Goal: Task Accomplishment & Management: Use online tool/utility

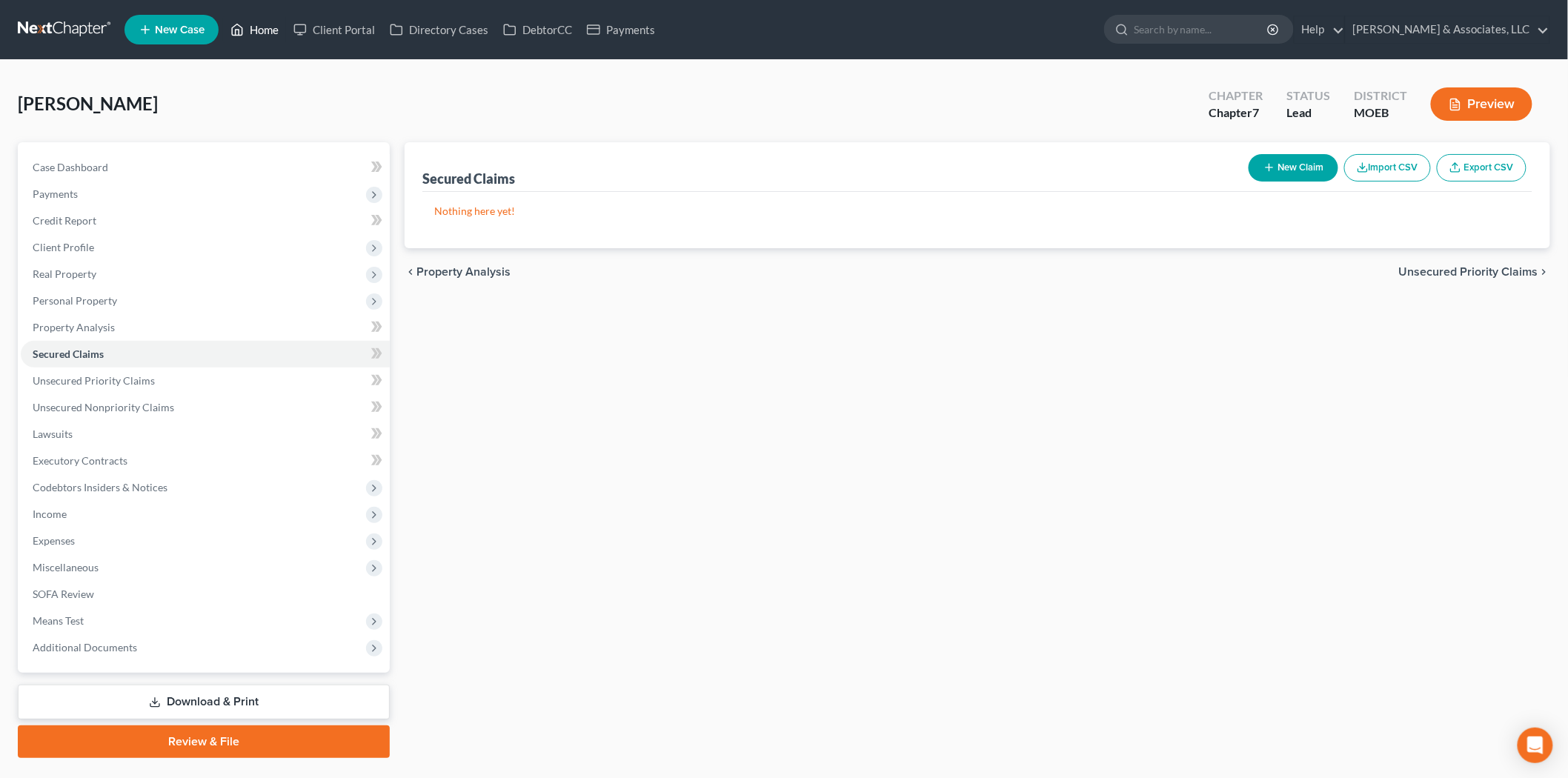
click at [272, 31] on link "Home" at bounding box center [254, 30] width 63 height 26
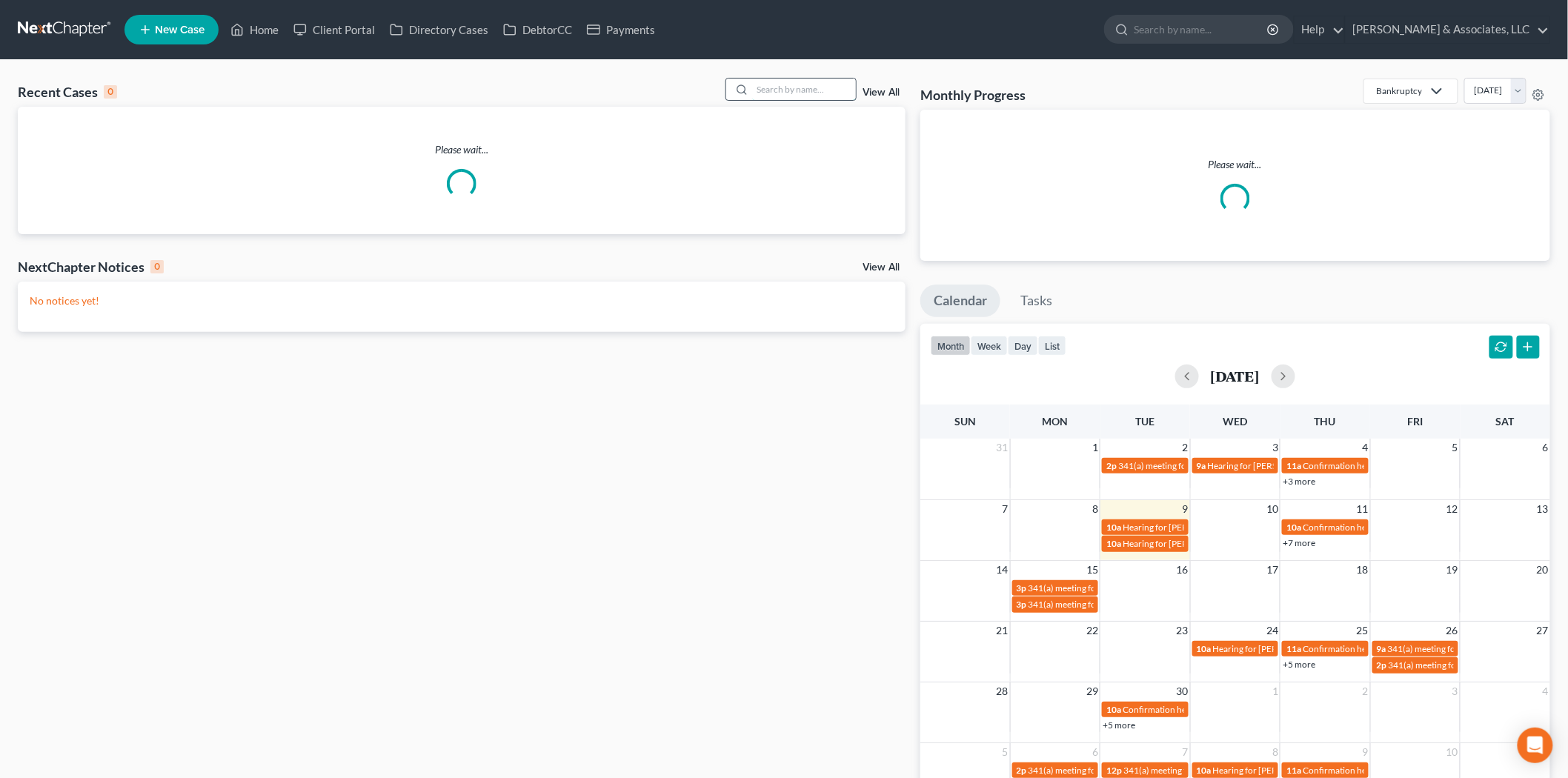
click at [786, 89] on input "search" at bounding box center [804, 89] width 104 height 21
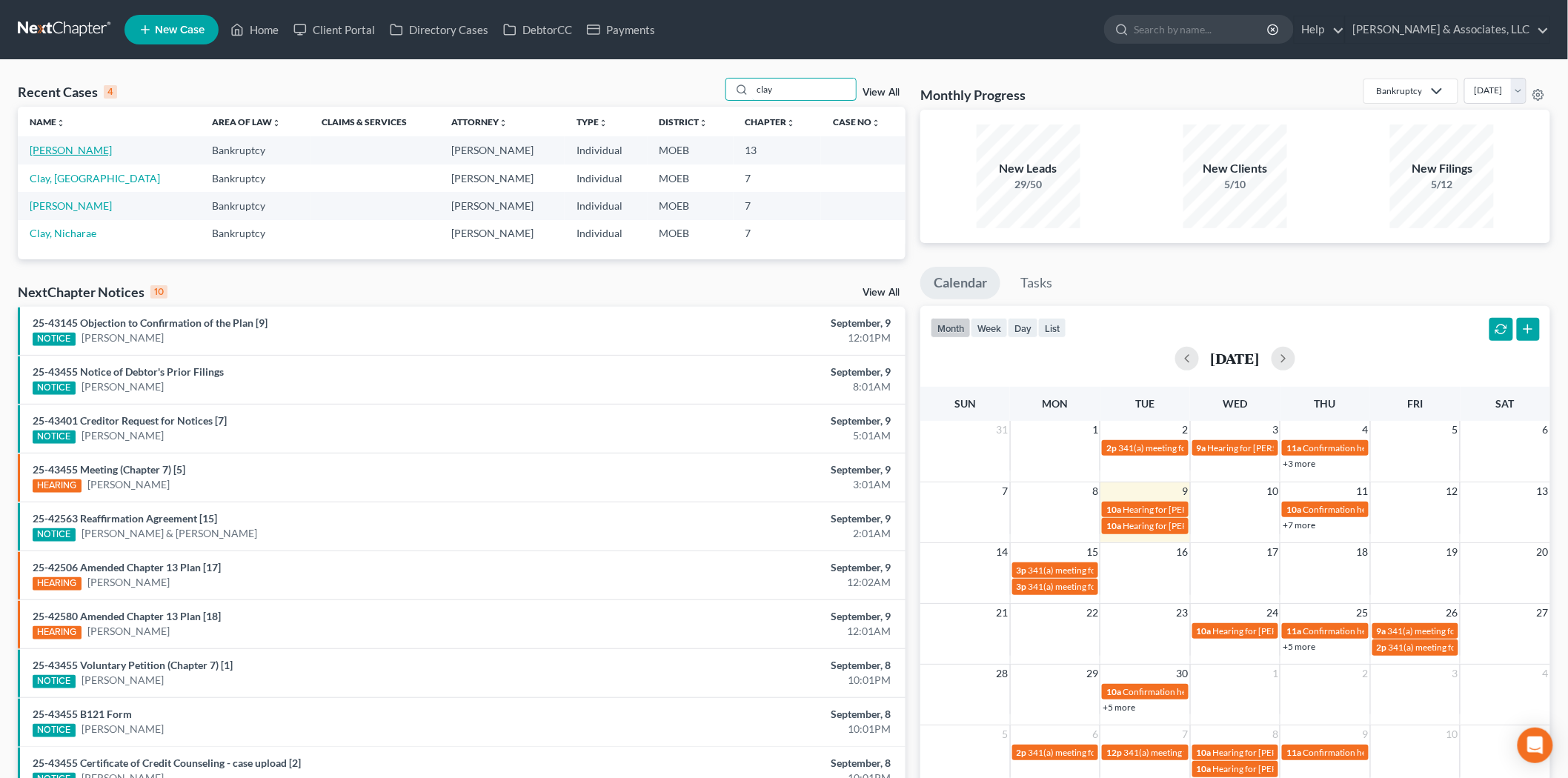
type input "clay"
click at [50, 153] on link "[PERSON_NAME]" at bounding box center [71, 149] width 83 height 12
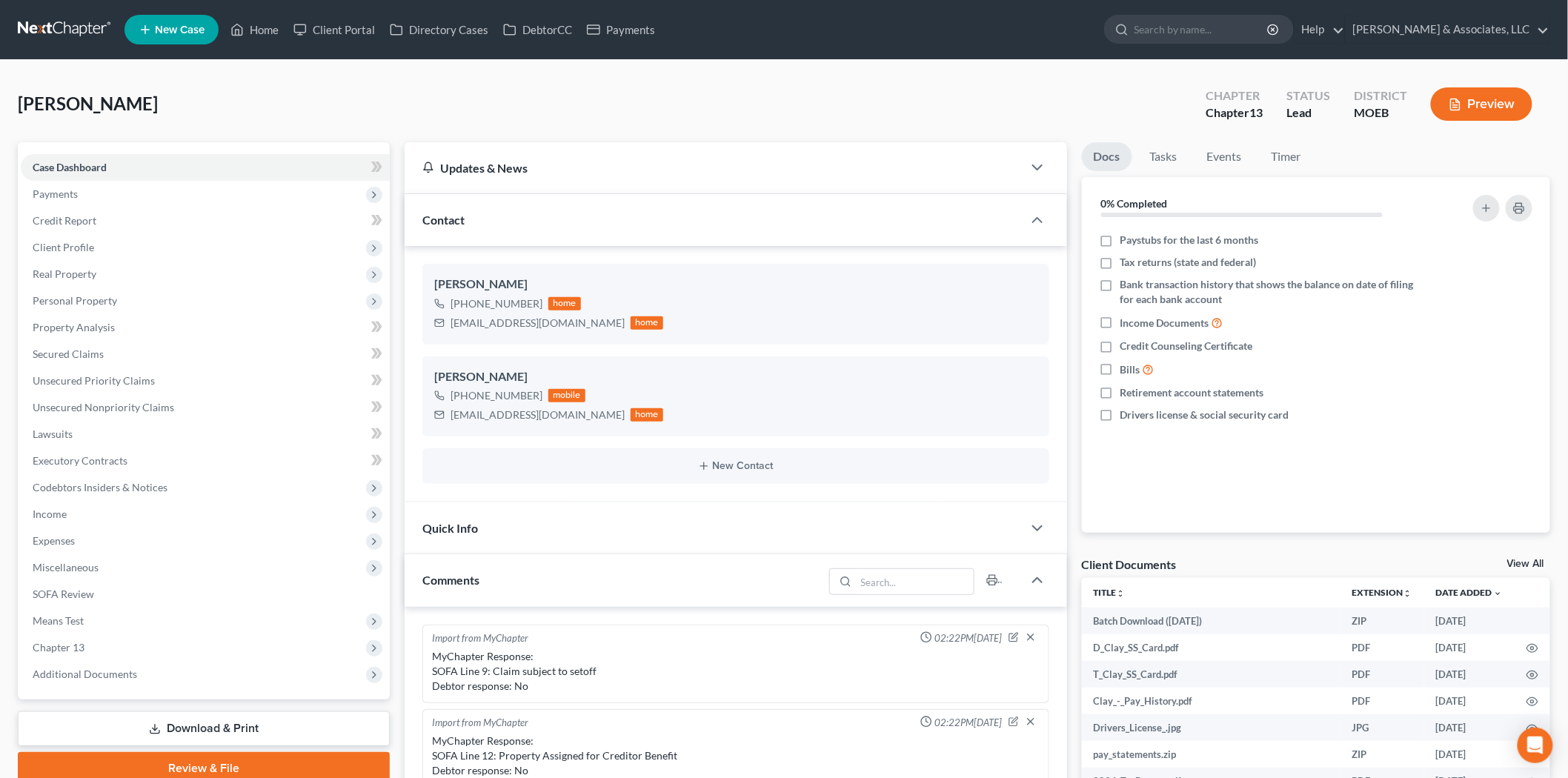
scroll to position [1185, 0]
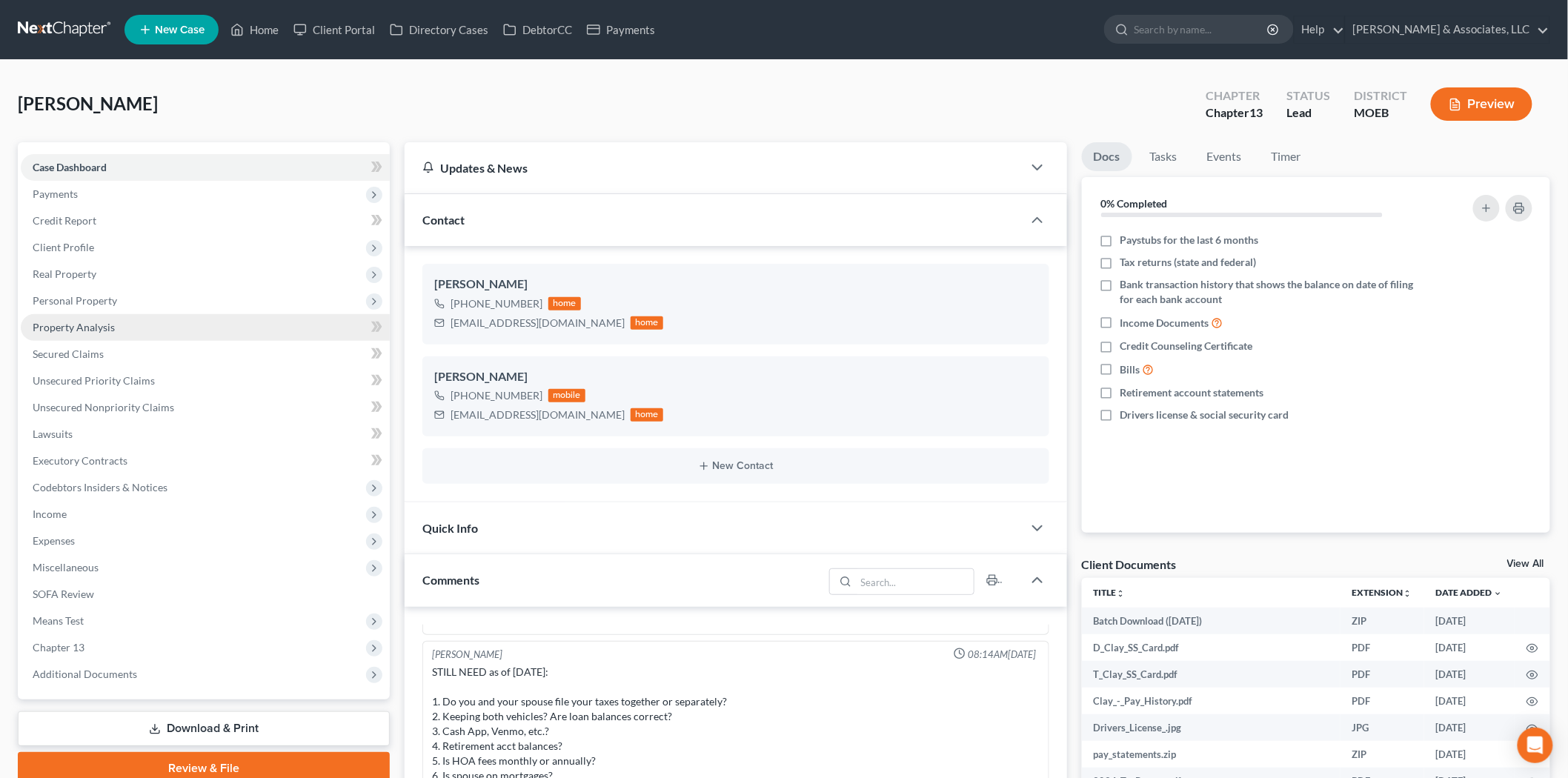
click at [101, 321] on span "Property Analysis" at bounding box center [74, 327] width 83 height 12
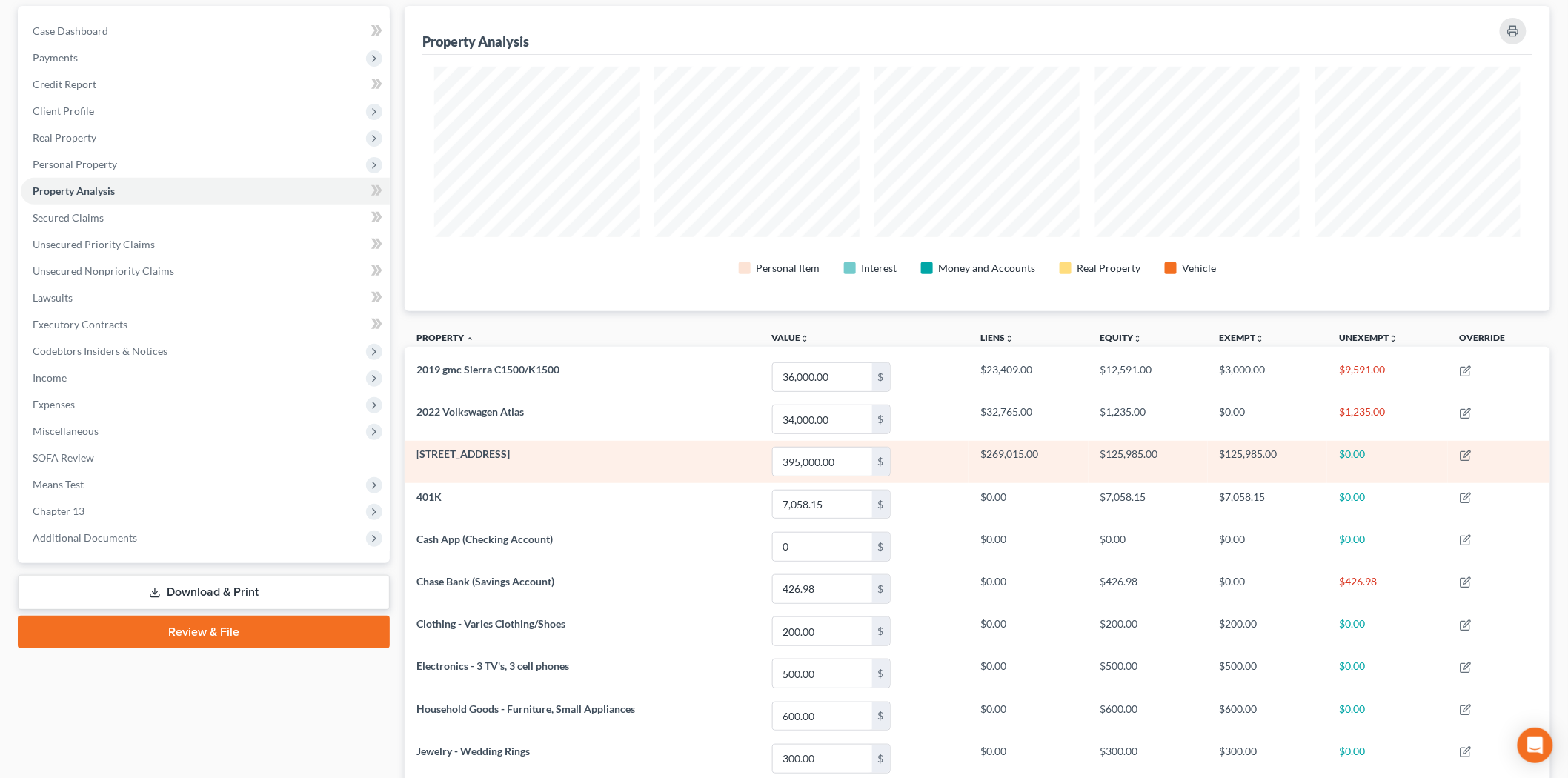
scroll to position [329, 0]
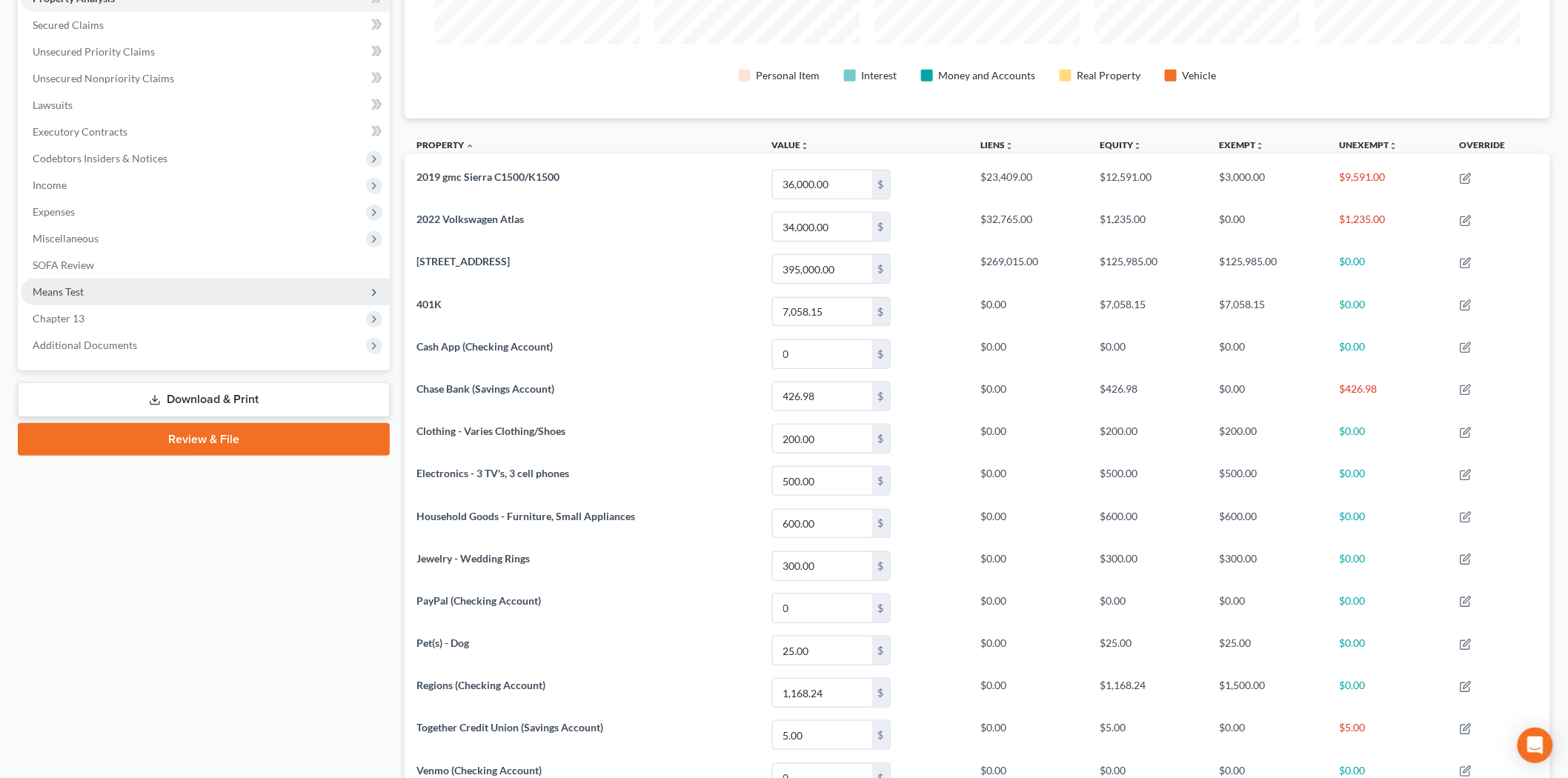
click at [79, 279] on span "Means Test" at bounding box center [205, 292] width 369 height 26
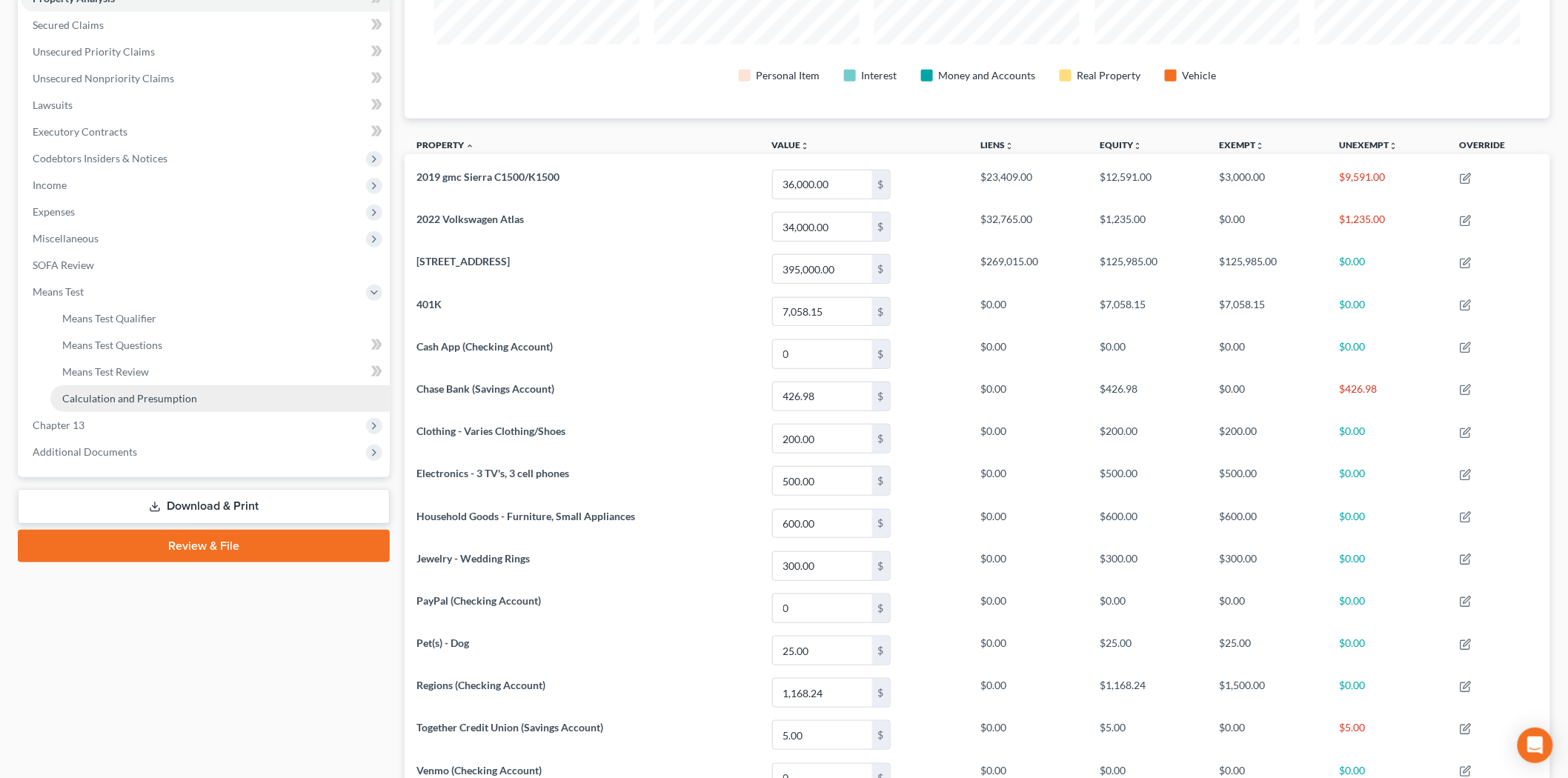
click at [149, 395] on span "Calculation and Presumption" at bounding box center [129, 398] width 135 height 12
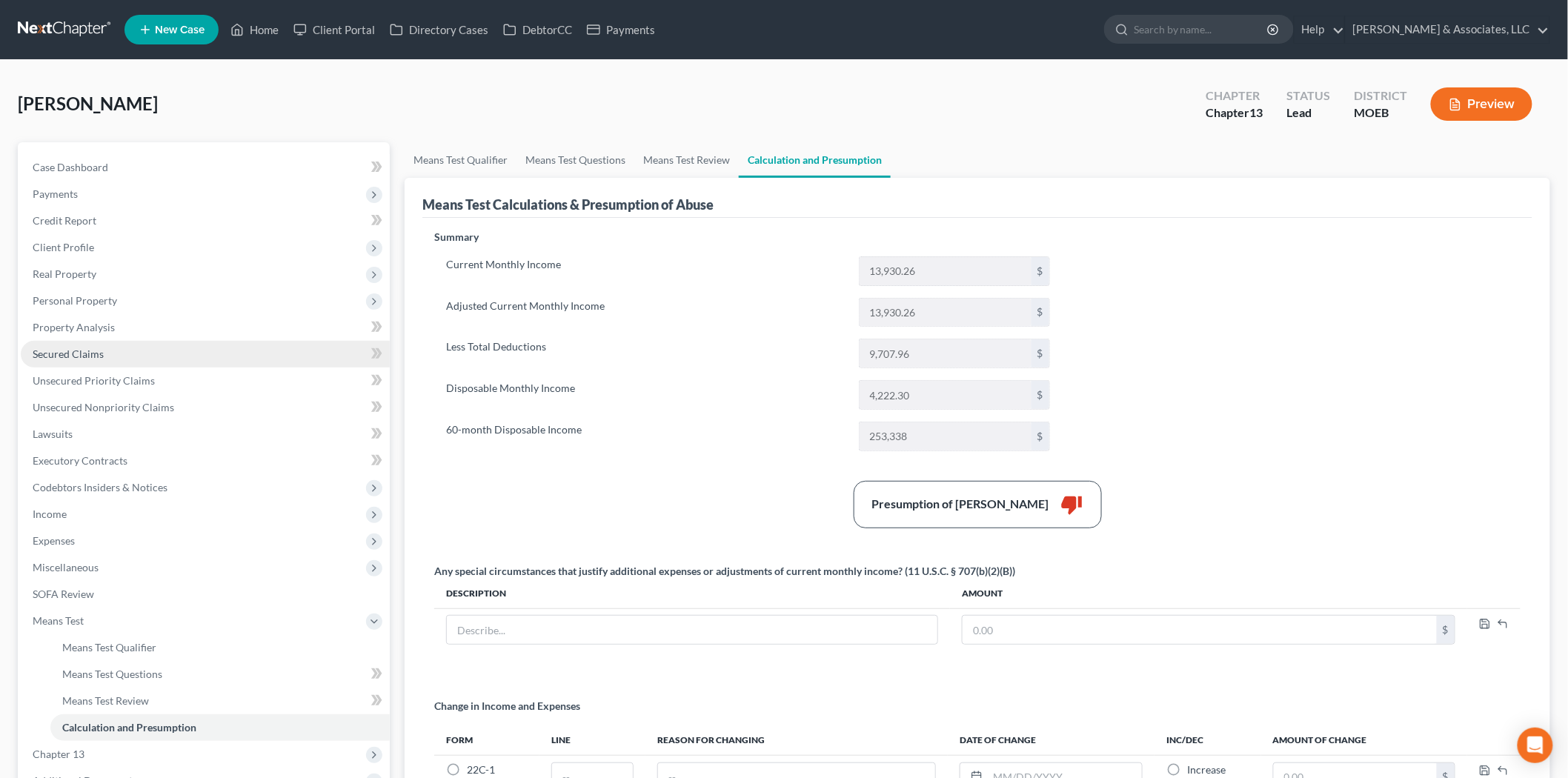
click at [97, 364] on link "Secured Claims" at bounding box center [205, 354] width 369 height 26
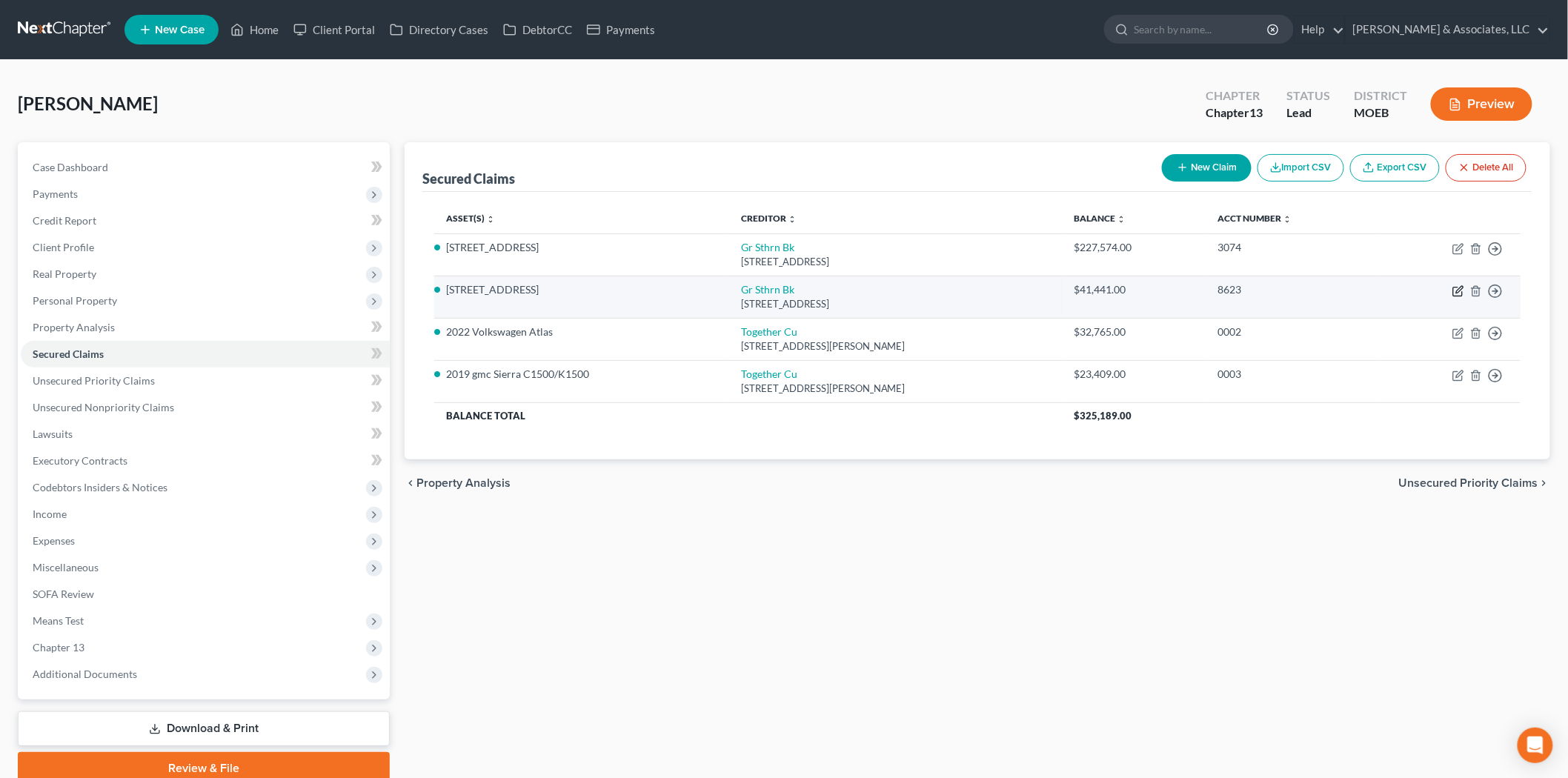
click at [1455, 287] on icon "button" at bounding box center [1458, 291] width 12 height 12
select select "26"
select select "9"
select select "2"
select select "3"
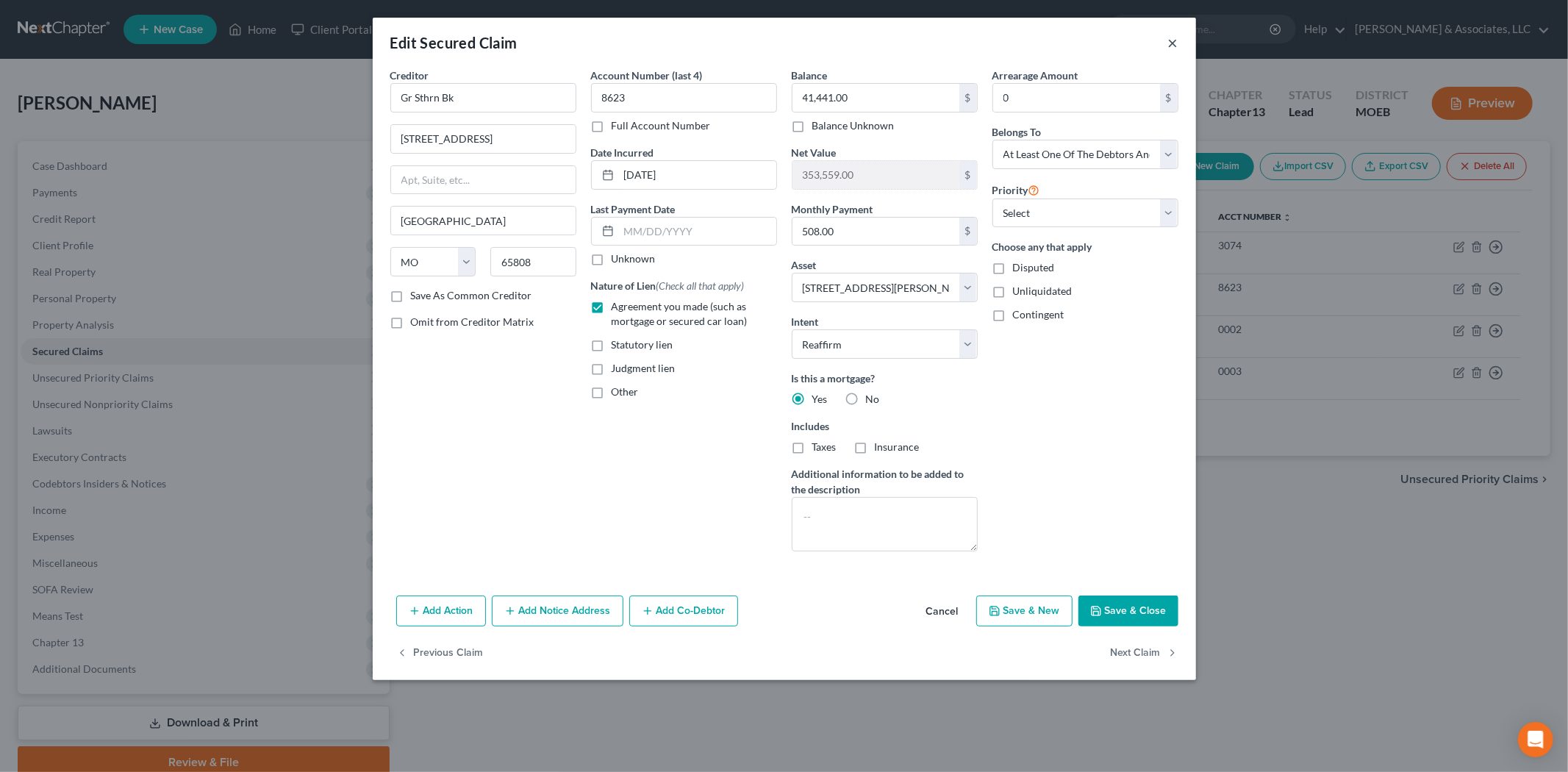
click at [1173, 38] on button "×" at bounding box center [1173, 43] width 11 height 18
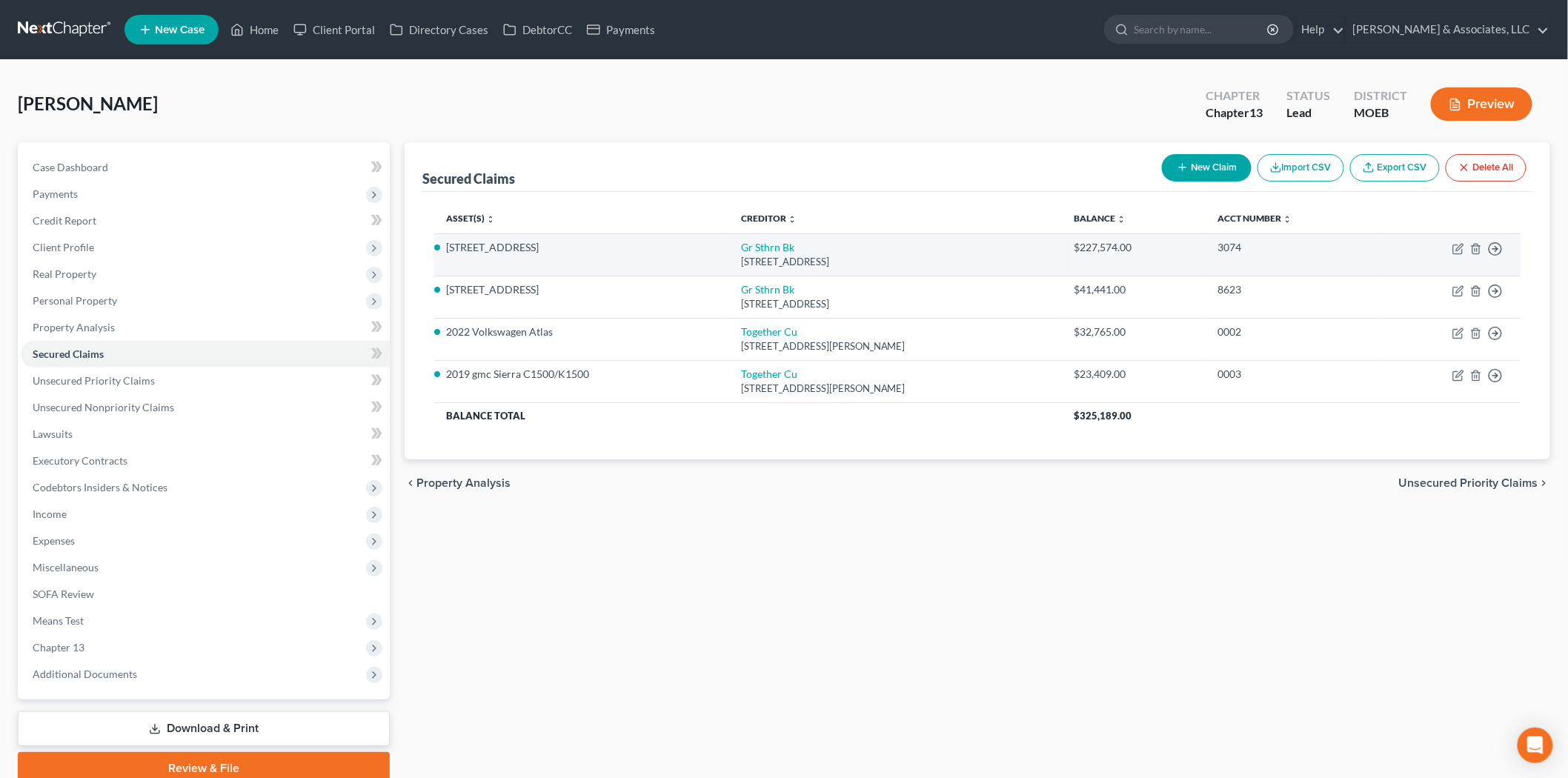
click at [1451, 248] on td "Move to E Move to F Move to G Move to Notice Only" at bounding box center [1449, 254] width 141 height 42
click at [1453, 248] on icon "button" at bounding box center [1457, 249] width 9 height 9
select select "26"
select select "9"
select select "2"
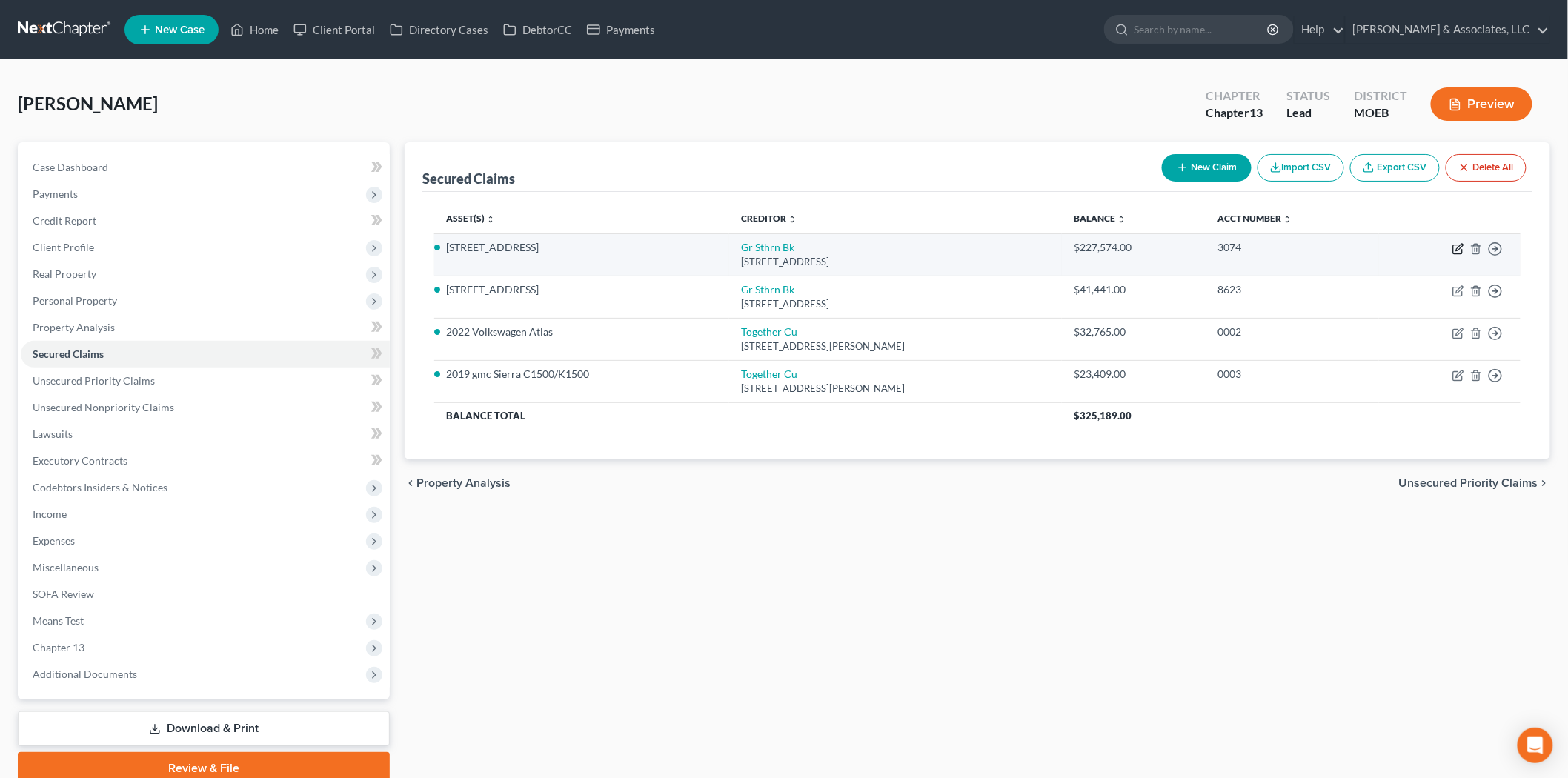
select select "3"
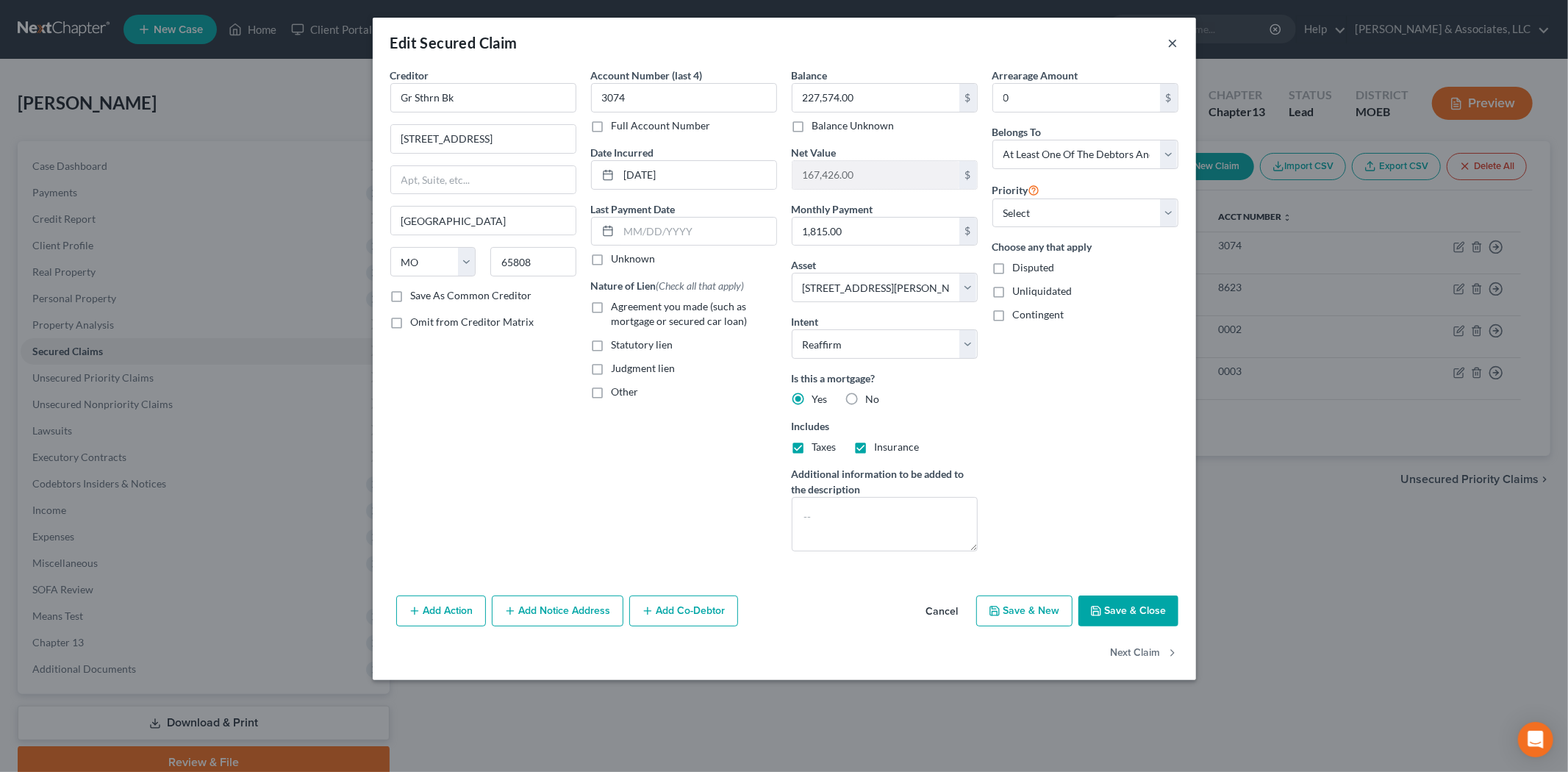
click at [1168, 47] on button "×" at bounding box center [1173, 43] width 11 height 18
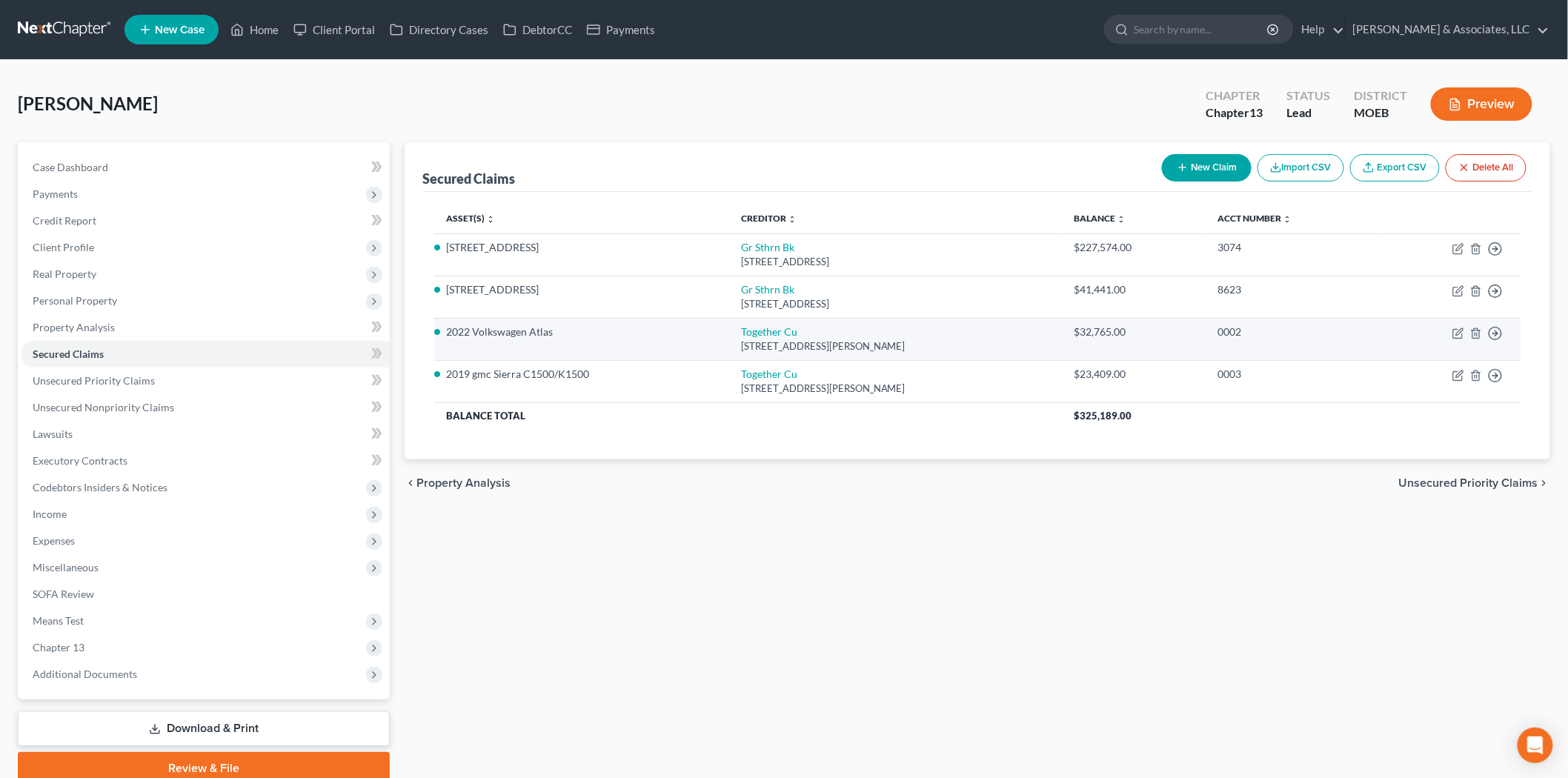
click at [1466, 334] on td "Move to E Move to F Move to G Move to Notice Only" at bounding box center [1449, 338] width 141 height 42
click at [1460, 333] on icon "button" at bounding box center [1459, 332] width 7 height 7
select select "26"
select select "11"
select select "2"
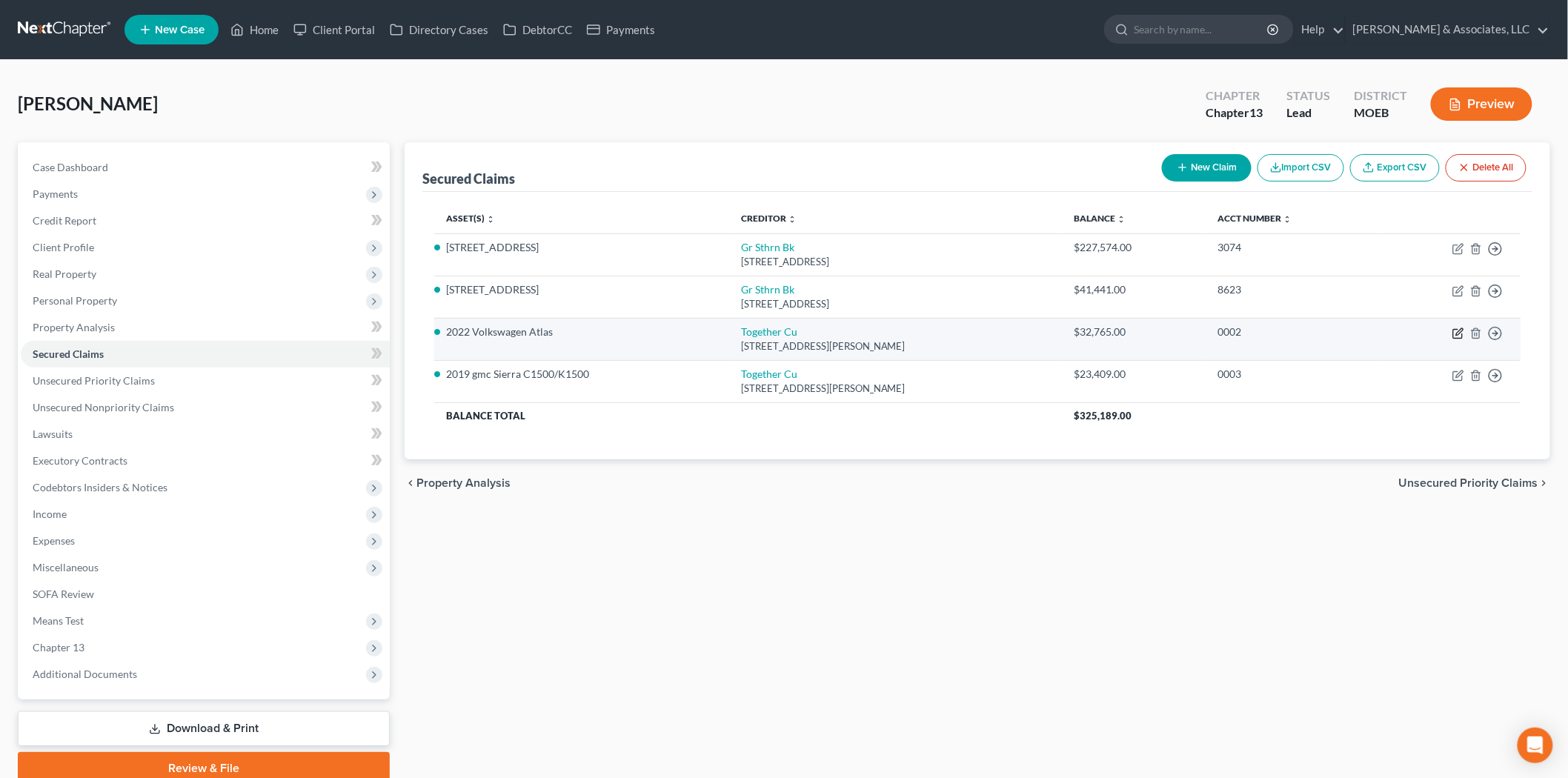
select select "3"
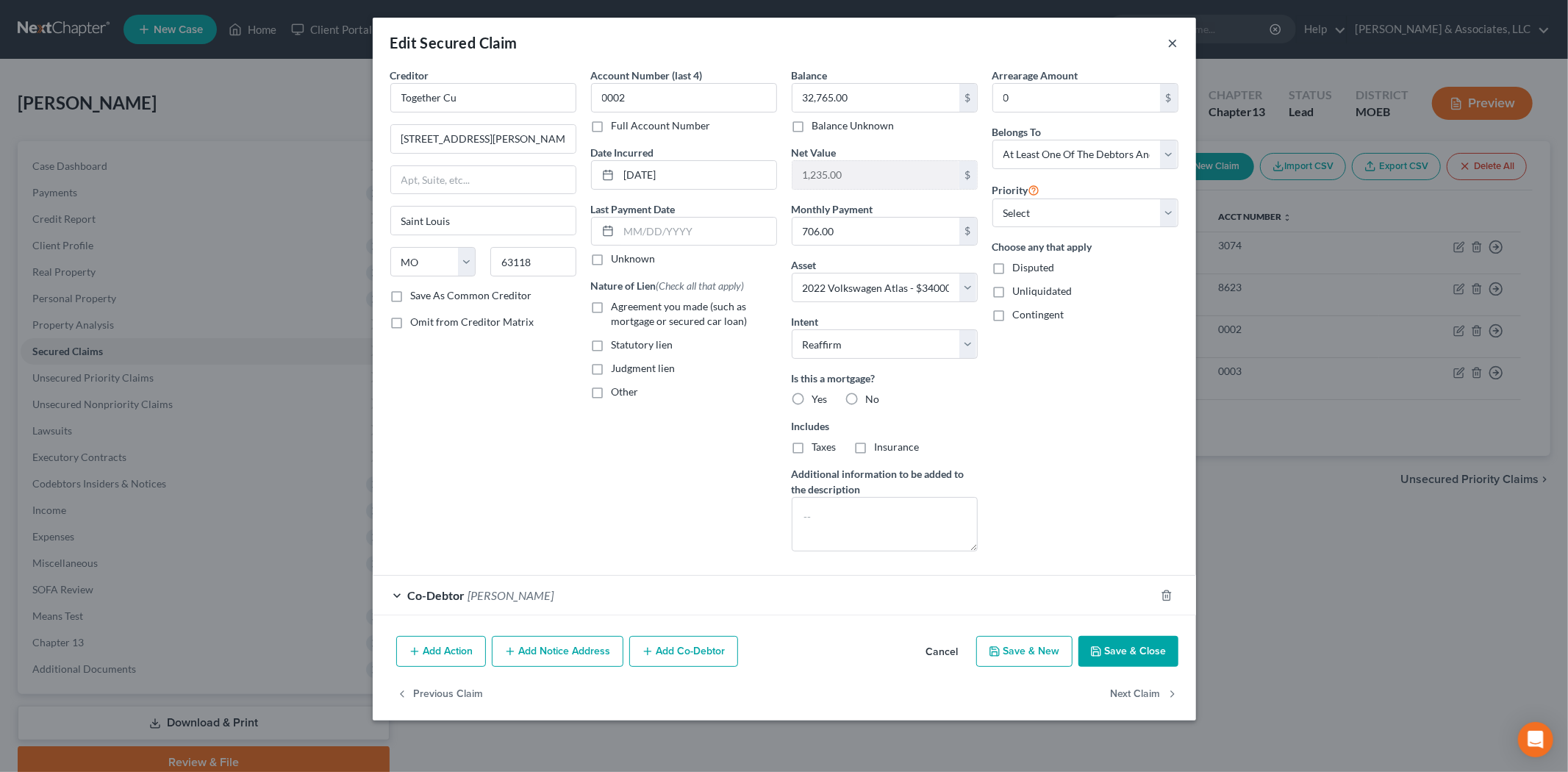
click at [1174, 47] on button "×" at bounding box center [1173, 43] width 11 height 18
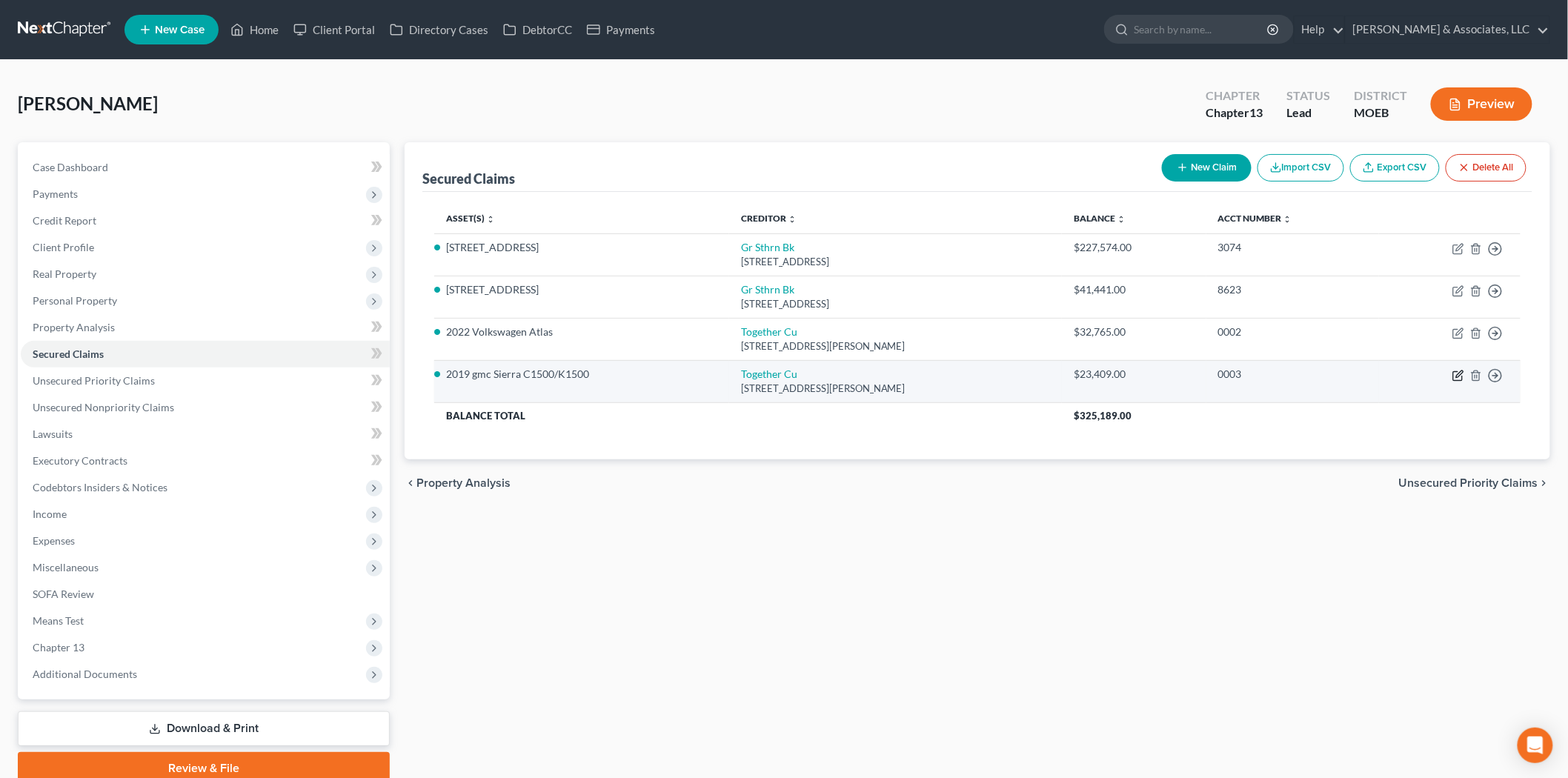
click at [1454, 373] on icon "button" at bounding box center [1458, 375] width 12 height 12
select select "26"
select select "10"
select select "2"
select select "3"
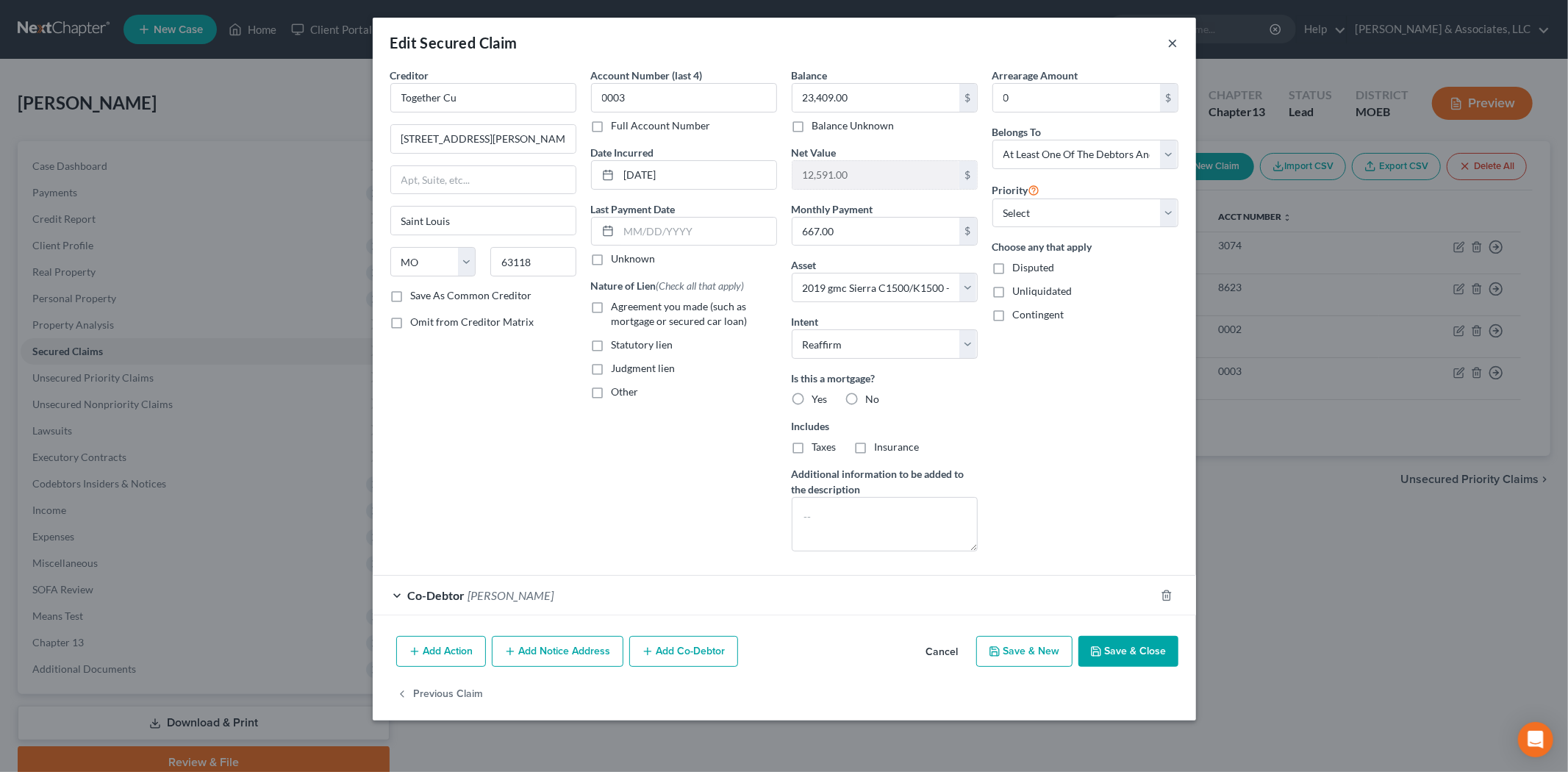
click at [1172, 43] on button "×" at bounding box center [1173, 43] width 11 height 18
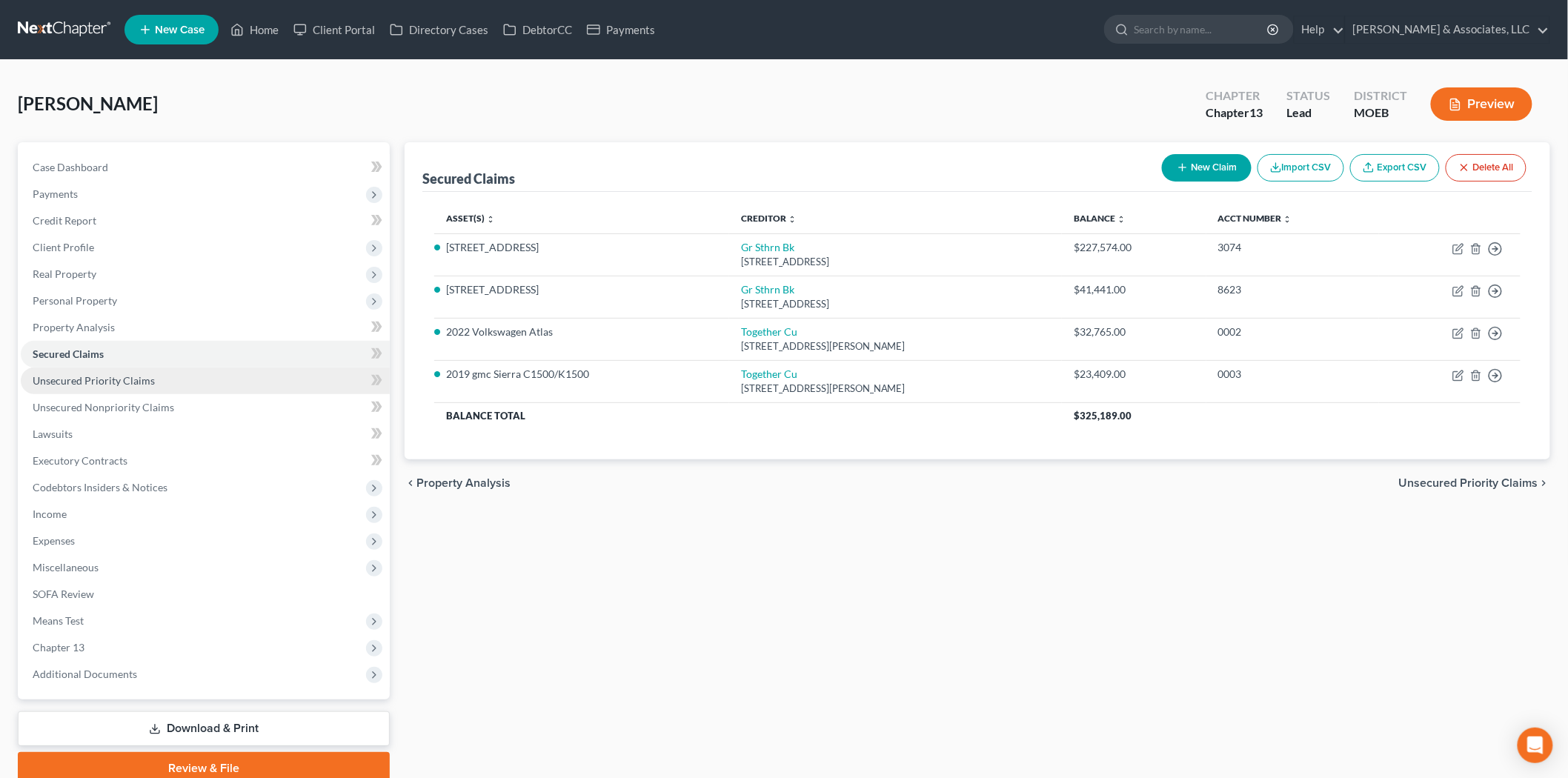
click at [149, 372] on link "Unsecured Priority Claims" at bounding box center [205, 380] width 369 height 26
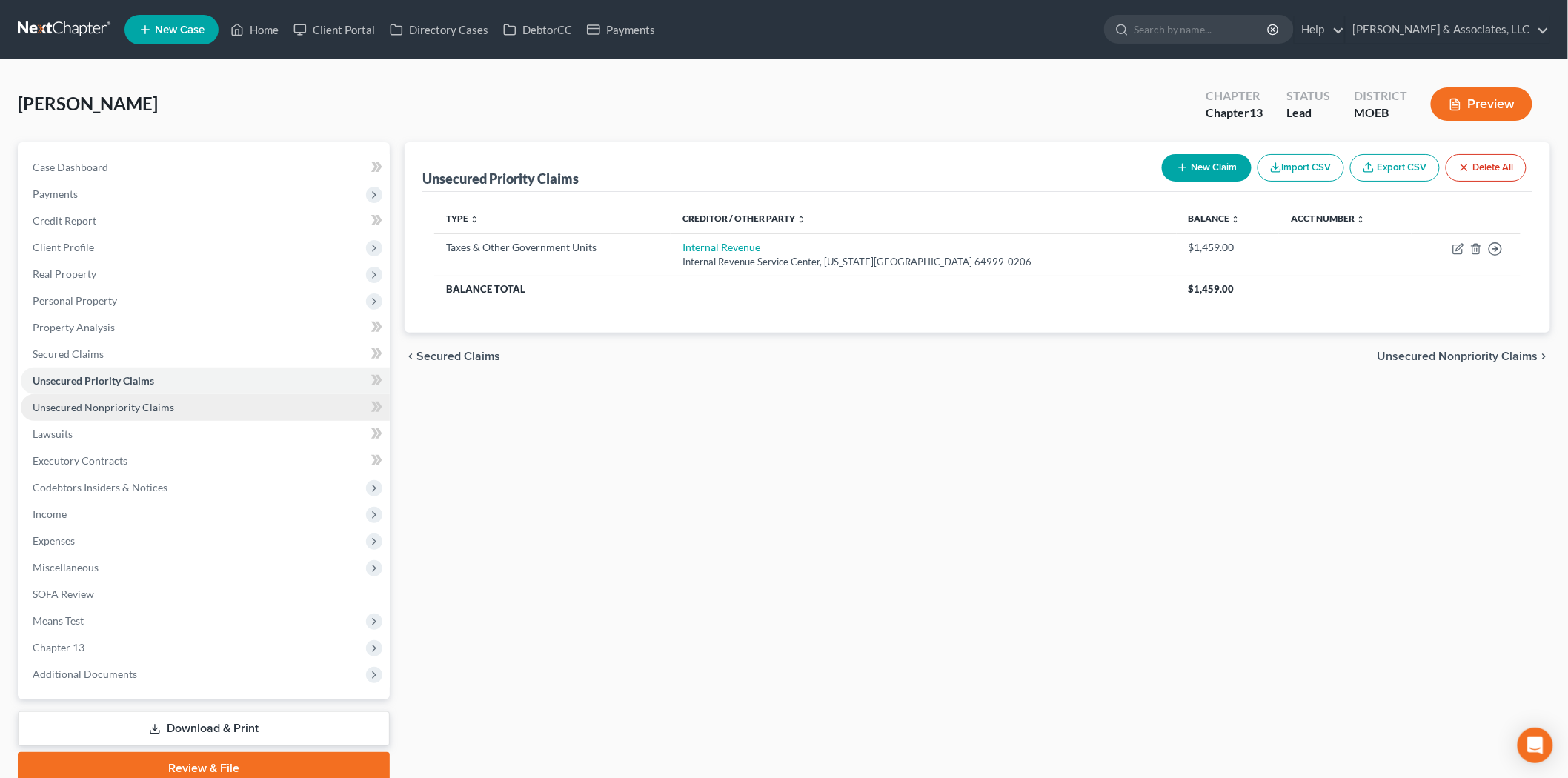
click at [152, 406] on span "Unsecured Nonpriority Claims" at bounding box center [103, 407] width 141 height 12
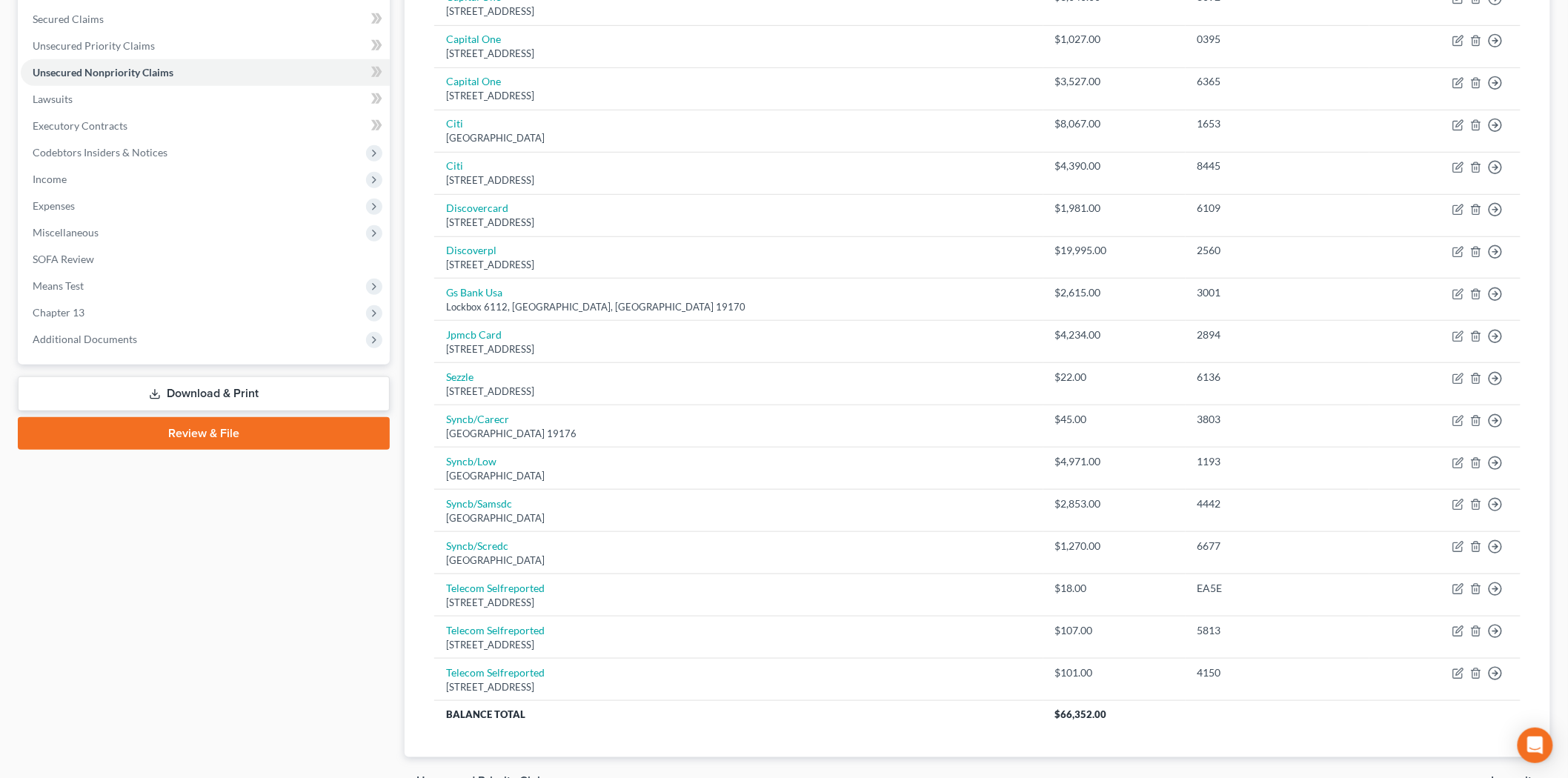
scroll to position [172, 0]
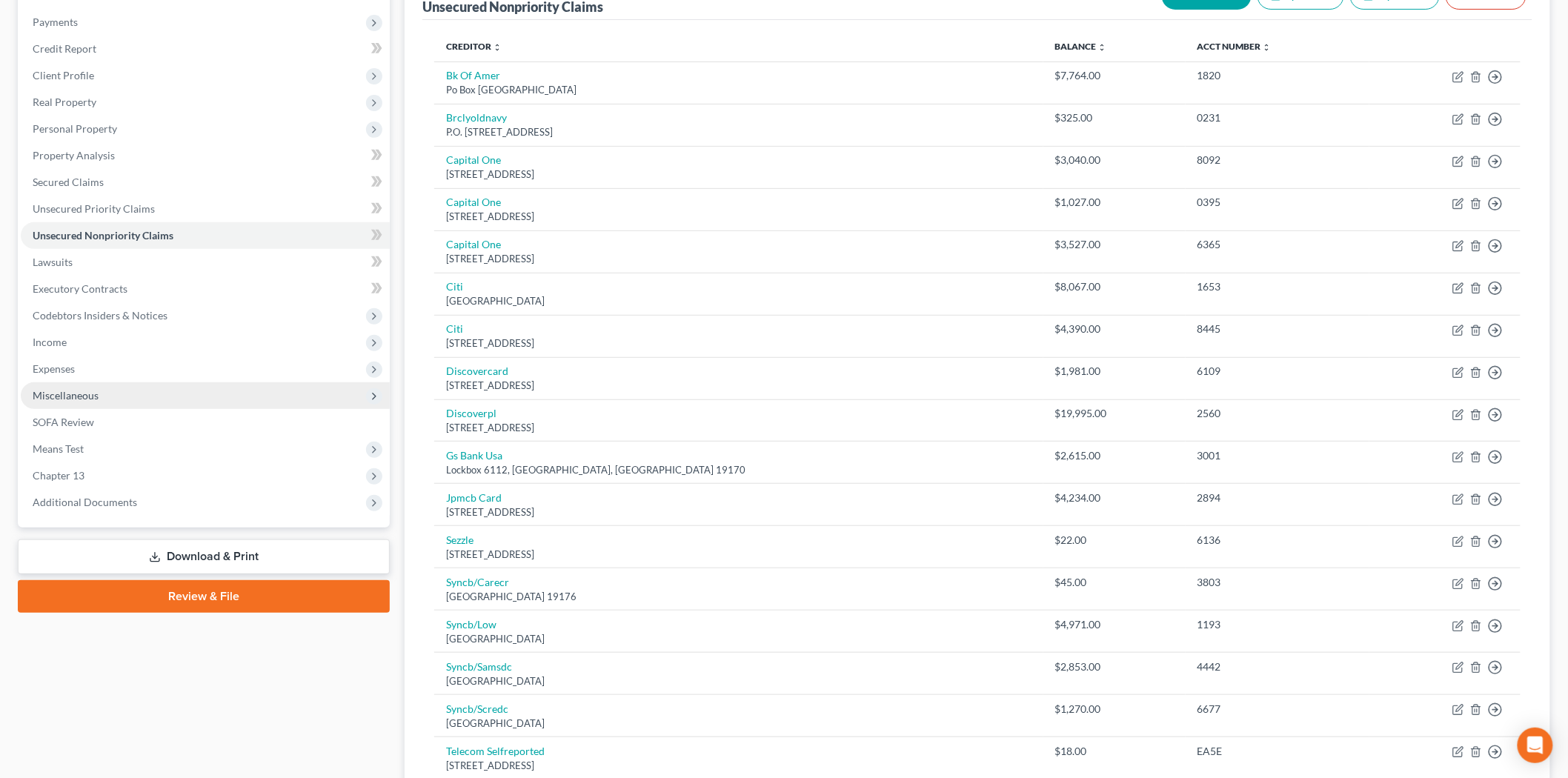
click at [74, 394] on span "Miscellaneous" at bounding box center [66, 394] width 66 height 12
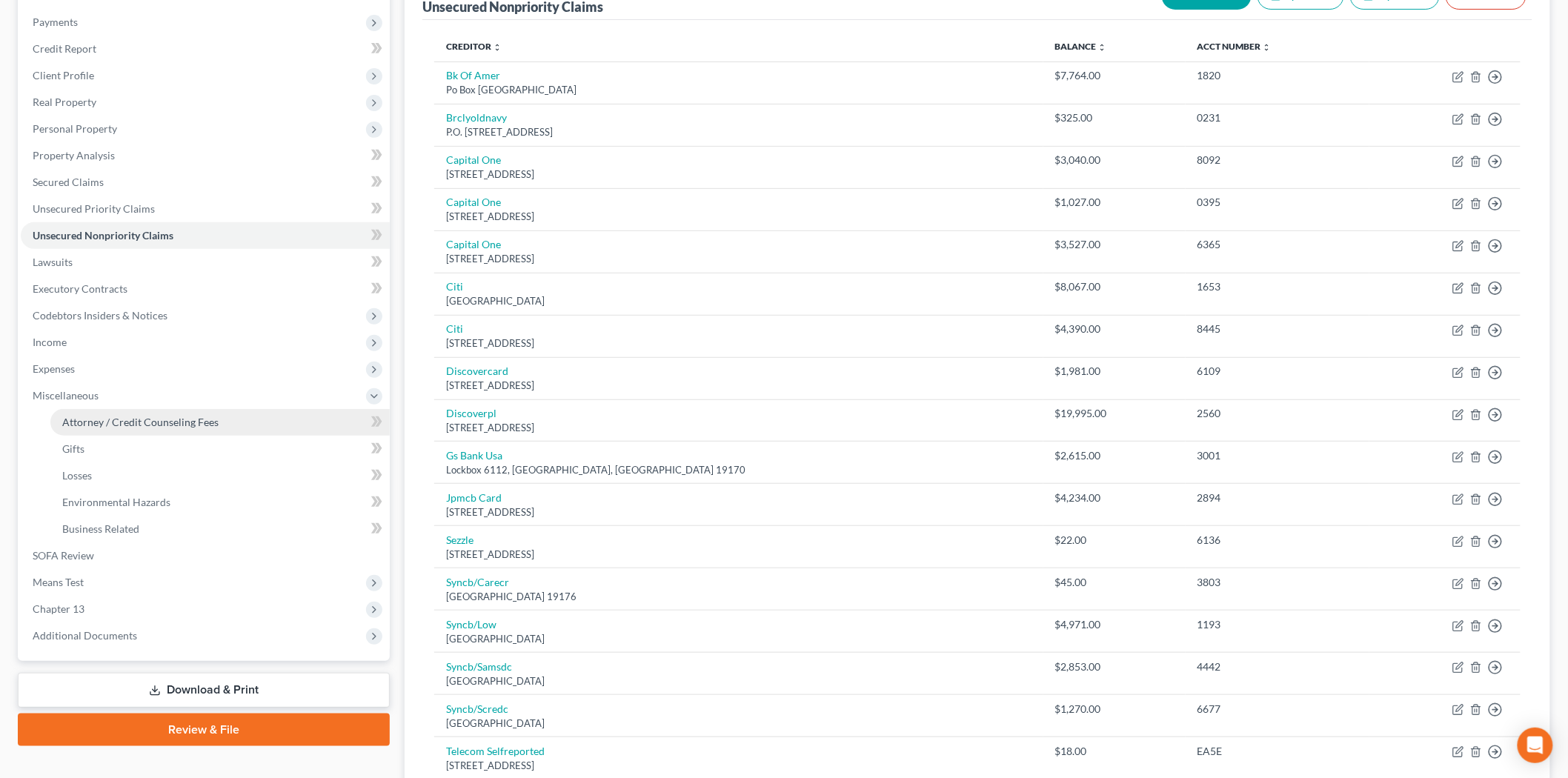
click at [123, 419] on span "Attorney / Credit Counseling Fees" at bounding box center [139, 422] width 156 height 12
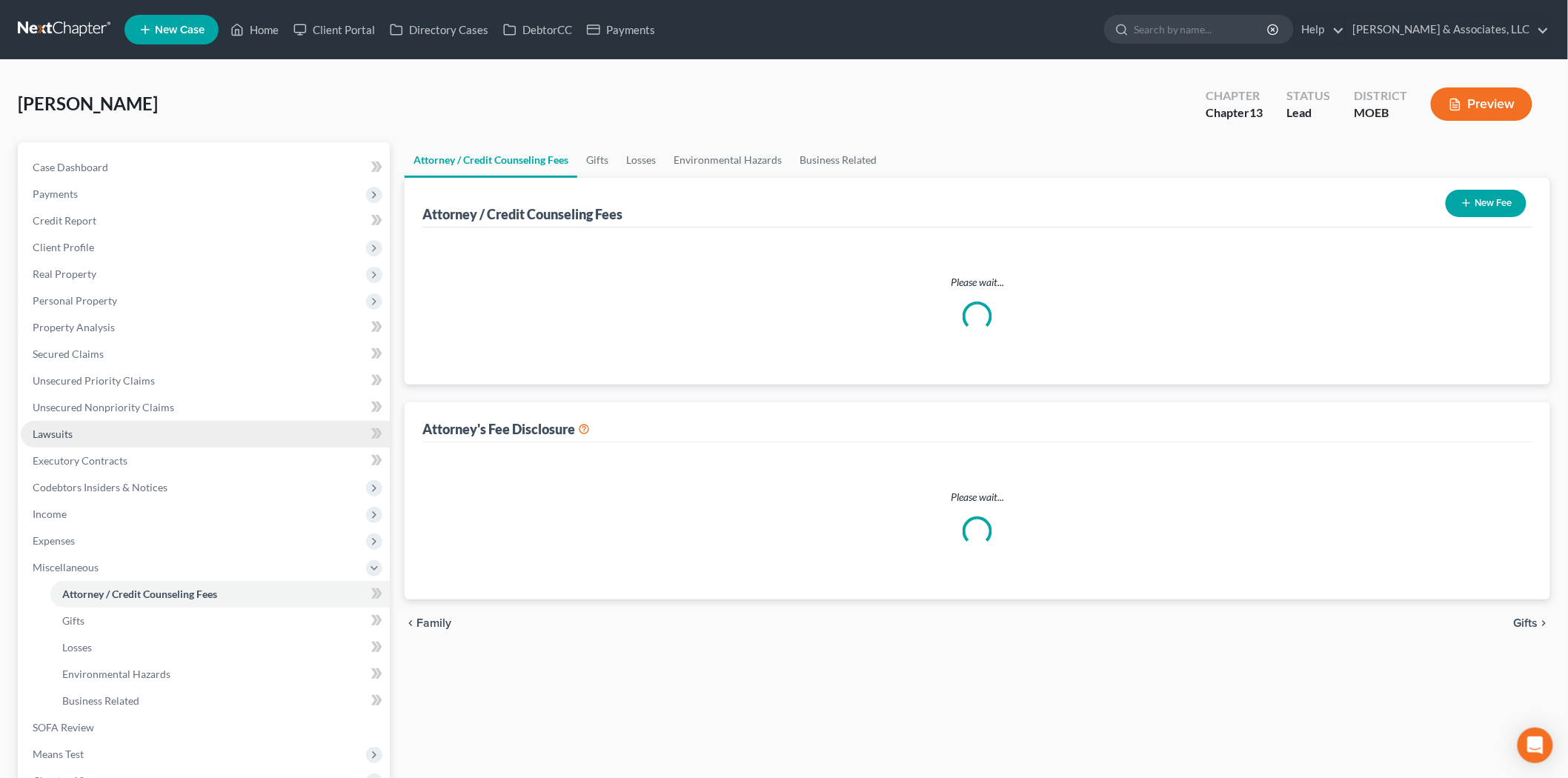
select select "0"
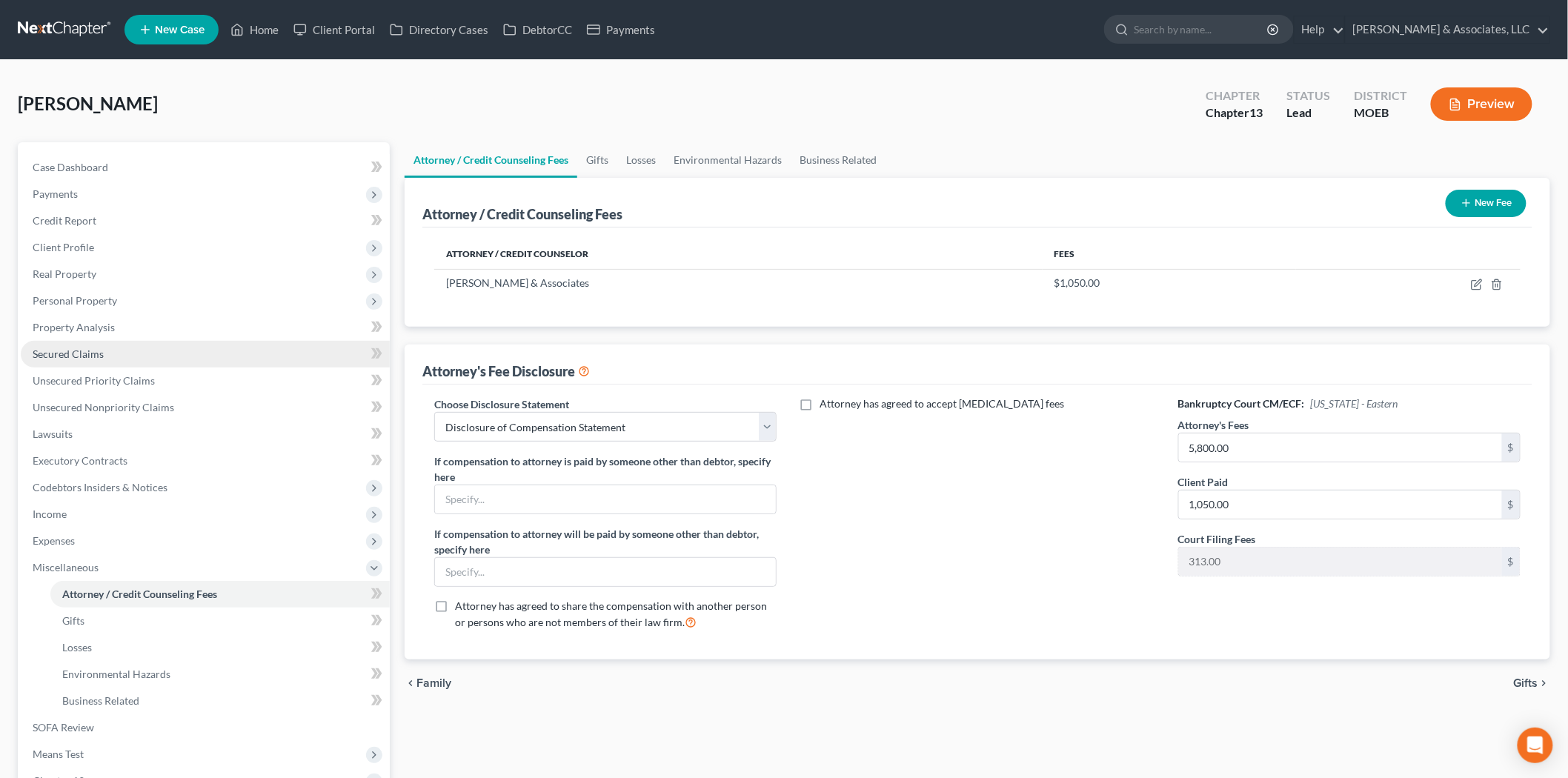
click at [76, 359] on span "Secured Claims" at bounding box center [68, 353] width 71 height 12
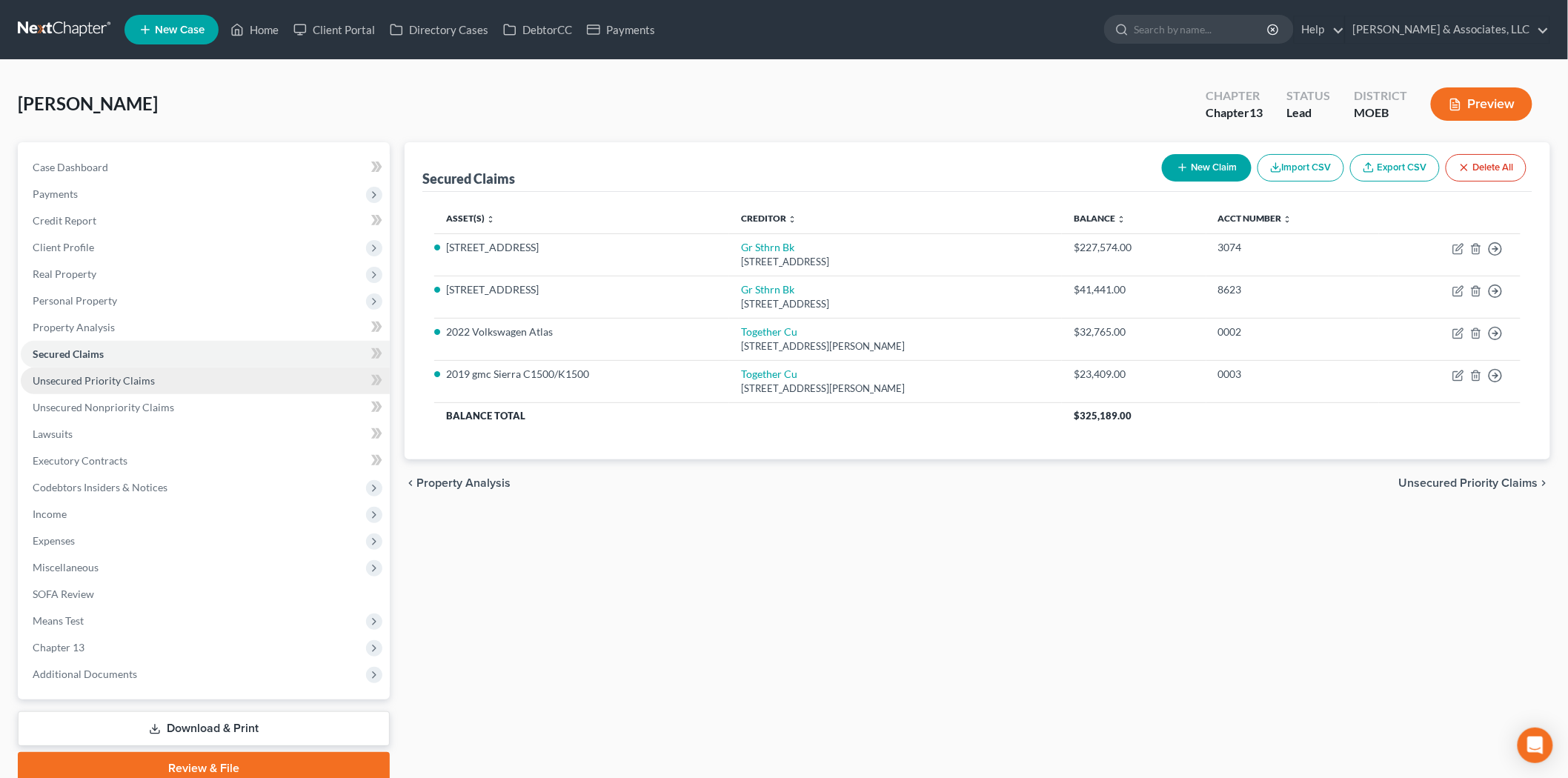
click at [78, 375] on span "Unsecured Priority Claims" at bounding box center [94, 380] width 122 height 12
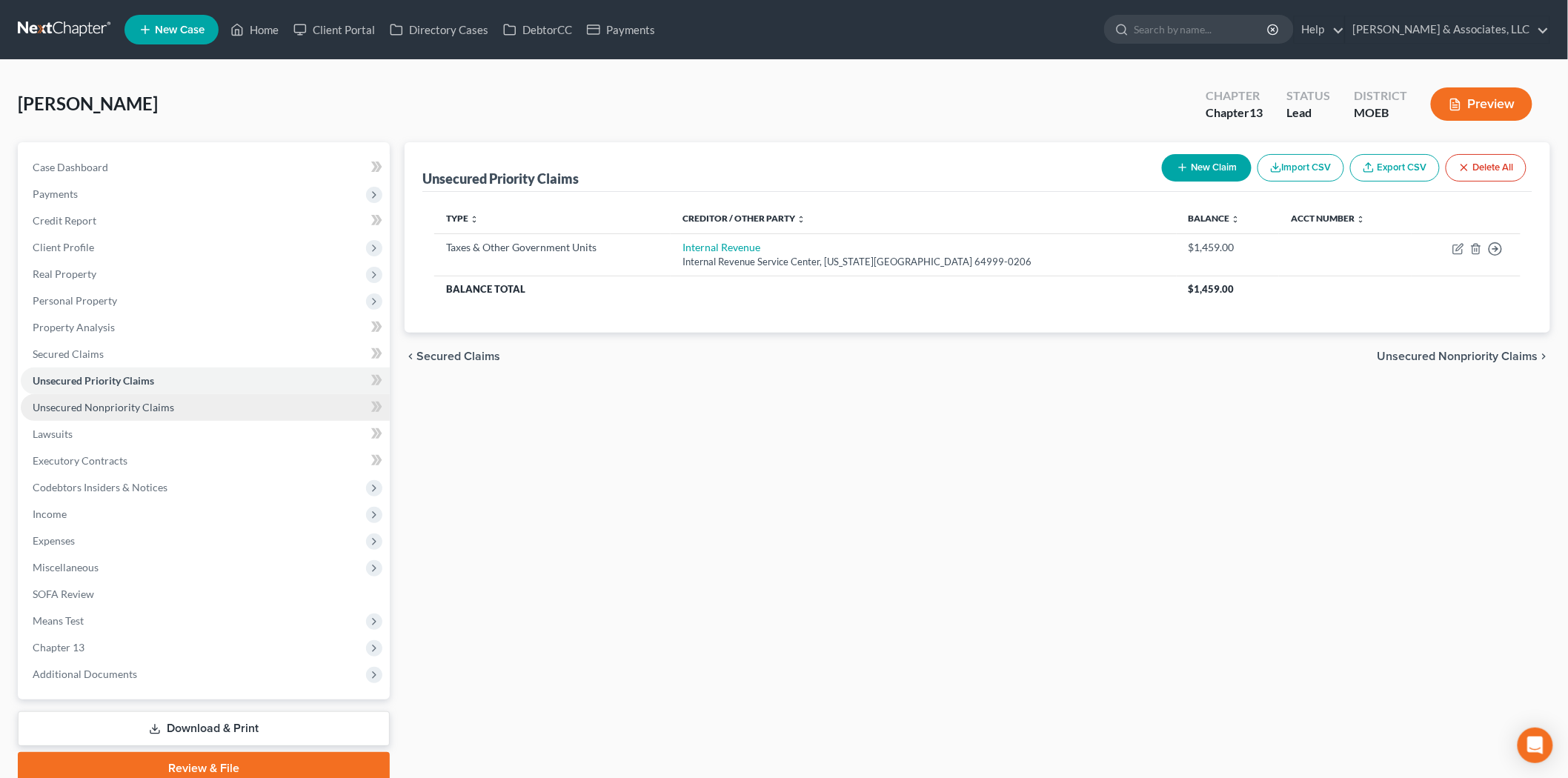
click at [107, 403] on span "Unsecured Nonpriority Claims" at bounding box center [103, 407] width 141 height 12
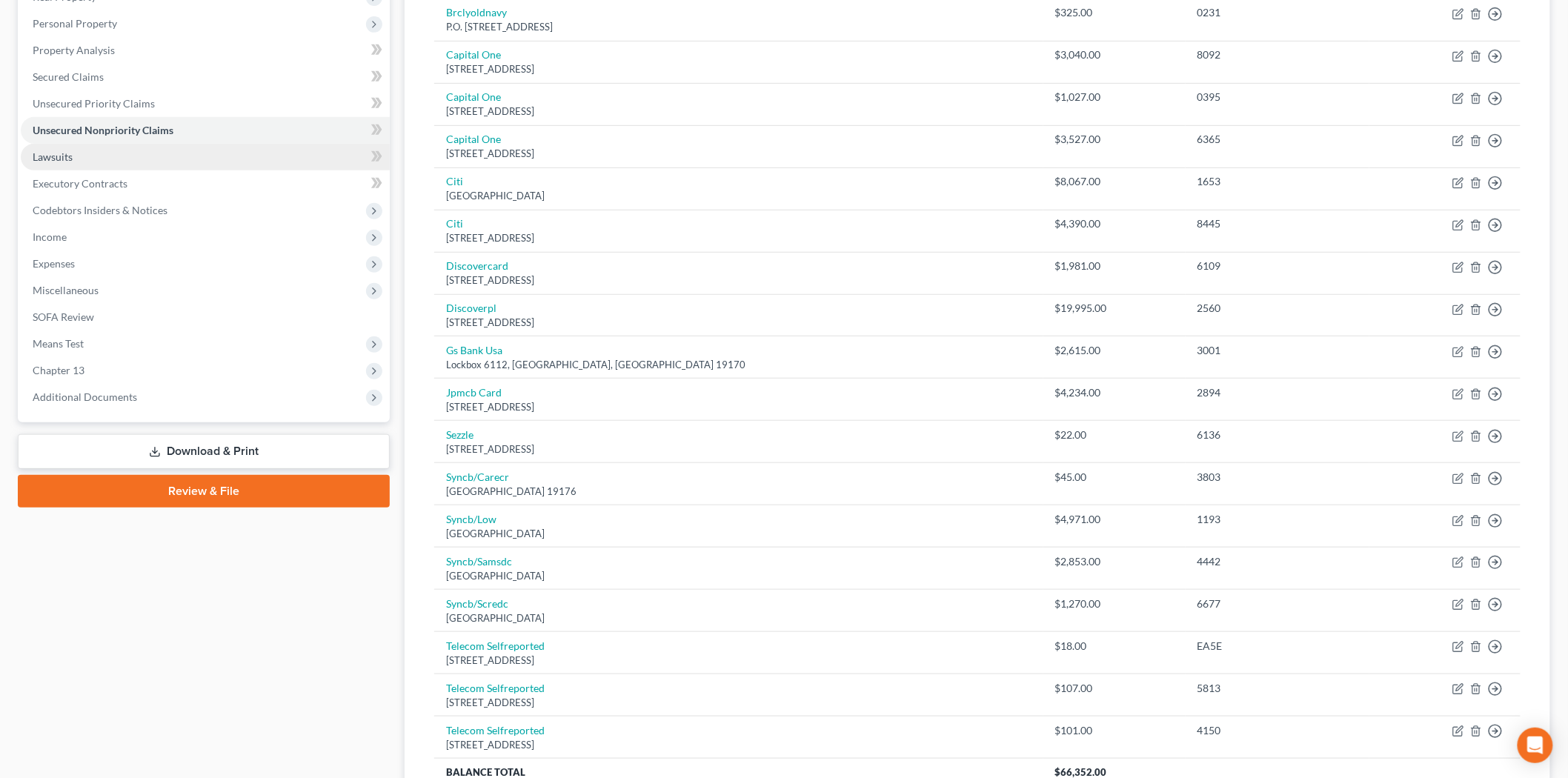
scroll to position [254, 0]
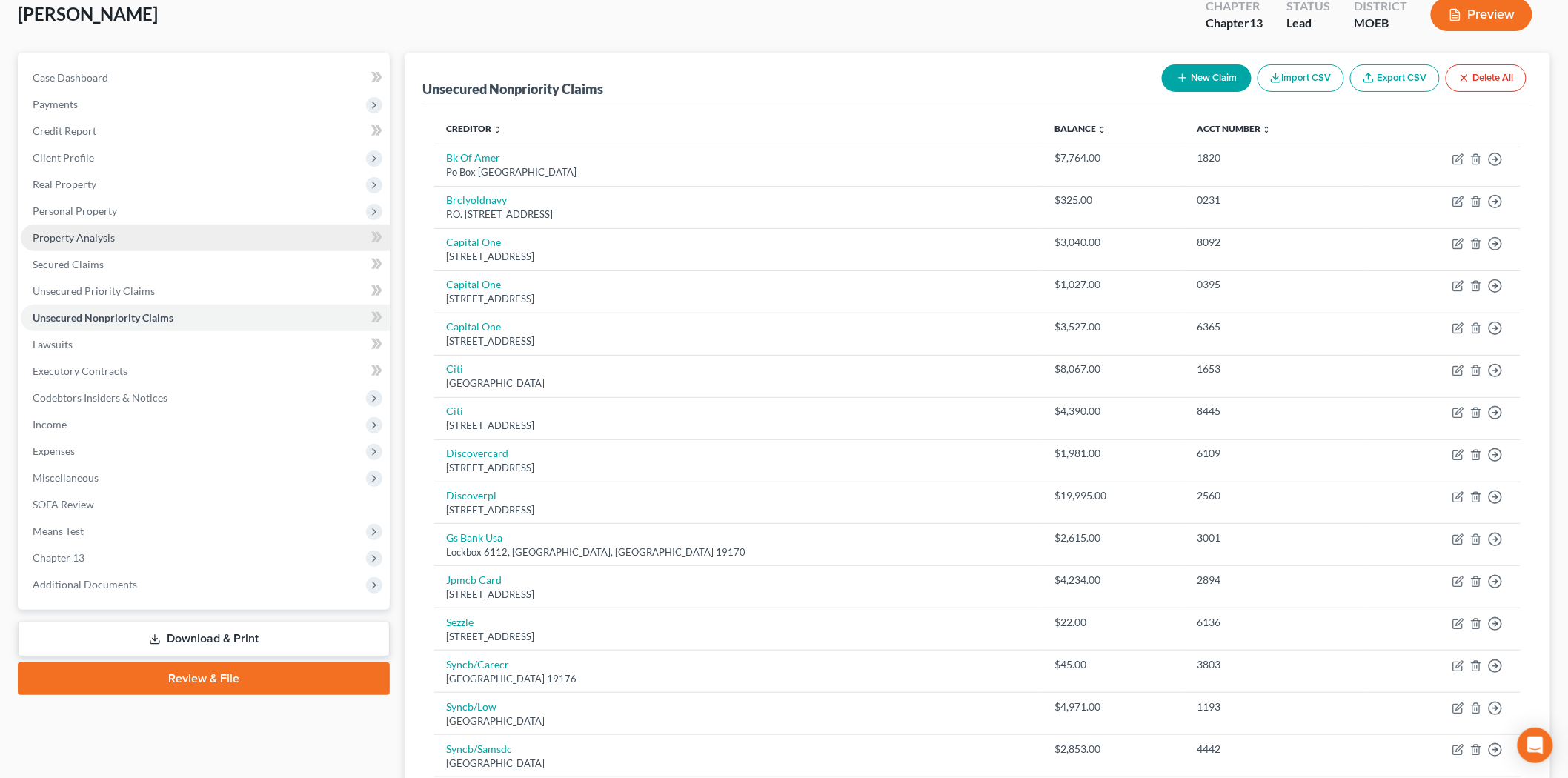
click at [120, 224] on link "Property Analysis" at bounding box center [205, 238] width 369 height 26
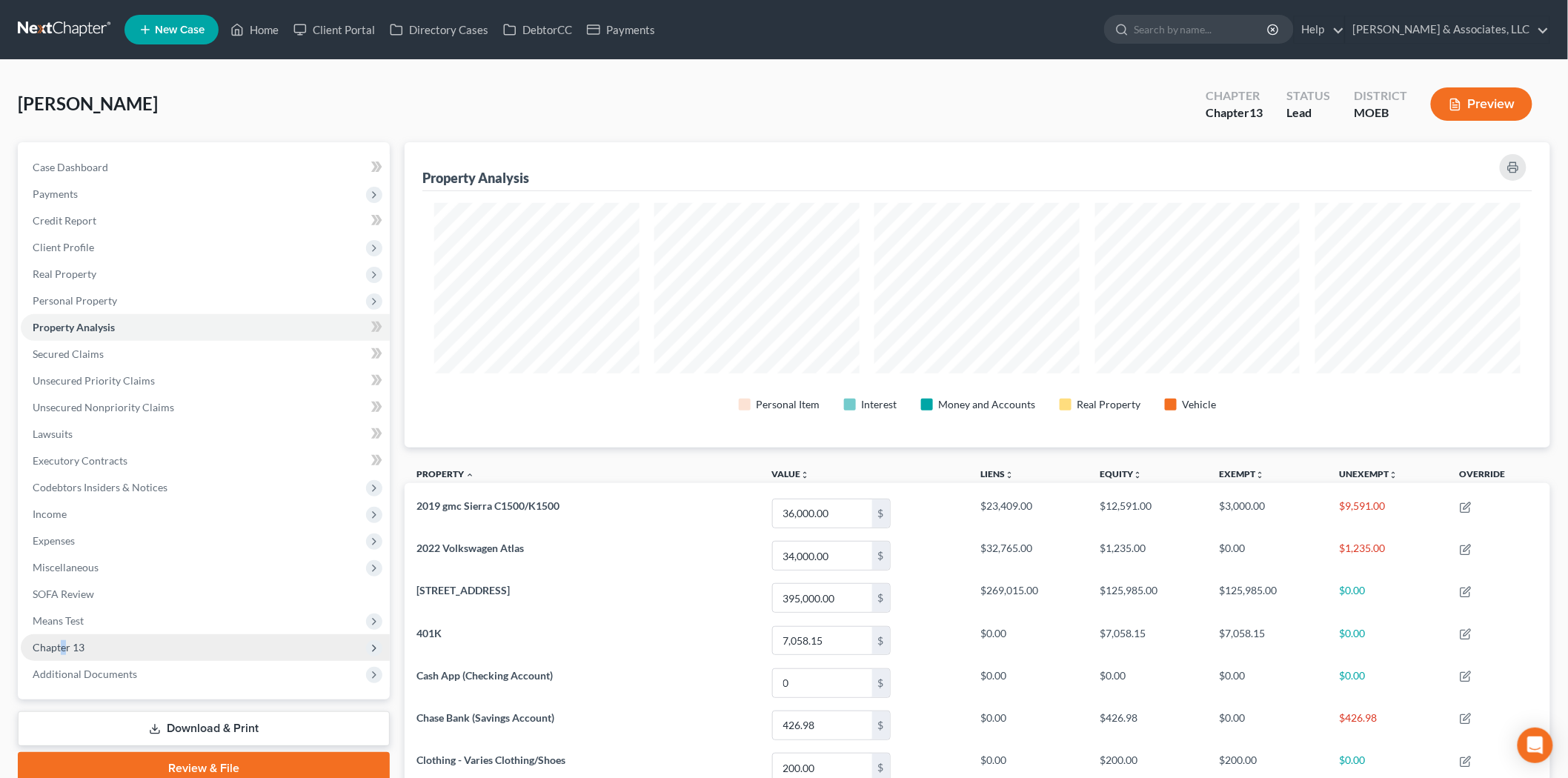
click at [61, 648] on span "Chapter 13" at bounding box center [59, 647] width 52 height 12
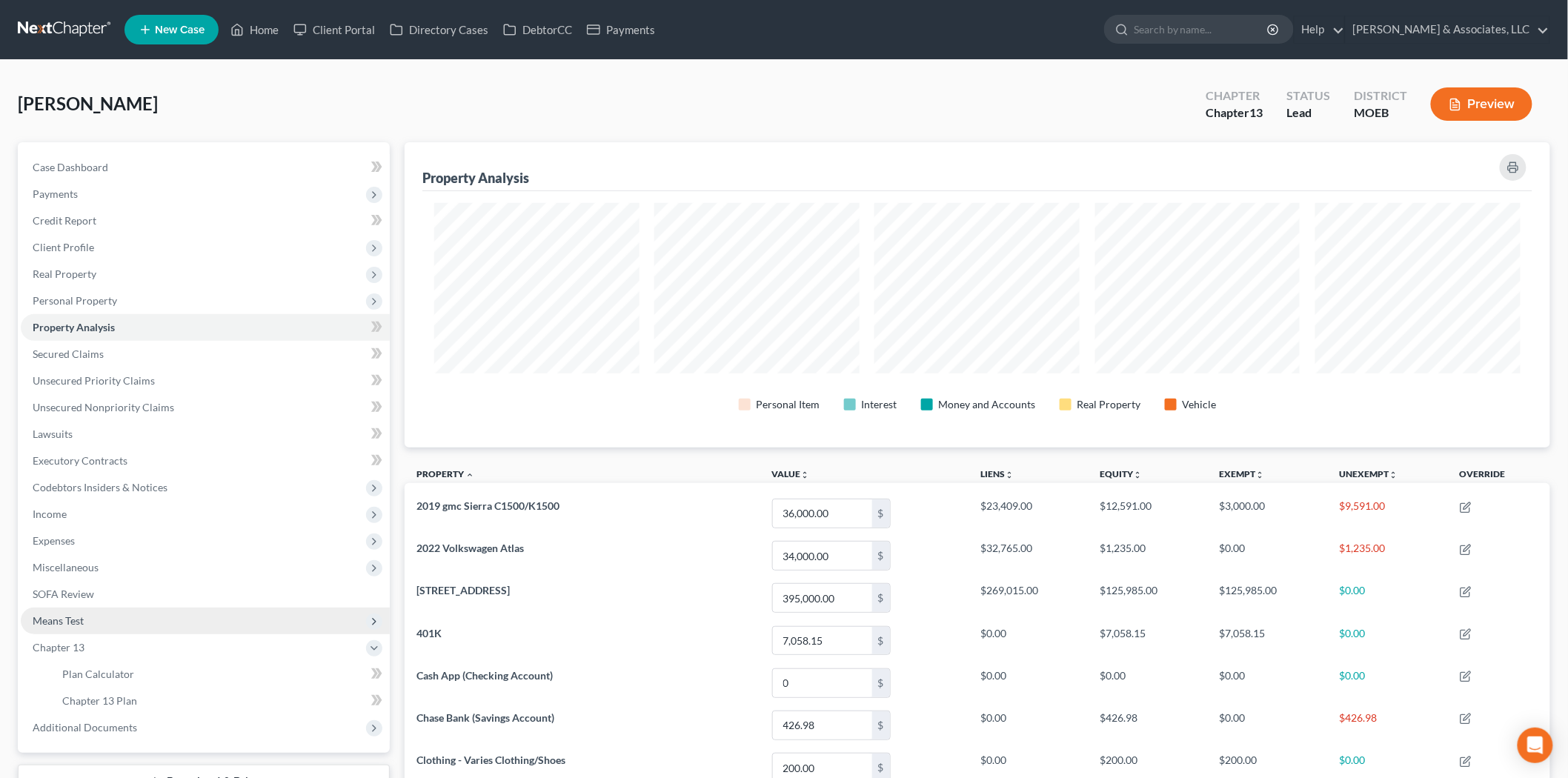
click at [72, 626] on span "Means Test" at bounding box center [205, 620] width 369 height 26
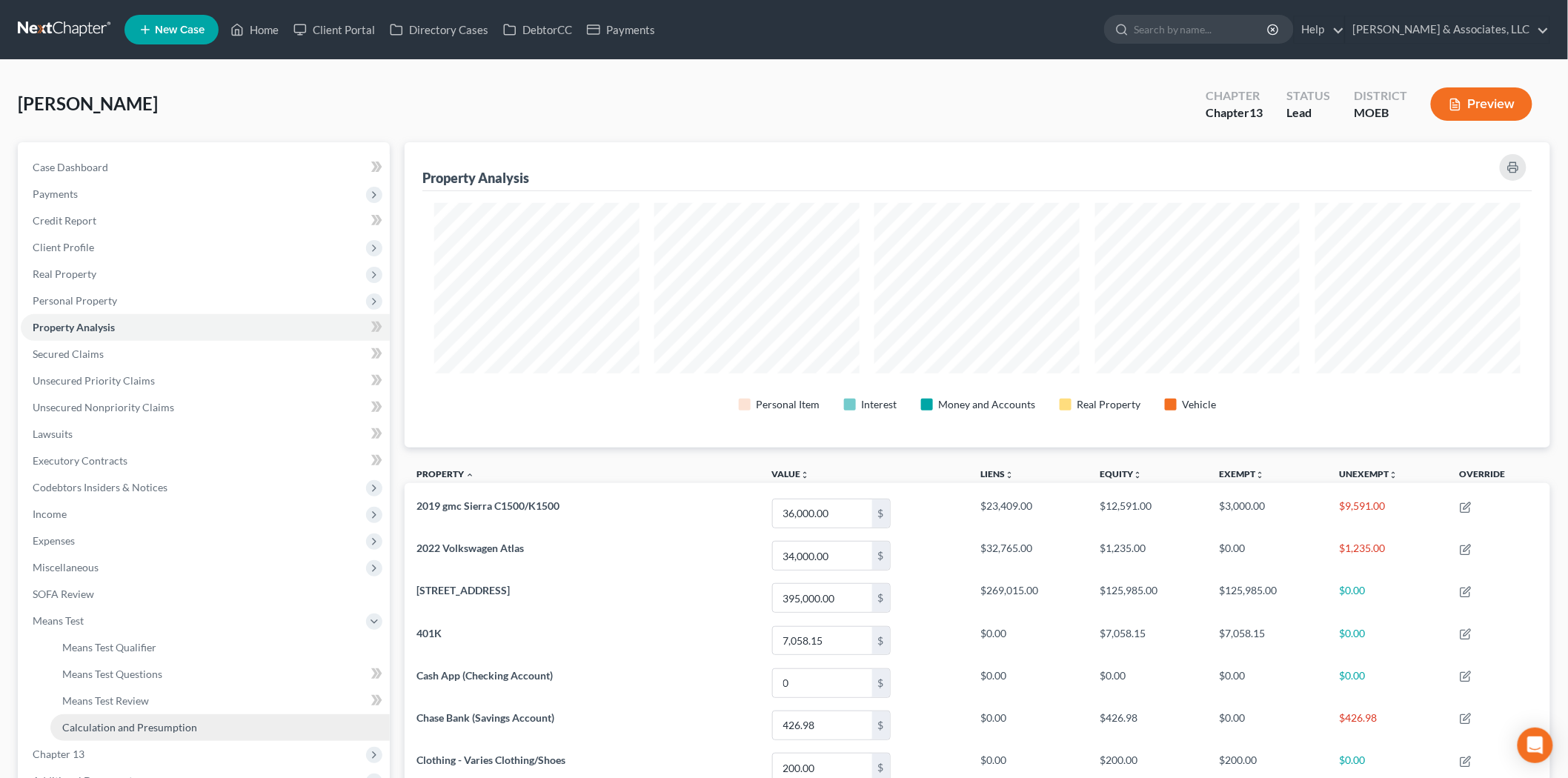
click at [109, 723] on span "Calculation and Presumption" at bounding box center [129, 727] width 135 height 12
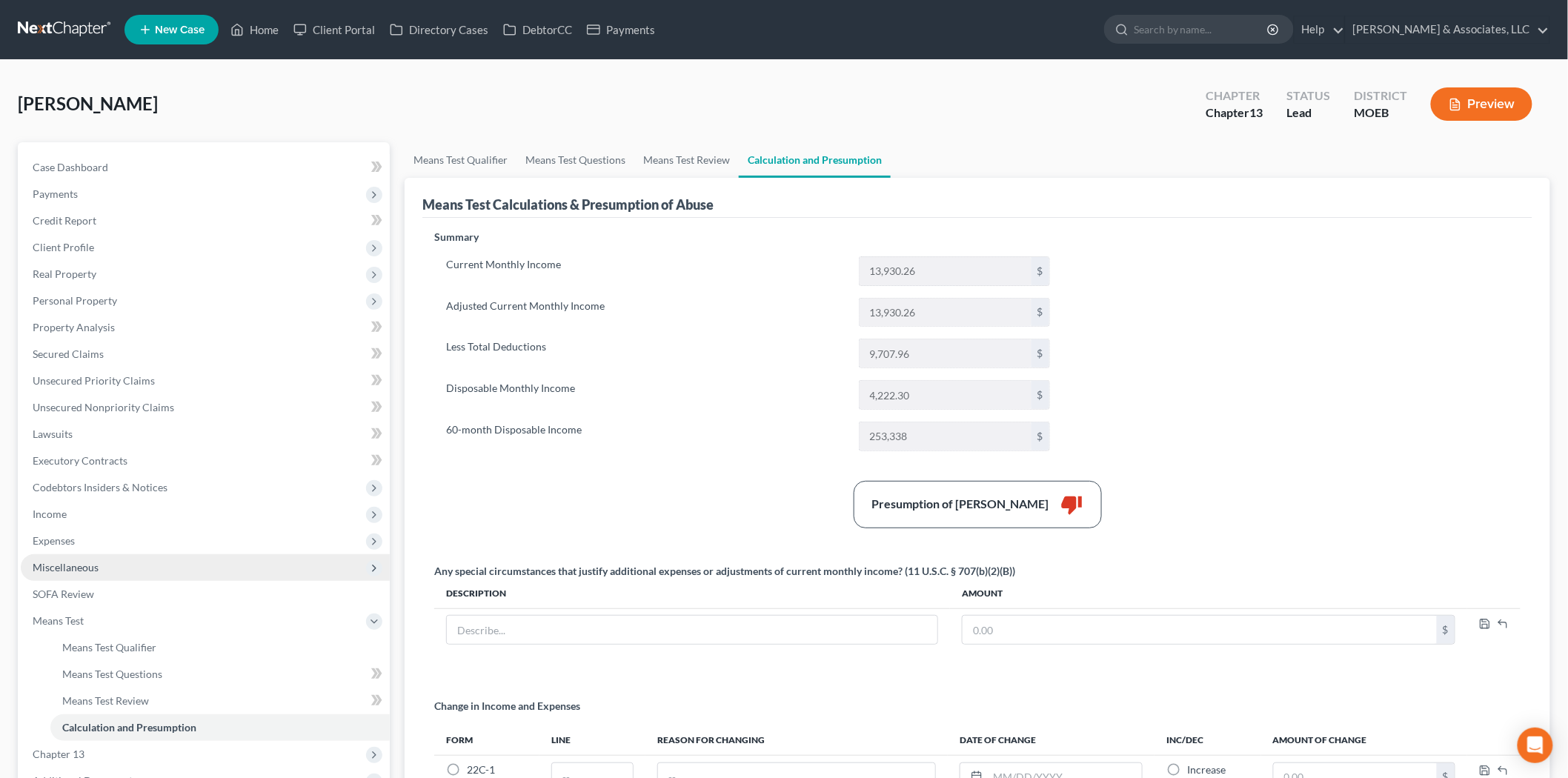
click at [74, 563] on span "Miscellaneous" at bounding box center [66, 567] width 66 height 12
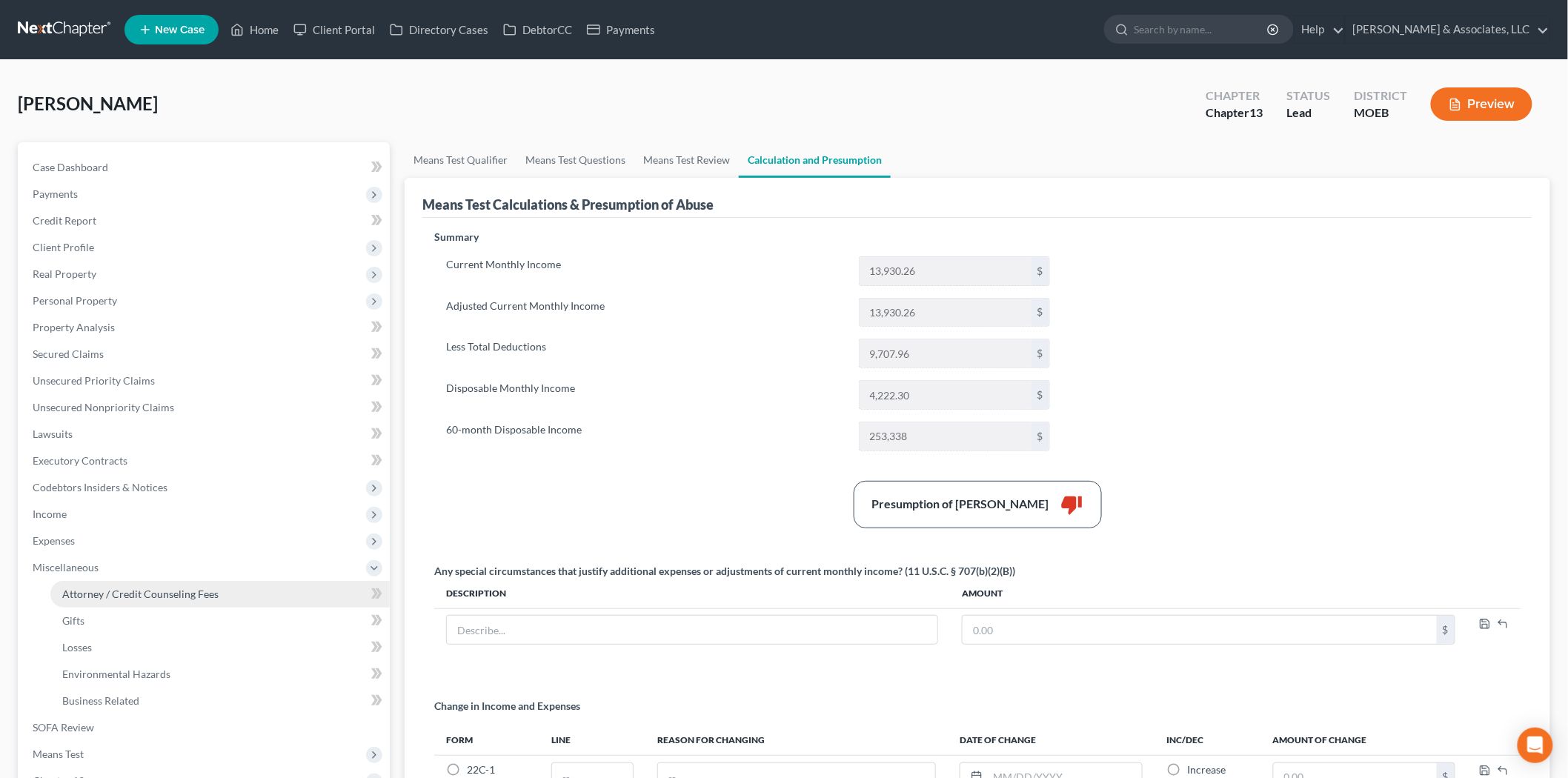
click at [127, 590] on span "Attorney / Credit Counseling Fees" at bounding box center [139, 593] width 156 height 12
select select "0"
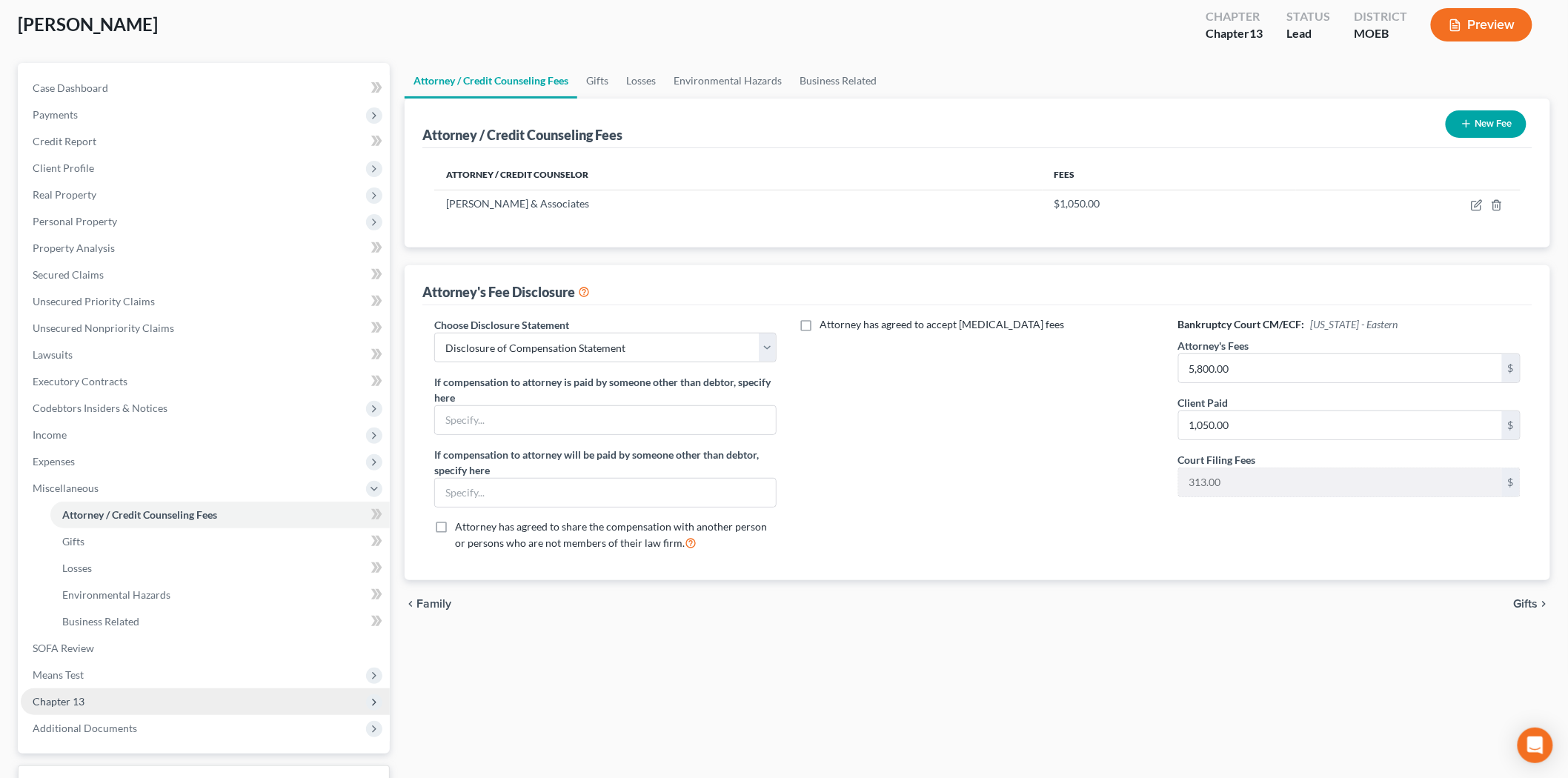
scroll to position [195, 0]
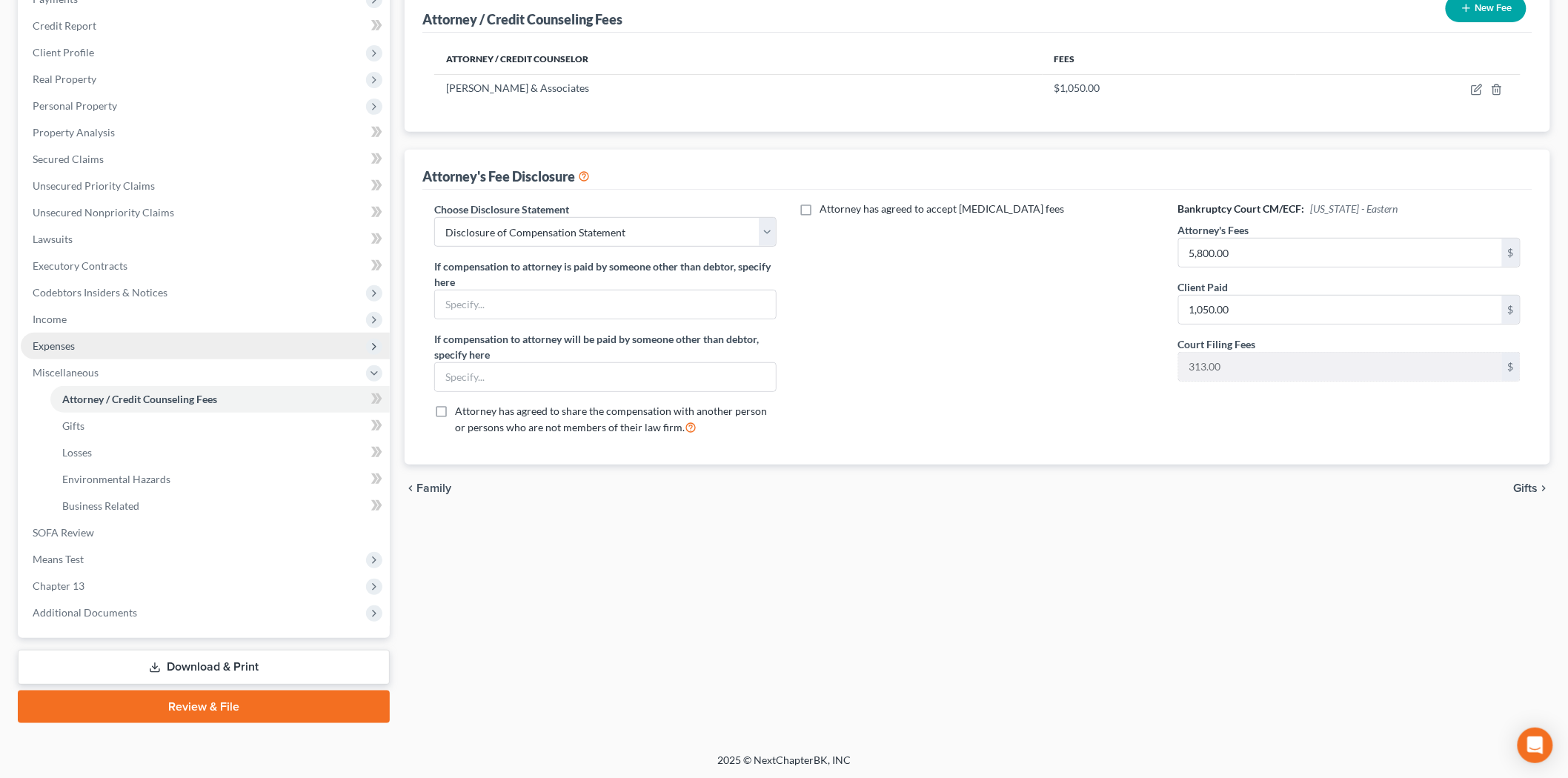
click at [72, 333] on span "Expenses" at bounding box center [205, 346] width 369 height 26
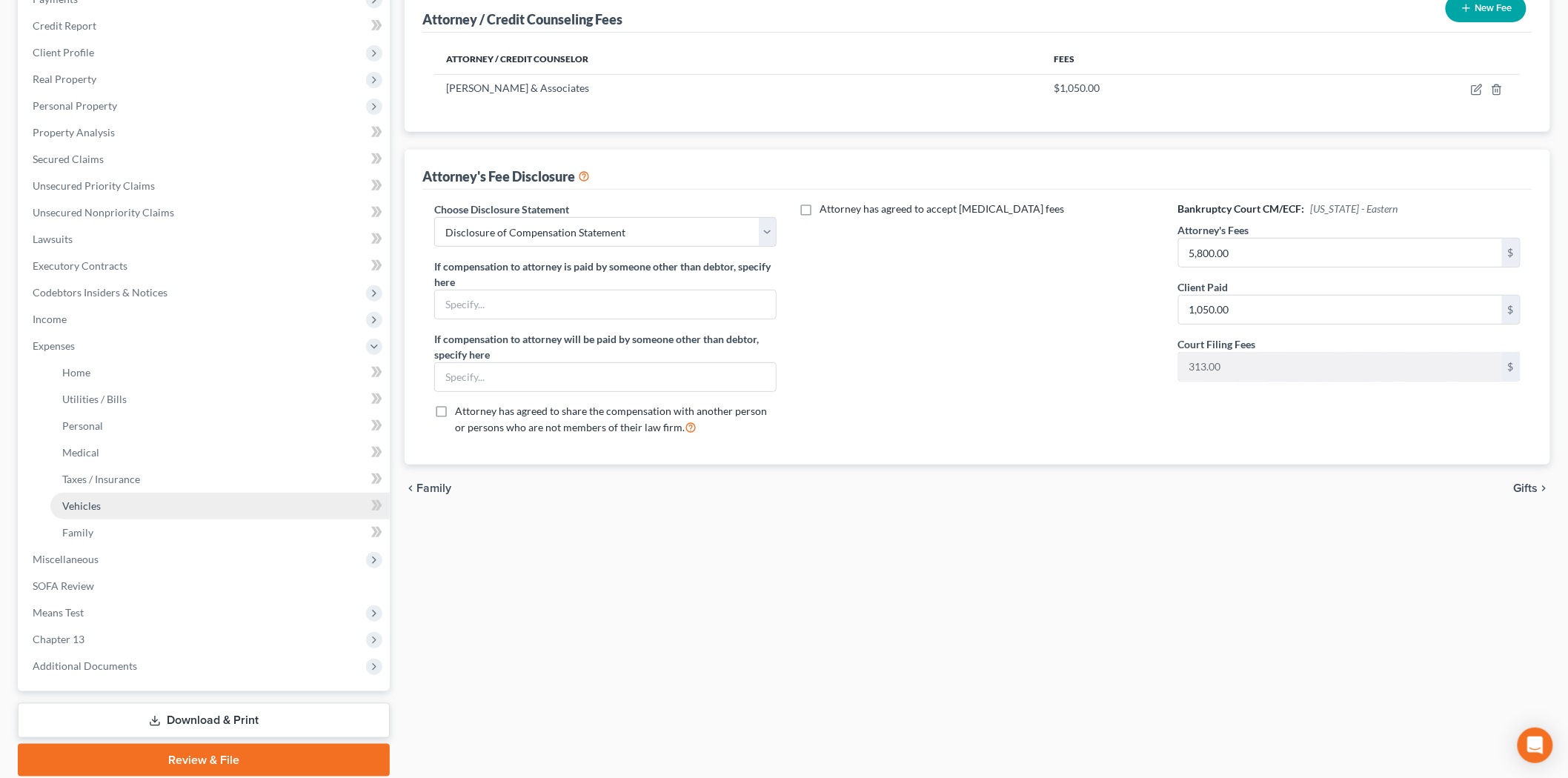
click at [68, 507] on span "Vehicles" at bounding box center [81, 505] width 39 height 12
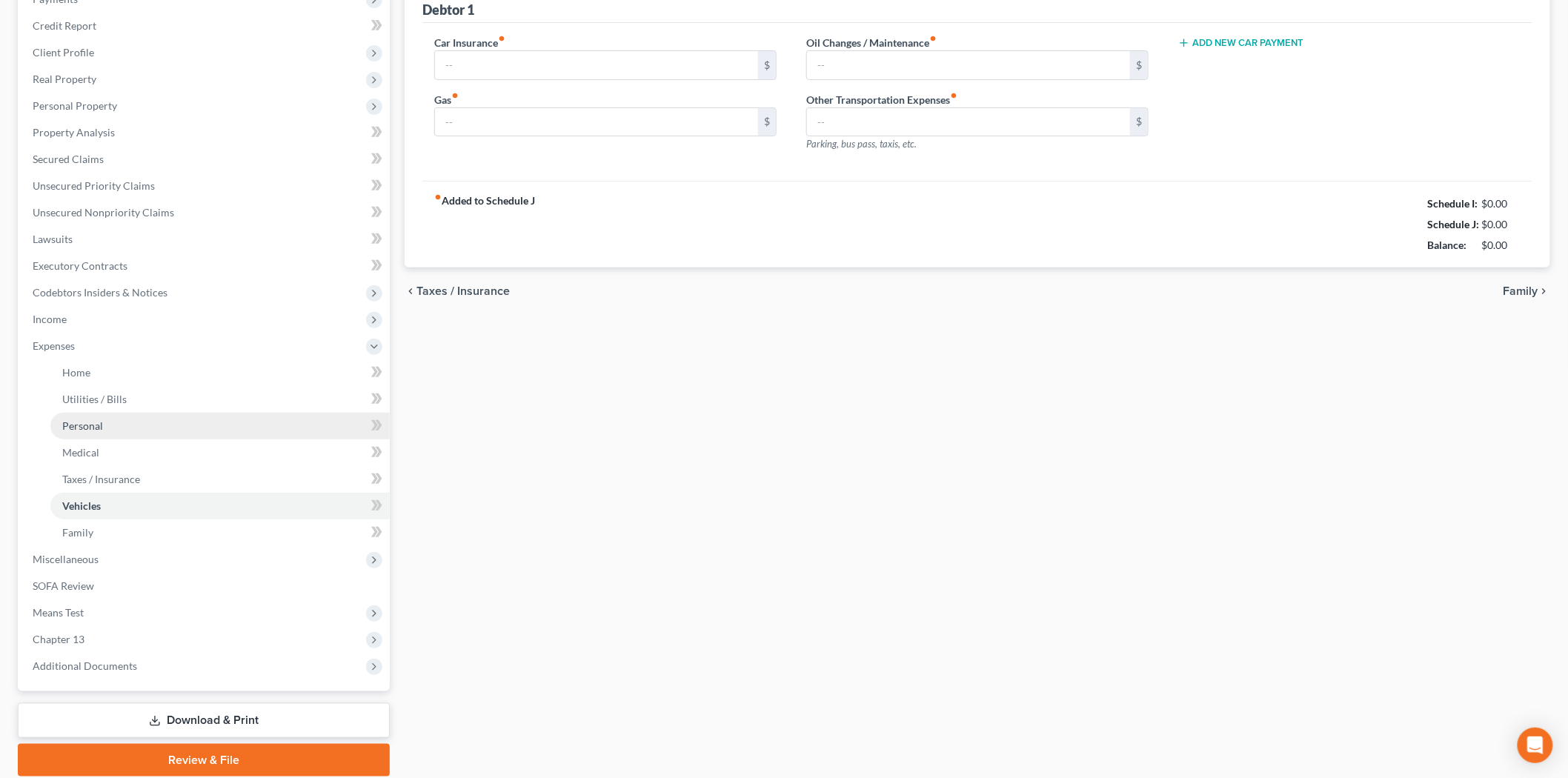
scroll to position [158, 0]
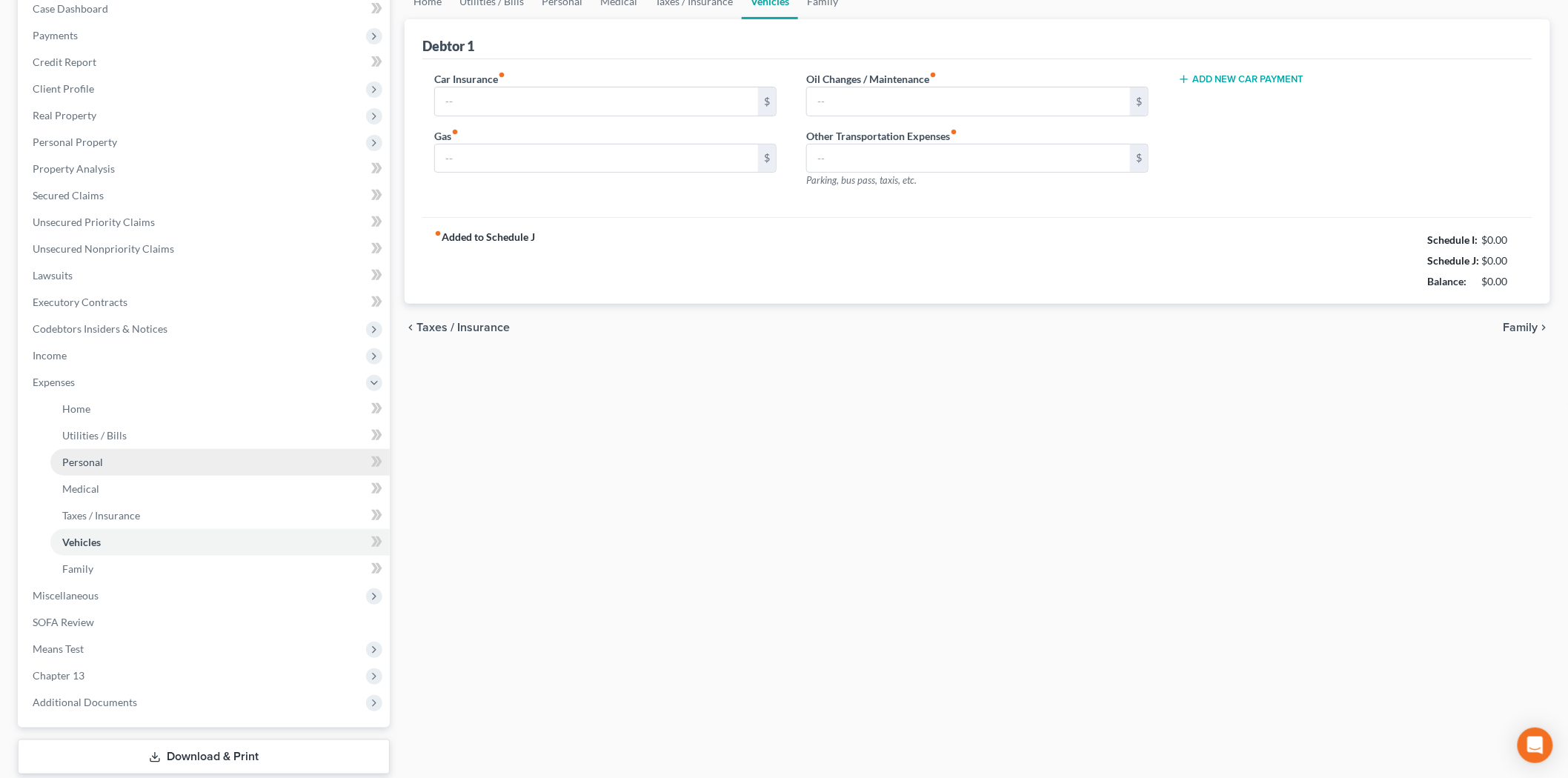
type input "325.00"
type input "250.00"
type input "75.00"
type input "0.00"
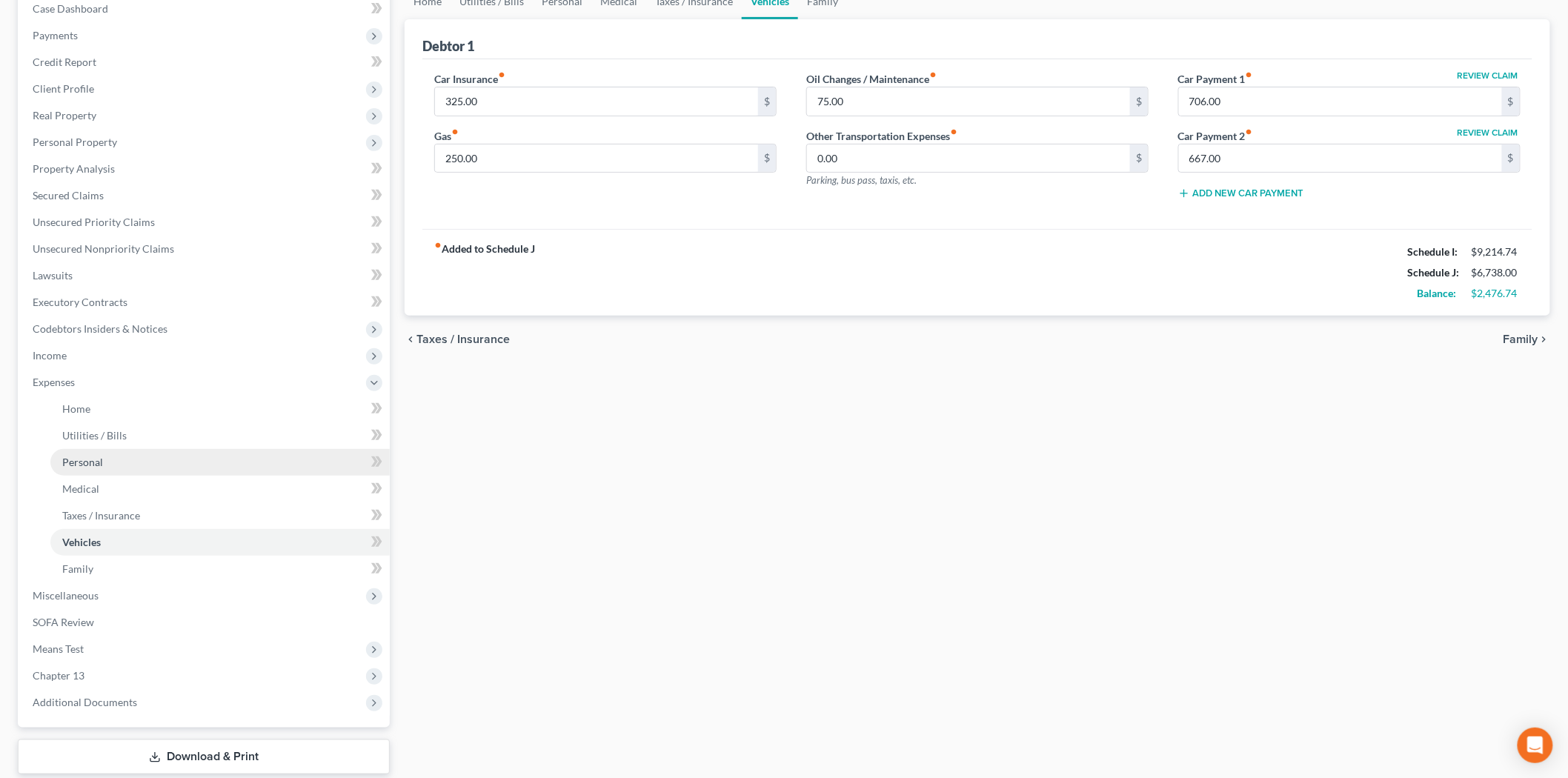
scroll to position [0, 0]
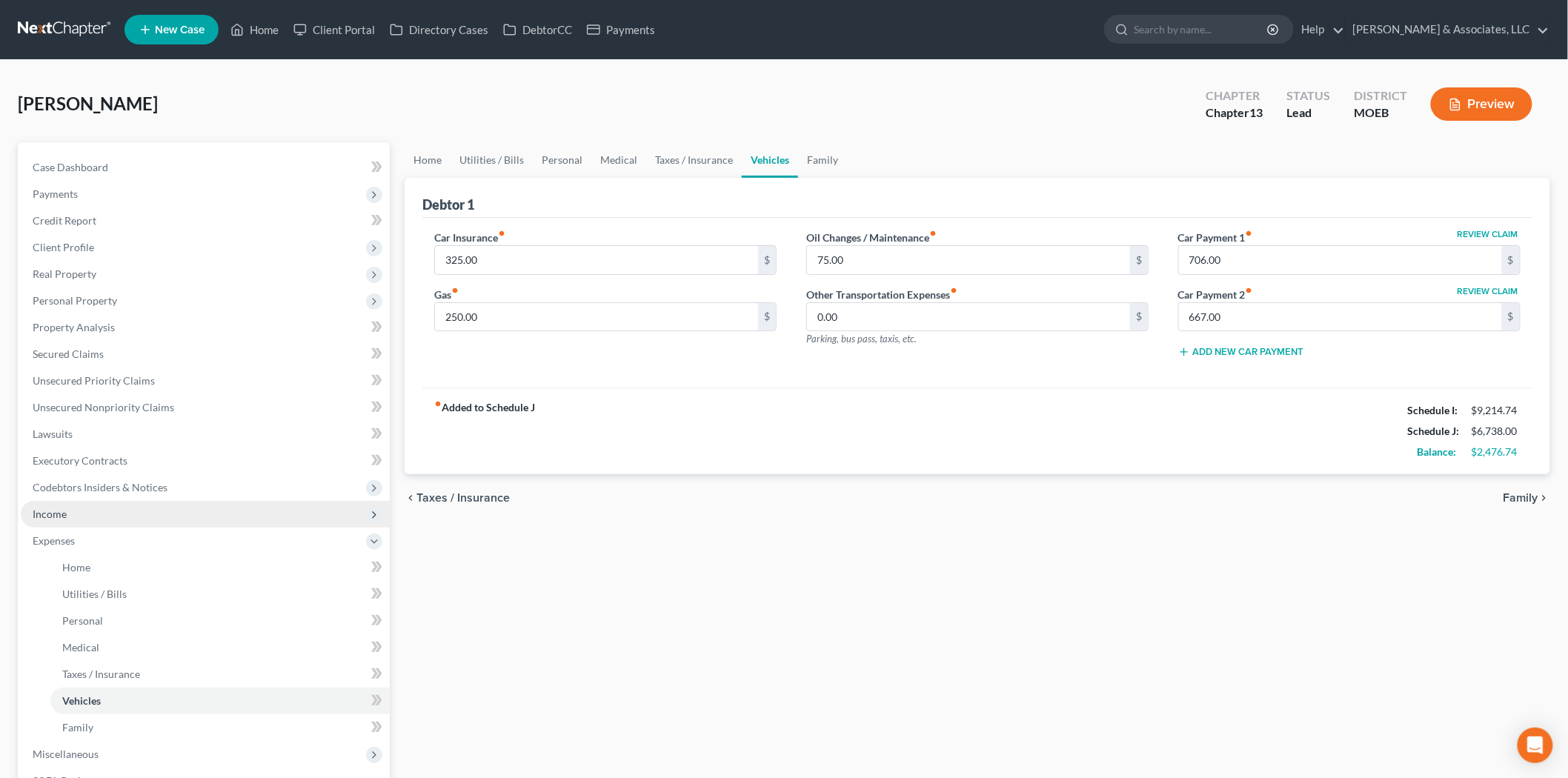
click at [34, 513] on span "Income" at bounding box center [50, 513] width 34 height 12
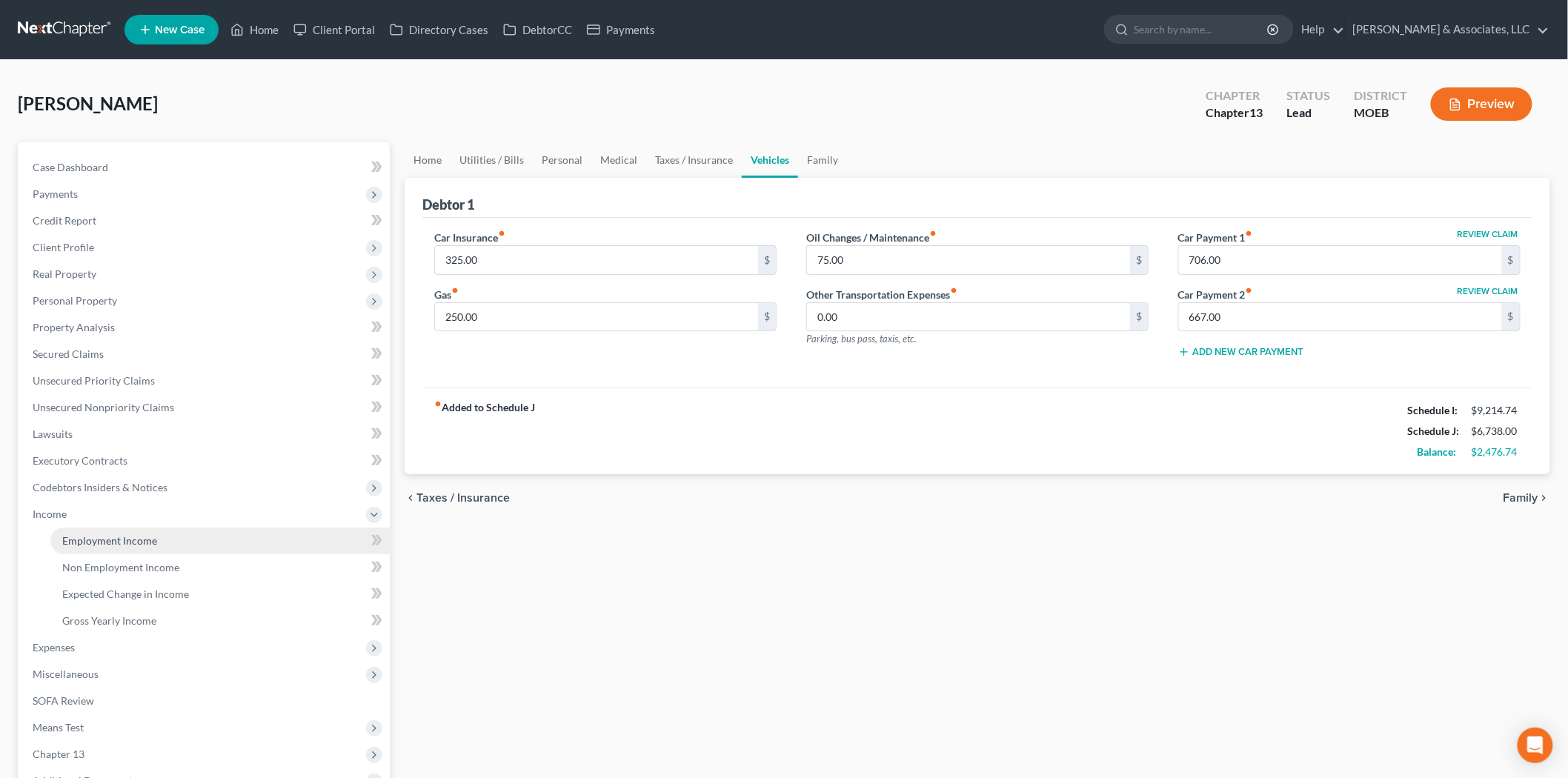
click at [110, 546] on link "Employment Income" at bounding box center [220, 540] width 339 height 26
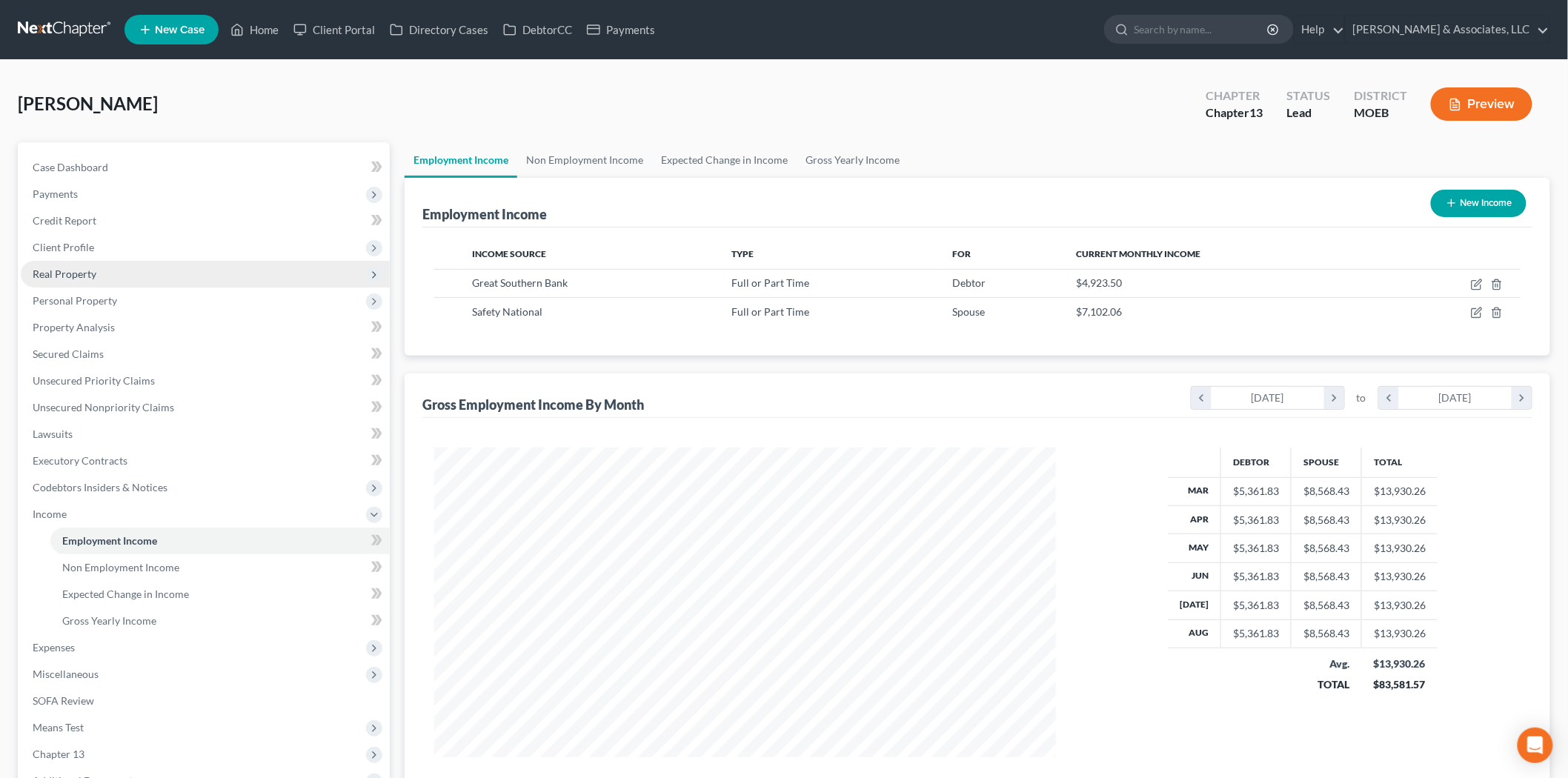
scroll to position [309, 650]
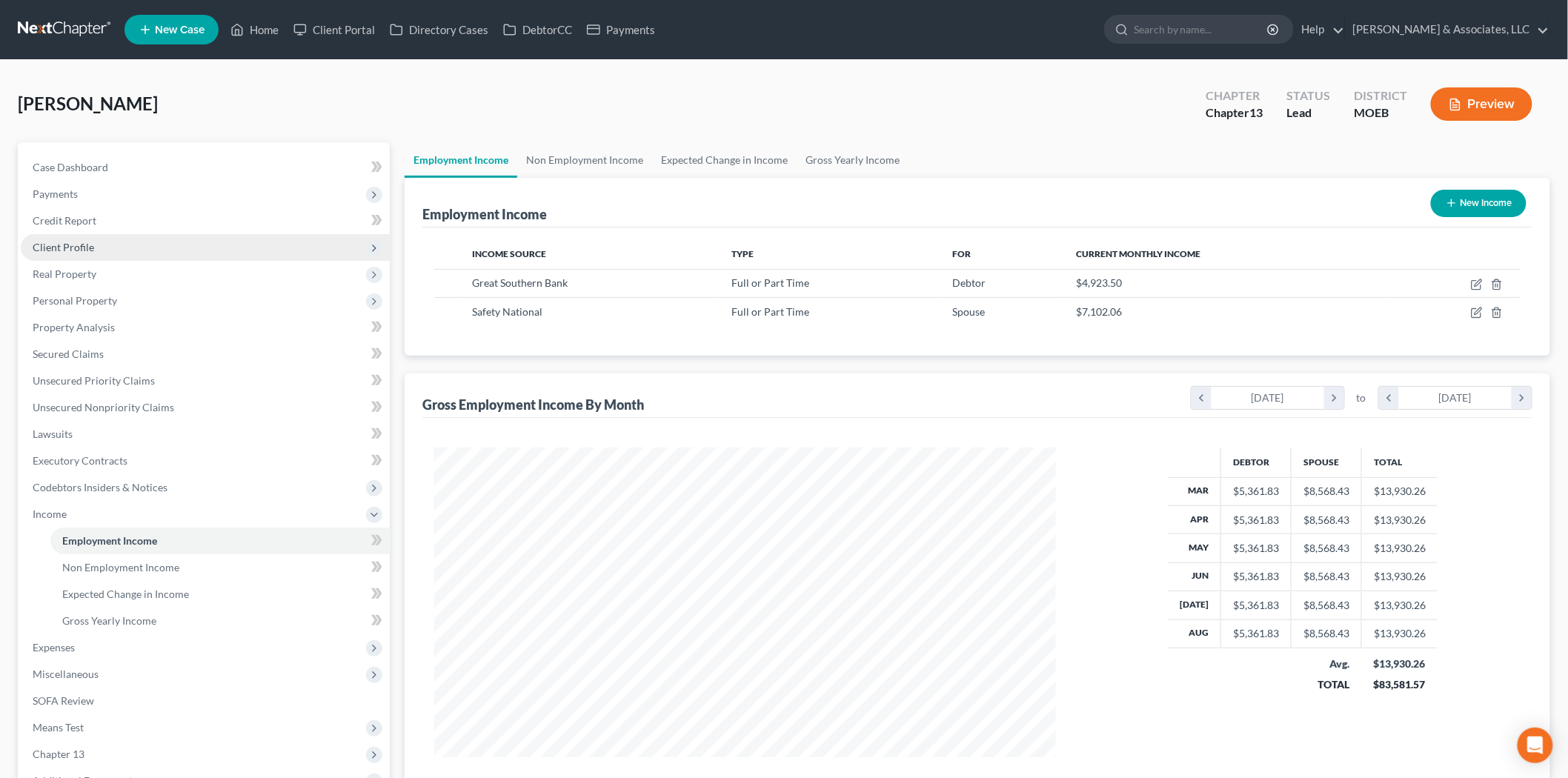
click at [71, 245] on span "Client Profile" at bounding box center [64, 247] width 62 height 12
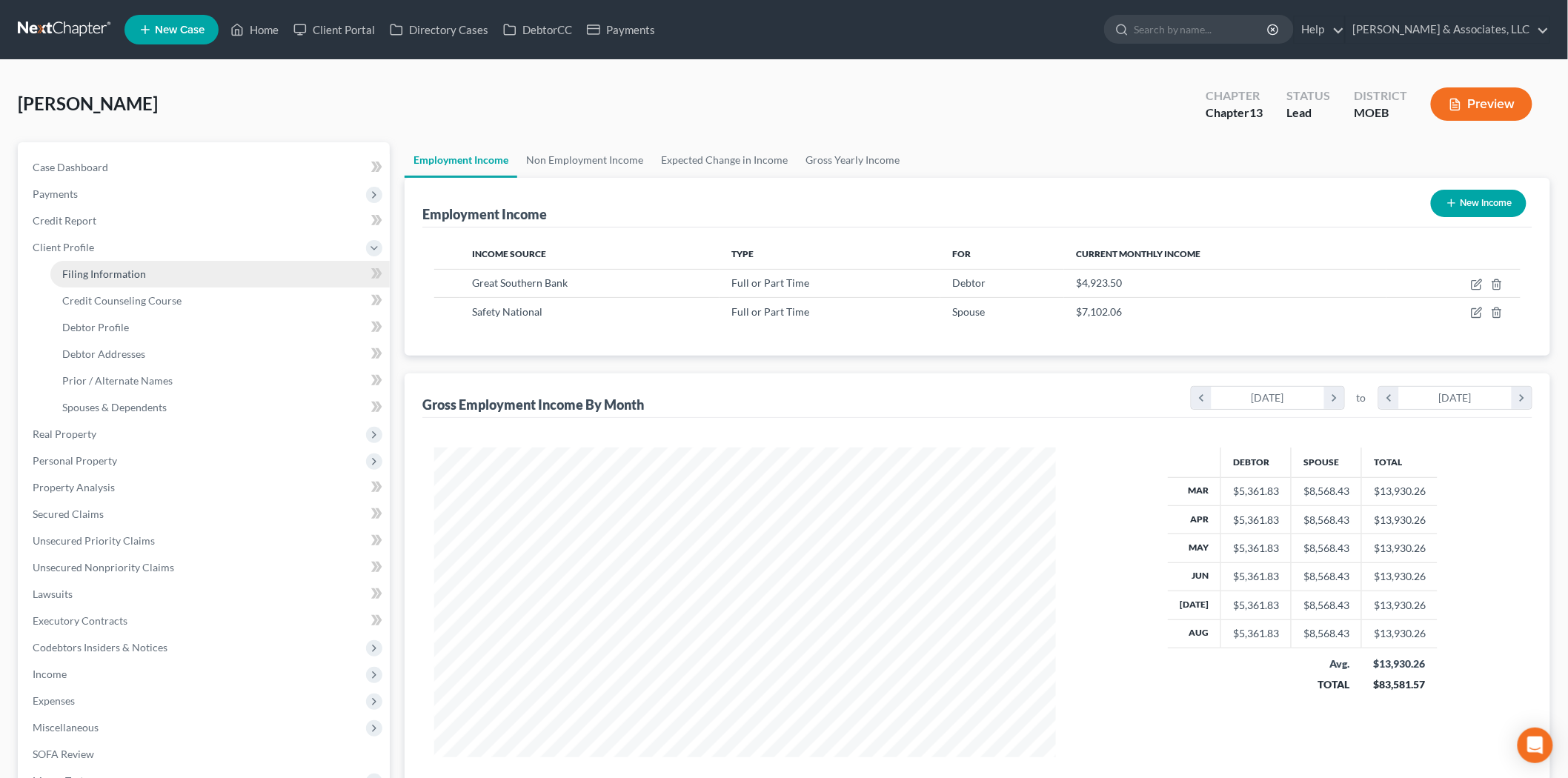
click at [106, 271] on span "Filing Information" at bounding box center [103, 273] width 83 height 12
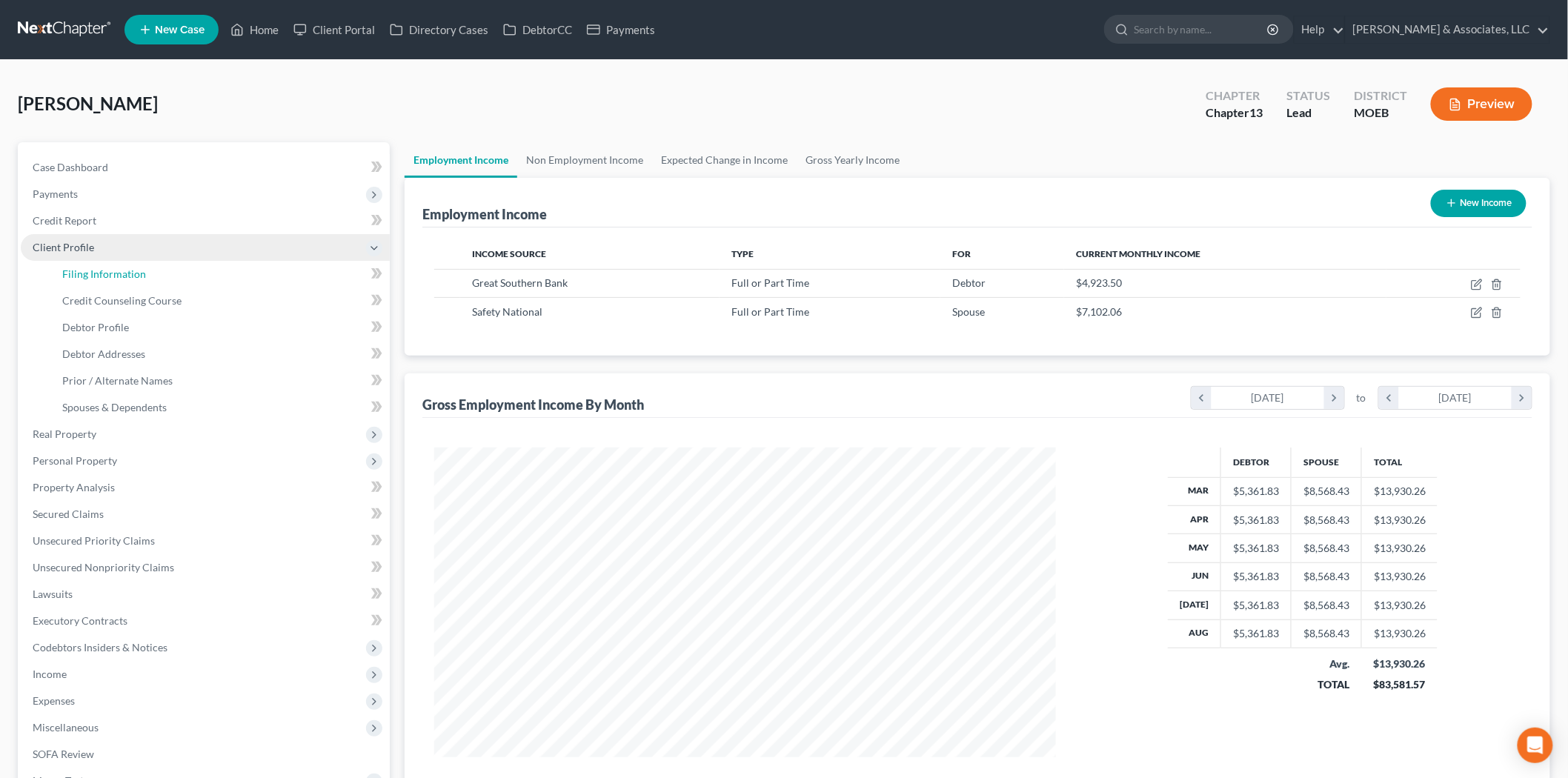
select select "1"
select select "0"
select select "3"
select select "45"
select select "0"
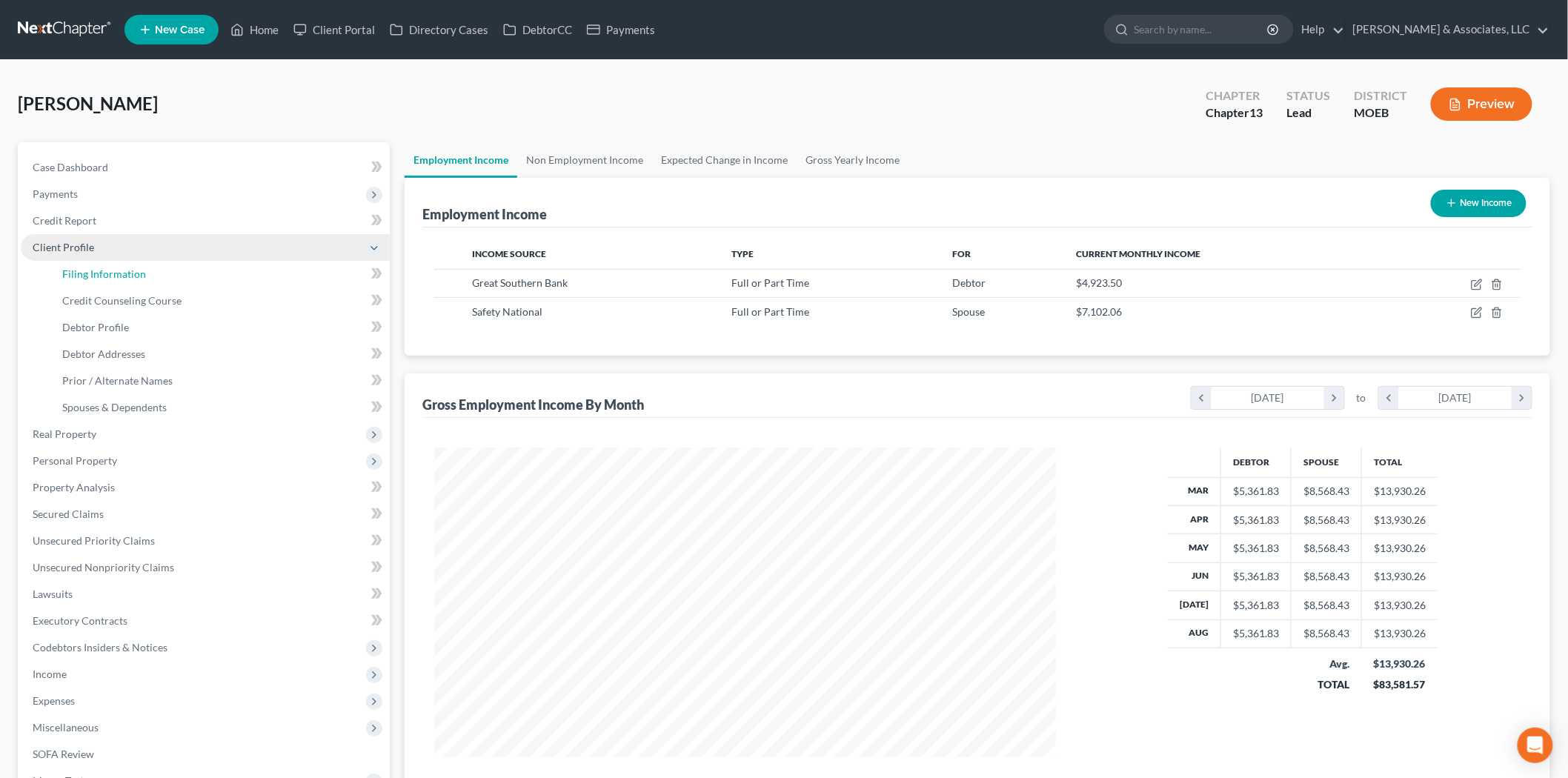
select select "26"
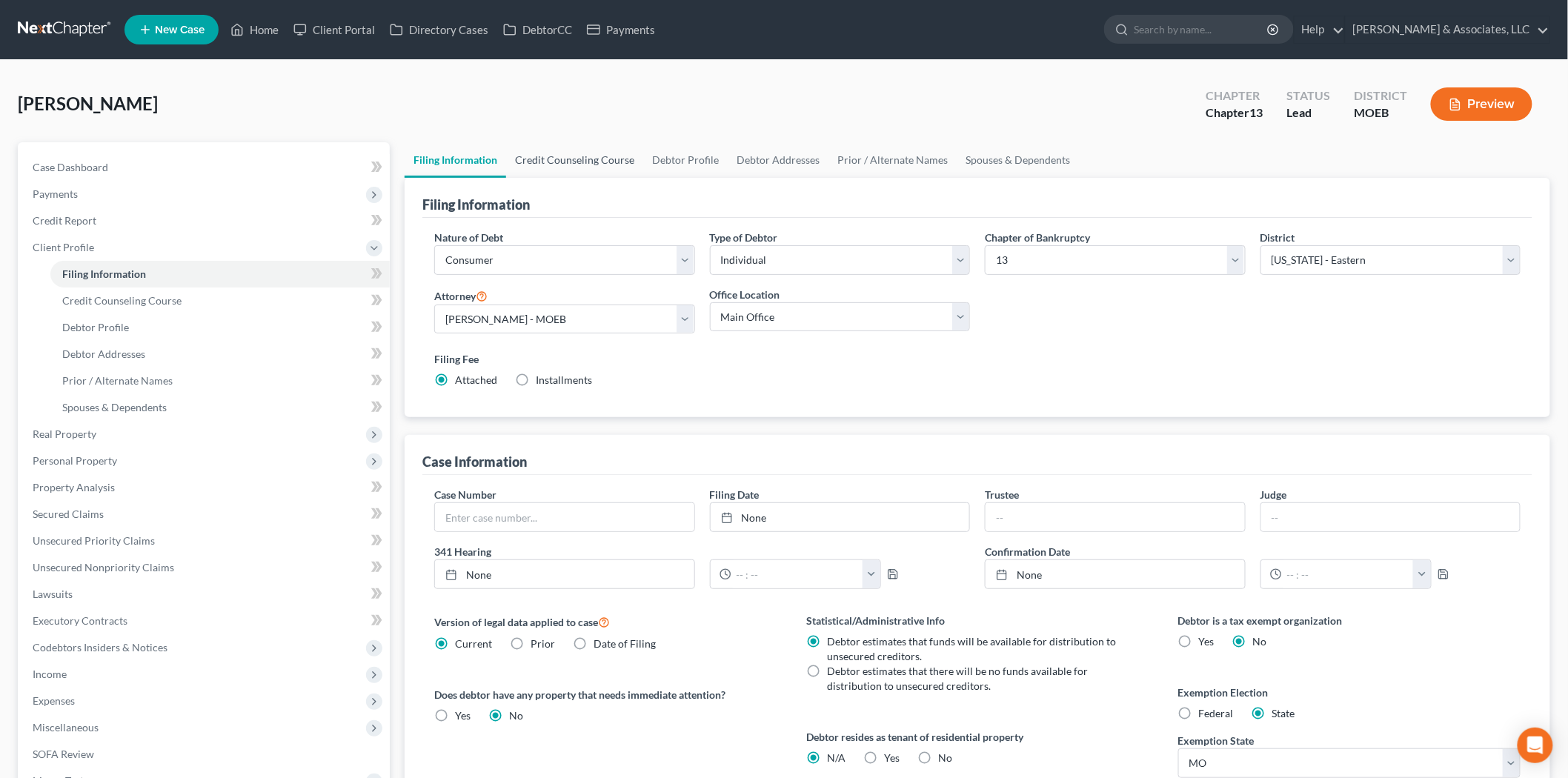
click at [561, 158] on link "Credit Counseling Course" at bounding box center [574, 159] width 137 height 35
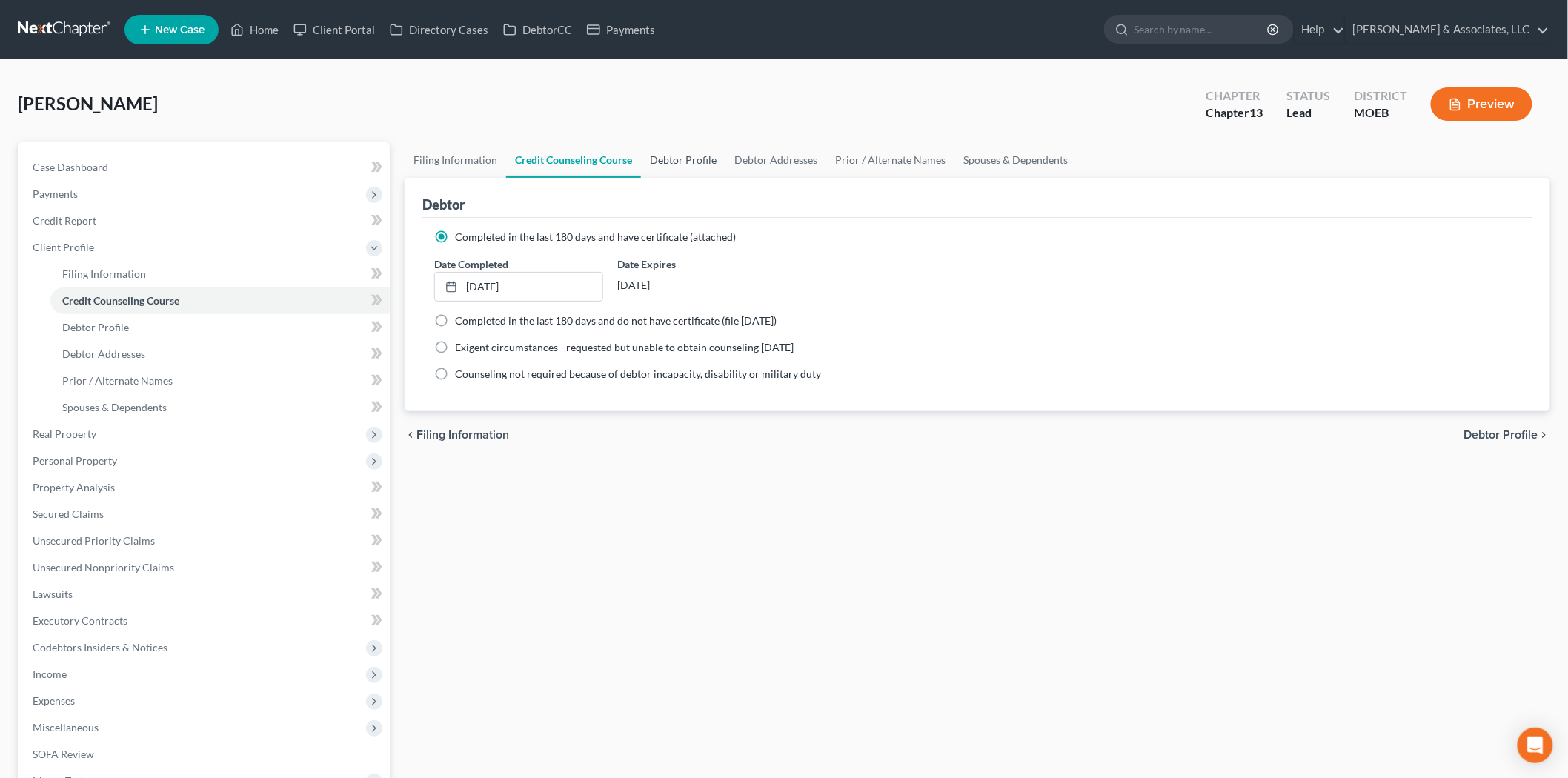
click at [692, 161] on link "Debtor Profile" at bounding box center [683, 159] width 84 height 35
select select "1"
select select "2"
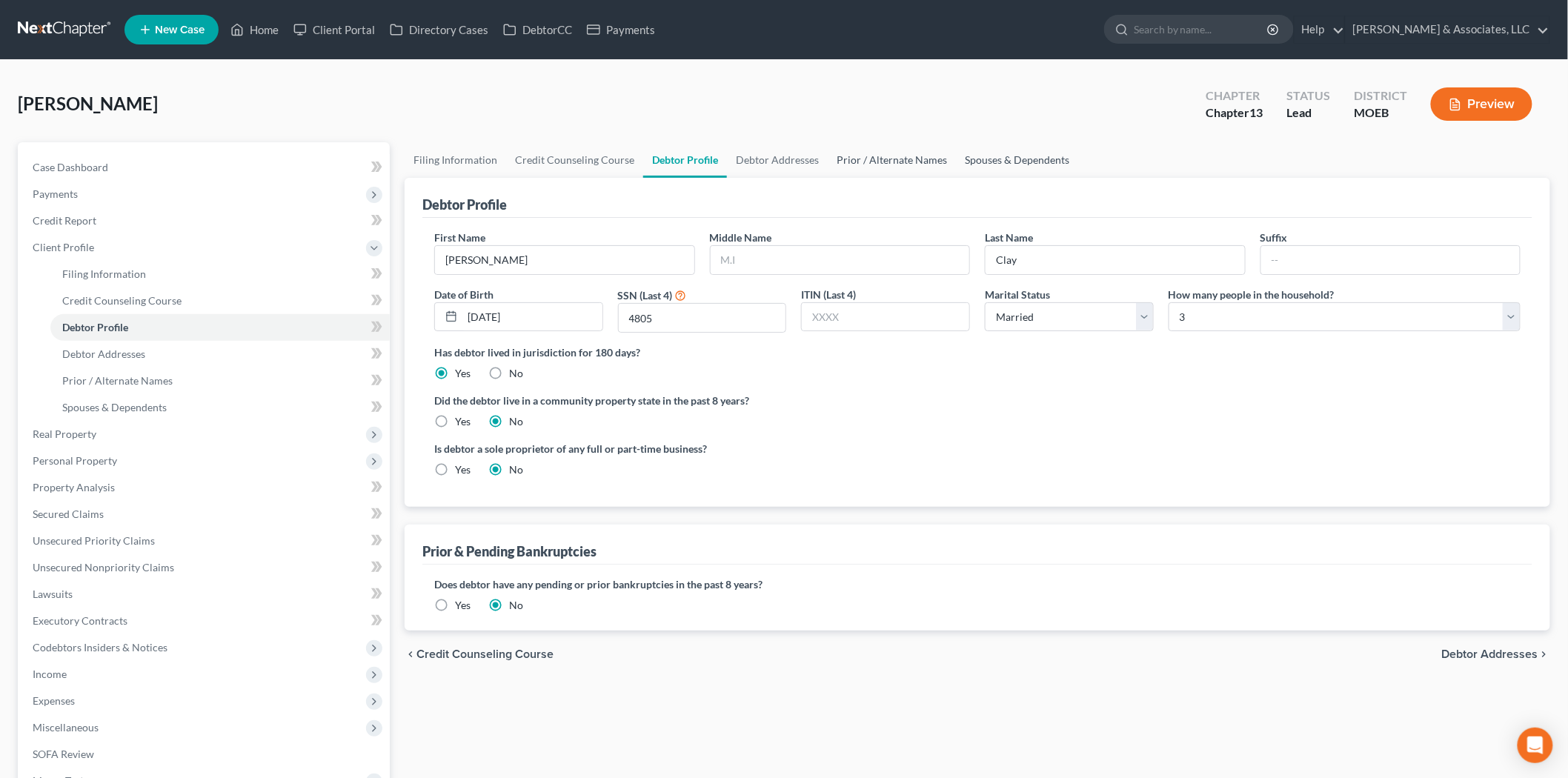
click at [1001, 167] on link "Spouses & Dependents" at bounding box center [1017, 159] width 122 height 35
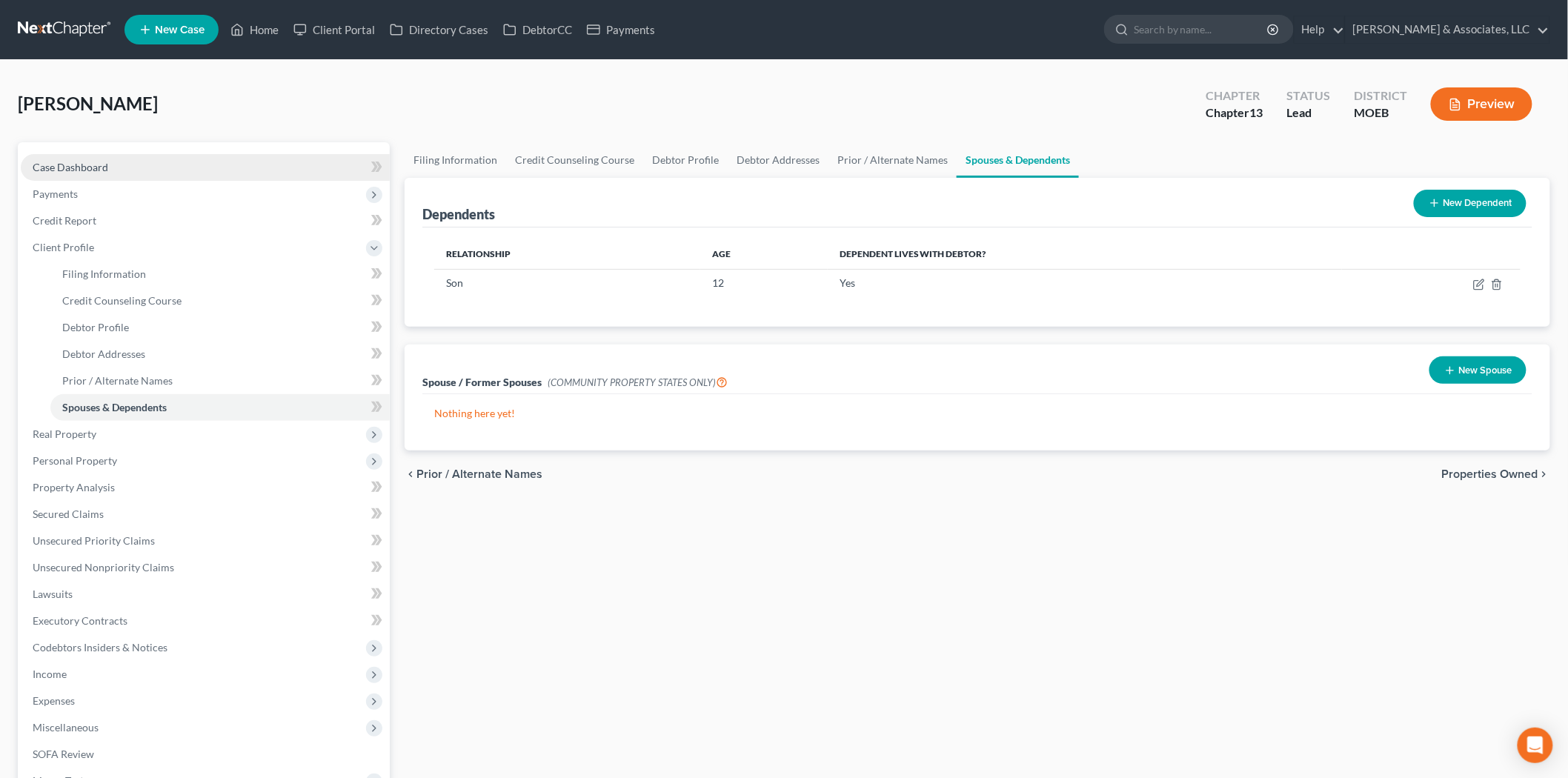
drag, startPoint x: 74, startPoint y: 139, endPoint x: 76, endPoint y: 156, distance: 17.1
click at [75, 139] on div "[PERSON_NAME] Upgraded Chapter Chapter 13 Status Lead District MOEB Preview" at bounding box center [784, 110] width 1533 height 64
click at [76, 164] on span "Case Dashboard" at bounding box center [71, 167] width 76 height 12
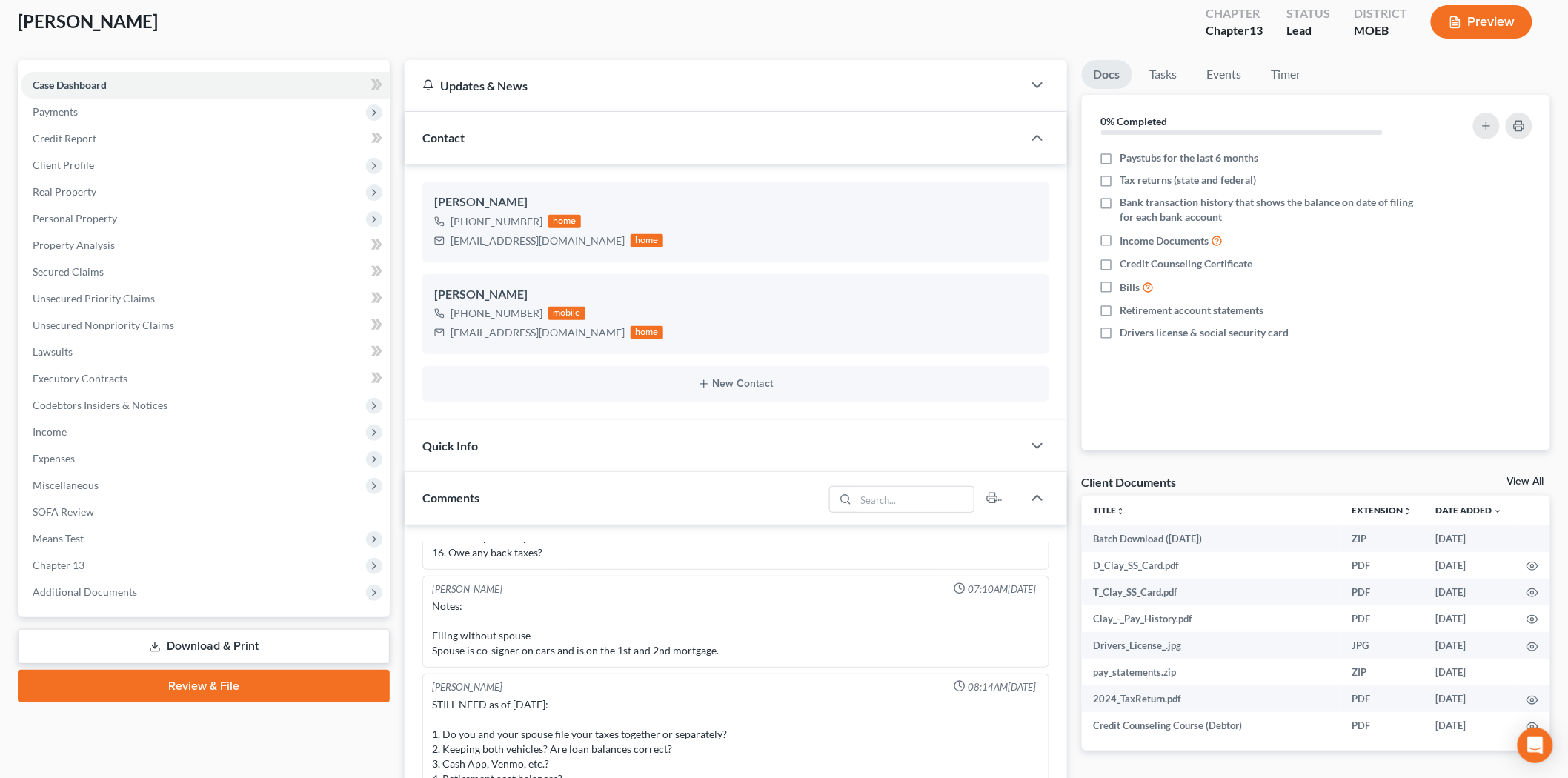
scroll to position [329, 0]
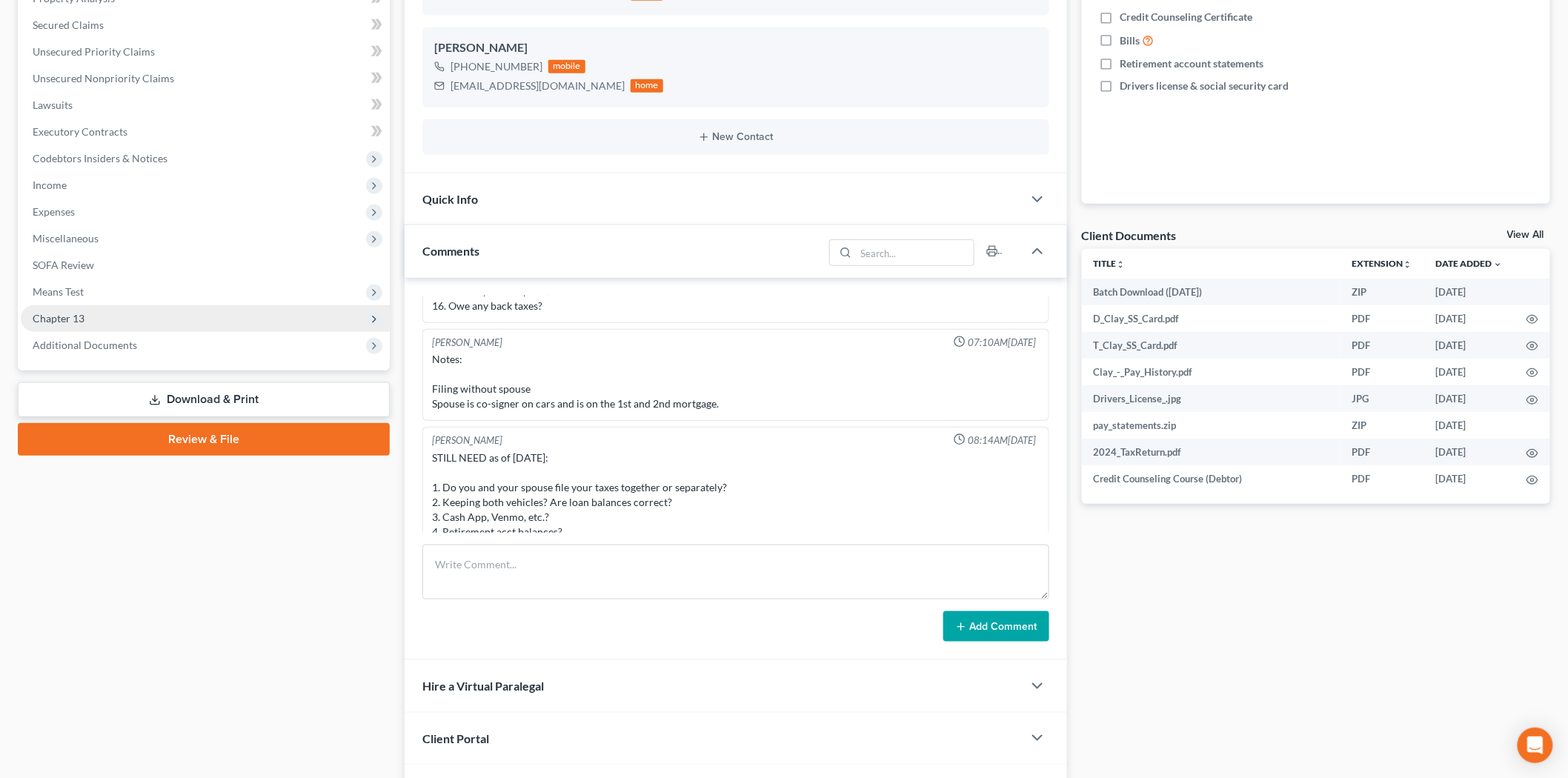
click at [91, 322] on span "Chapter 13" at bounding box center [205, 318] width 369 height 26
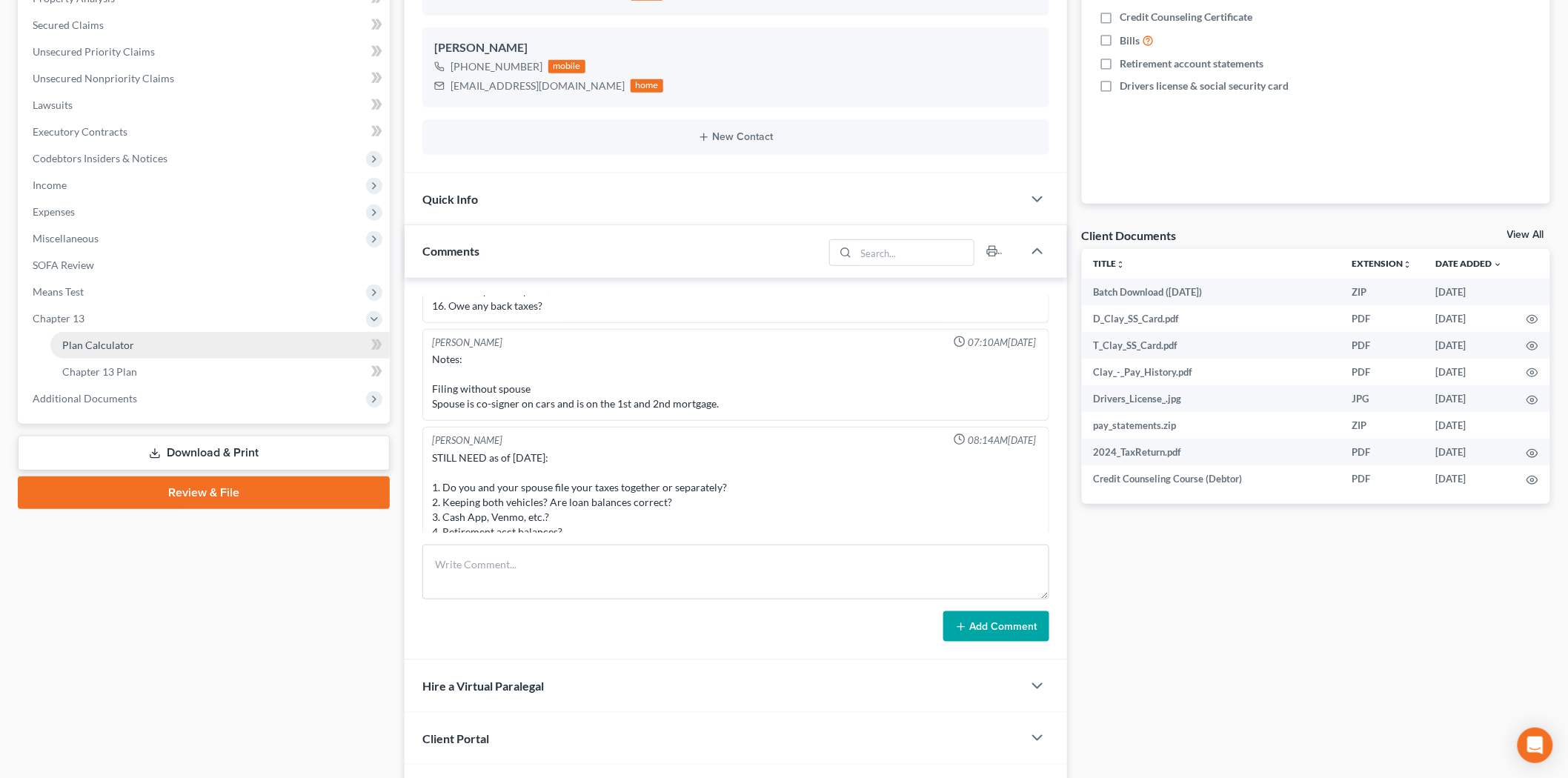
click at [106, 348] on span "Plan Calculator" at bounding box center [97, 344] width 72 height 12
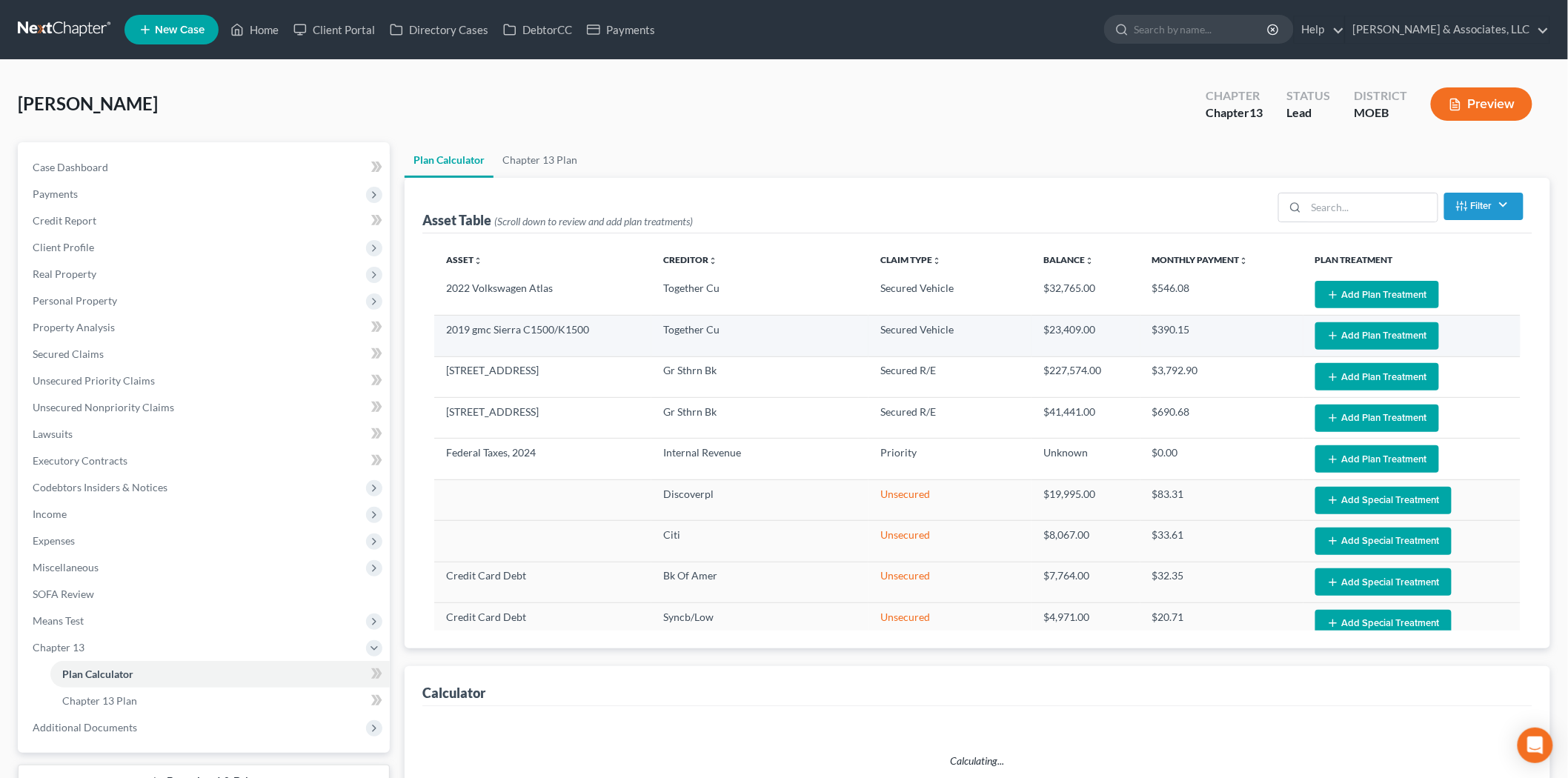
select select "59"
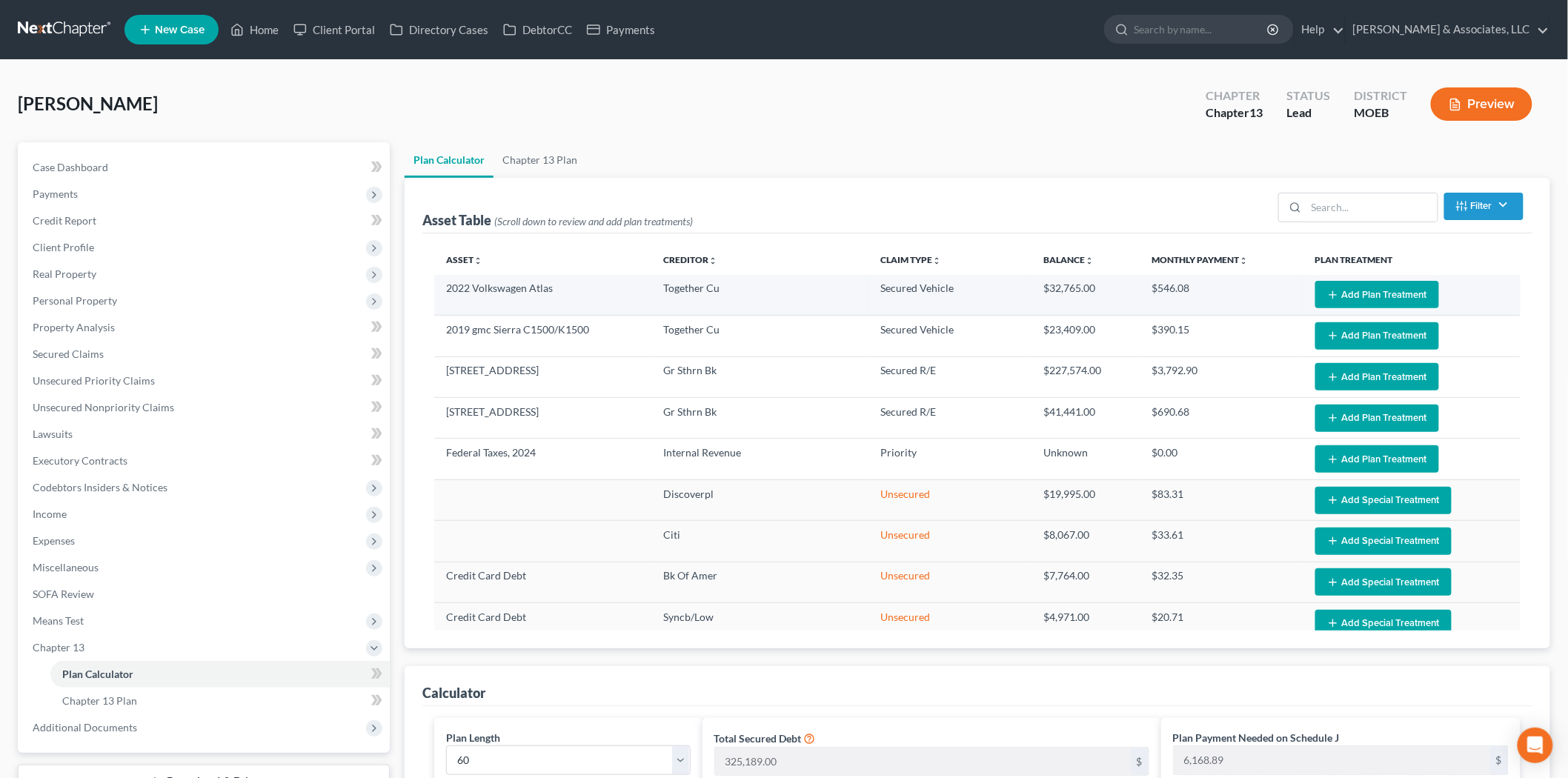
click at [1372, 297] on button "Add Plan Treatment" at bounding box center [1377, 294] width 124 height 27
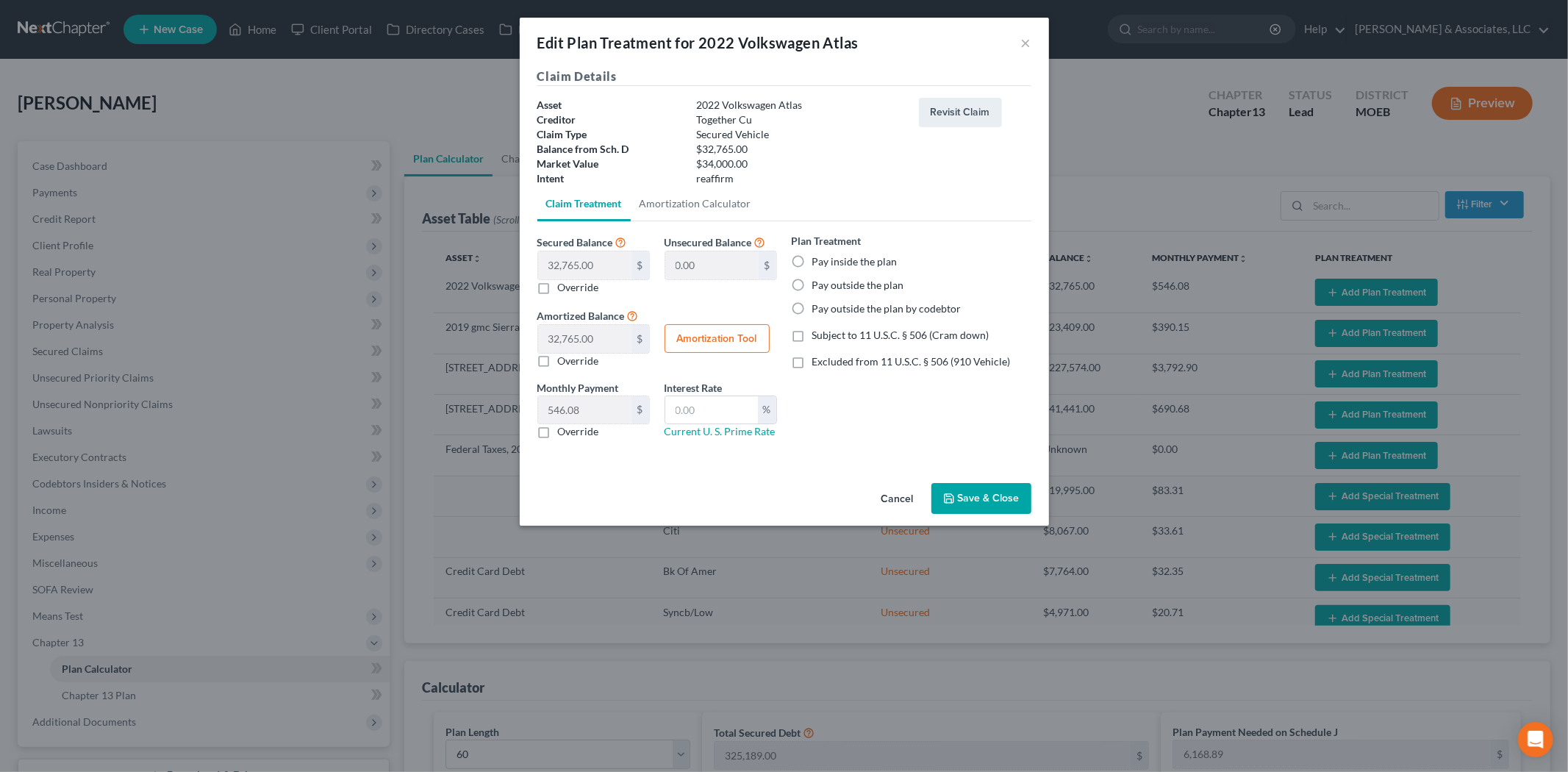
click at [812, 305] on label "Pay outside the plan by codebtor" at bounding box center [887, 309] width 149 height 15
click at [818, 305] on input "Pay outside the plan by codebtor" at bounding box center [823, 306] width 10 height 10
radio input "true"
click at [973, 490] on button "Save & Close" at bounding box center [981, 499] width 100 height 31
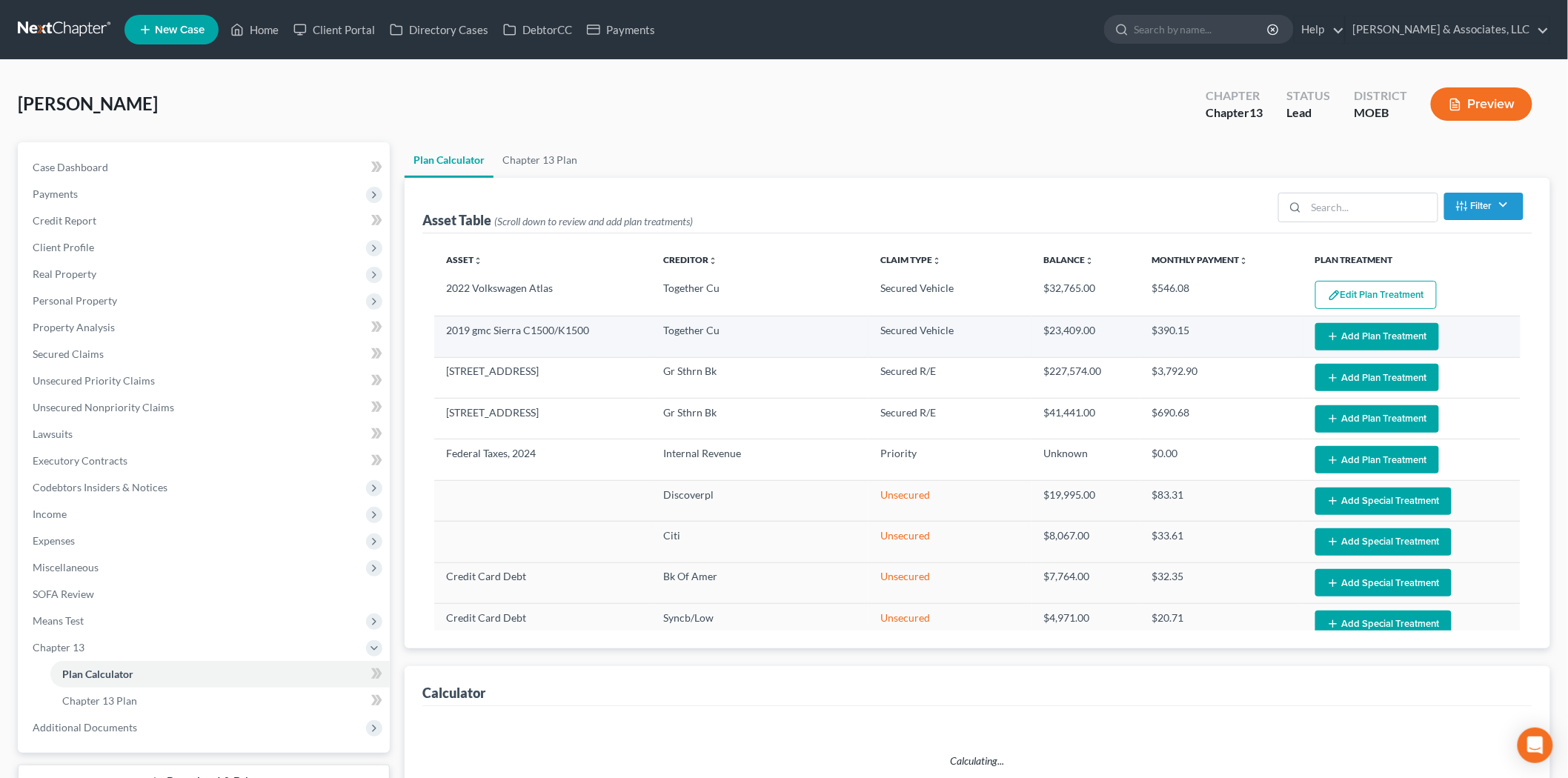
click at [1341, 329] on button "Add Plan Treatment" at bounding box center [1377, 336] width 124 height 27
select select "59"
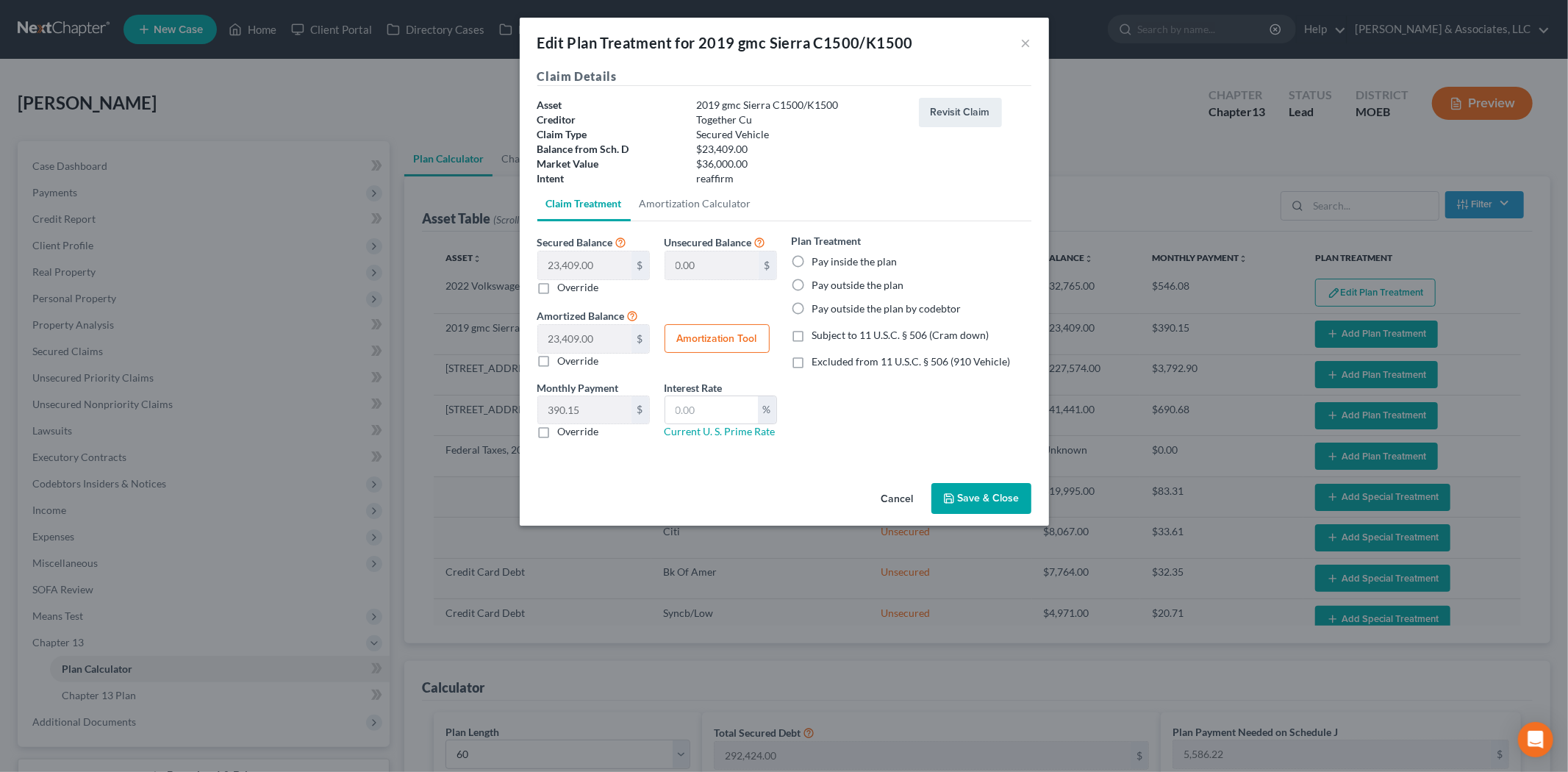
click at [812, 313] on label "Pay outside the plan by codebtor" at bounding box center [887, 309] width 149 height 15
click at [818, 311] on input "Pay outside the plan by codebtor" at bounding box center [823, 306] width 10 height 10
radio input "true"
click at [961, 512] on button "Save & Close" at bounding box center [981, 499] width 100 height 31
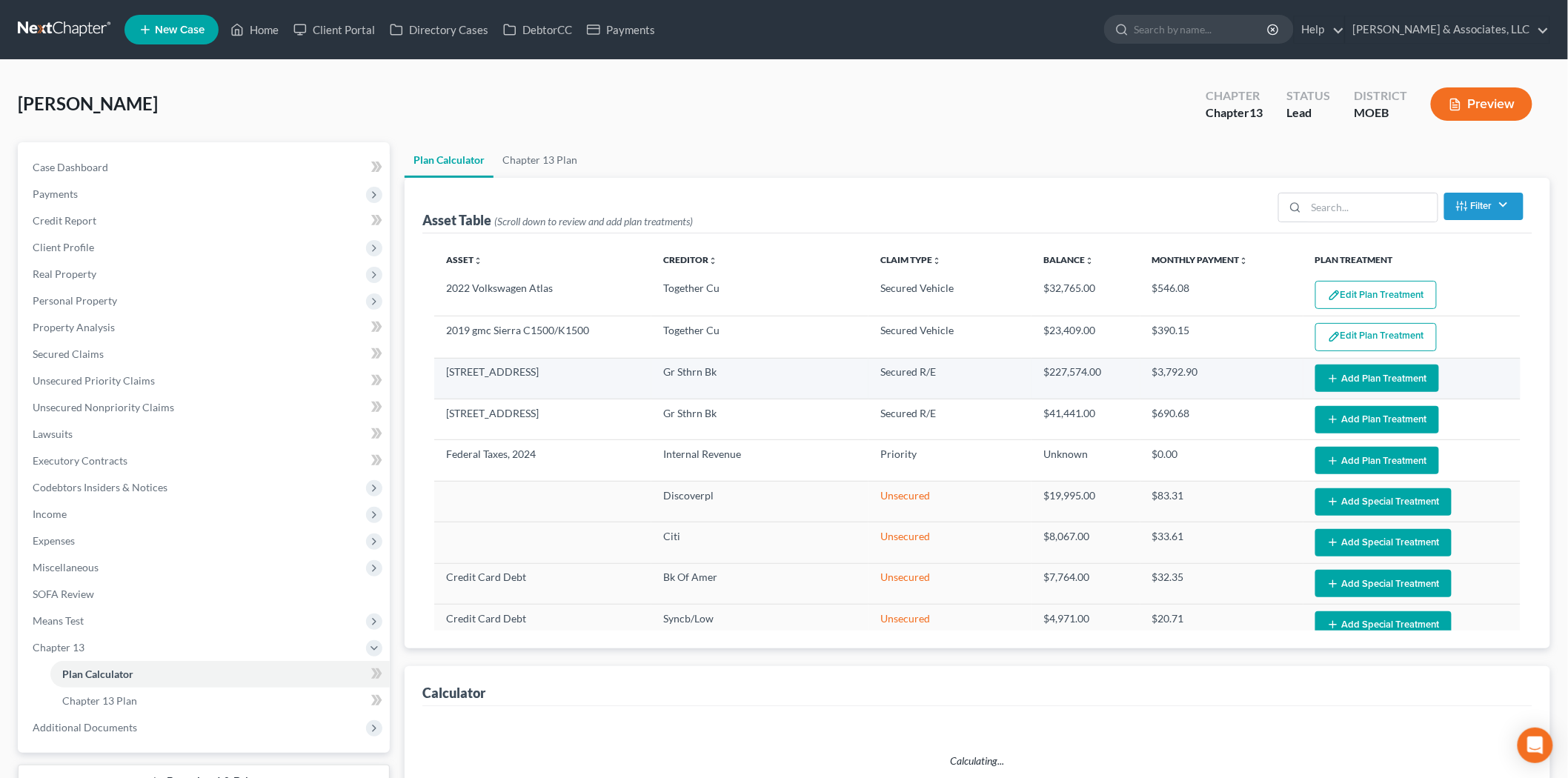
click at [1342, 369] on button "Add Plan Treatment" at bounding box center [1377, 378] width 124 height 27
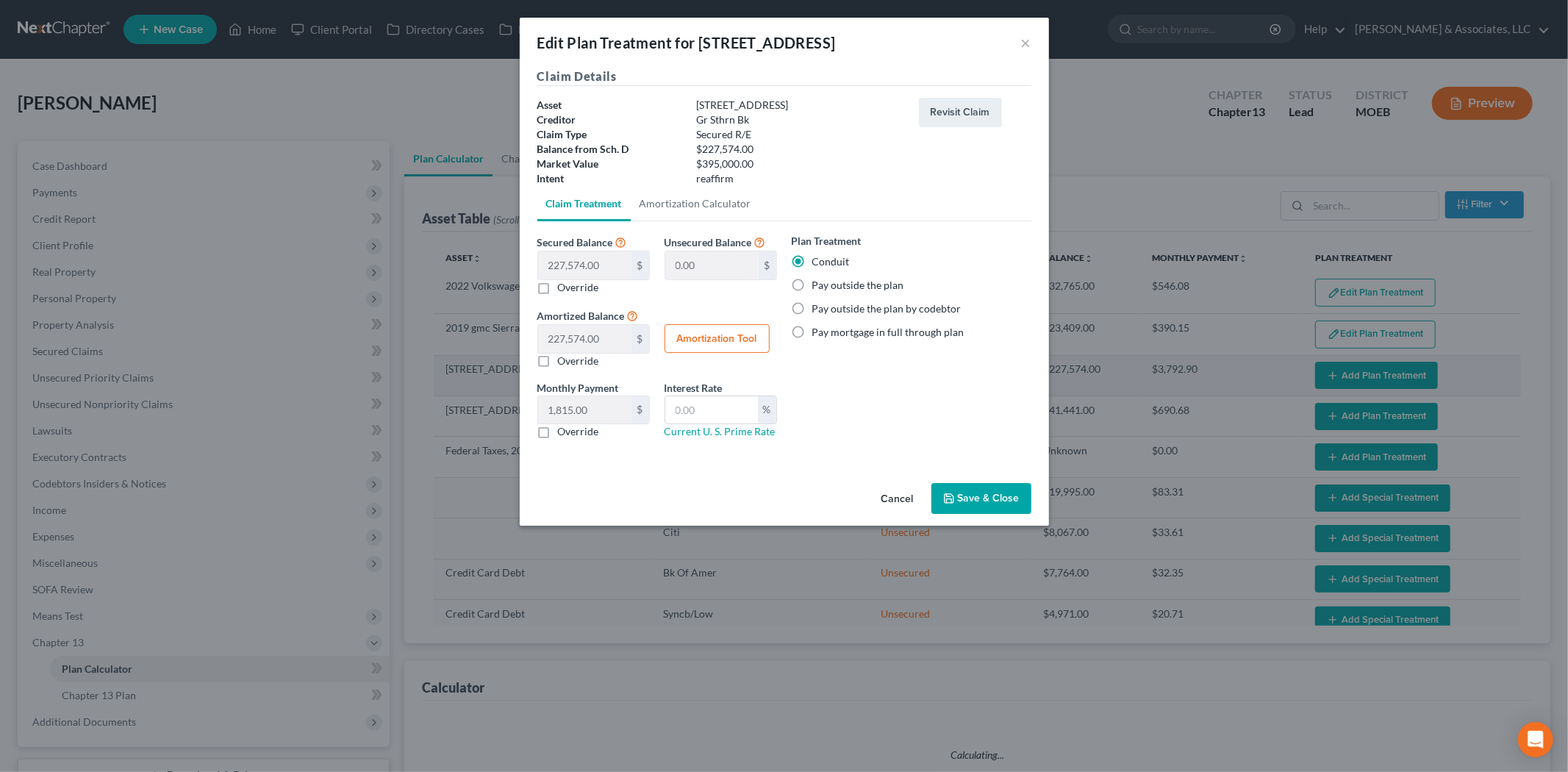
select select "59"
click at [812, 282] on label "Pay outside the plan" at bounding box center [858, 285] width 92 height 15
click at [818, 282] on input "Pay outside the plan" at bounding box center [823, 282] width 10 height 10
radio input "true"
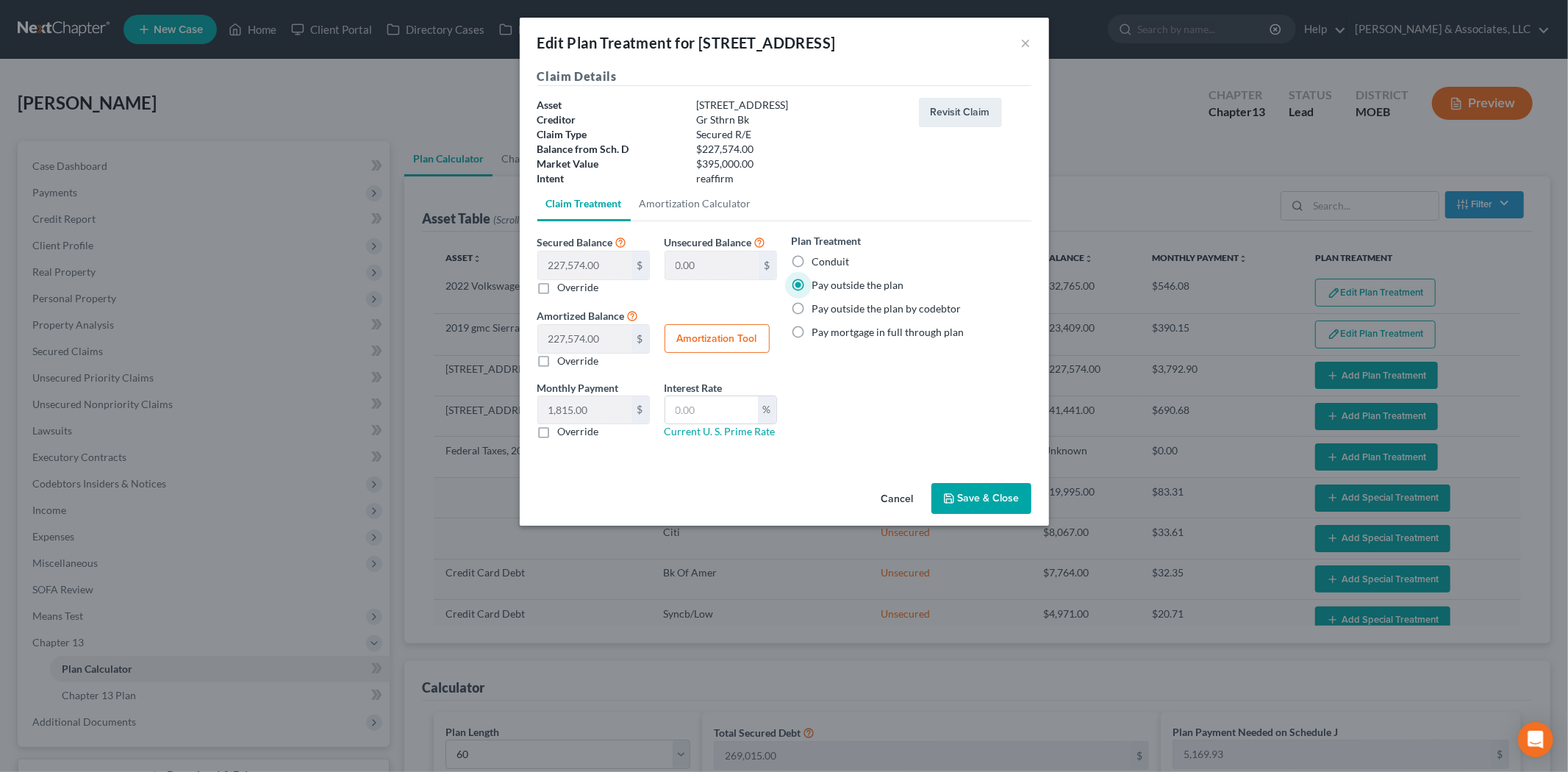
click at [987, 493] on button "Save & Close" at bounding box center [981, 499] width 100 height 31
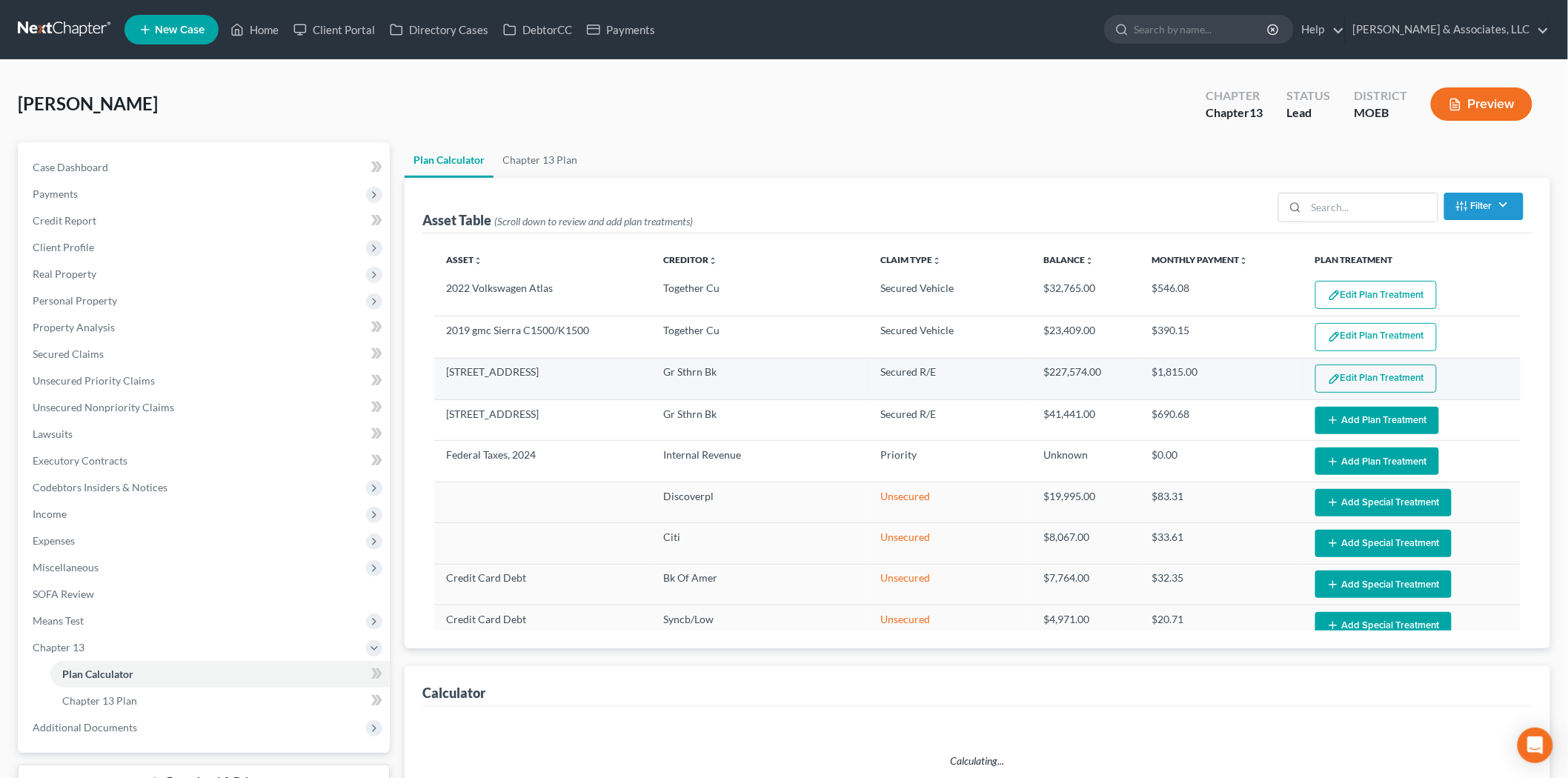
click at [1343, 383] on button "Edit Plan Treatment" at bounding box center [1375, 379] width 121 height 28
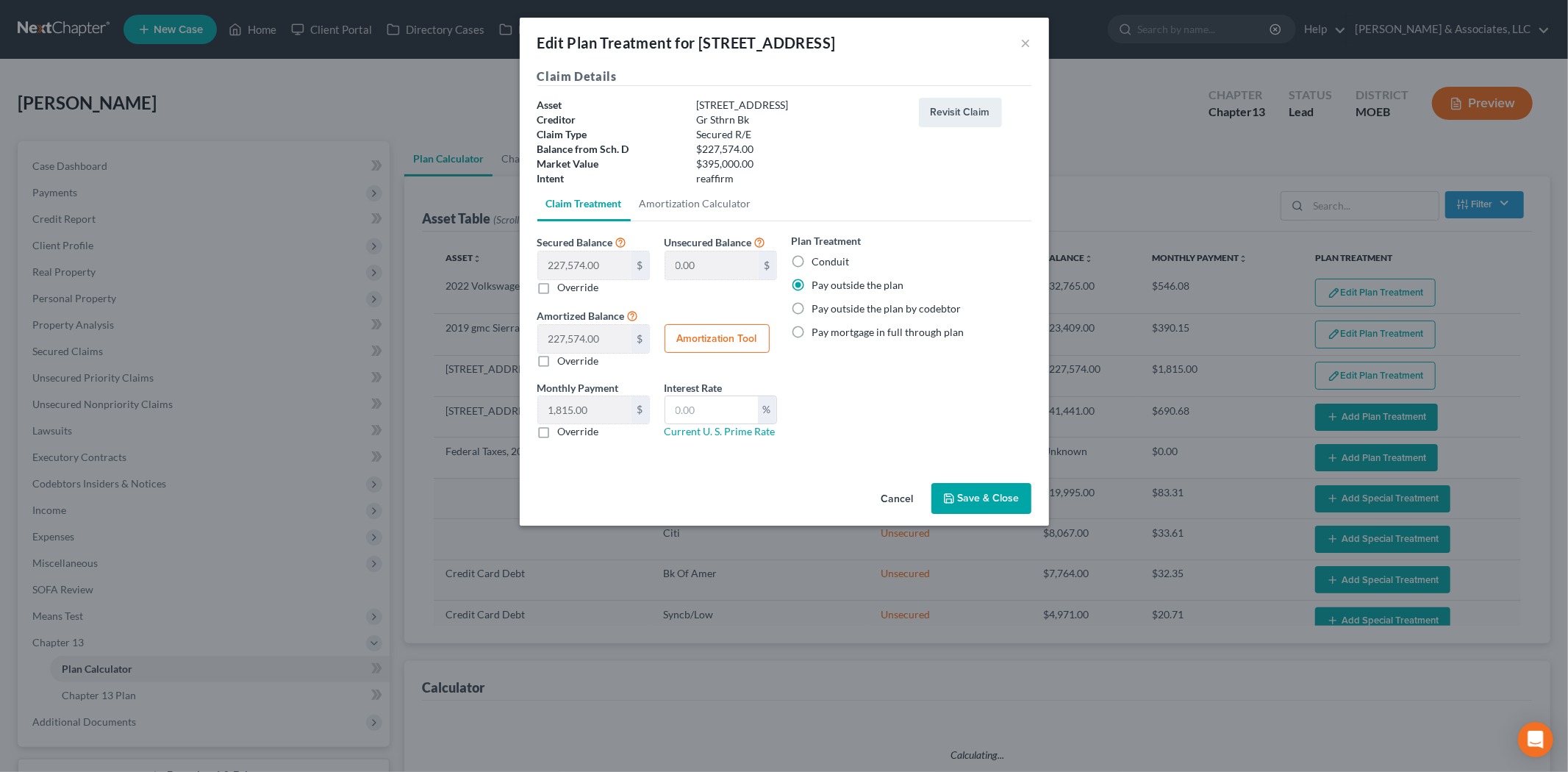
select select "59"
click at [978, 500] on button "Save & Close" at bounding box center [981, 499] width 100 height 31
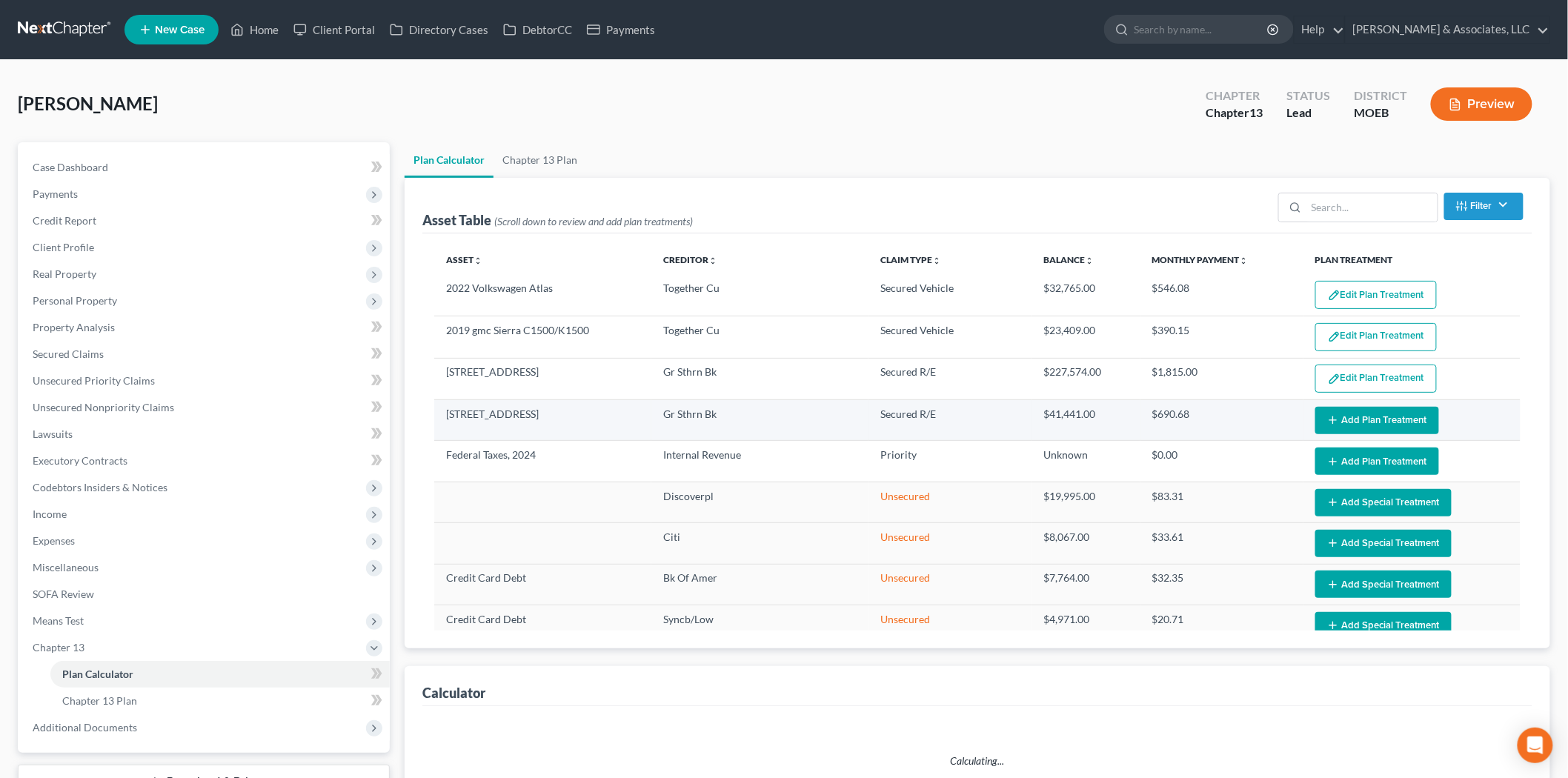
click at [1358, 421] on button "Add Plan Treatment" at bounding box center [1377, 420] width 124 height 27
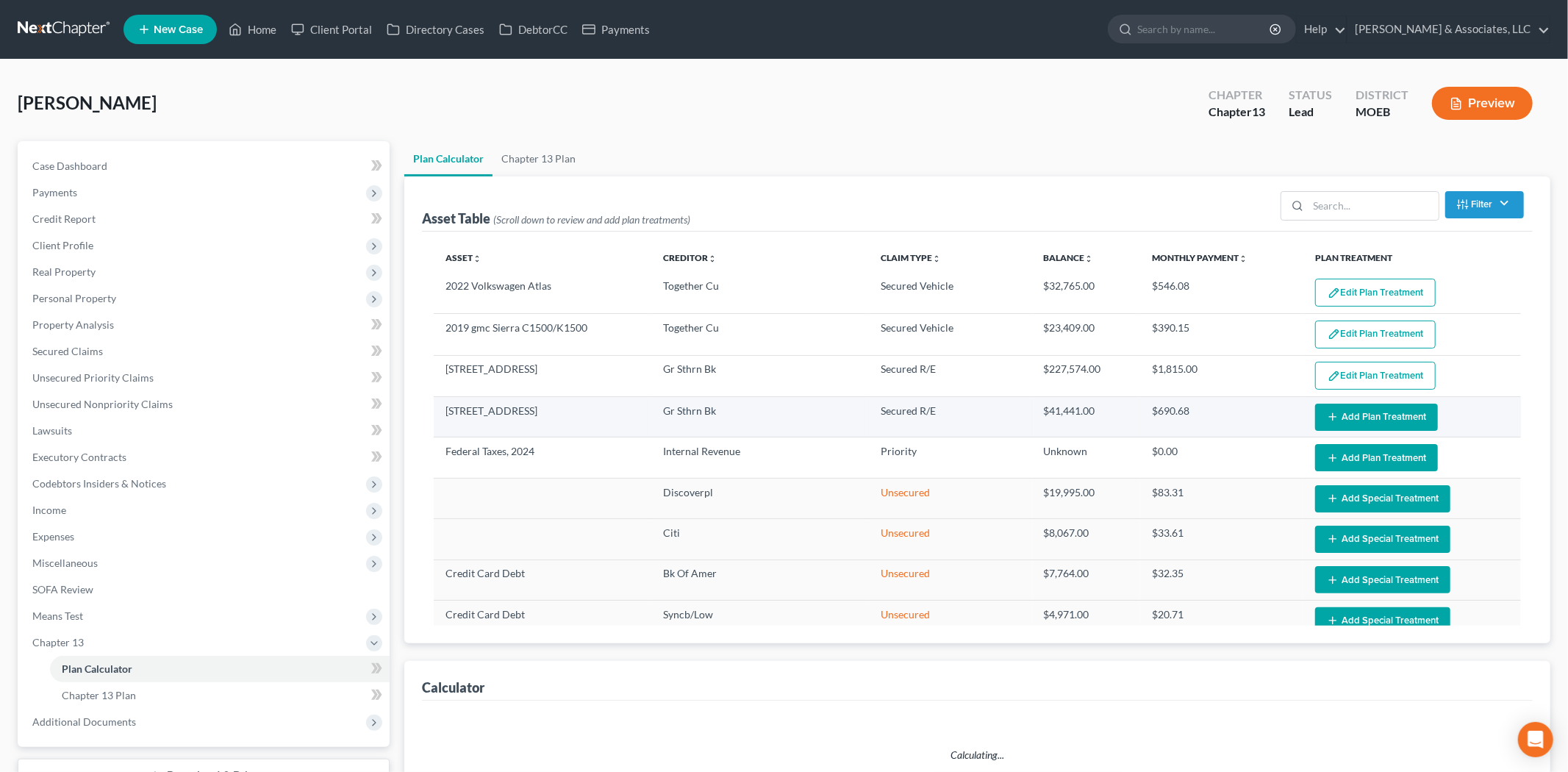
select select "59"
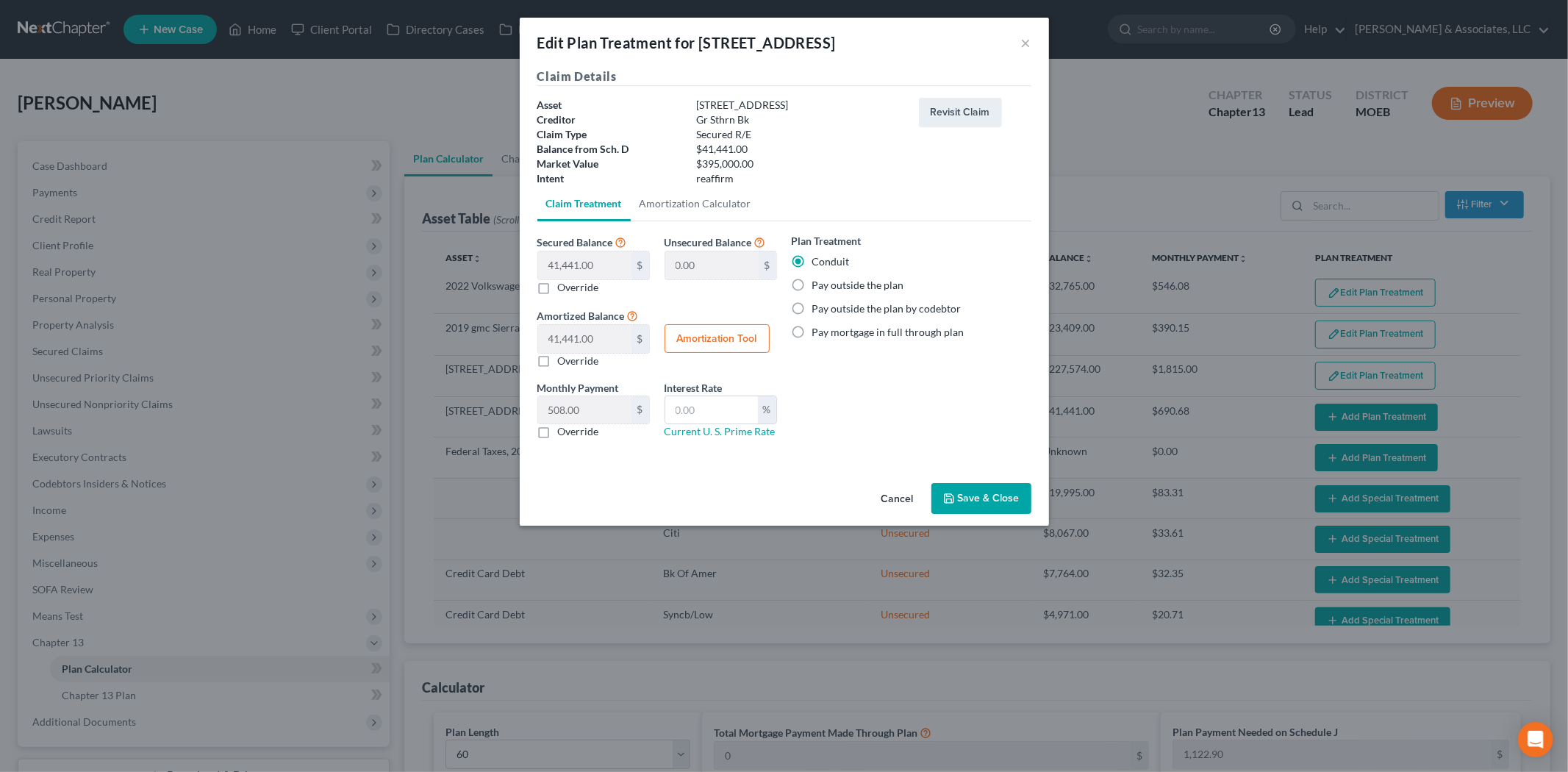
click at [812, 287] on label "Pay outside the plan" at bounding box center [858, 285] width 92 height 15
click at [818, 287] on input "Pay outside the plan" at bounding box center [823, 282] width 10 height 10
radio input "true"
click at [960, 489] on button "Save & Close" at bounding box center [981, 499] width 100 height 31
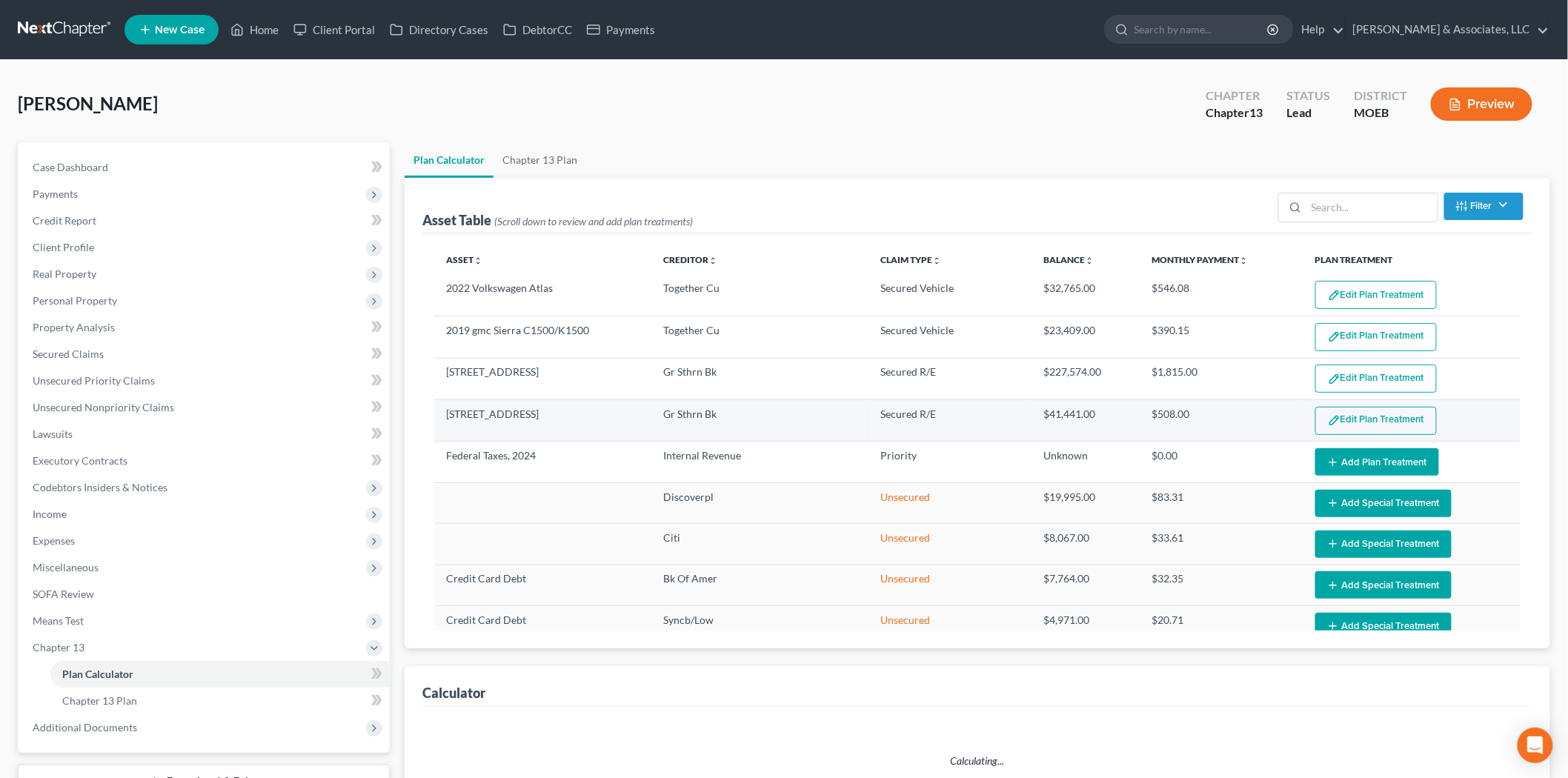
select select "59"
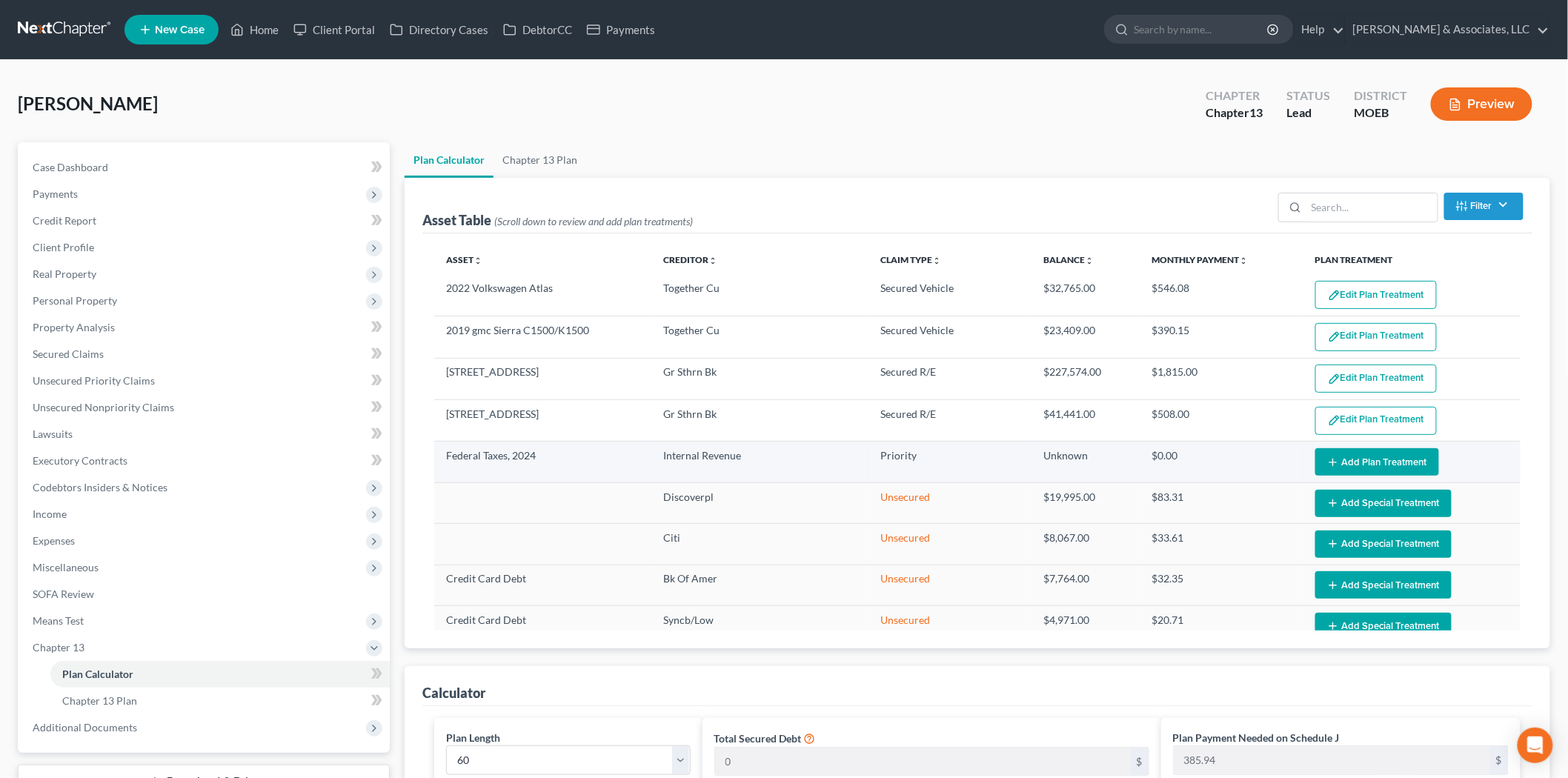
click at [1329, 455] on button "Add Plan Treatment" at bounding box center [1377, 461] width 124 height 27
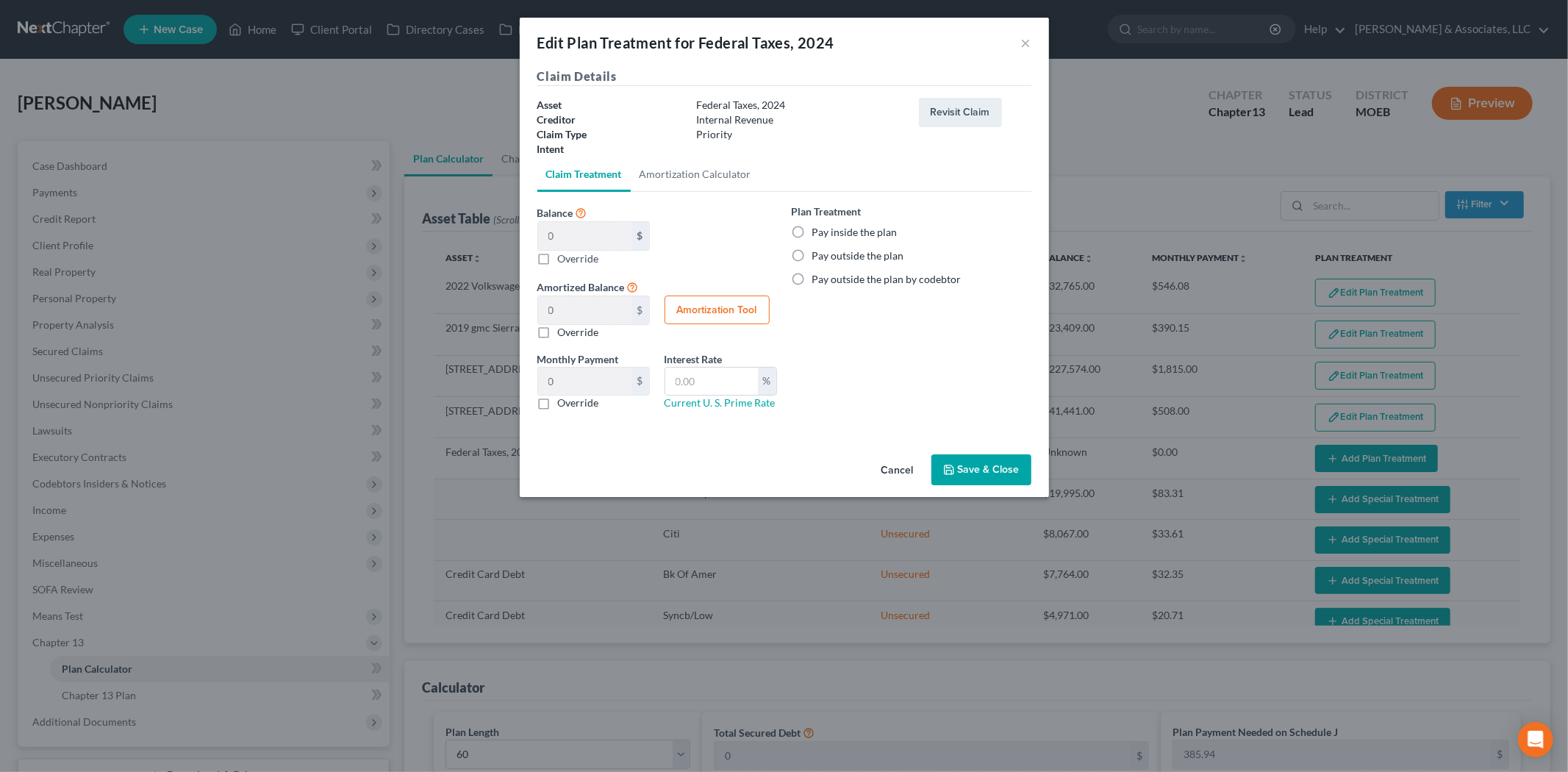
click at [812, 233] on label "Pay inside the plan" at bounding box center [855, 233] width 85 height 15
click at [818, 233] on input "Pay inside the plan" at bounding box center [823, 230] width 10 height 10
radio input "true"
click at [974, 467] on button "Save & Close" at bounding box center [981, 470] width 100 height 31
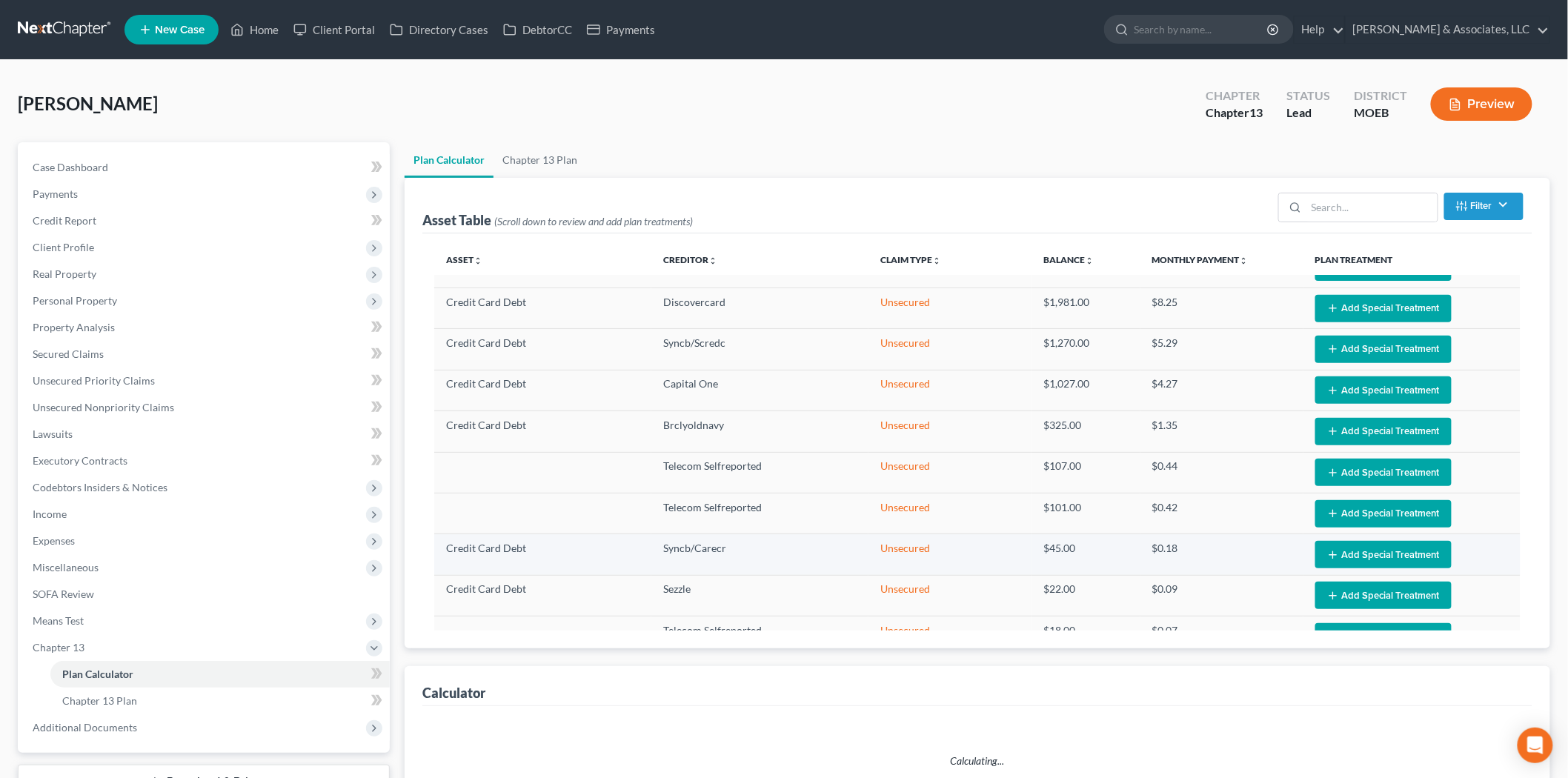
select select "59"
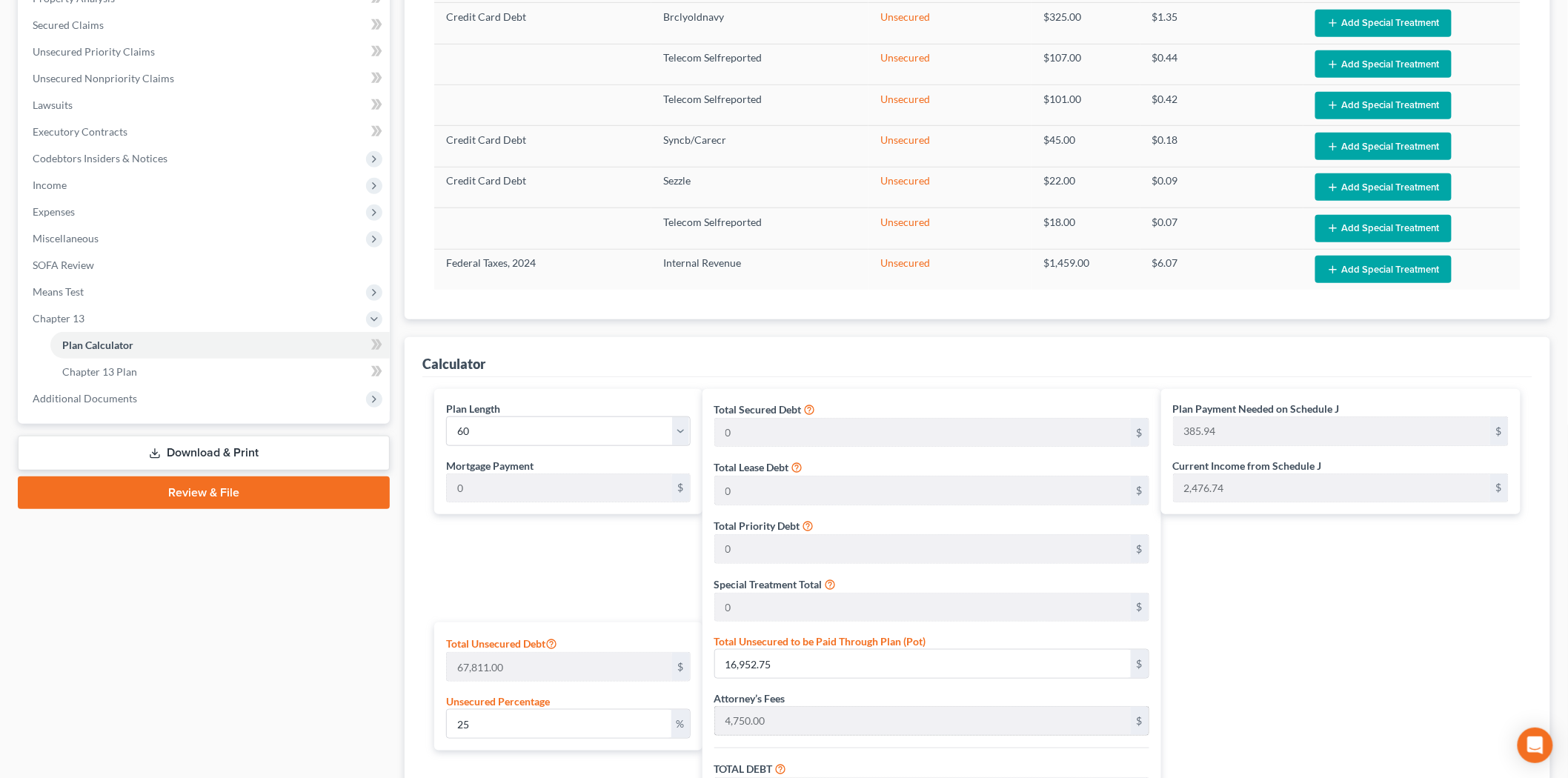
scroll to position [493, 0]
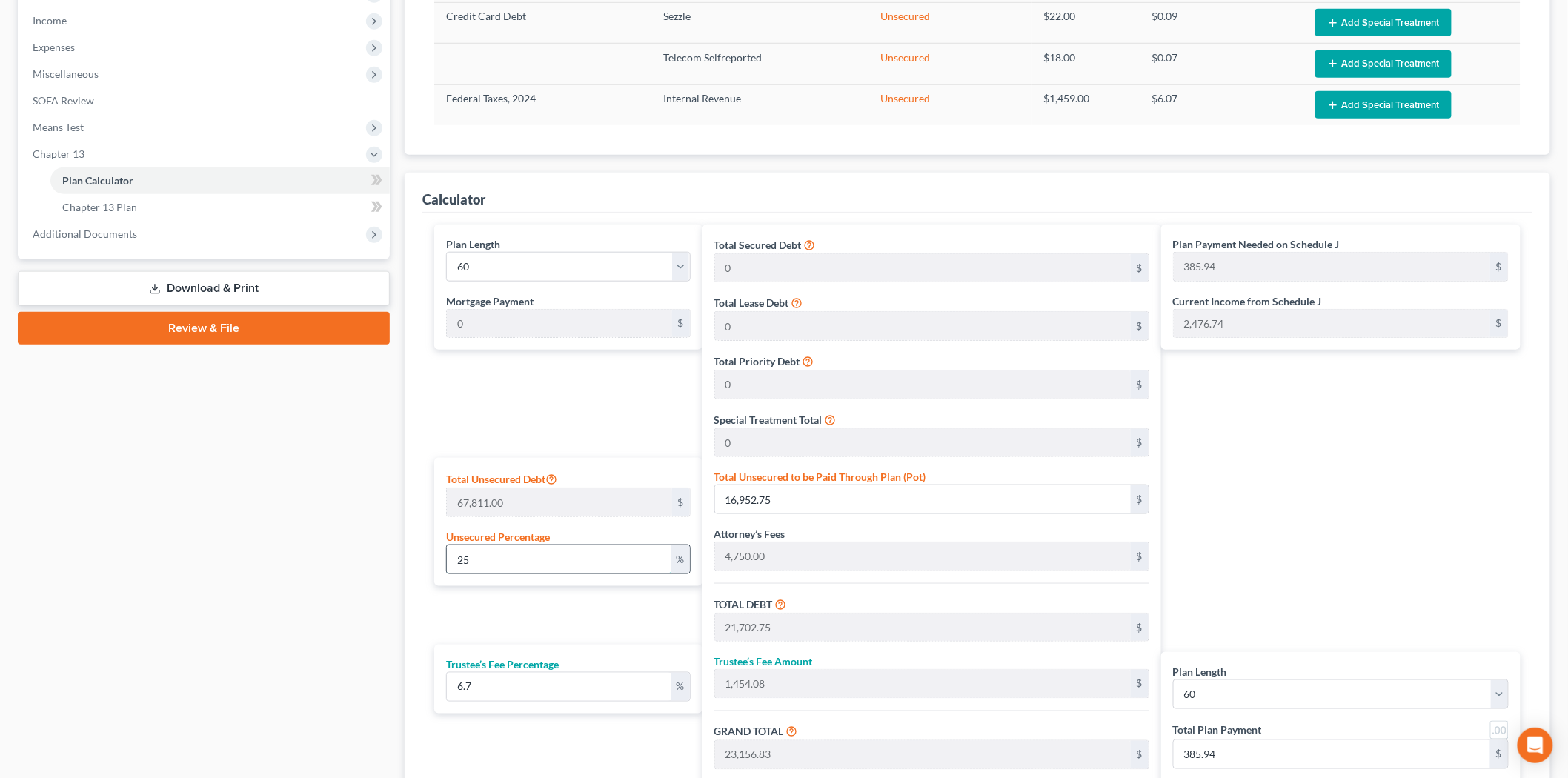
click at [555, 568] on input "25" at bounding box center [559, 559] width 224 height 28
drag, startPoint x: 456, startPoint y: 563, endPoint x: 386, endPoint y: 545, distance: 72.3
click at [424, 559] on div "Plan Length 1 2 3 4 5 6 7 8 9 10 11 12 13 14 15 16 17 18 19 20 21 22 23 24 25 2…" at bounding box center [977, 528] width 1110 height 631
type input "1"
type input "678.11"
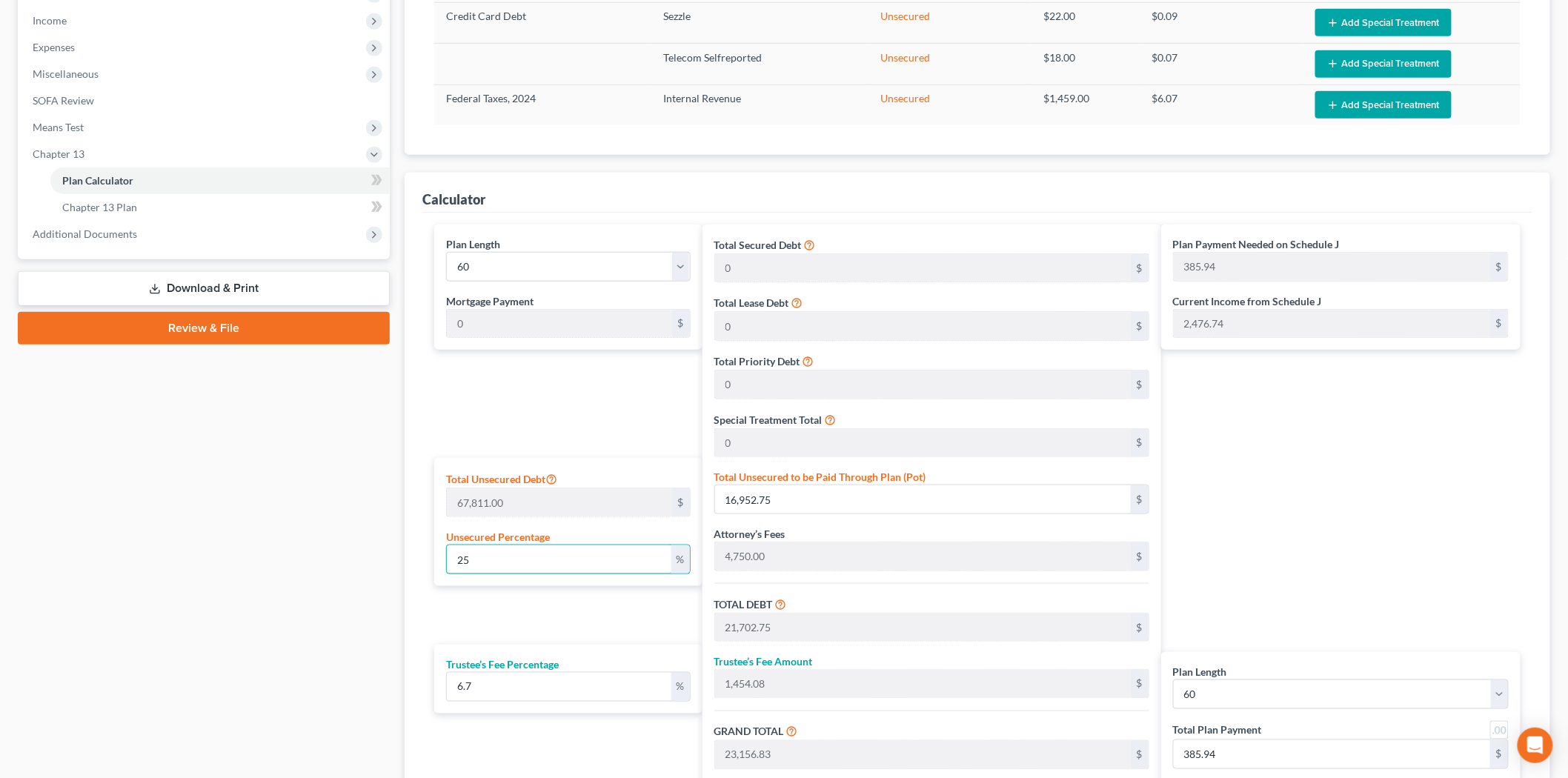
type input "5,428.11"
type input "363.68"
type input "5,791.79"
type input "96.52"
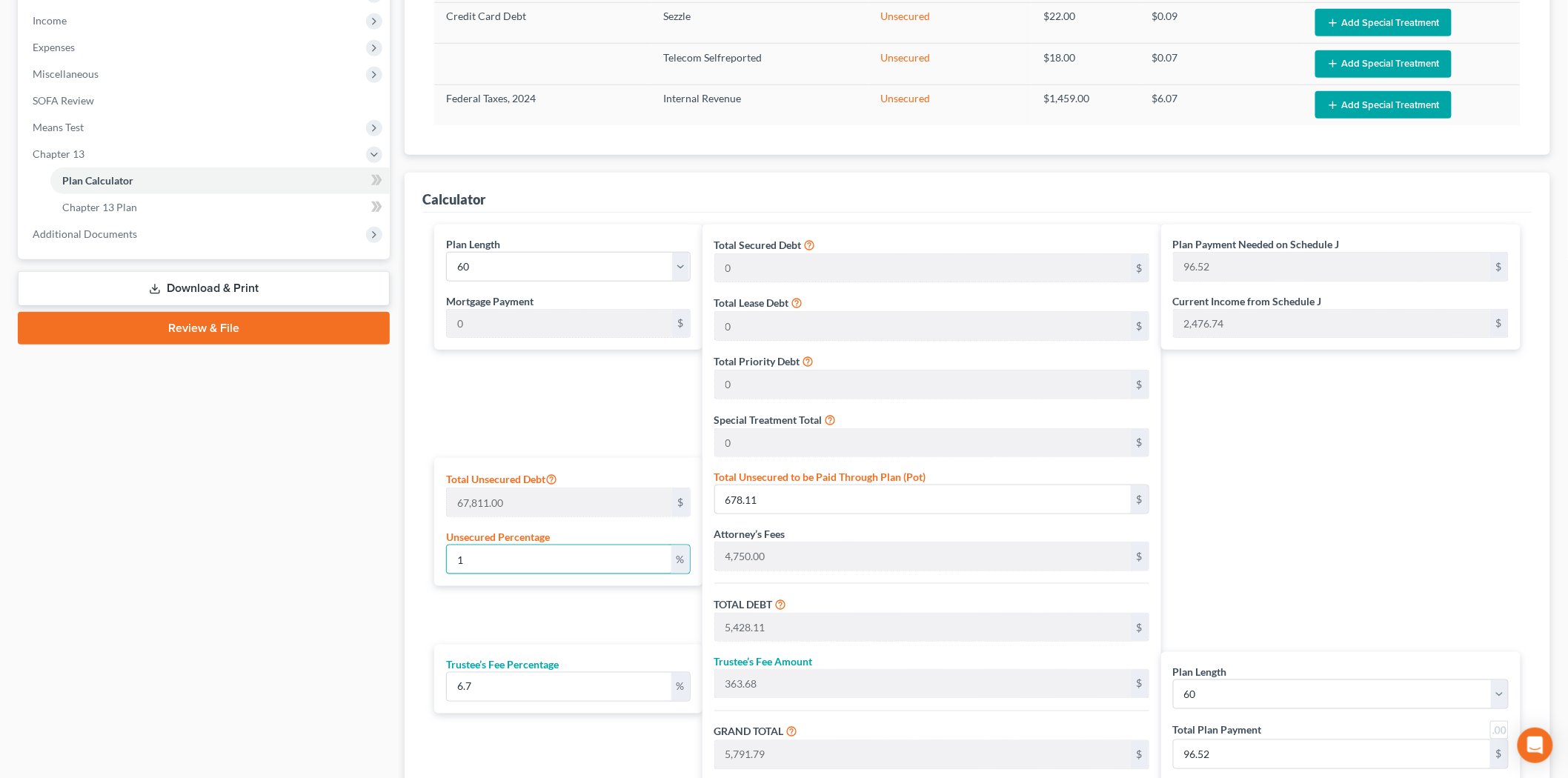
type input "10"
type input "6,781.10"
type input "11,531.10"
type input "772.58"
type input "12,303.68"
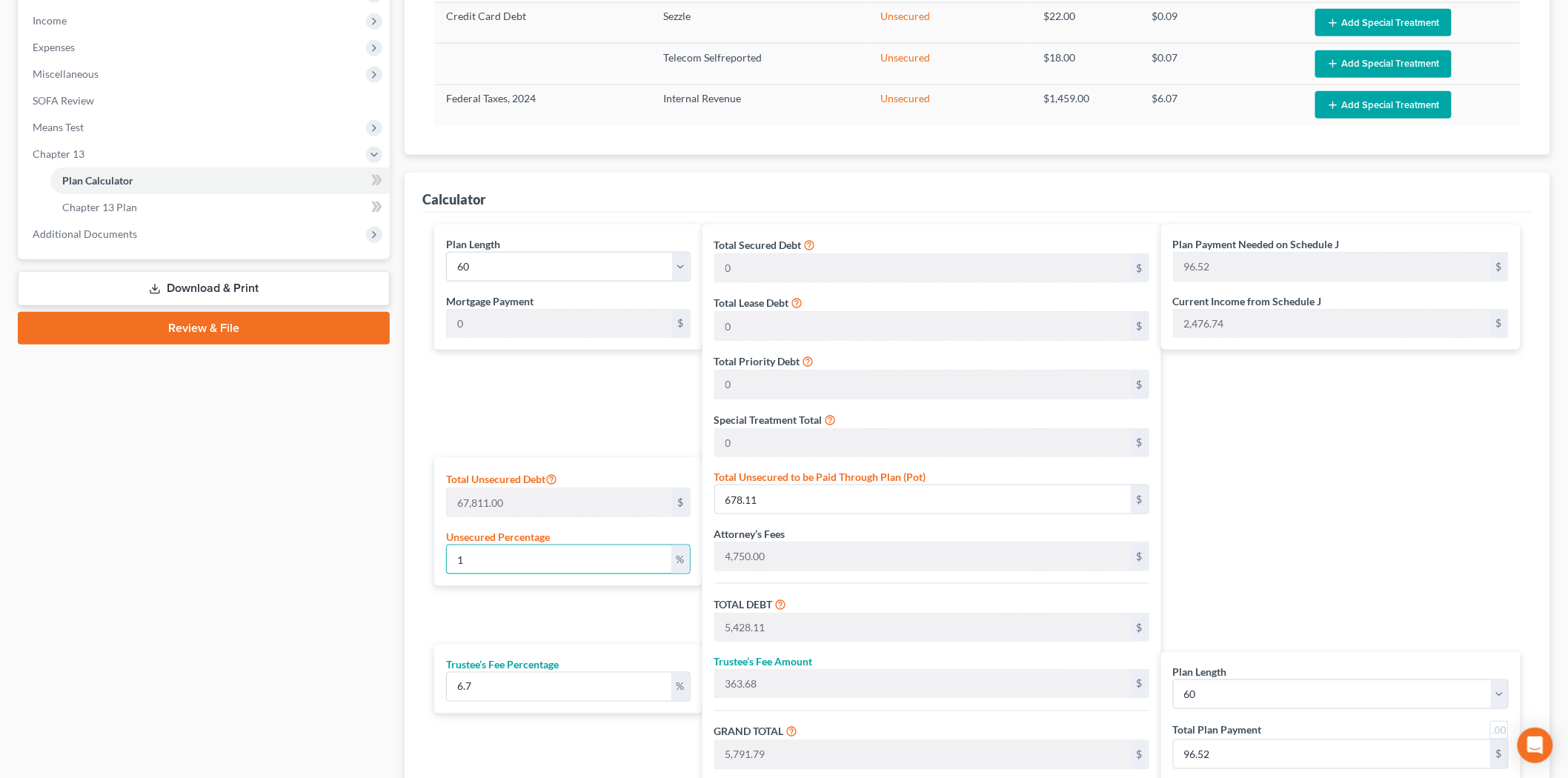
type input "205.06"
type input "100"
type input "67,811.00"
type input "72,561.00"
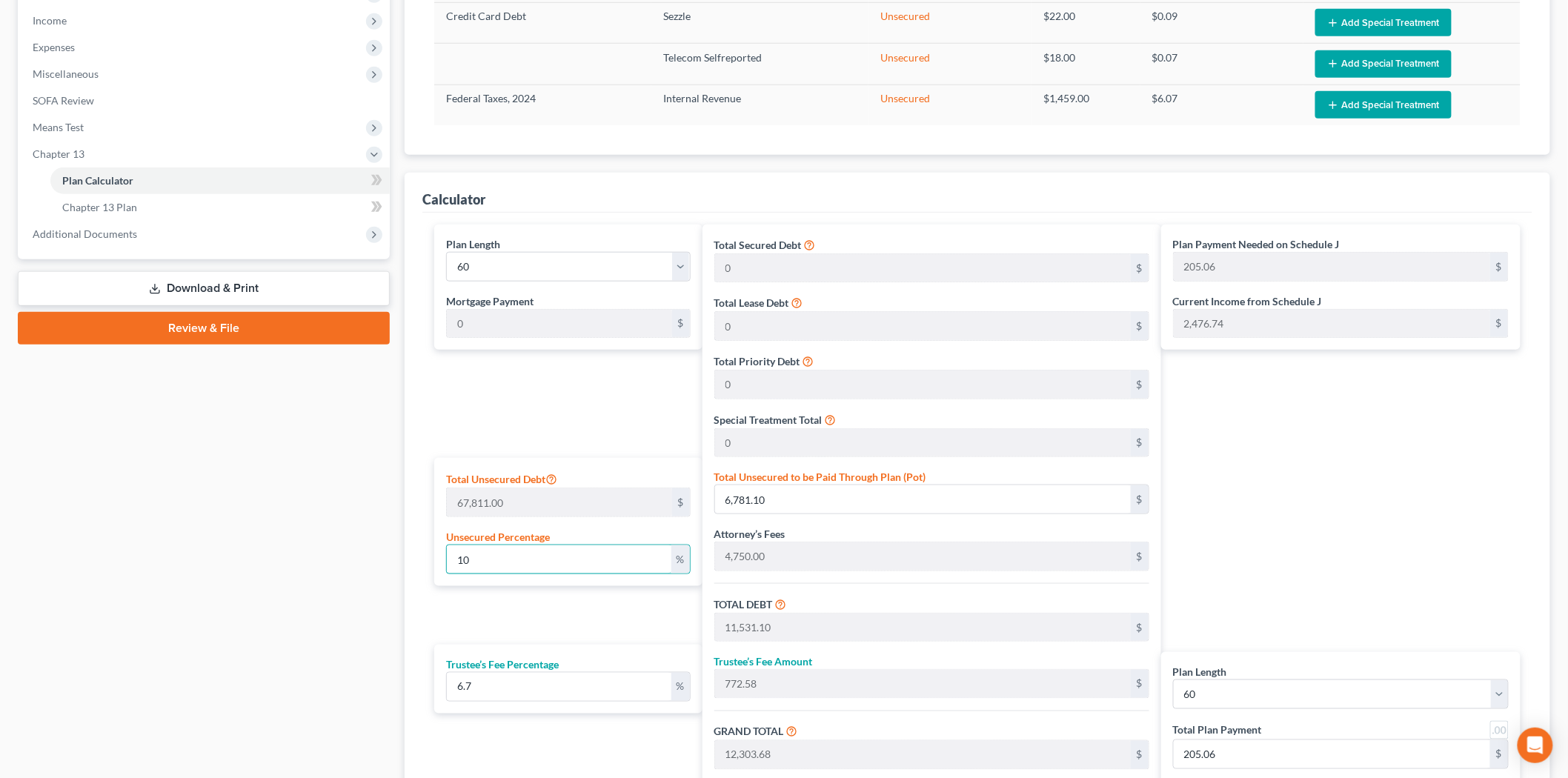
type input "4,861.58"
type input "77,422.58"
type input "1,290.37"
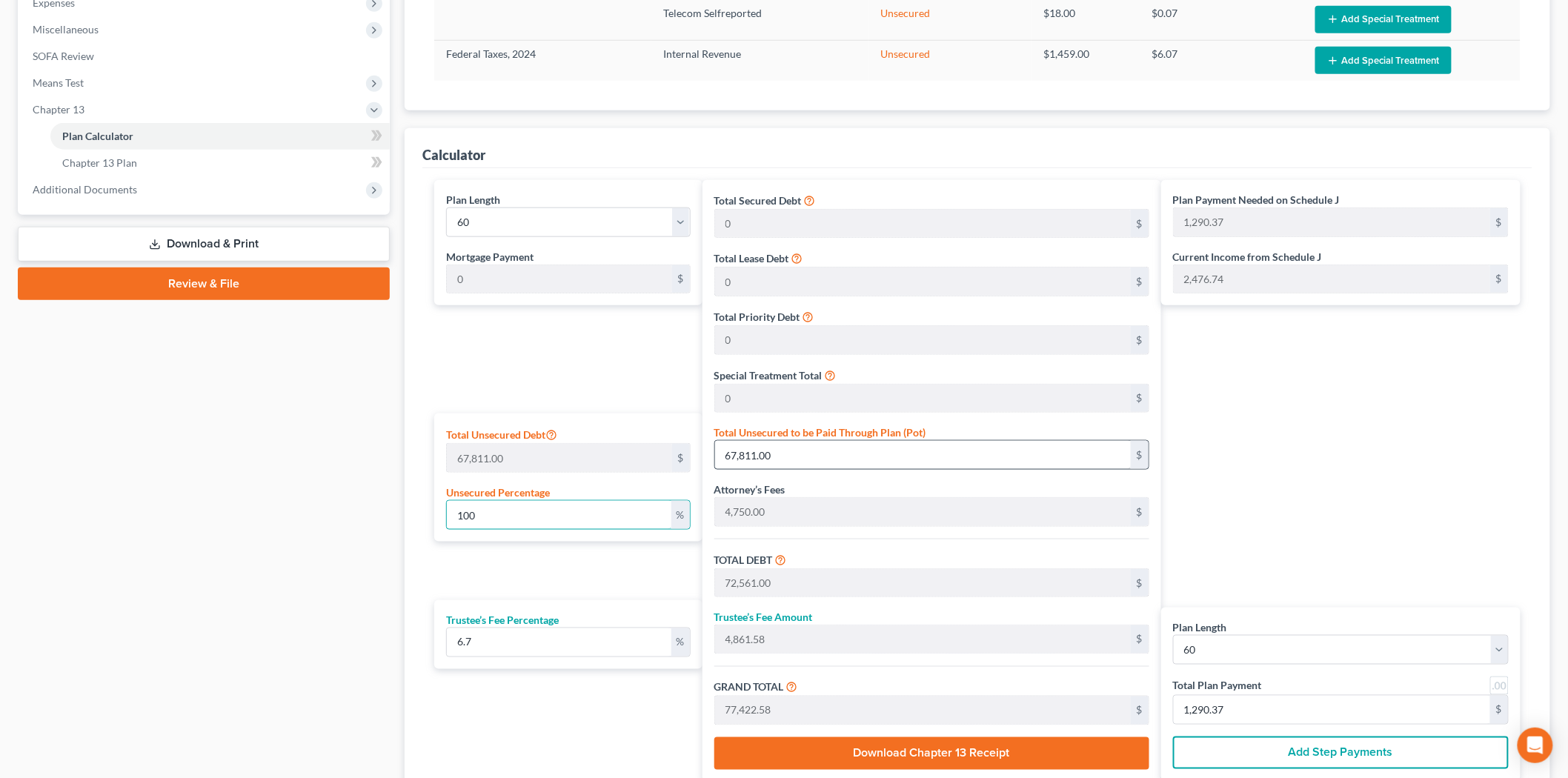
scroll to position [576, 0]
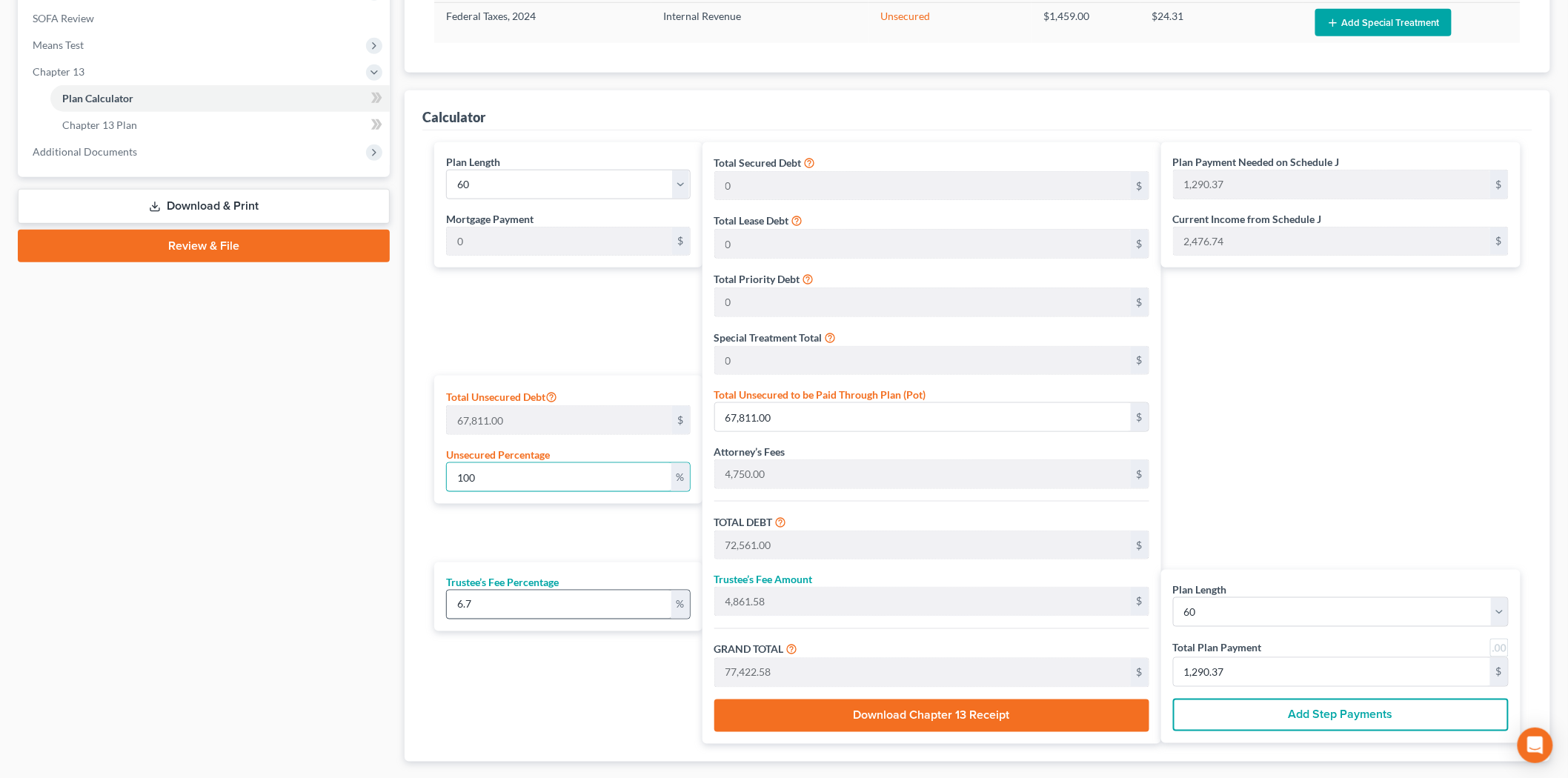
type input "100"
drag, startPoint x: 576, startPoint y: 602, endPoint x: 272, endPoint y: 575, distance: 305.2
click at [339, 597] on div "Petition Navigation Case Dashboard Payments Invoices Payments Payments Credit R…" at bounding box center [784, 188] width 1547 height 1242
type input "8"
type input "5,804.88"
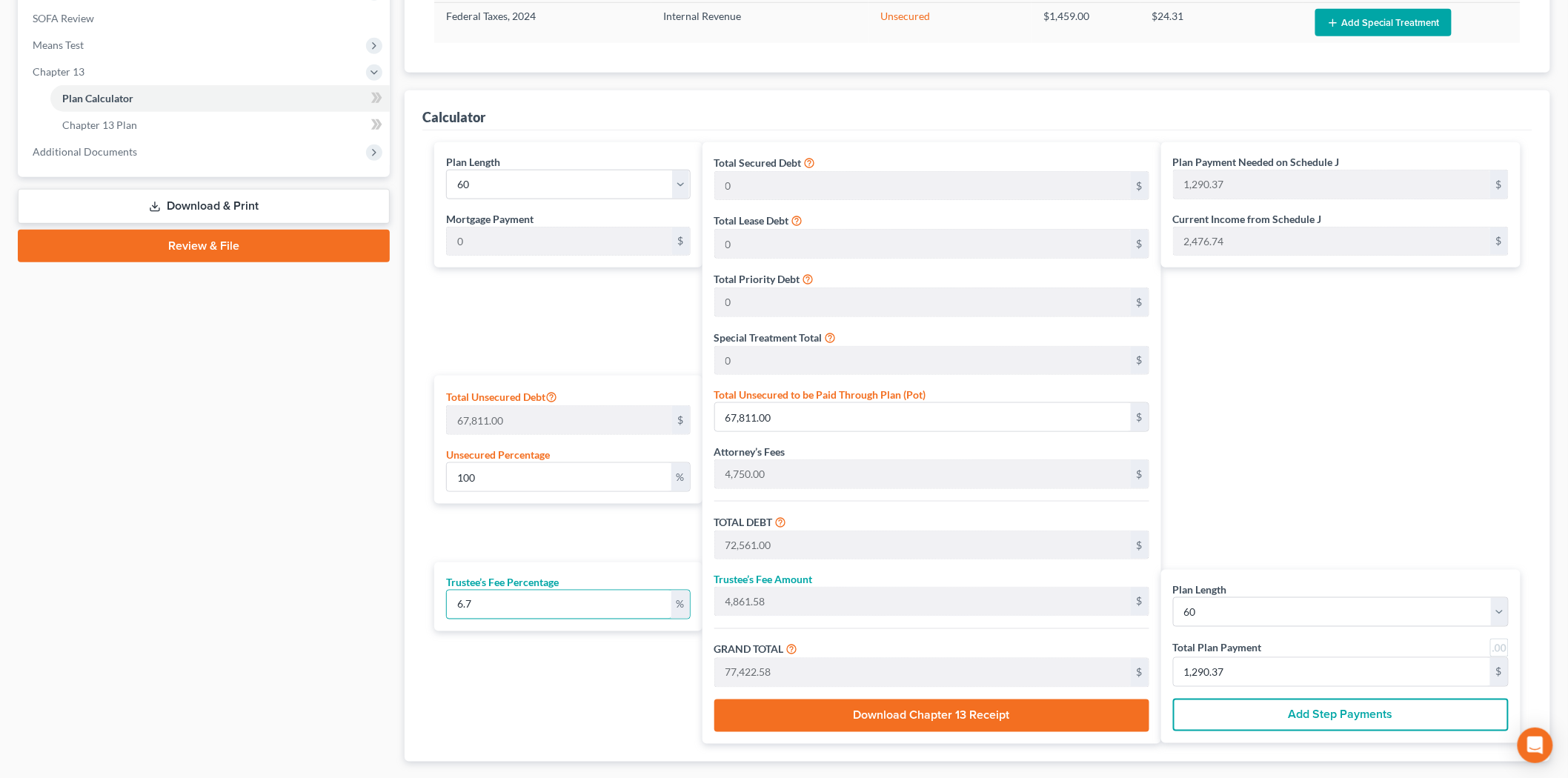
type input "78,365.88"
type input "1,306.09"
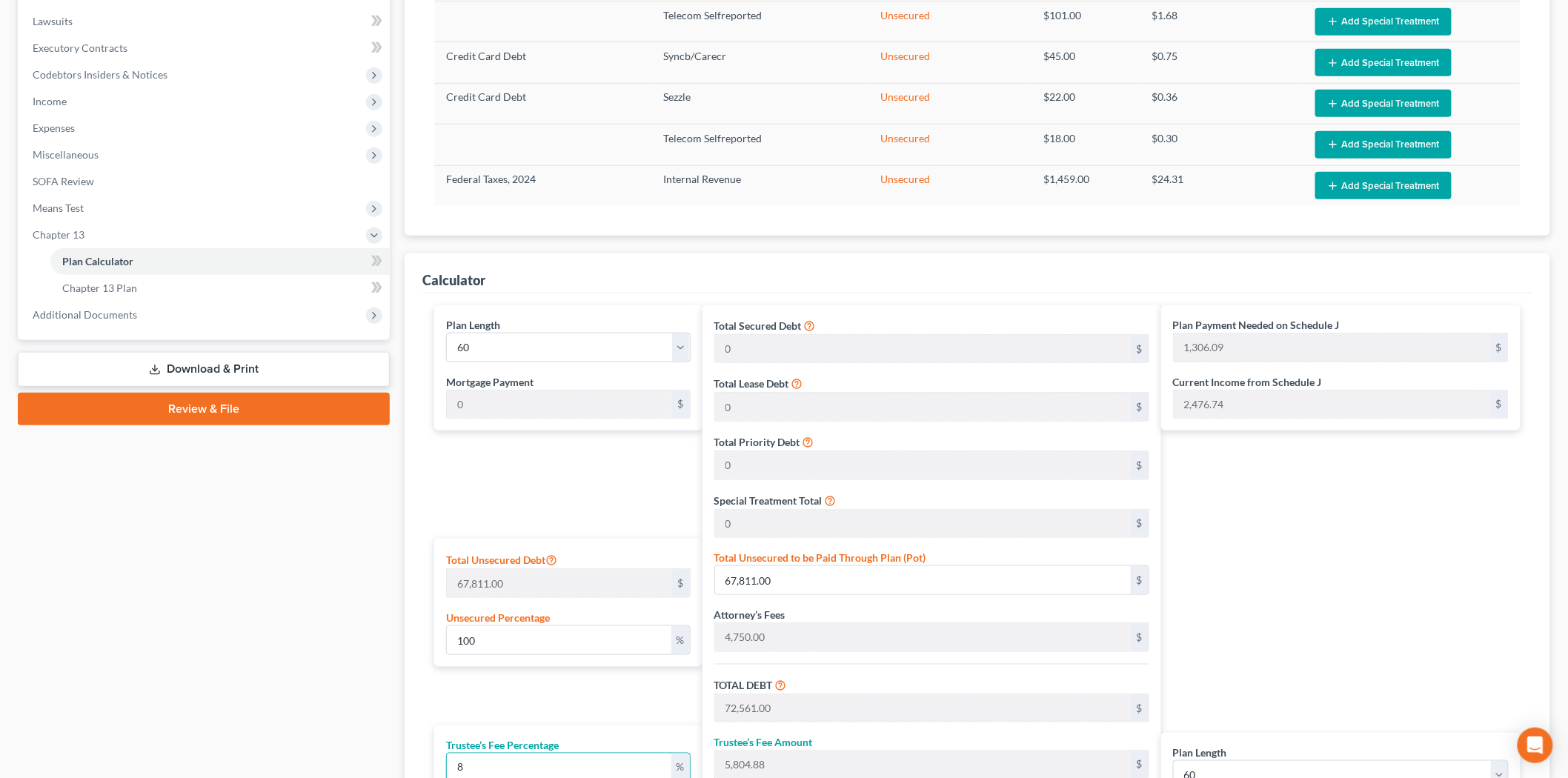
scroll to position [411, 0]
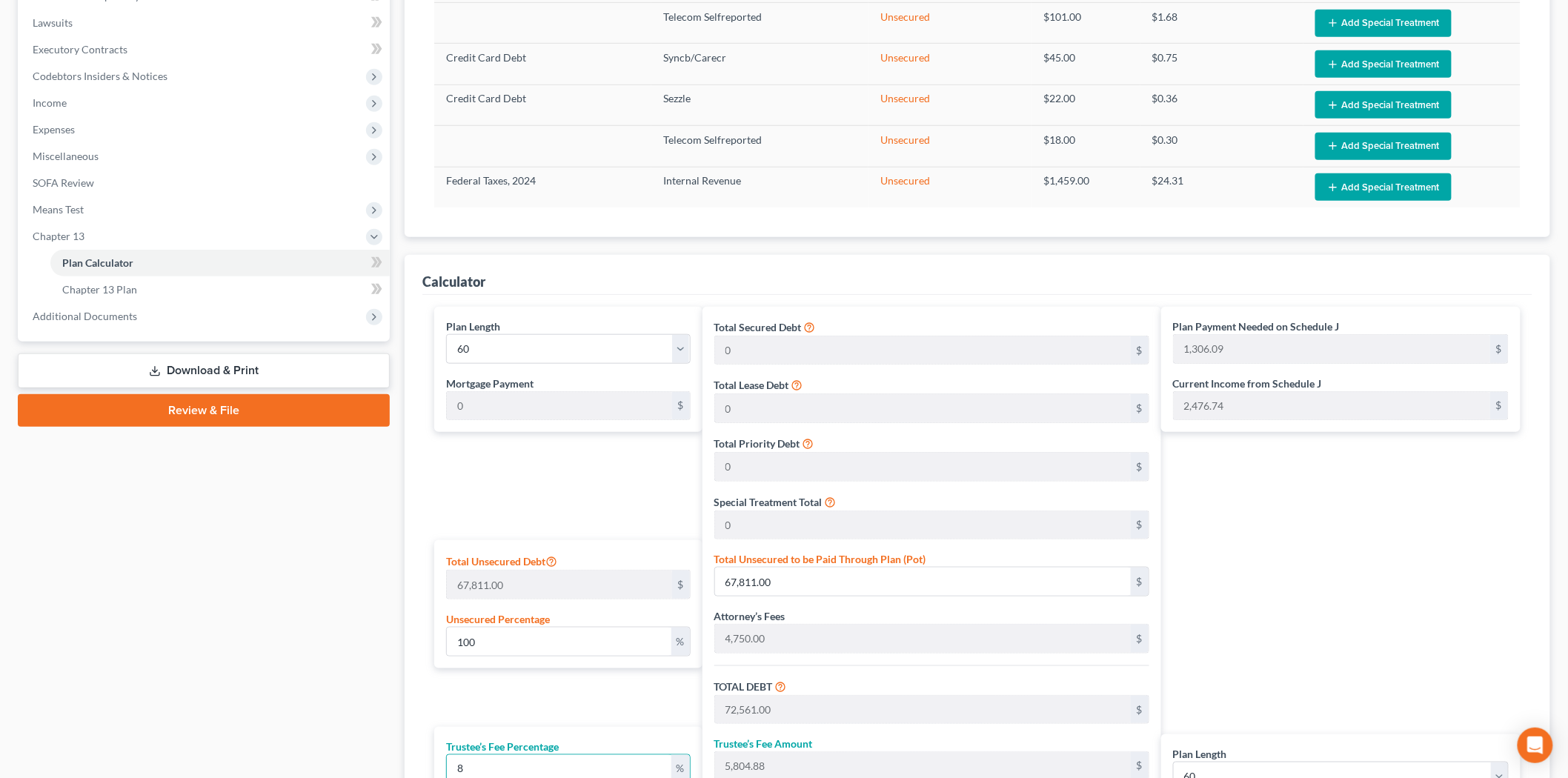
type input "8"
click at [190, 365] on link "Download & Print" at bounding box center [204, 370] width 372 height 35
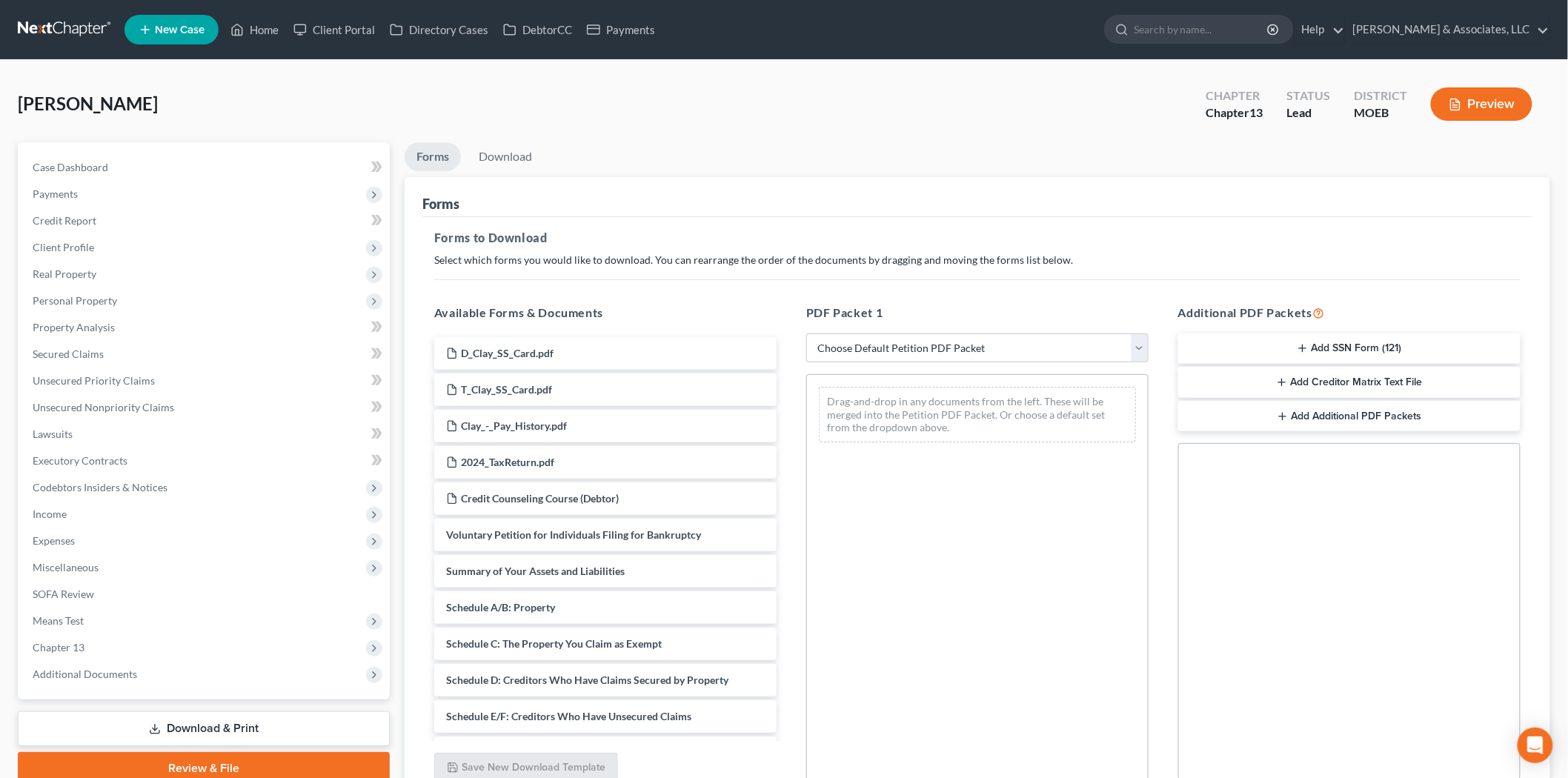
click at [1268, 390] on button "Add Creditor Matrix Text File" at bounding box center [1348, 382] width 342 height 31
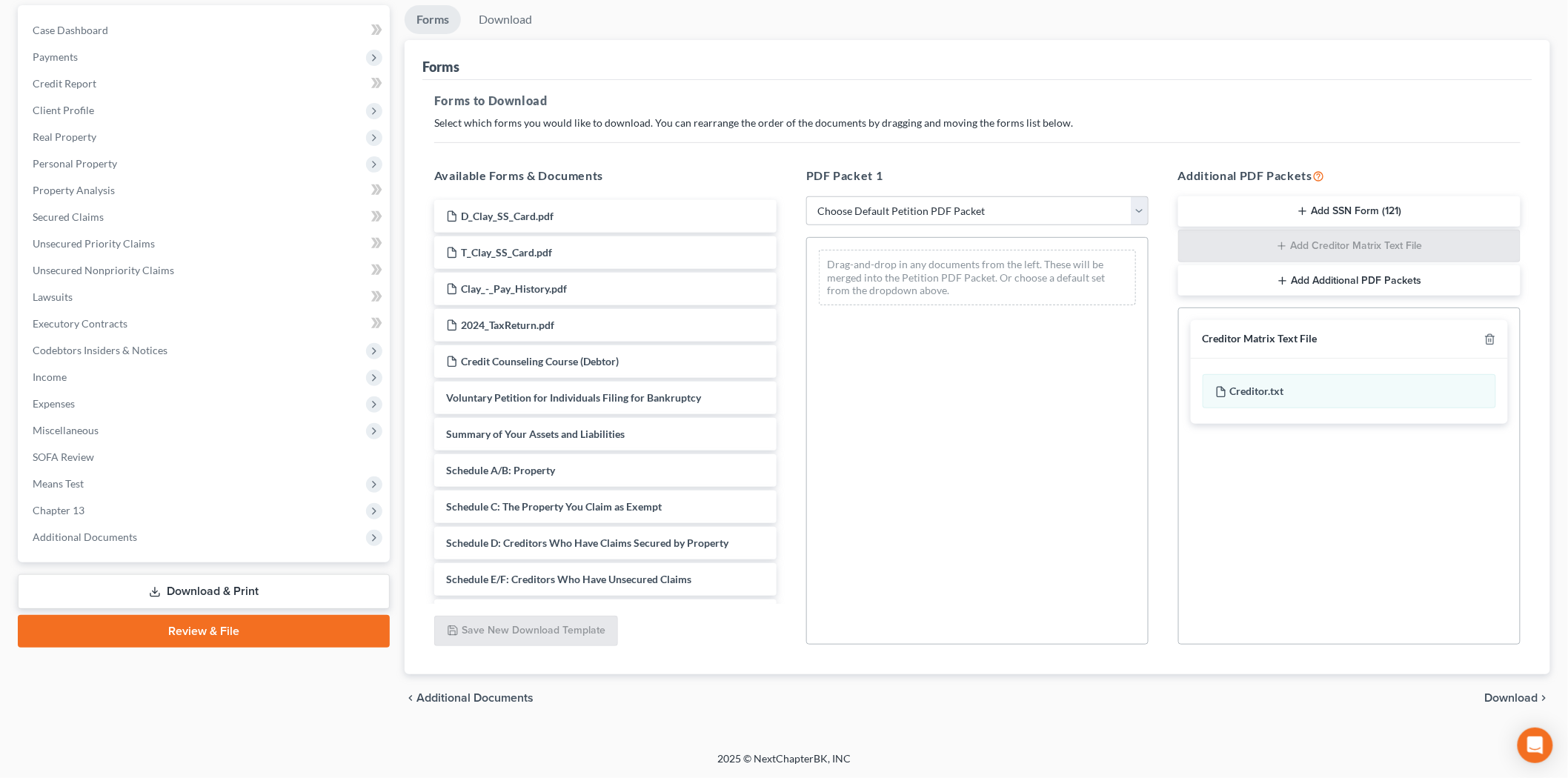
click at [1495, 695] on span "Download" at bounding box center [1511, 697] width 54 height 12
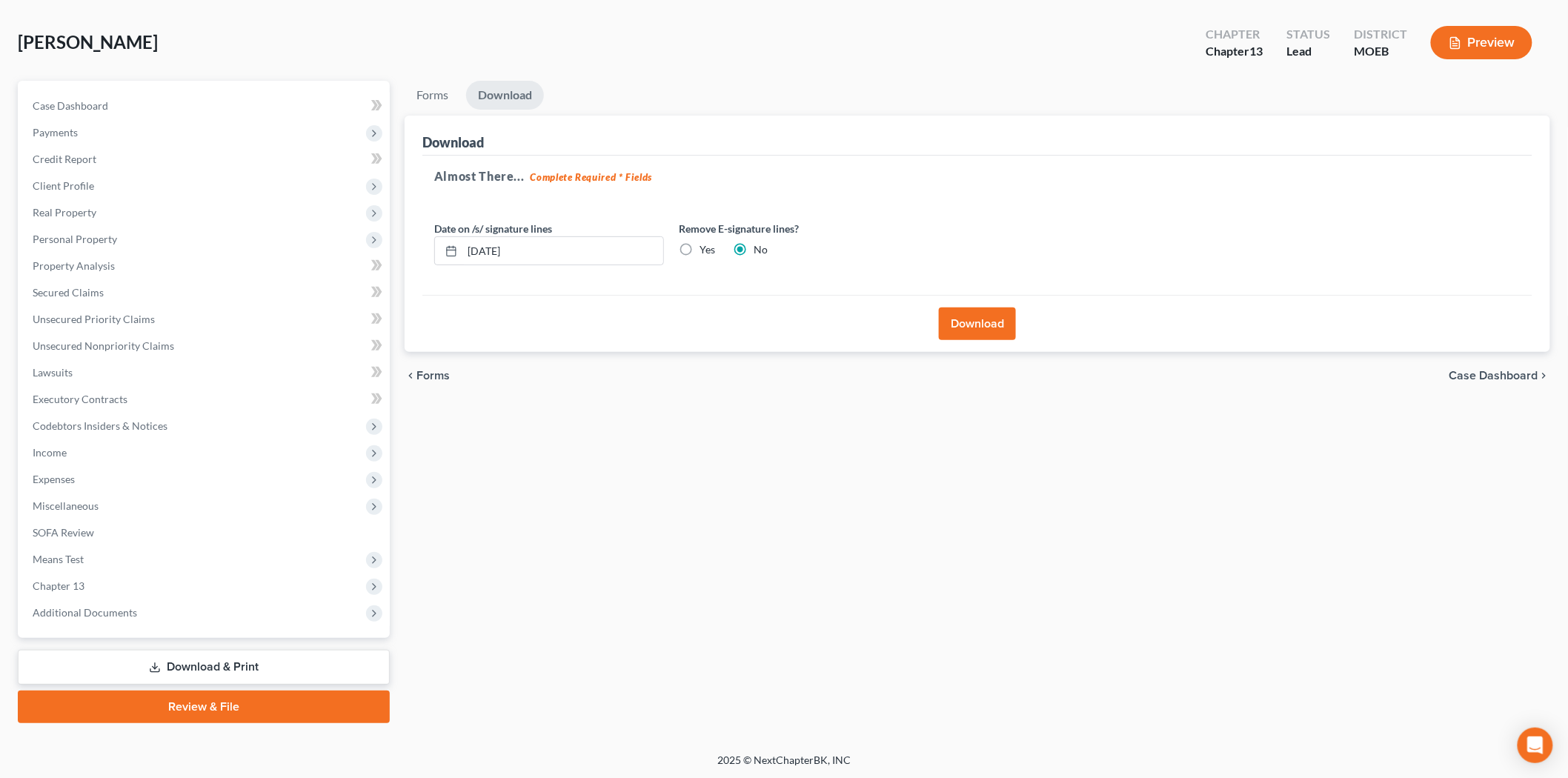
click at [1001, 318] on button "Download" at bounding box center [976, 324] width 77 height 33
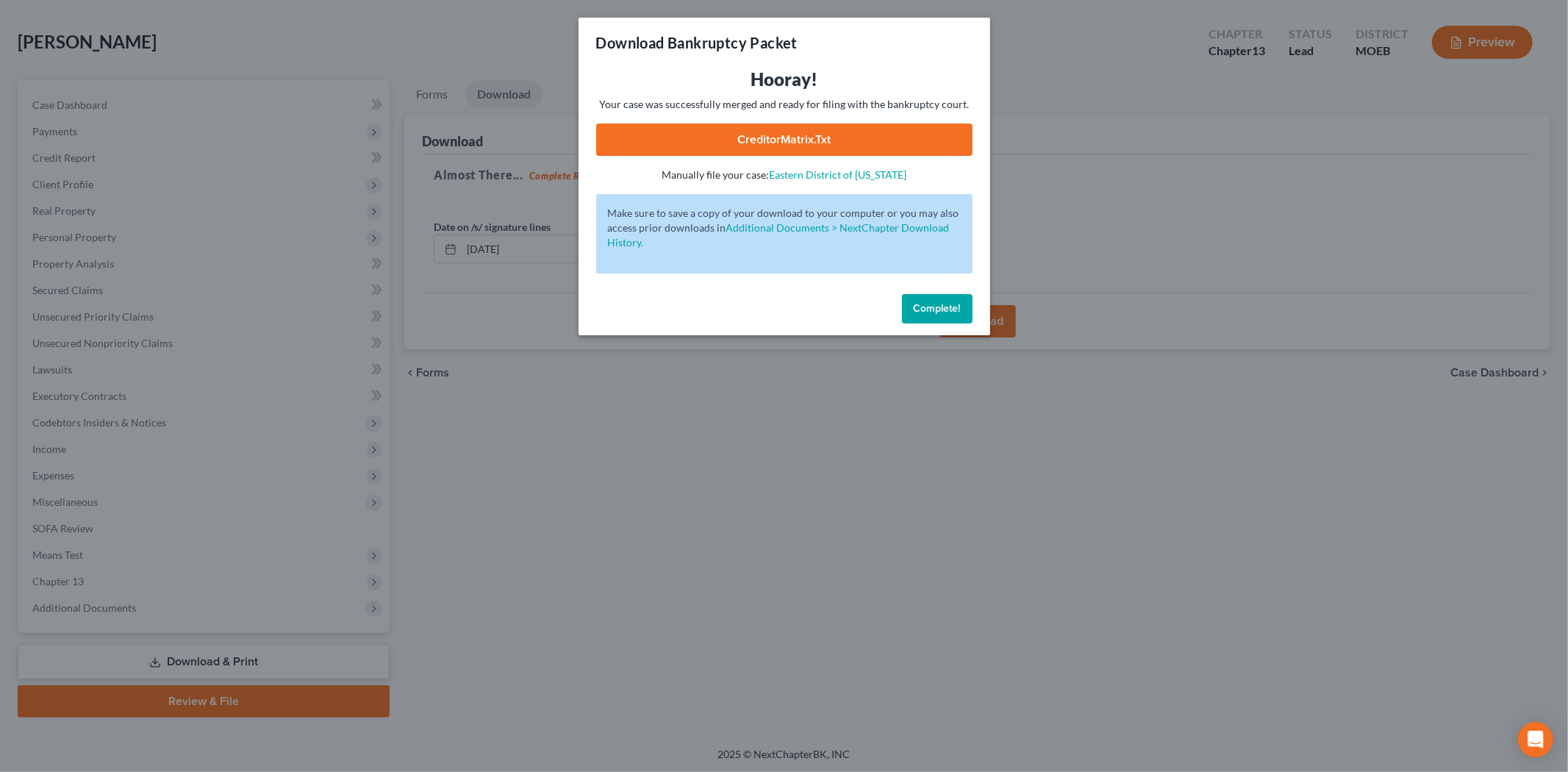
click at [738, 136] on link "CreditorMatrix.txt" at bounding box center [784, 140] width 377 height 33
click at [926, 310] on span "Complete!" at bounding box center [937, 308] width 47 height 12
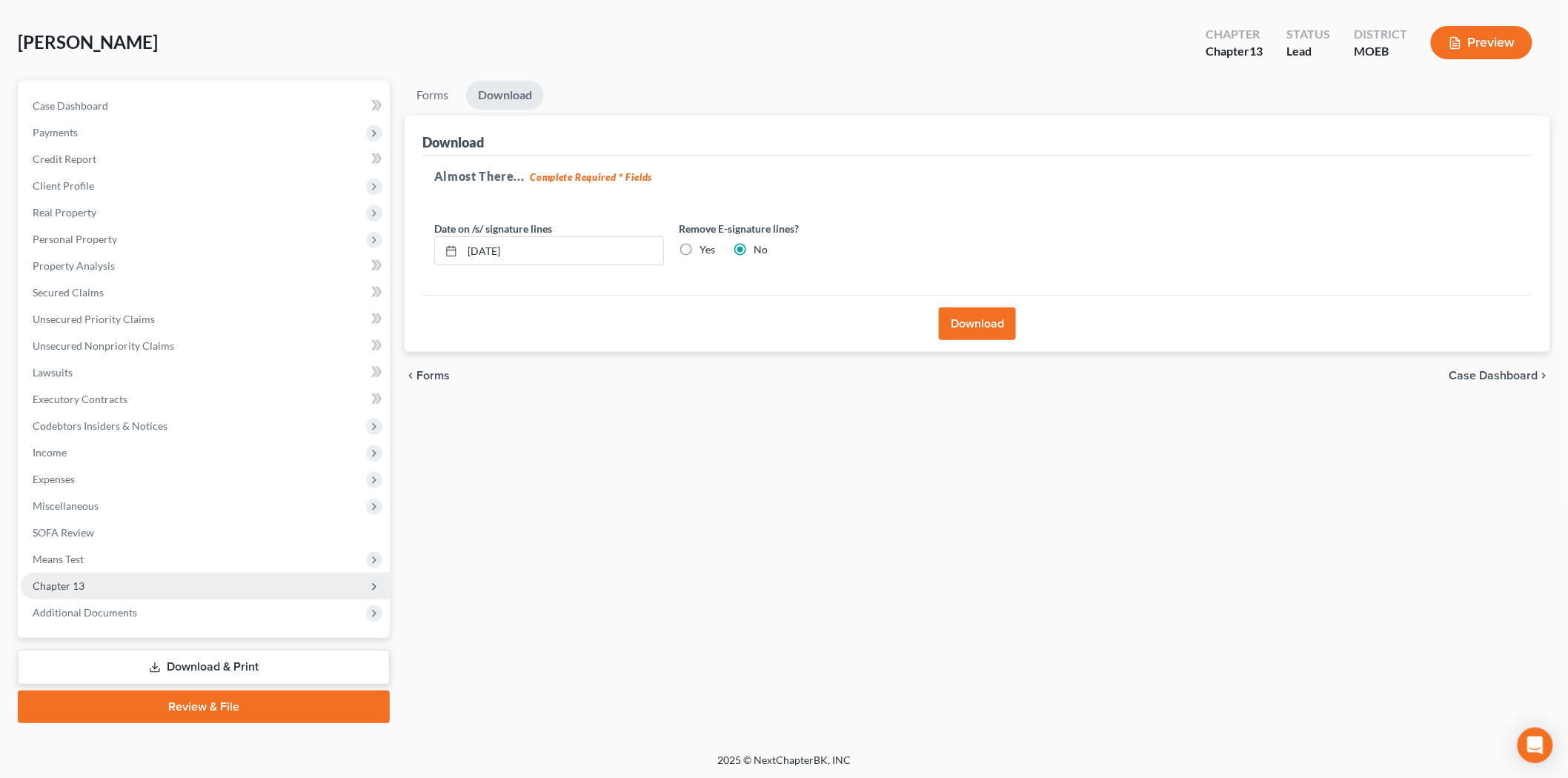
click at [98, 583] on span "Chapter 13" at bounding box center [205, 586] width 369 height 26
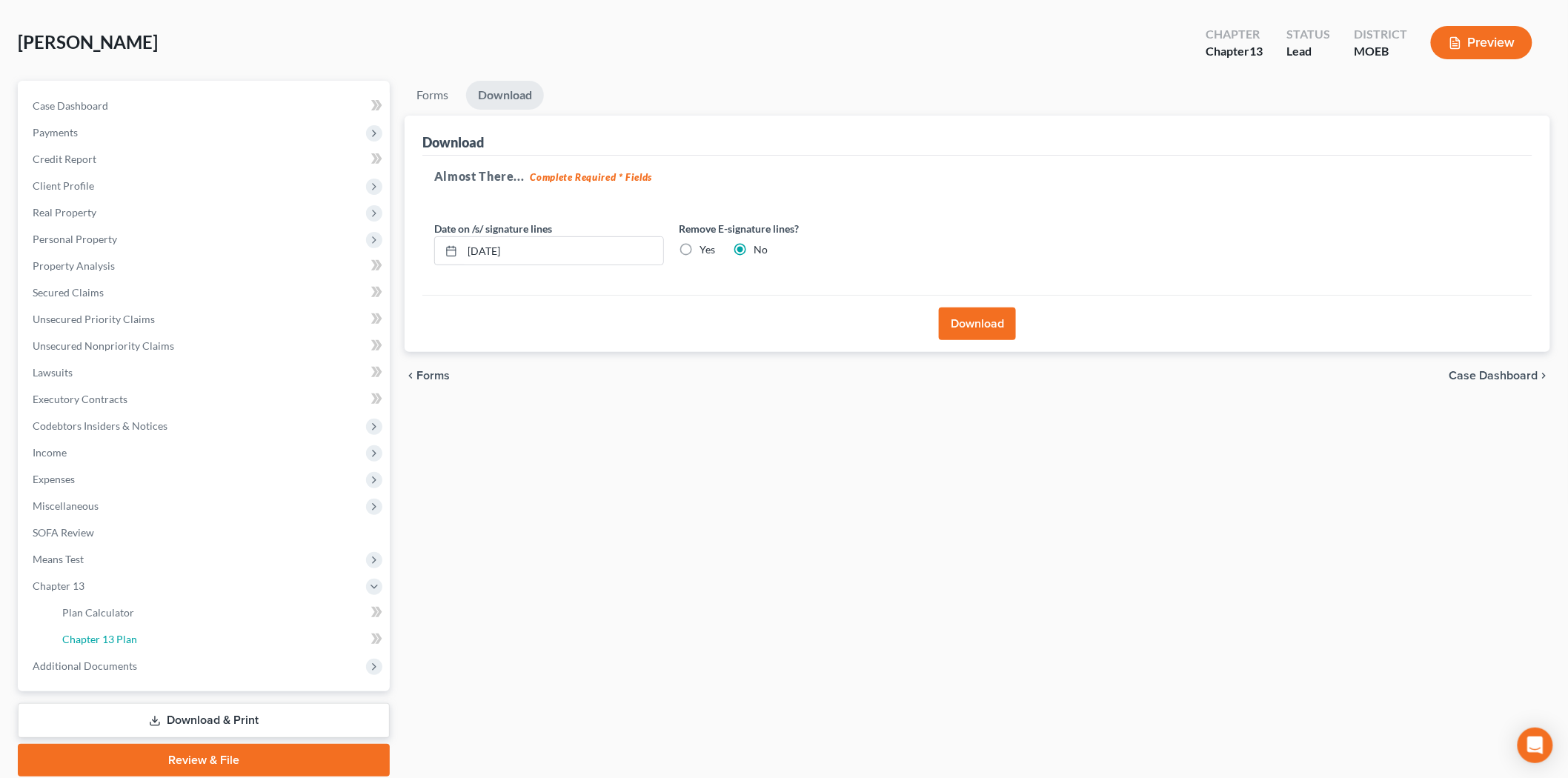
drag, startPoint x: 111, startPoint y: 639, endPoint x: 454, endPoint y: 523, distance: 362.1
click at [111, 640] on span "Chapter 13 Plan" at bounding box center [99, 639] width 75 height 12
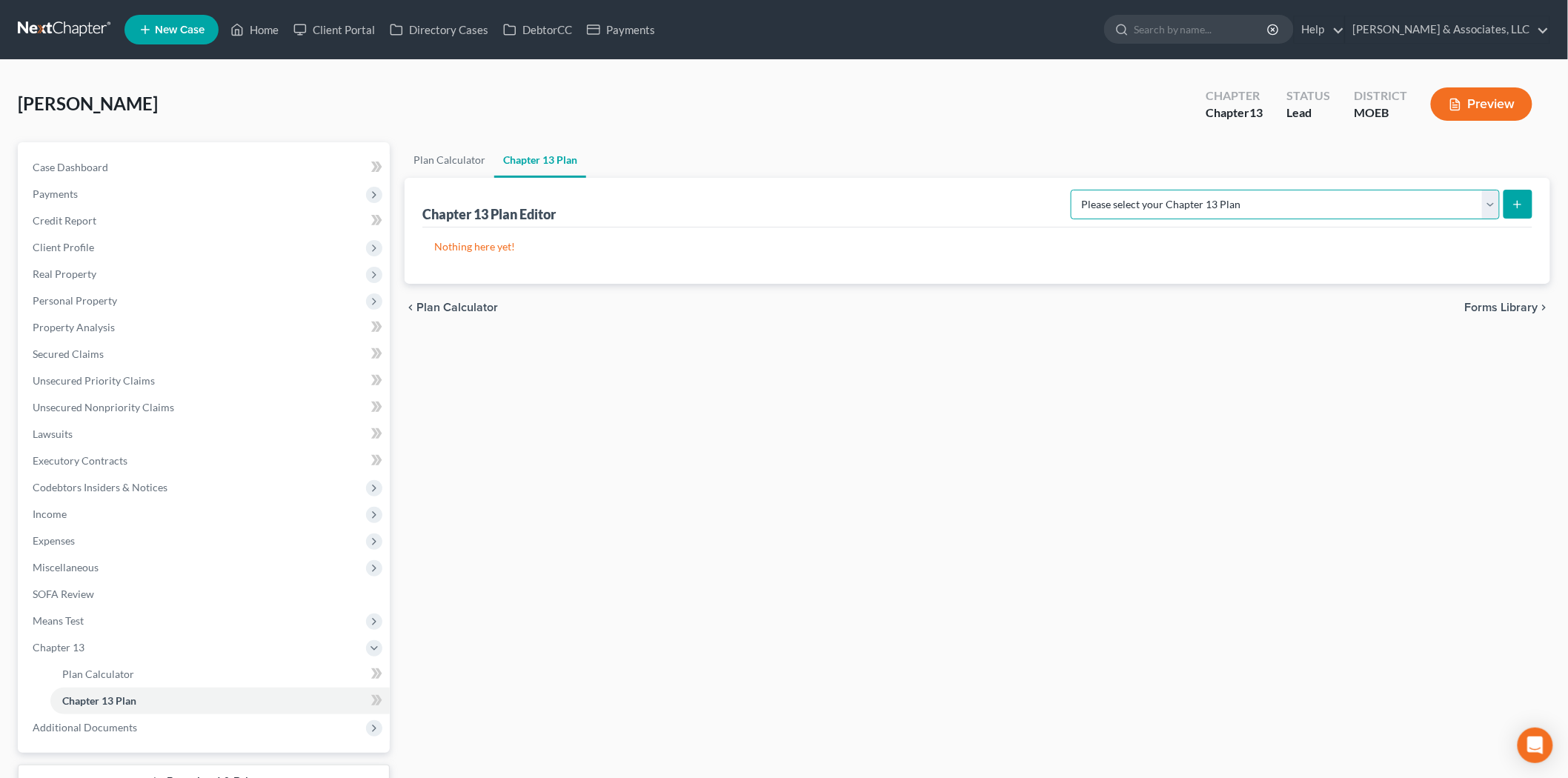
drag, startPoint x: 1386, startPoint y: 205, endPoint x: 1380, endPoint y: 215, distance: 11.7
click at [1386, 205] on select "Please select your Chapter 13 Plan Eastern District of [US_STATE] Eastern Distr…" at bounding box center [1285, 205] width 429 height 30
select select "6"
click at [1131, 190] on select "Please select your Chapter 13 Plan Eastern District of [US_STATE] Eastern Distr…" at bounding box center [1285, 205] width 429 height 30
click at [1522, 208] on icon "submit" at bounding box center [1517, 205] width 12 height 12
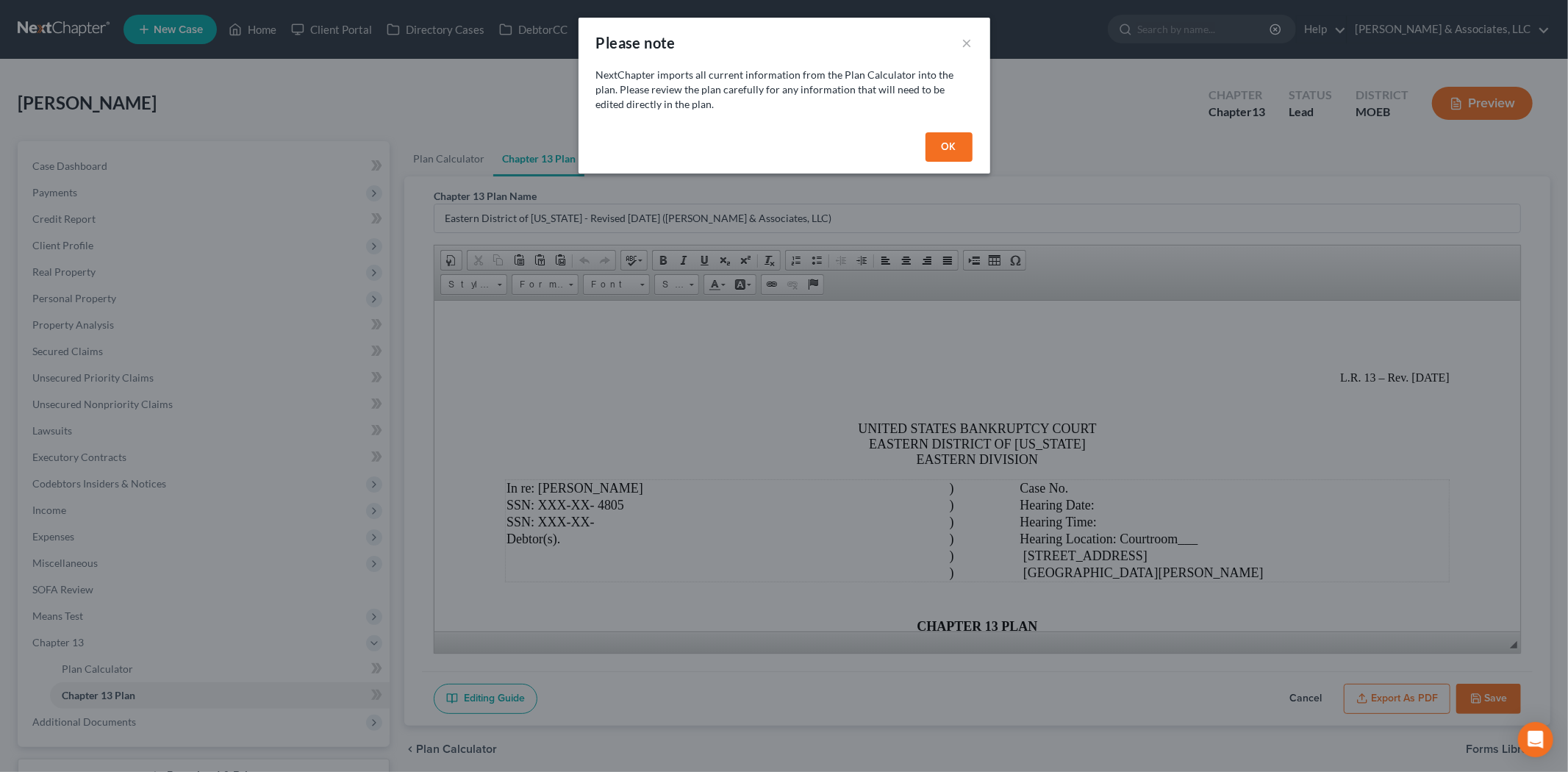
click at [952, 145] on button "OK" at bounding box center [948, 147] width 47 height 29
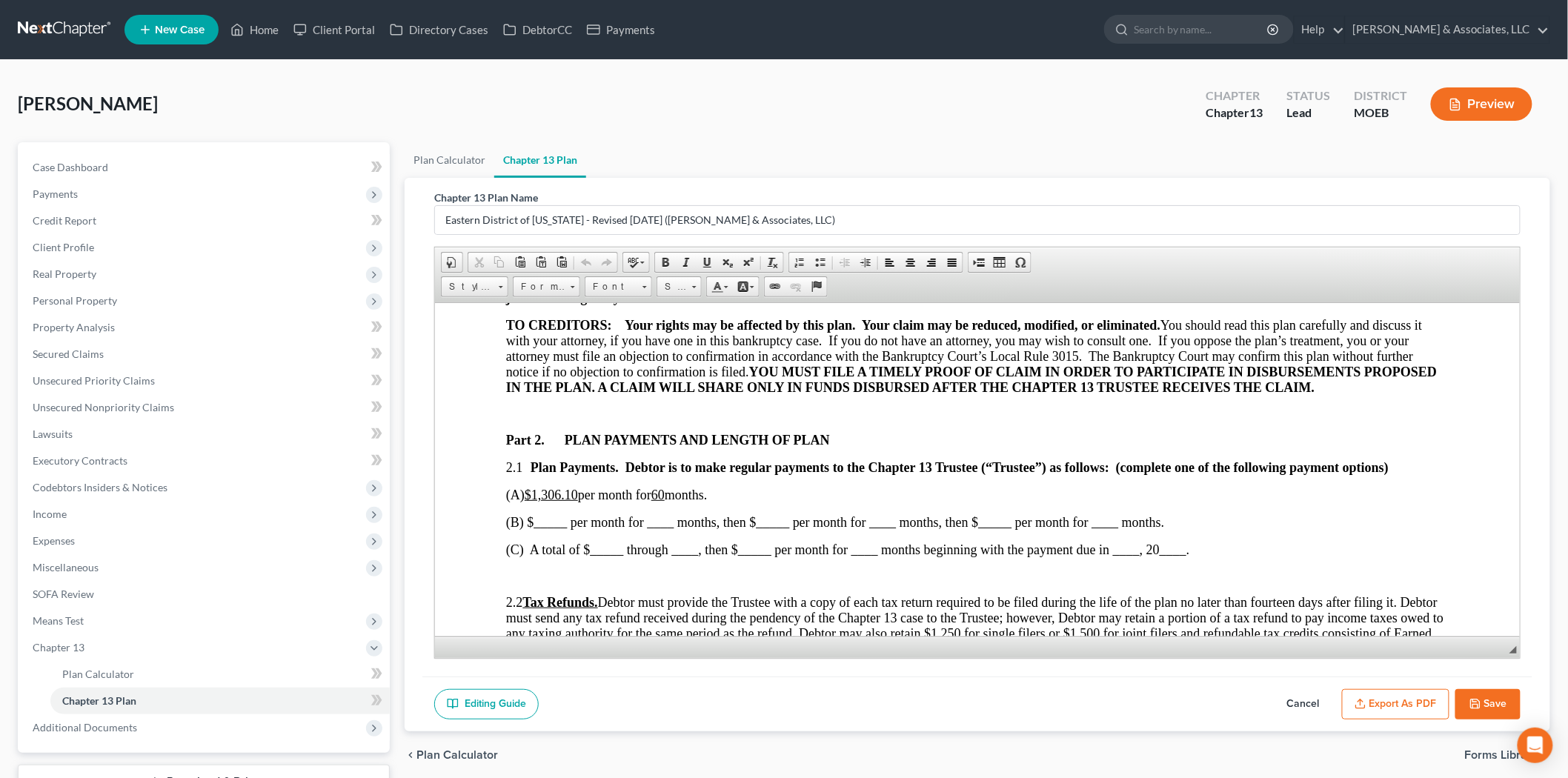
scroll to position [658, 0]
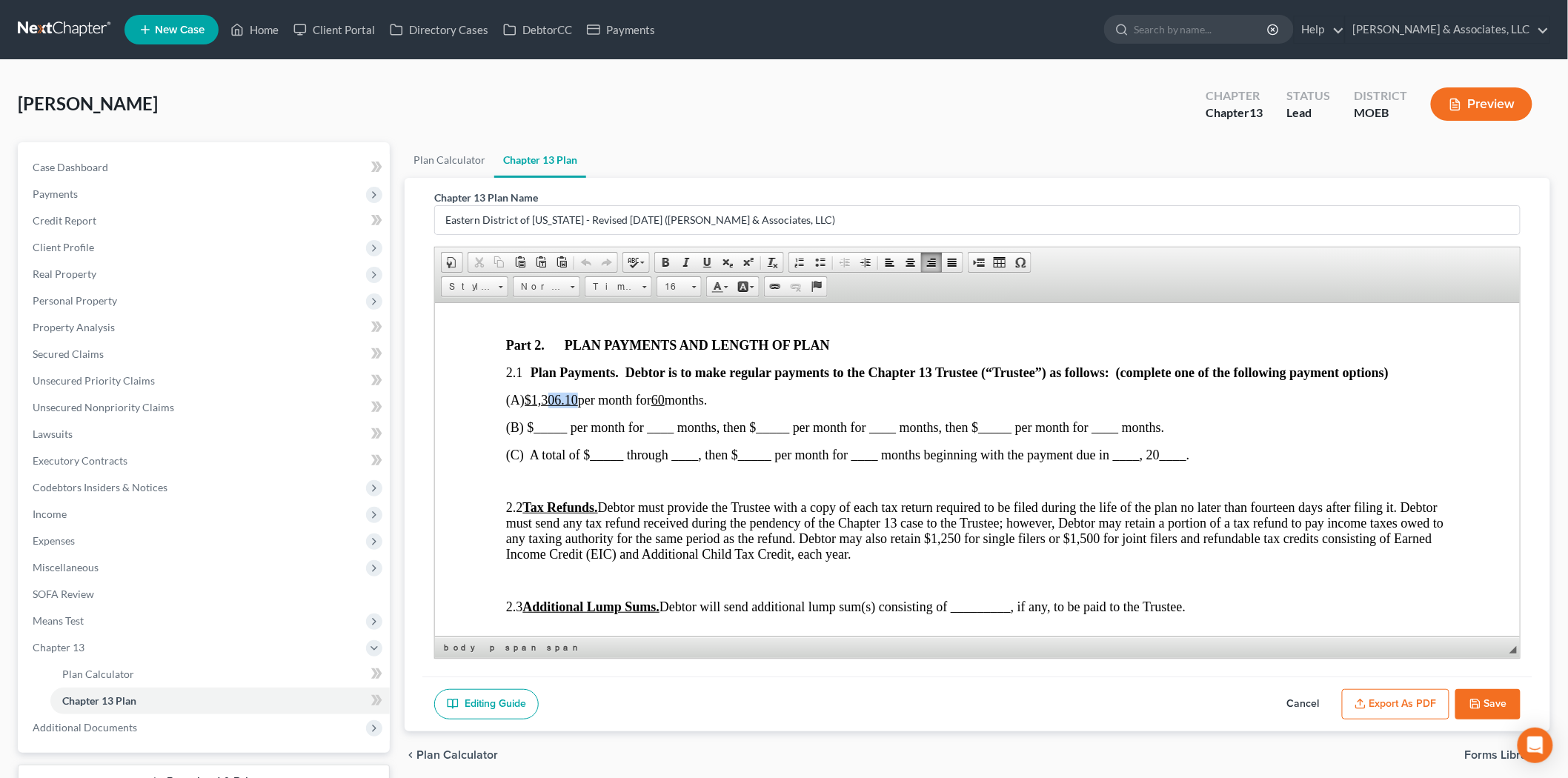
drag, startPoint x: 552, startPoint y: 403, endPoint x: 583, endPoint y: 395, distance: 32.0
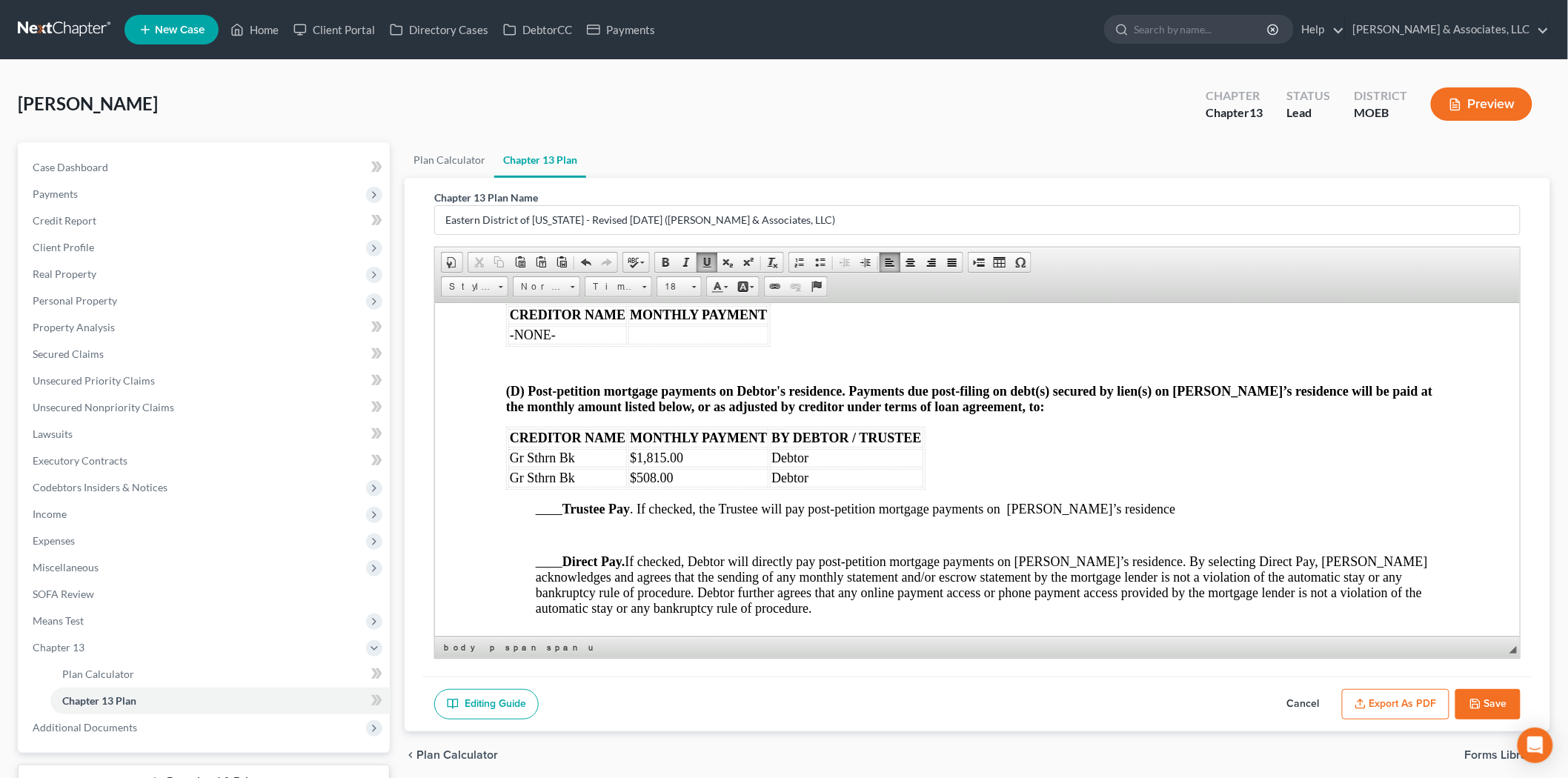
scroll to position [1728, 0]
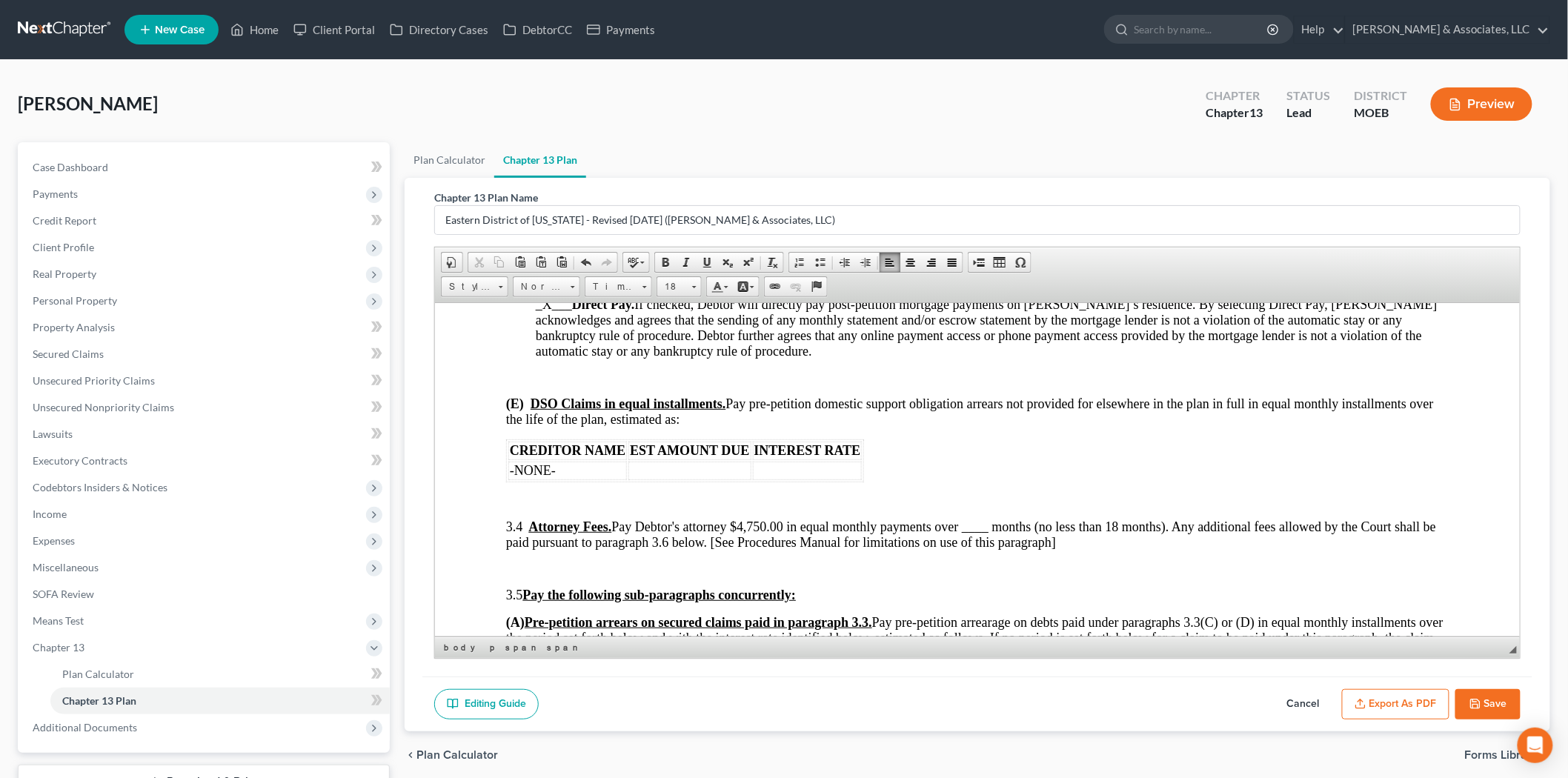
scroll to position [1974, 0]
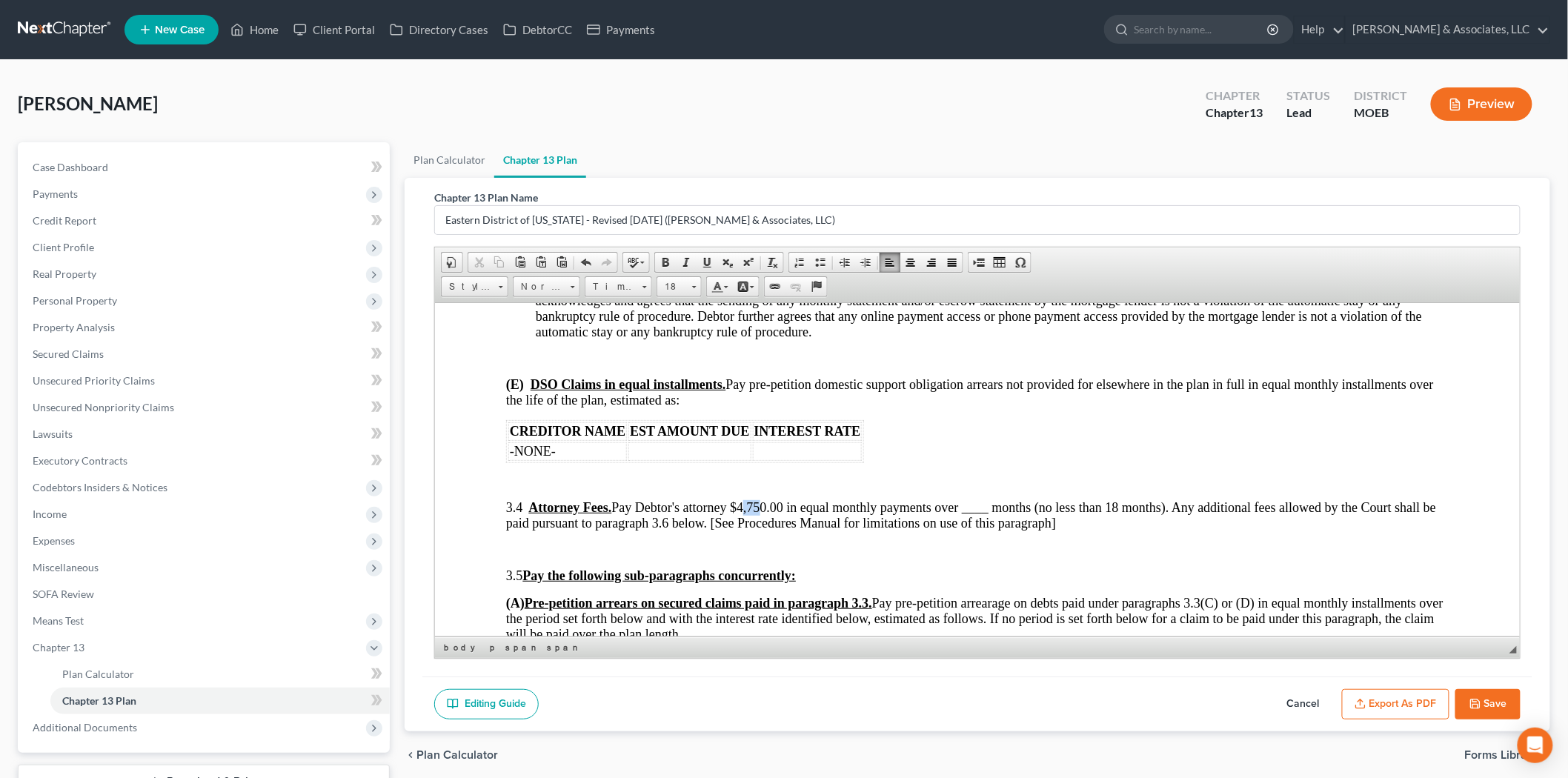
drag, startPoint x: 763, startPoint y: 516, endPoint x: 777, endPoint y: 518, distance: 14.1
click at [777, 518] on span "3.4 Attorney Fees. Pay Debtor's attorney $4,750.00 in equal monthly payments ov…" at bounding box center [970, 514] width 930 height 31
click at [999, 525] on span "3.4 Attorney Fees. Pay Debtor's attorney $1,350.00 in equal monthly payments ov…" at bounding box center [970, 514] width 930 height 31
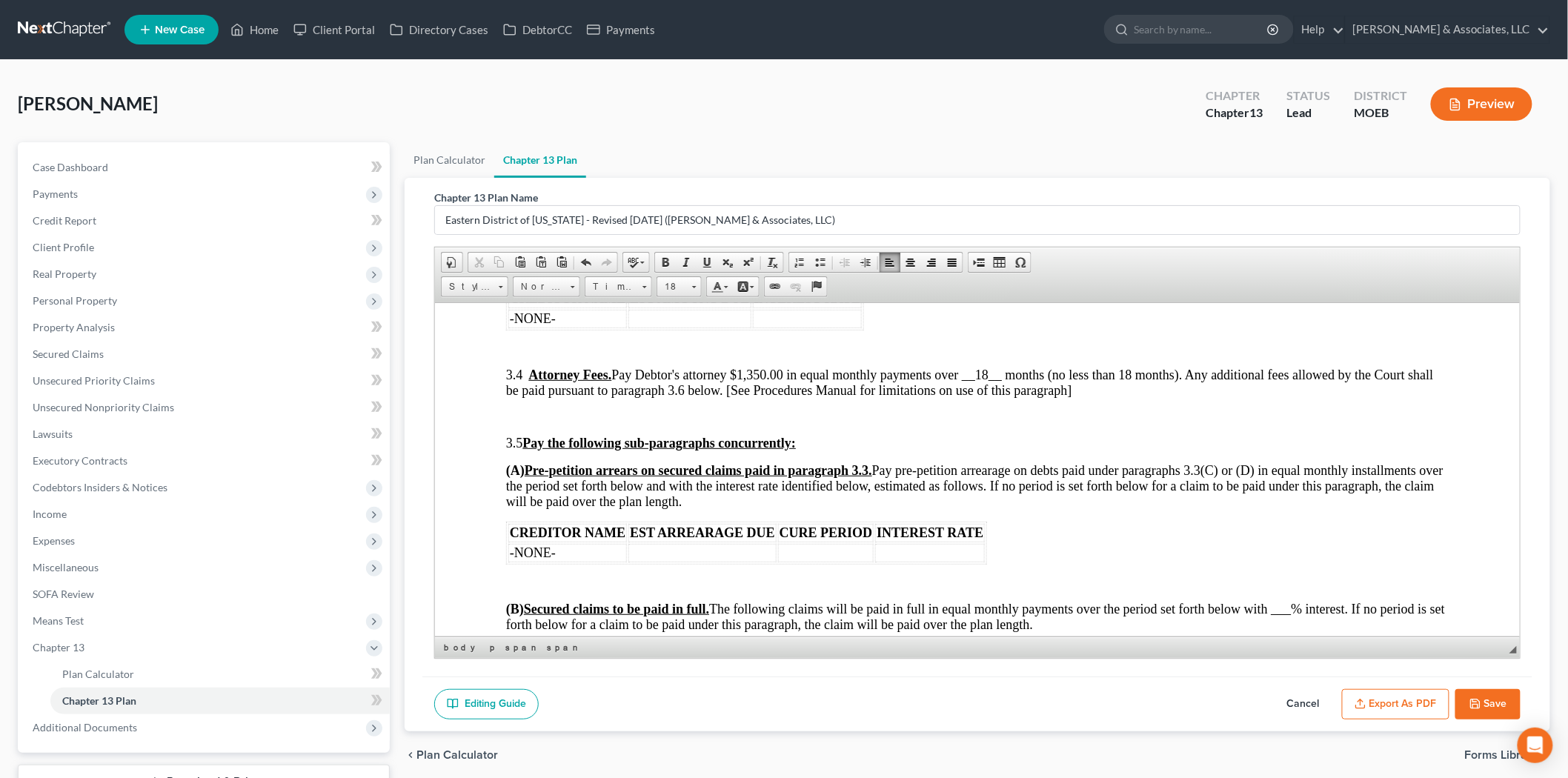
scroll to position [2139, 0]
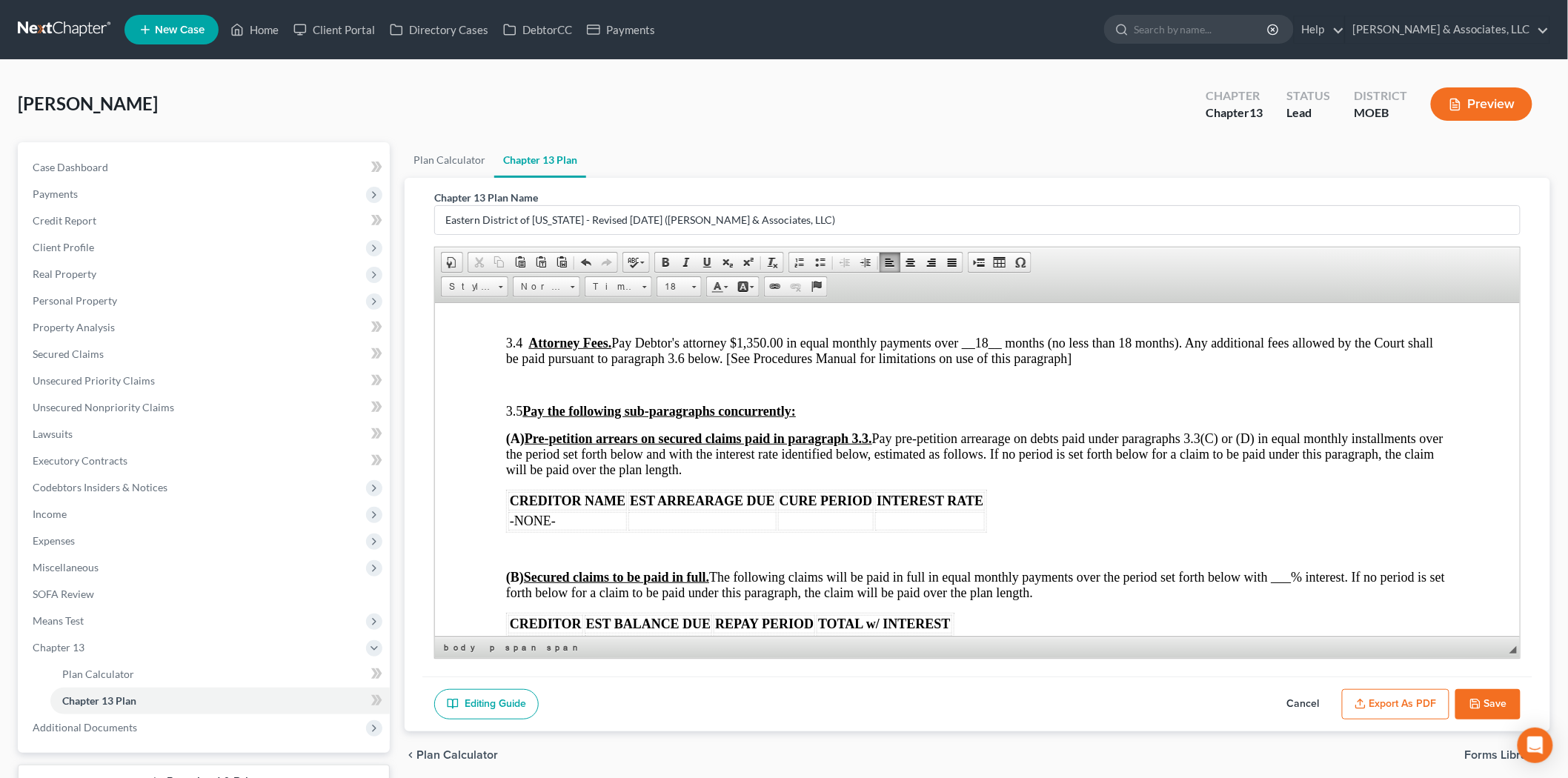
click at [838, 529] on td at bounding box center [825, 520] width 97 height 18
click at [1286, 582] on span "(B) Secured claims to be paid in full. The following claims will be paid in ful…" at bounding box center [974, 583] width 938 height 31
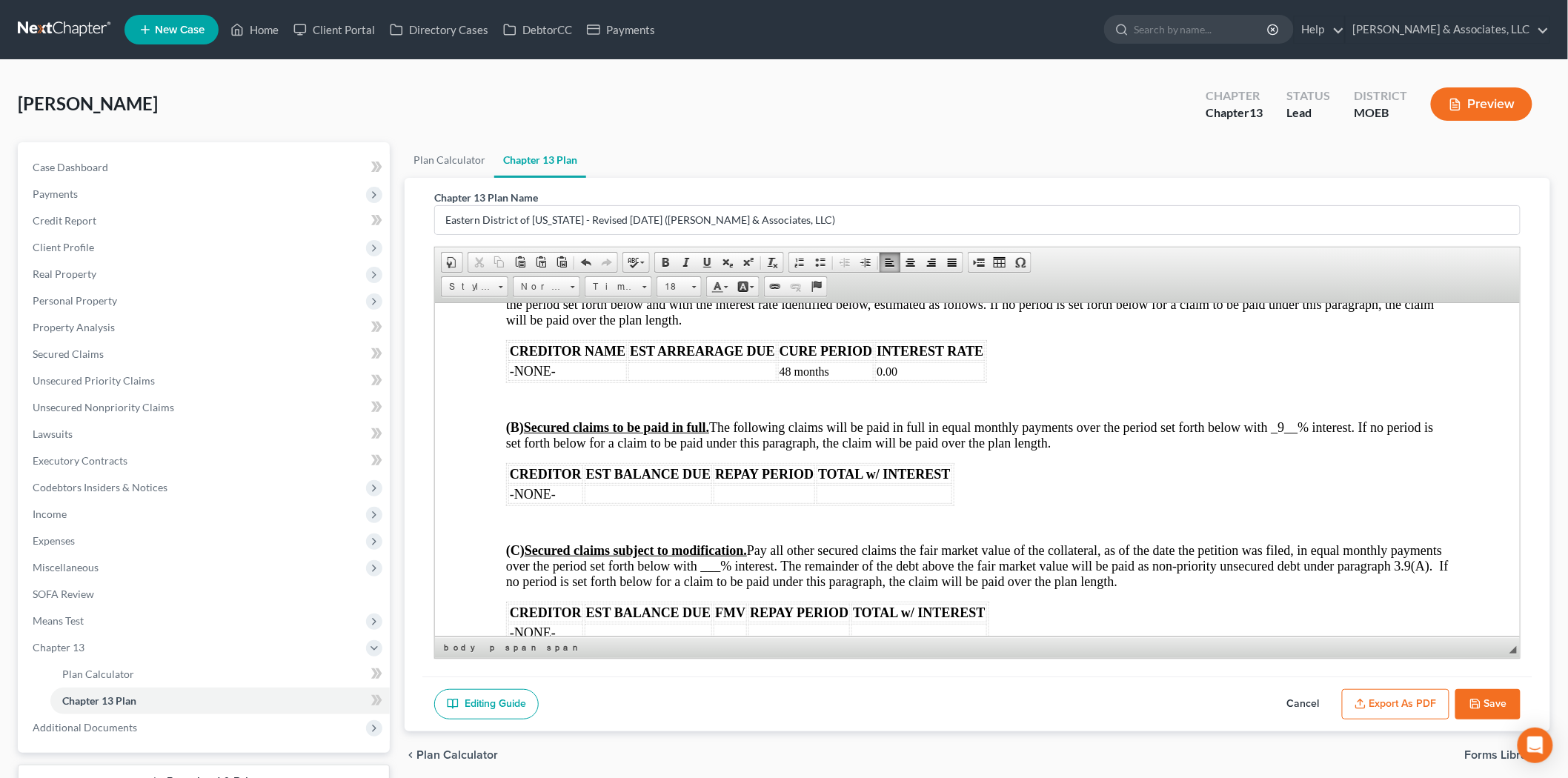
scroll to position [2304, 0]
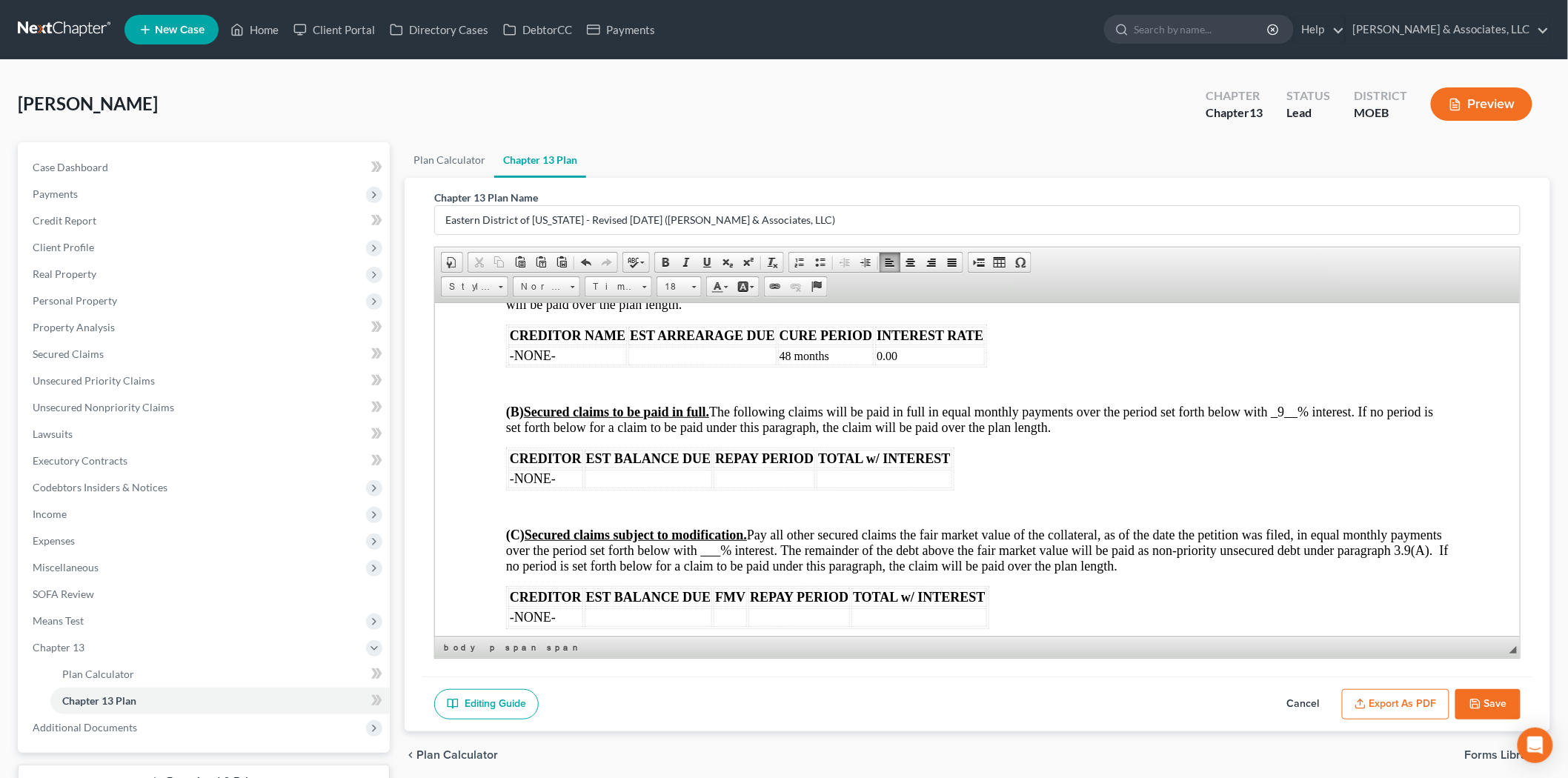
click at [729, 488] on td at bounding box center [763, 478] width 102 height 18
click at [763, 554] on span "(C) Secured claims subject to modification. Pay all other secured claims the fa…" at bounding box center [976, 549] width 942 height 46
click at [763, 622] on td at bounding box center [798, 616] width 102 height 18
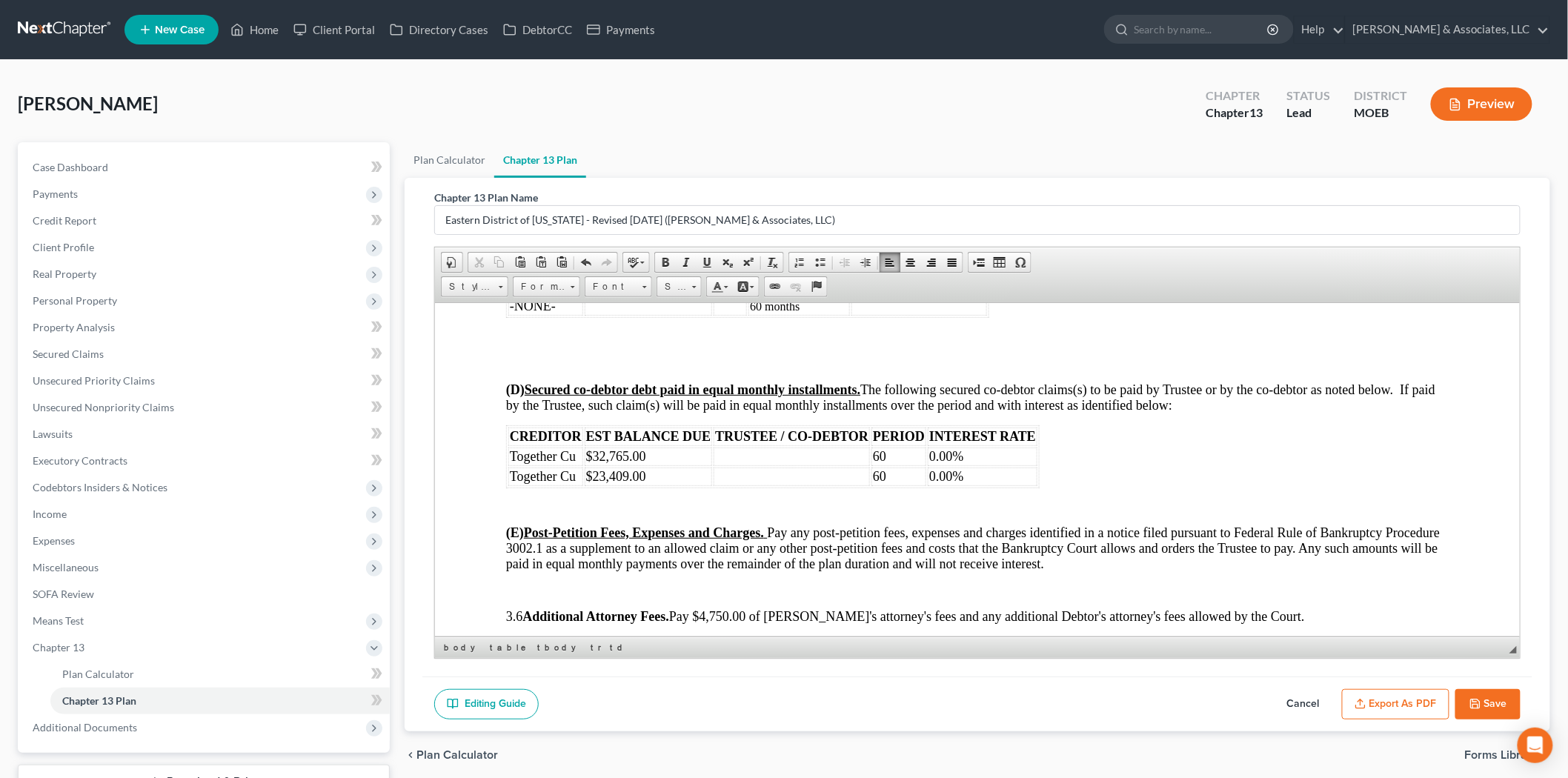
scroll to position [2633, 0]
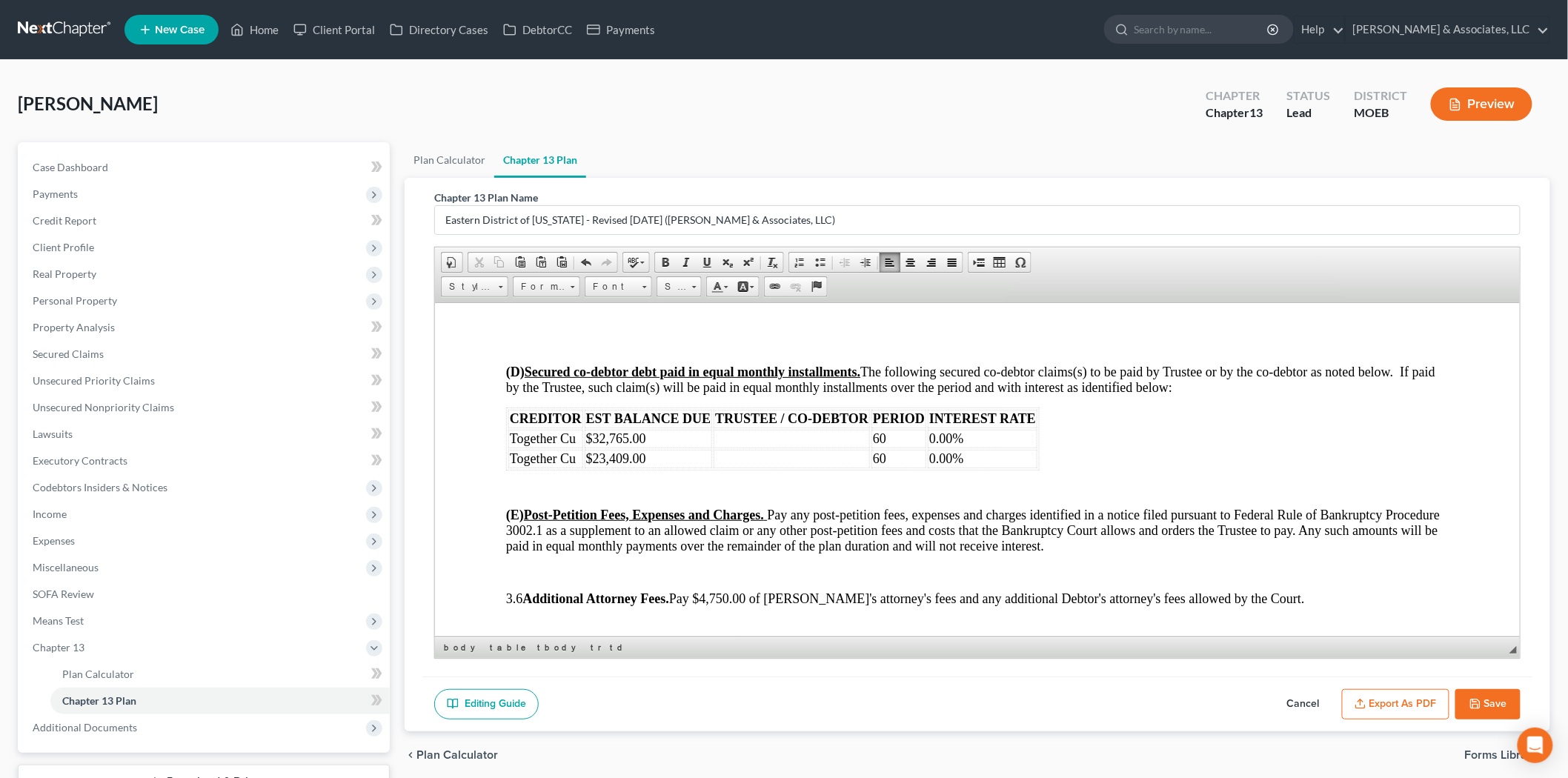
click at [753, 447] on td at bounding box center [791, 438] width 156 height 18
click at [746, 464] on td at bounding box center [791, 458] width 156 height 18
click at [886, 447] on td "60" at bounding box center [898, 438] width 54 height 18
click at [904, 461] on td "60" at bounding box center [904, 458] width 66 height 18
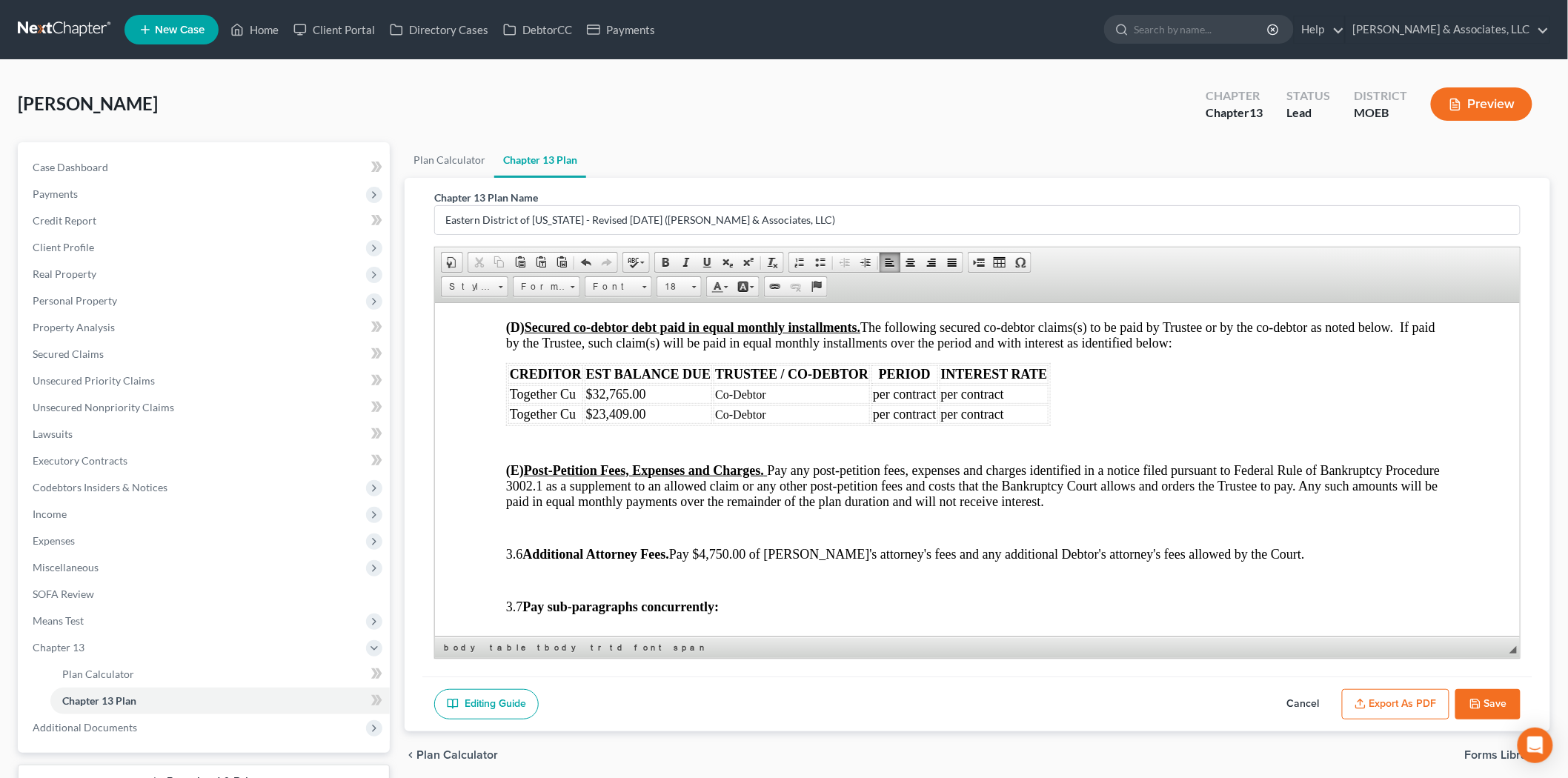
scroll to position [2798, 0]
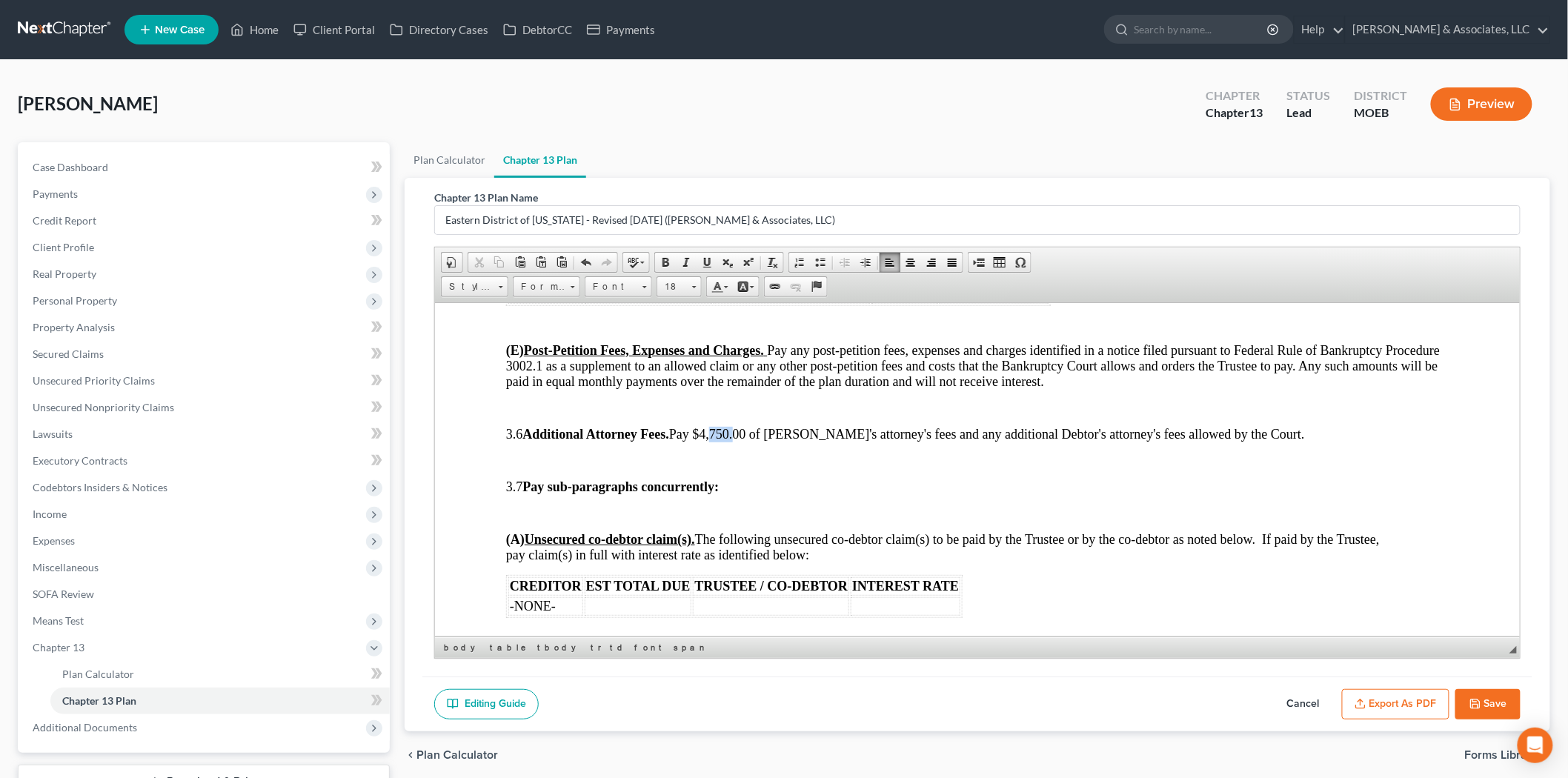
drag, startPoint x: 734, startPoint y: 437, endPoint x: 755, endPoint y: 438, distance: 21.0
click at [755, 438] on span "3.6 Additional Attorney Fees. Pay $4,750.00 of [PERSON_NAME]'s attorney's fees …" at bounding box center [904, 433] width 799 height 15
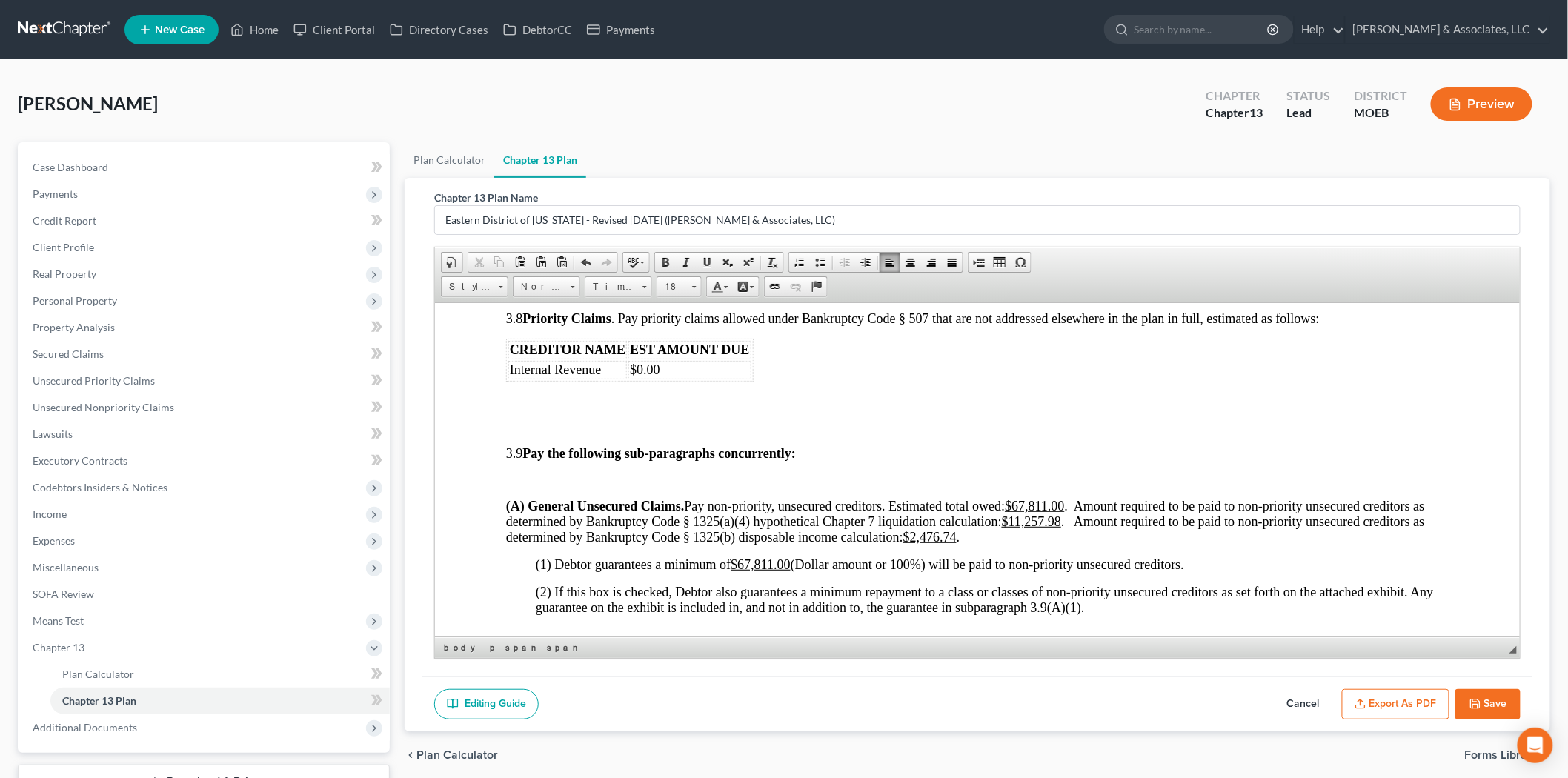
scroll to position [3292, 0]
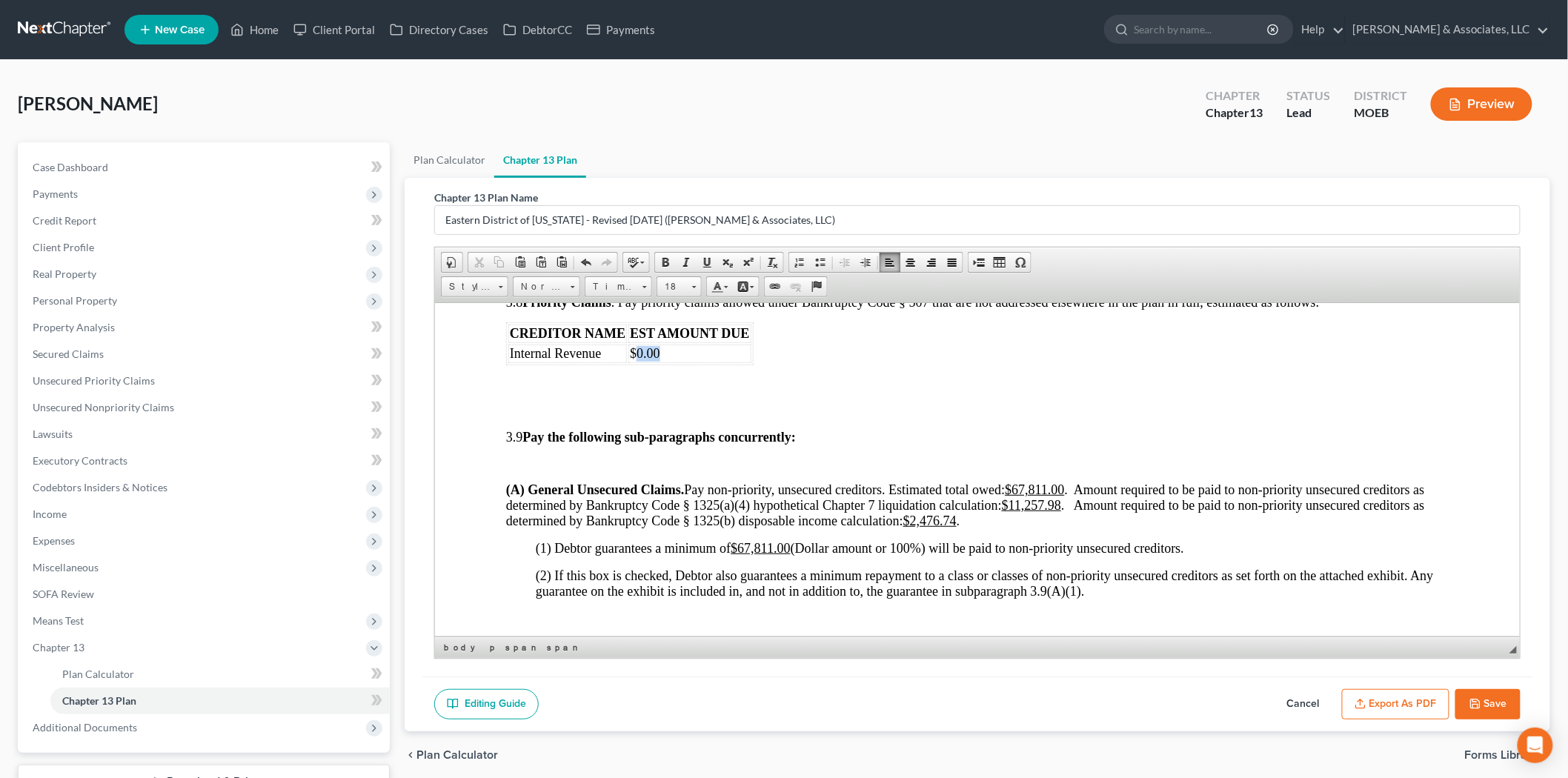
drag, startPoint x: 633, startPoint y: 362, endPoint x: 659, endPoint y: 360, distance: 26.1
click at [659, 360] on td "$0.00" at bounding box center [688, 353] width 122 height 18
drag, startPoint x: 1011, startPoint y: 517, endPoint x: 1036, endPoint y: 518, distance: 25.0
click at [1036, 512] on u "$11,257.98" at bounding box center [1031, 504] width 59 height 15
drag, startPoint x: 911, startPoint y: 530, endPoint x: 955, endPoint y: 530, distance: 44.0
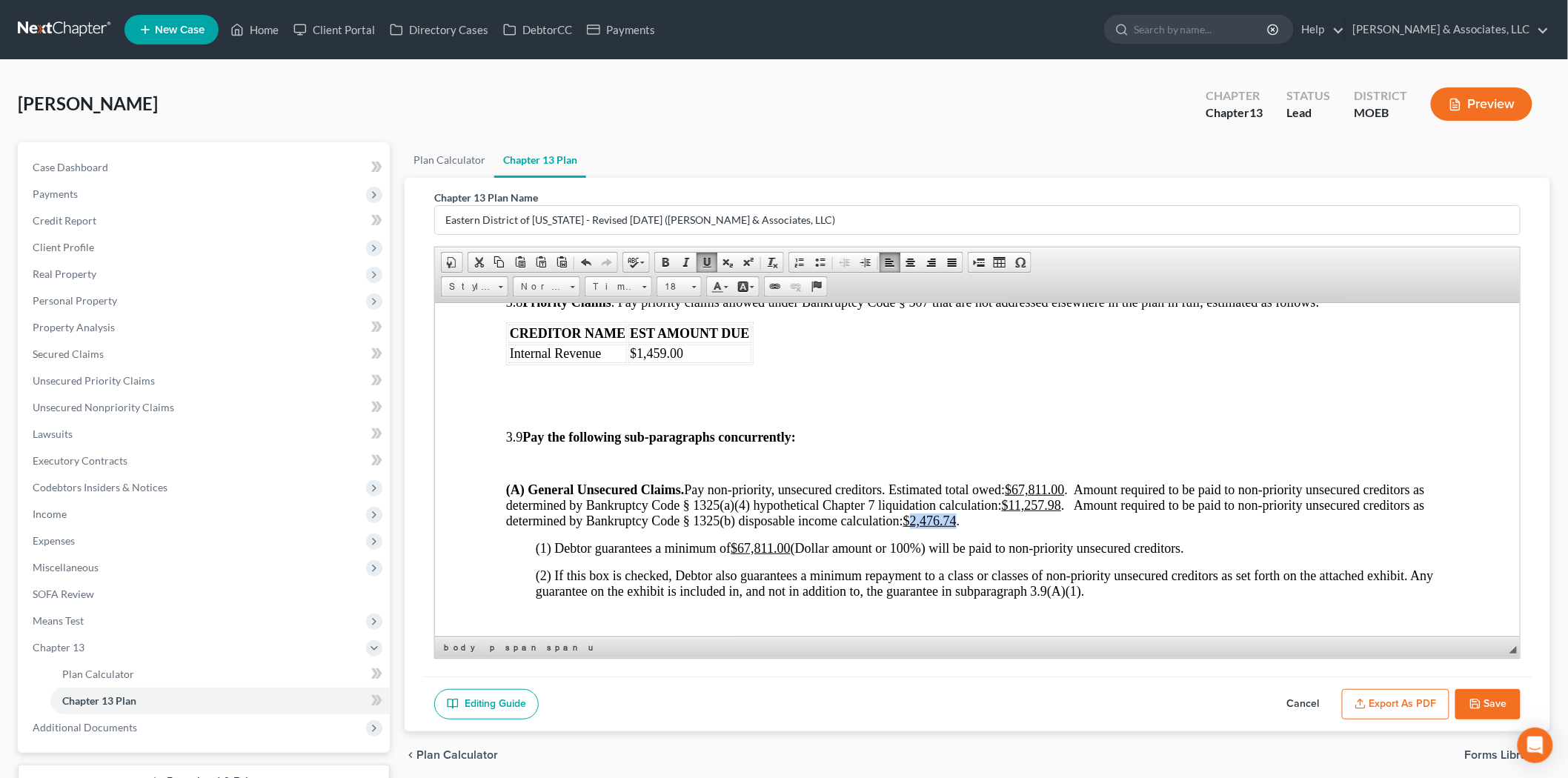
click at [955, 527] on u "$2,476.74" at bounding box center [928, 520] width 54 height 15
drag, startPoint x: 740, startPoint y: 559, endPoint x: 790, endPoint y: 555, distance: 50.2
click at [789, 554] on u "$67,811.00" at bounding box center [759, 547] width 59 height 15
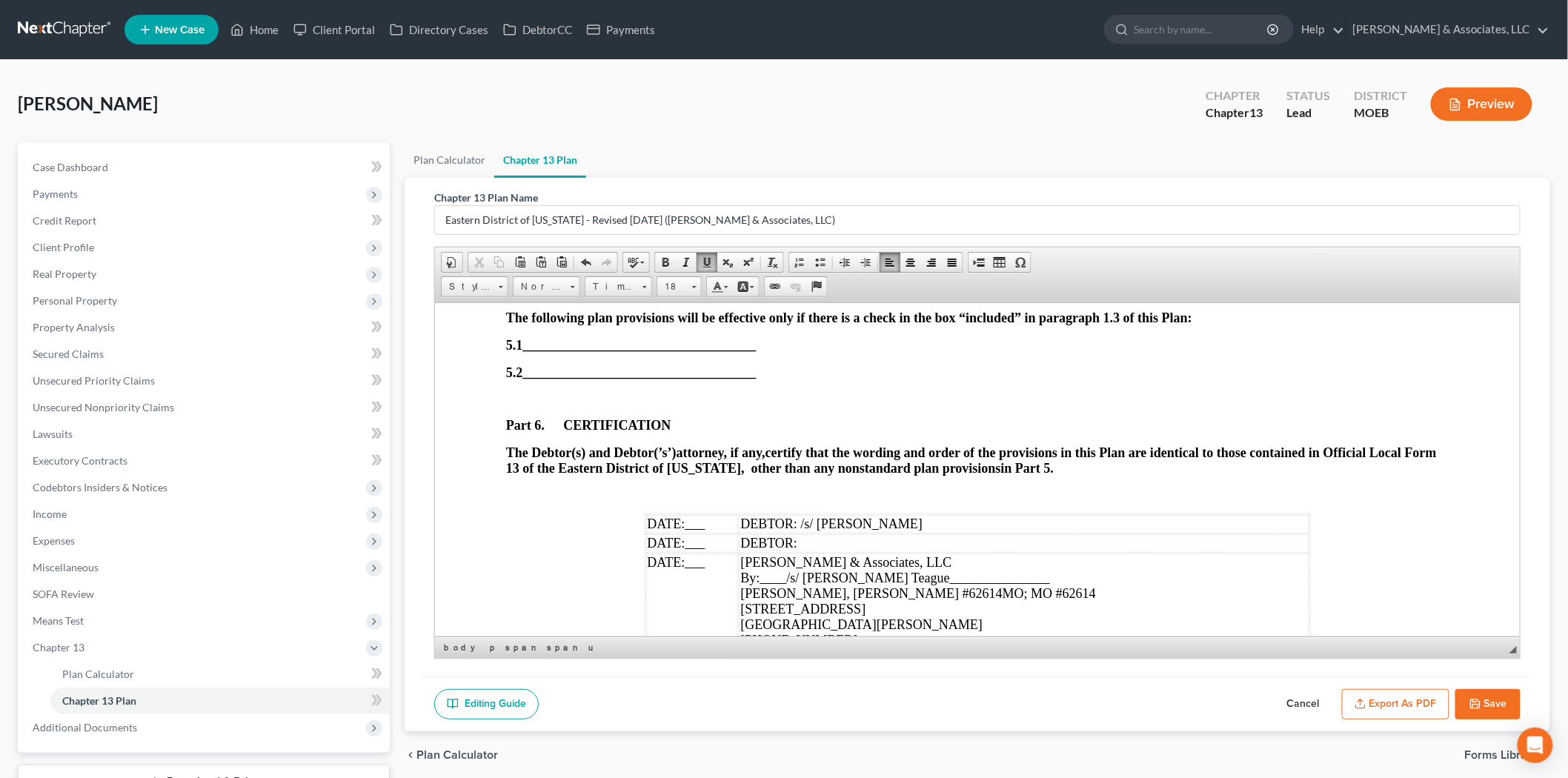
scroll to position [4680, 0]
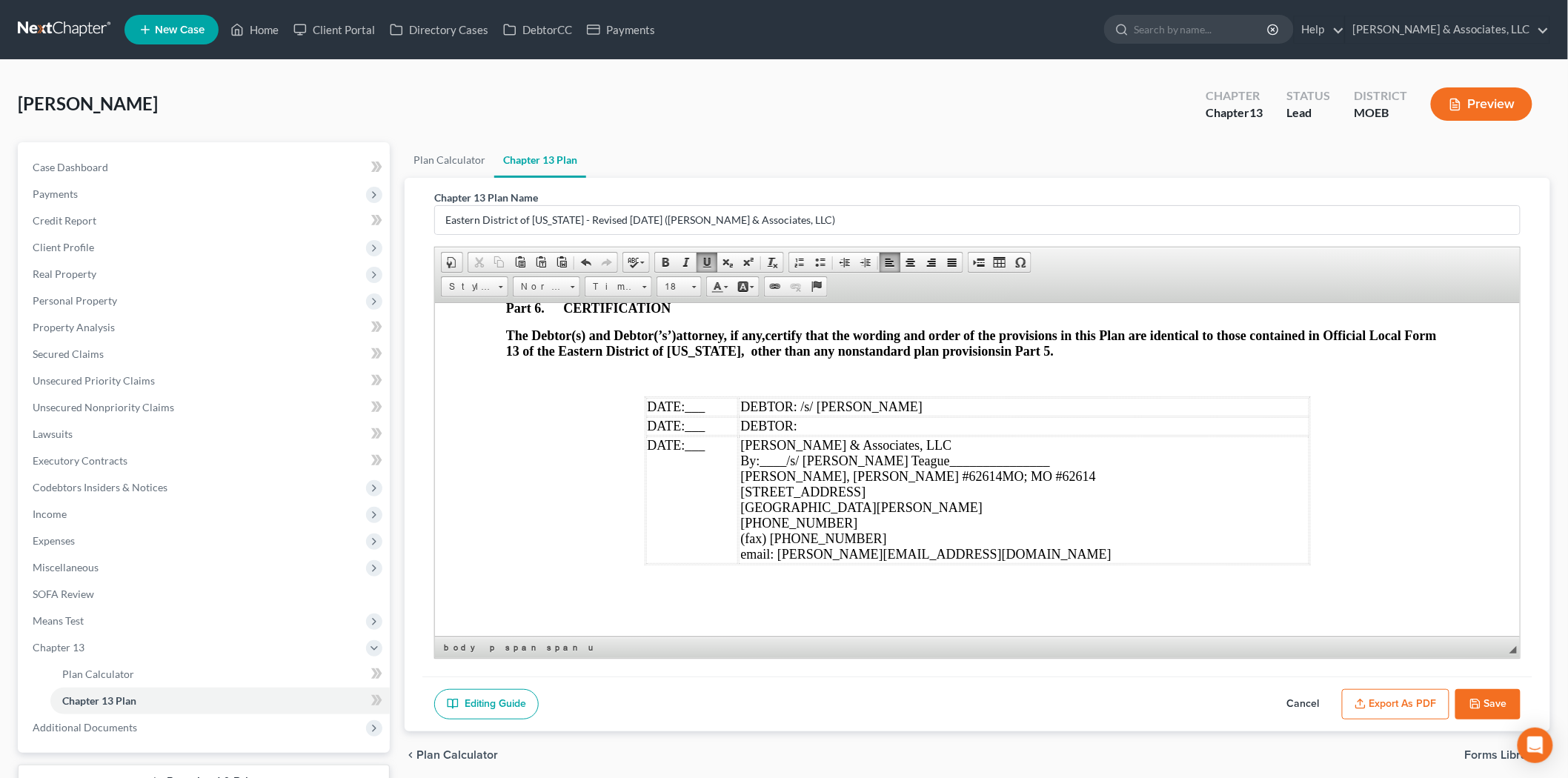
click at [687, 408] on span "___" at bounding box center [695, 406] width 20 height 15
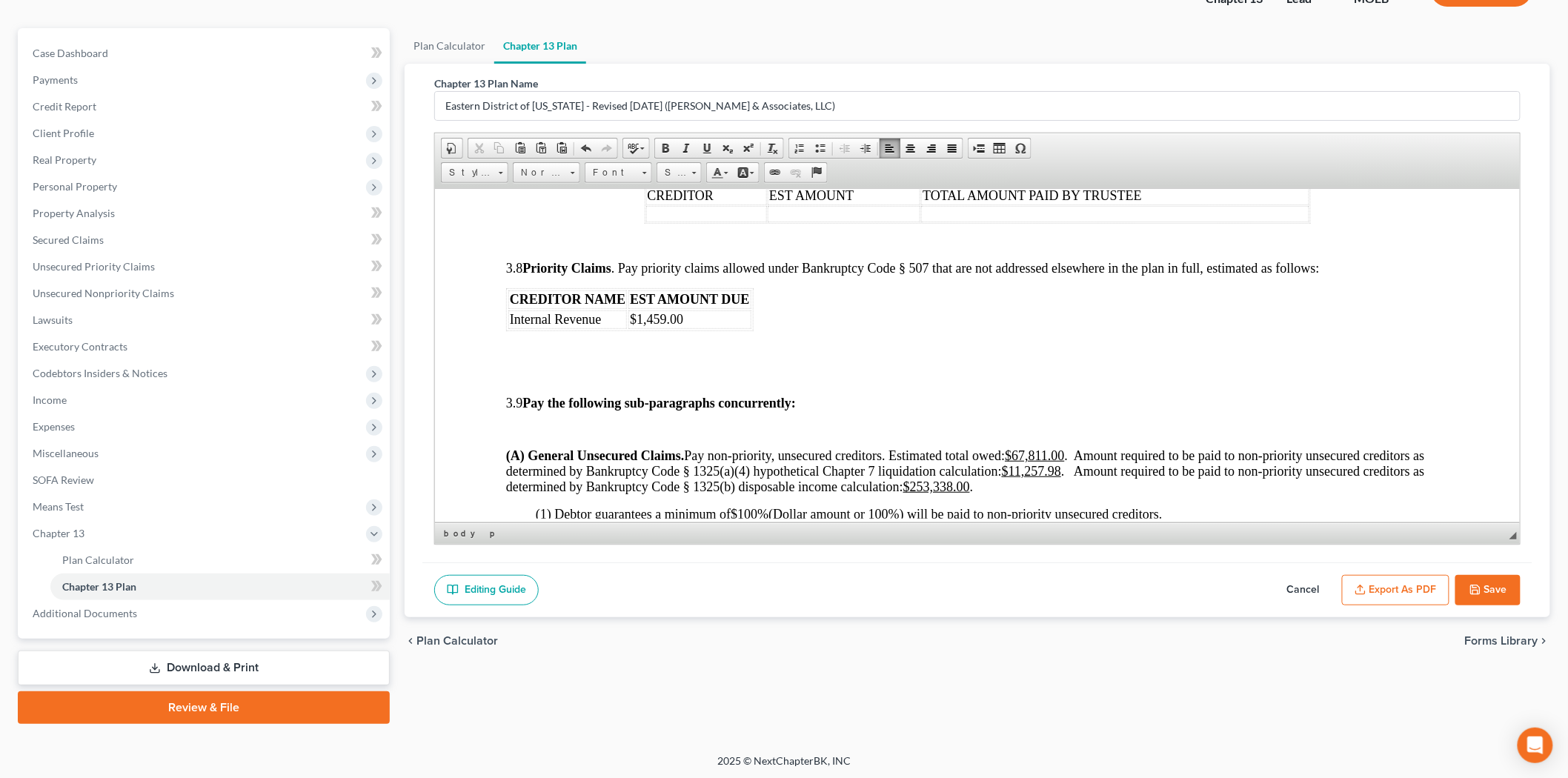
scroll to position [3198, 0]
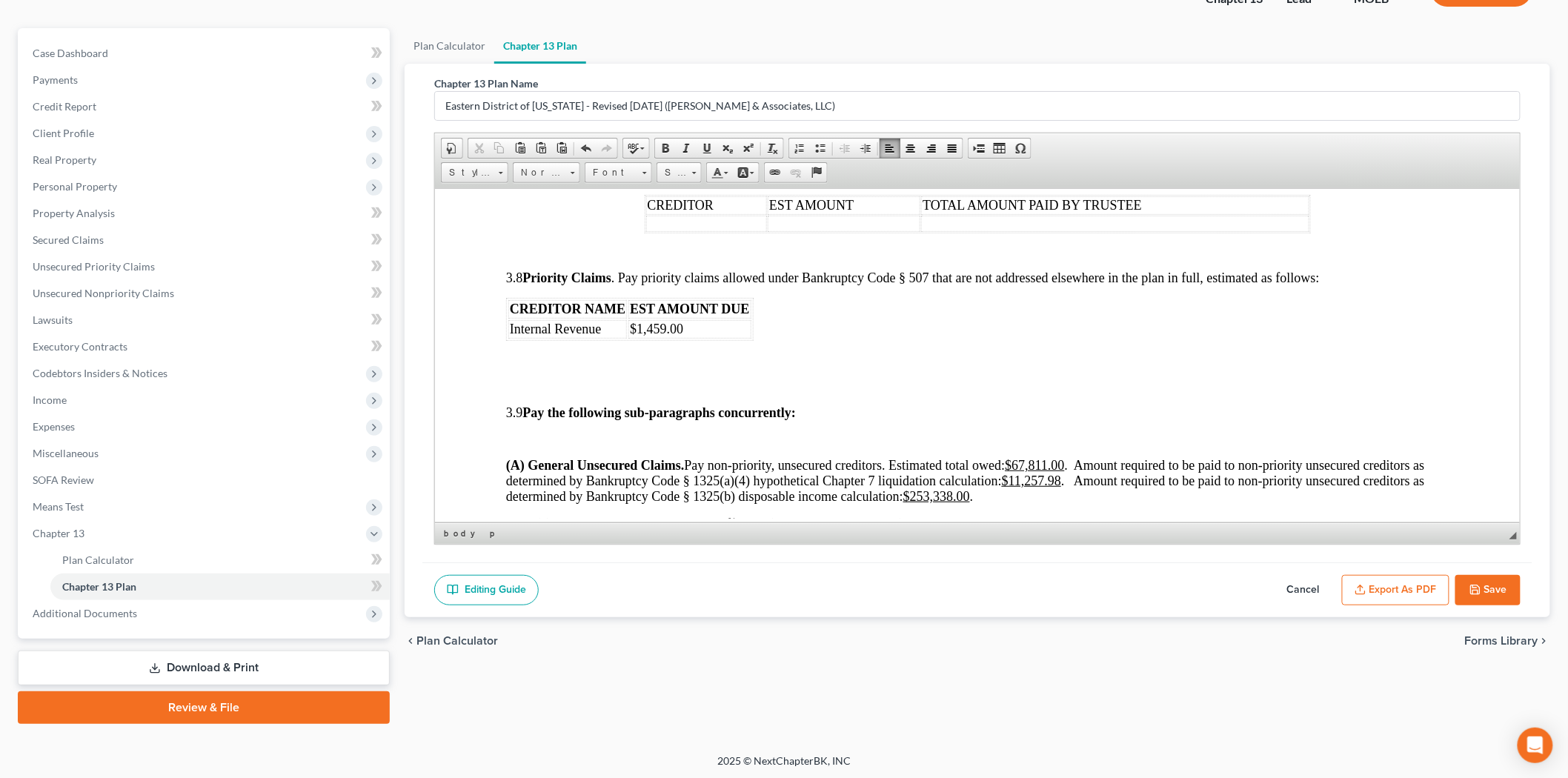
click at [1423, 585] on button "Export as PDF" at bounding box center [1396, 591] width 107 height 31
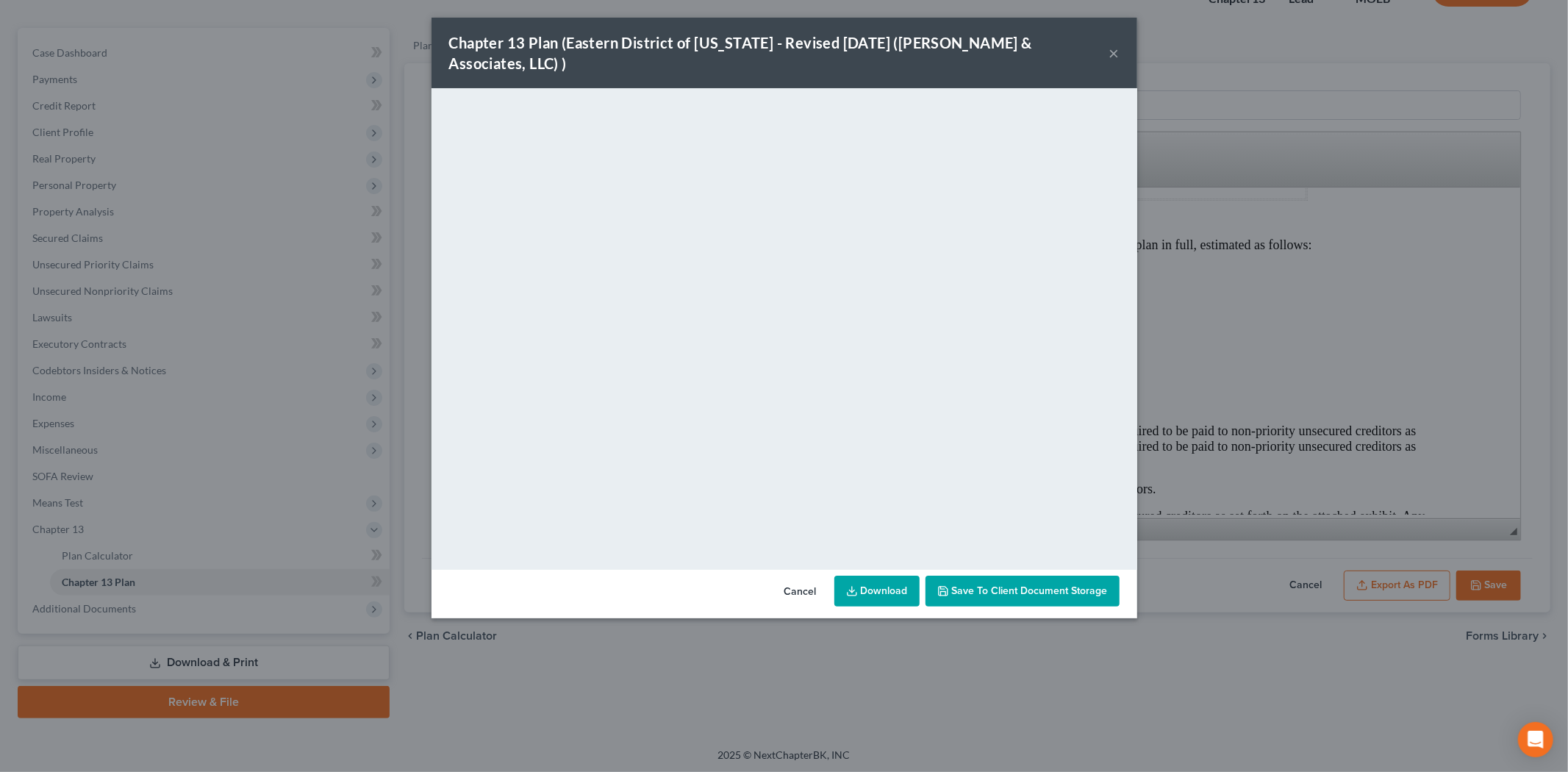
click at [995, 585] on span "Save to Client Document Storage" at bounding box center [1030, 590] width 156 height 12
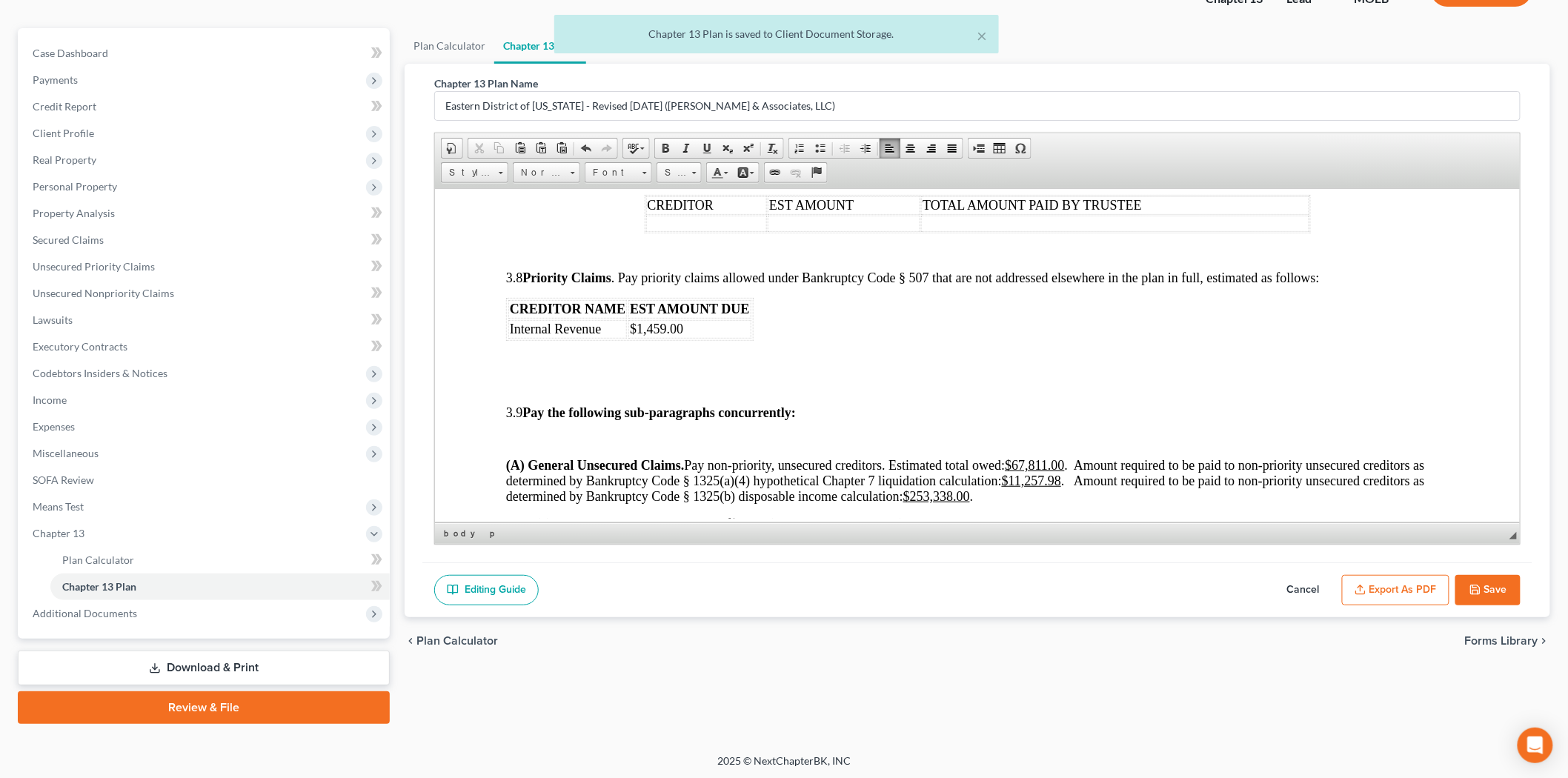
click at [1485, 594] on button "Save" at bounding box center [1487, 591] width 65 height 31
select select "6"
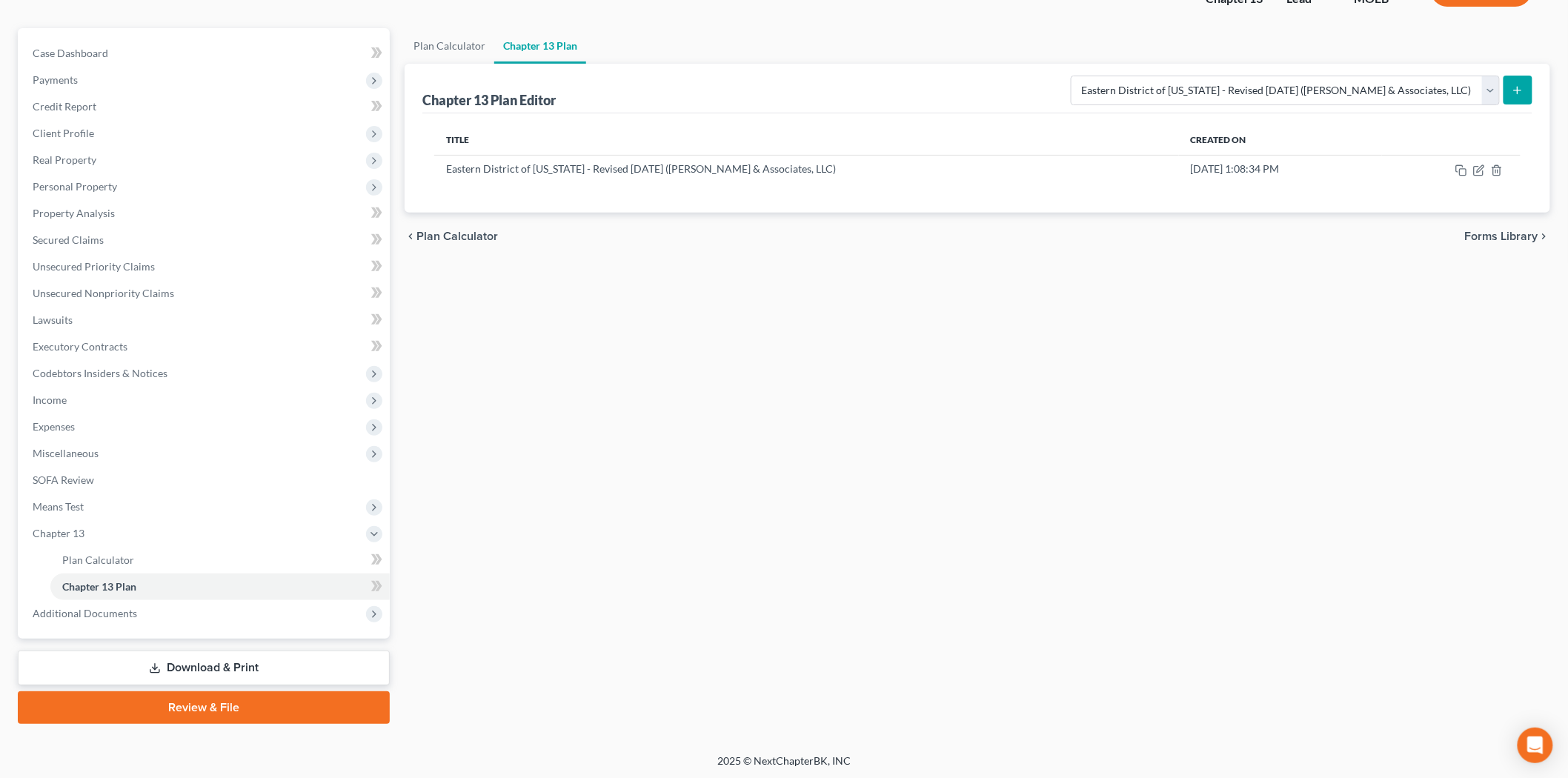
click at [203, 667] on link "Download & Print" at bounding box center [204, 667] width 372 height 35
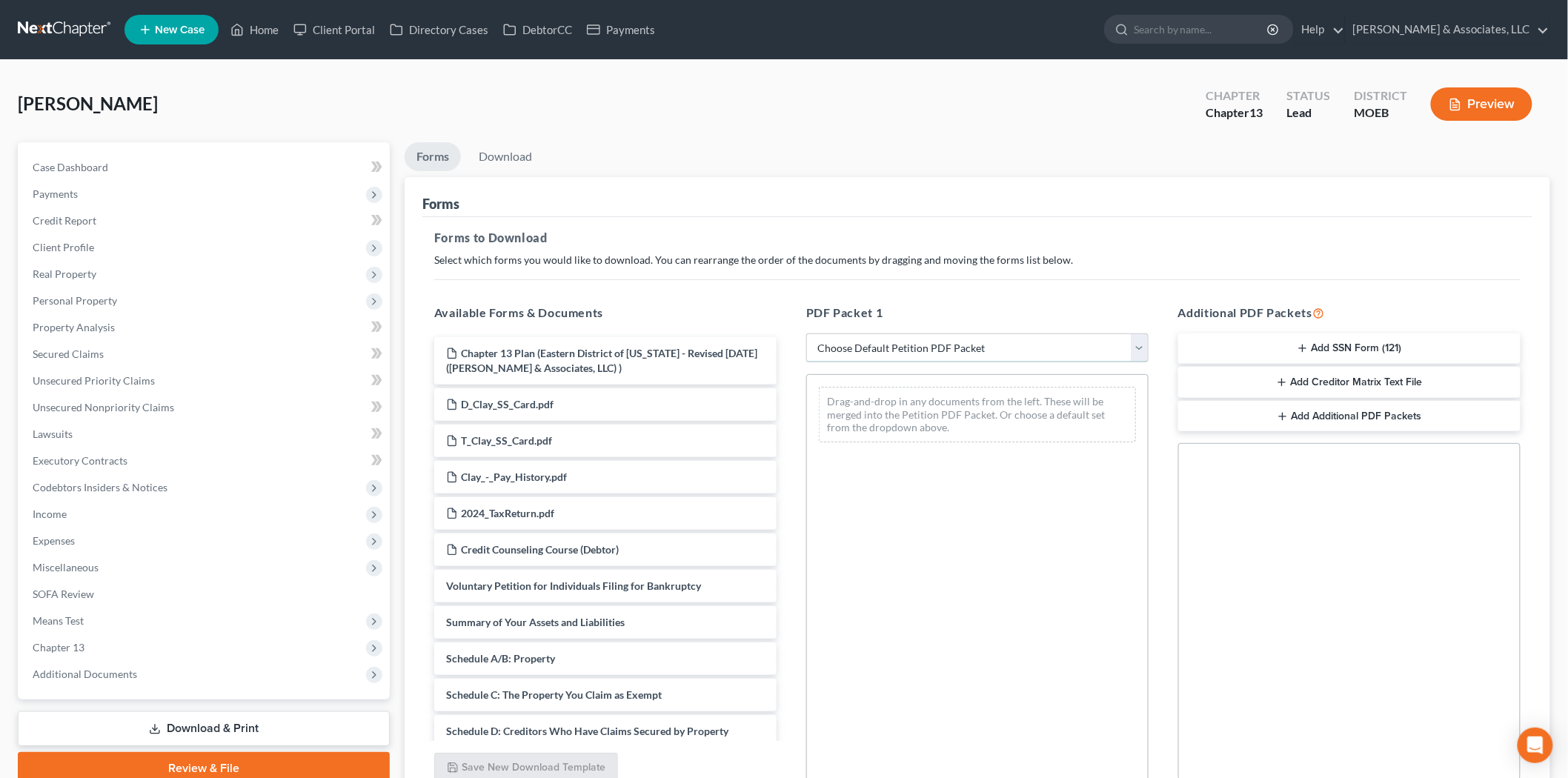
click at [1076, 346] on select "Choose Default Petition PDF Packet Complete Bankruptcy Petition (all forms and …" at bounding box center [977, 348] width 342 height 30
select select "0"
click at [806, 333] on select "Choose Default Petition PDF Packet Complete Bankruptcy Petition (all forms and …" at bounding box center [977, 348] width 342 height 30
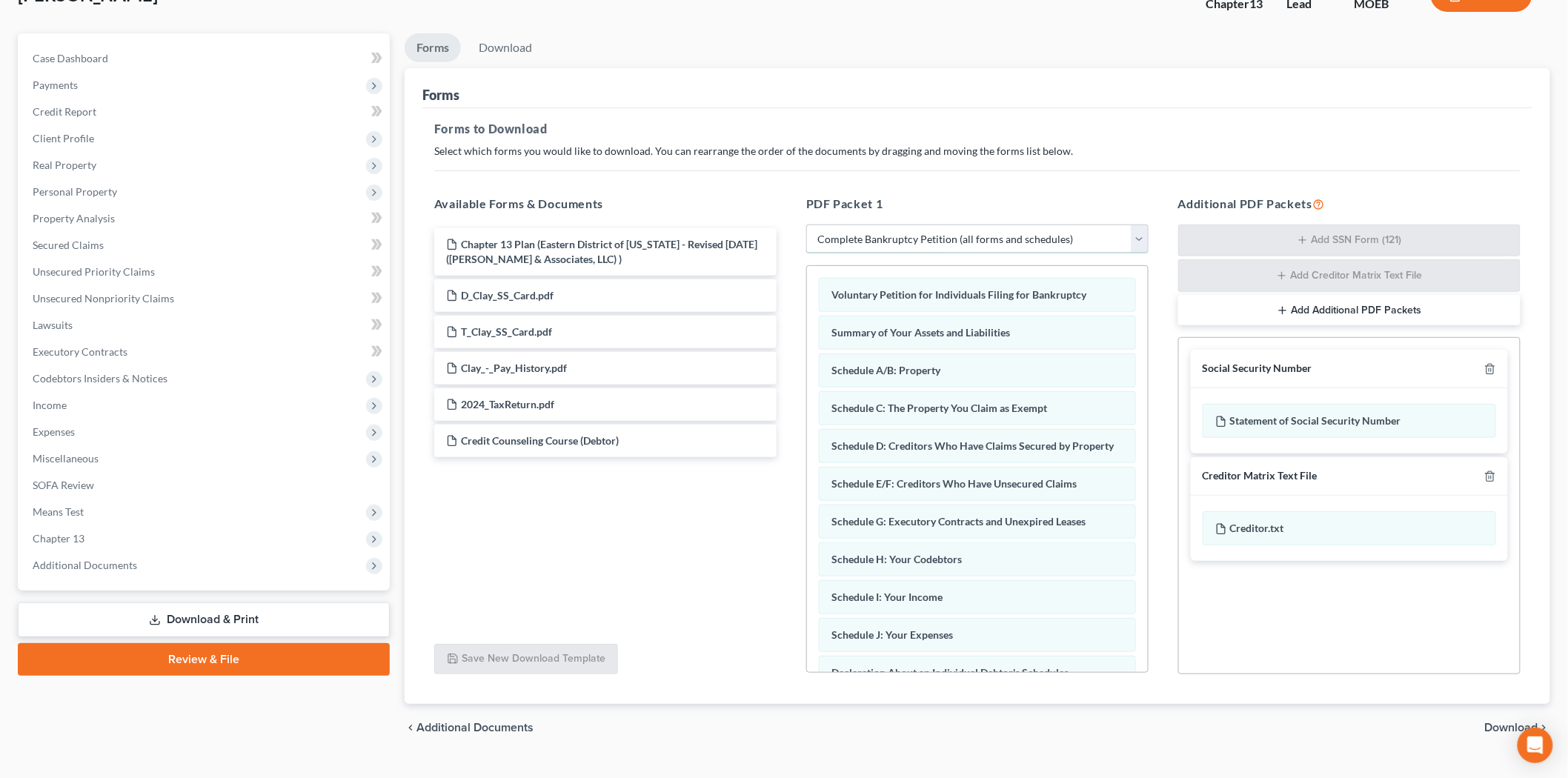
scroll to position [139, 0]
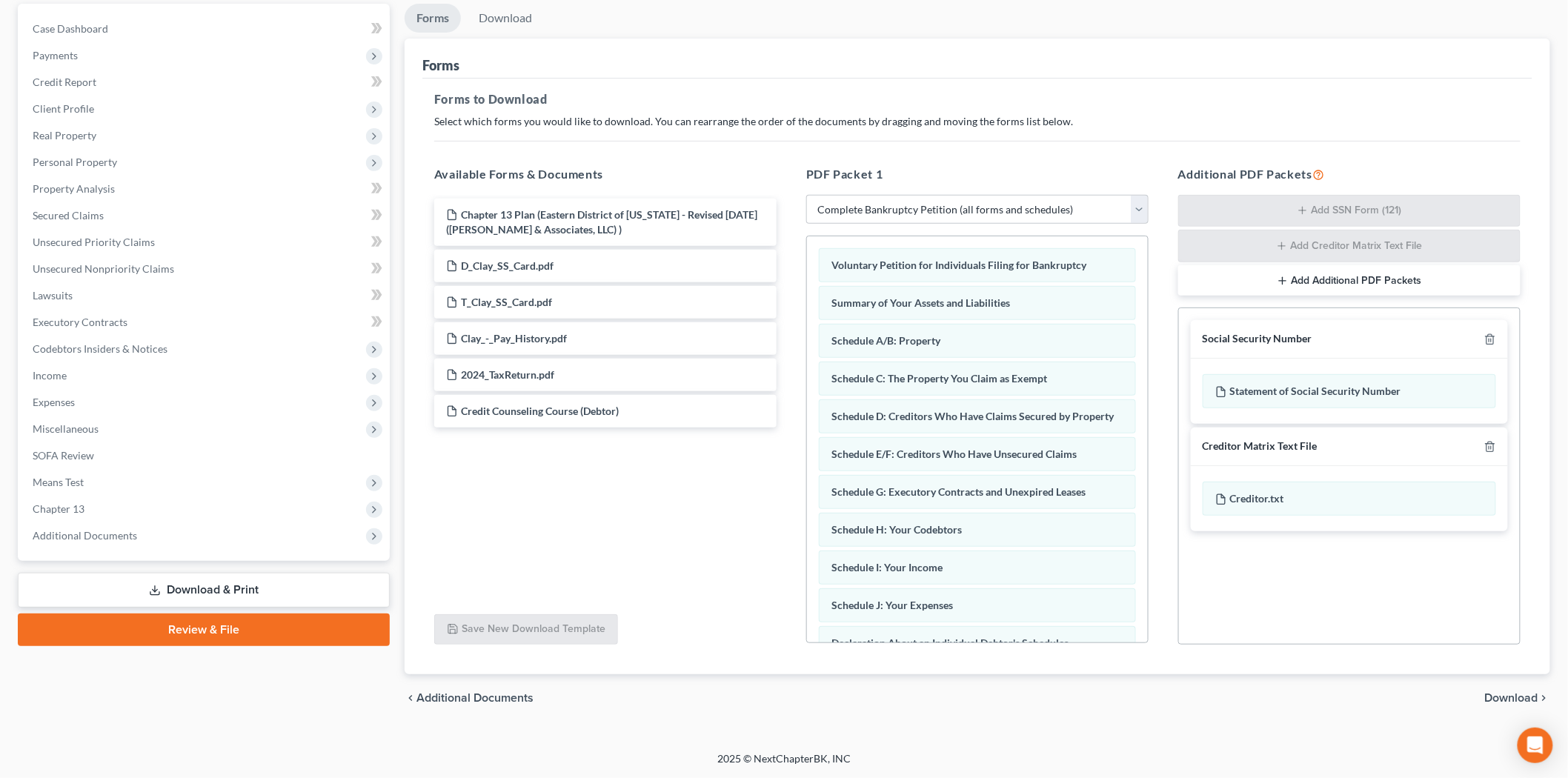
click at [1330, 267] on button "Add Additional PDF Packets" at bounding box center [1348, 281] width 342 height 31
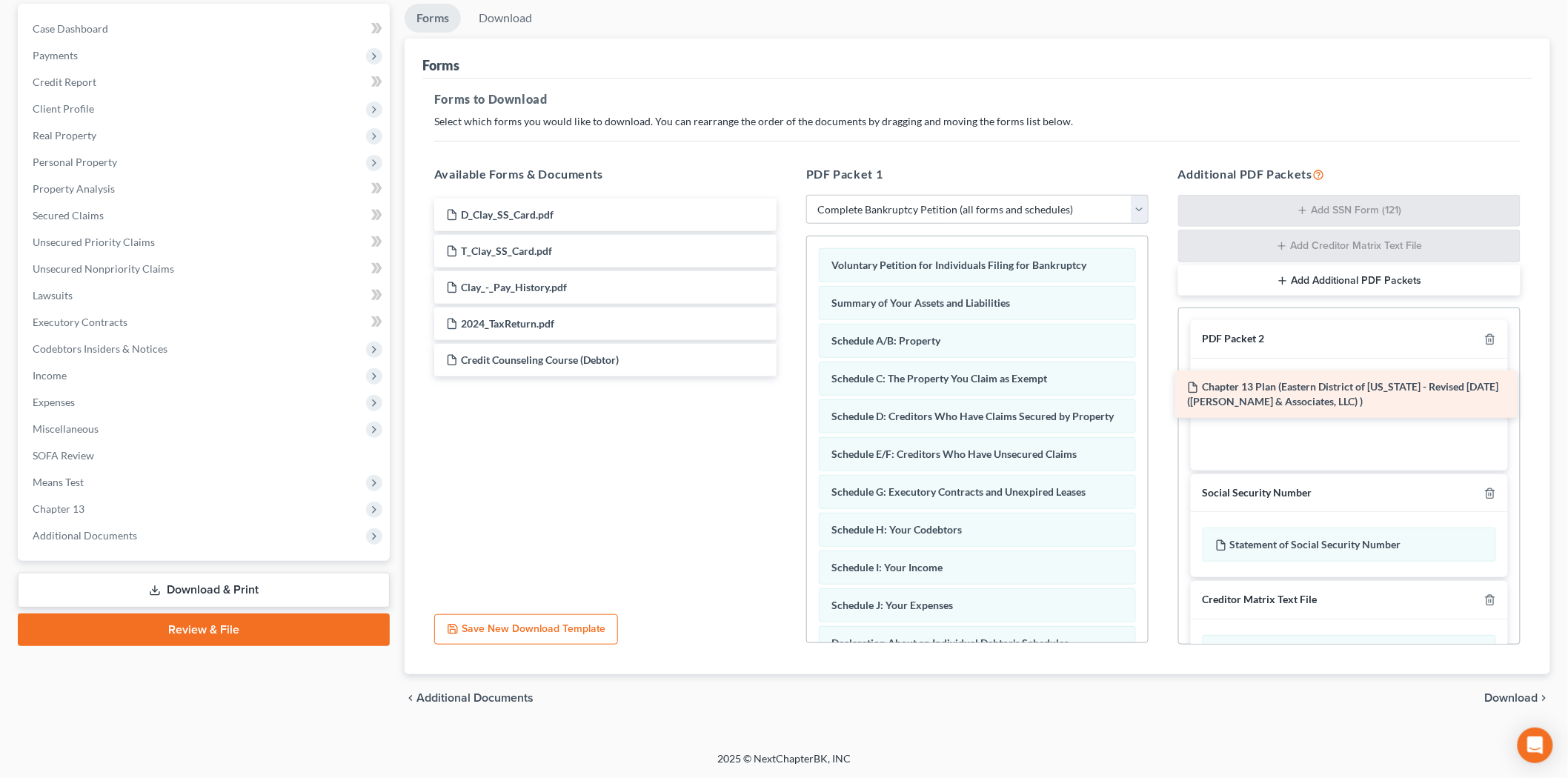
drag, startPoint x: 610, startPoint y: 209, endPoint x: 1351, endPoint y: 382, distance: 760.9
click at [788, 376] on div "Chapter 13 Plan (Eastern District of [US_STATE] - Revised [DATE] ([PERSON_NAME]…" at bounding box center [605, 287] width 366 height 177
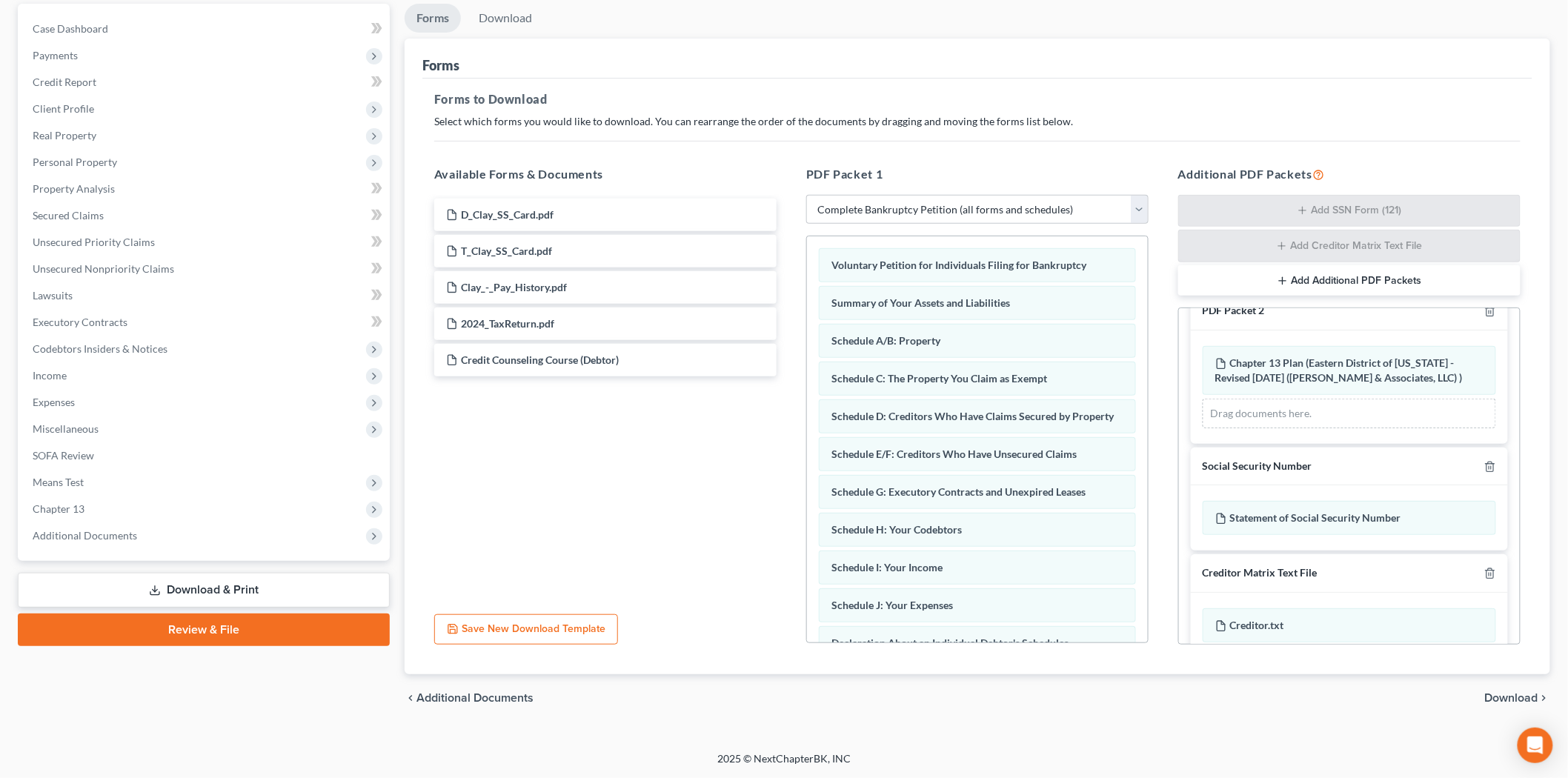
scroll to position [54, 0]
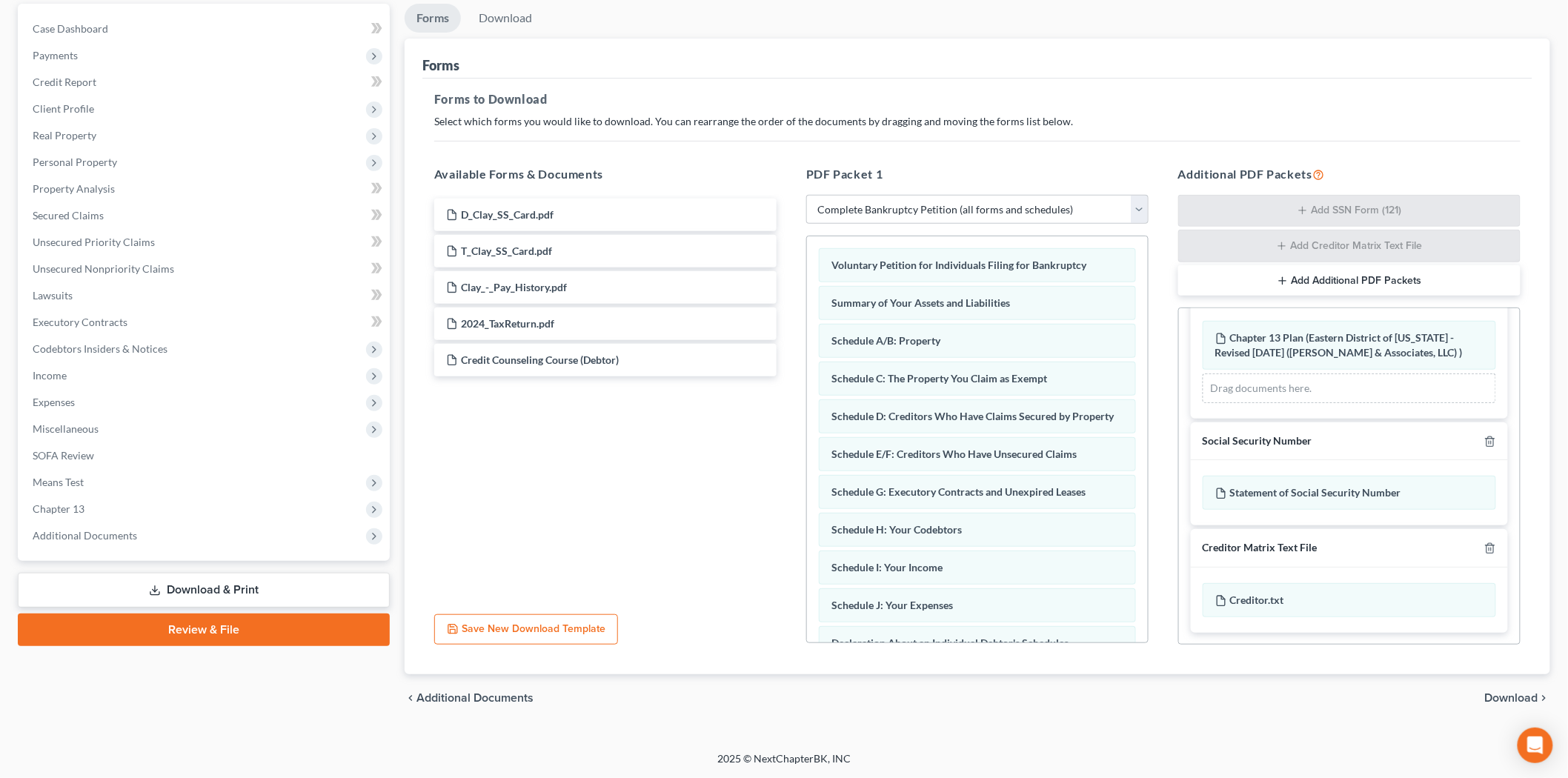
click at [1509, 693] on span "Download" at bounding box center [1511, 697] width 54 height 12
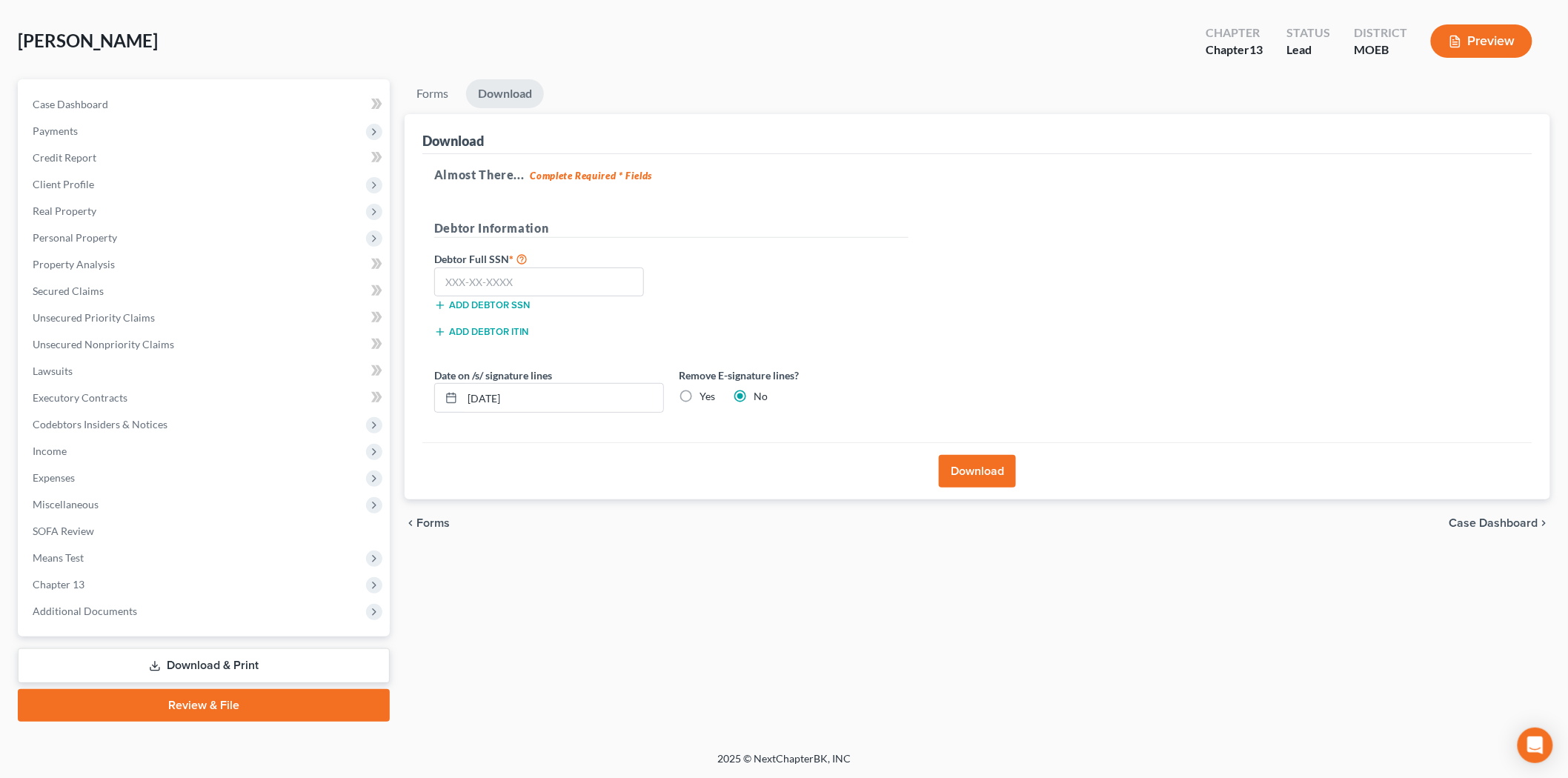
scroll to position [62, 0]
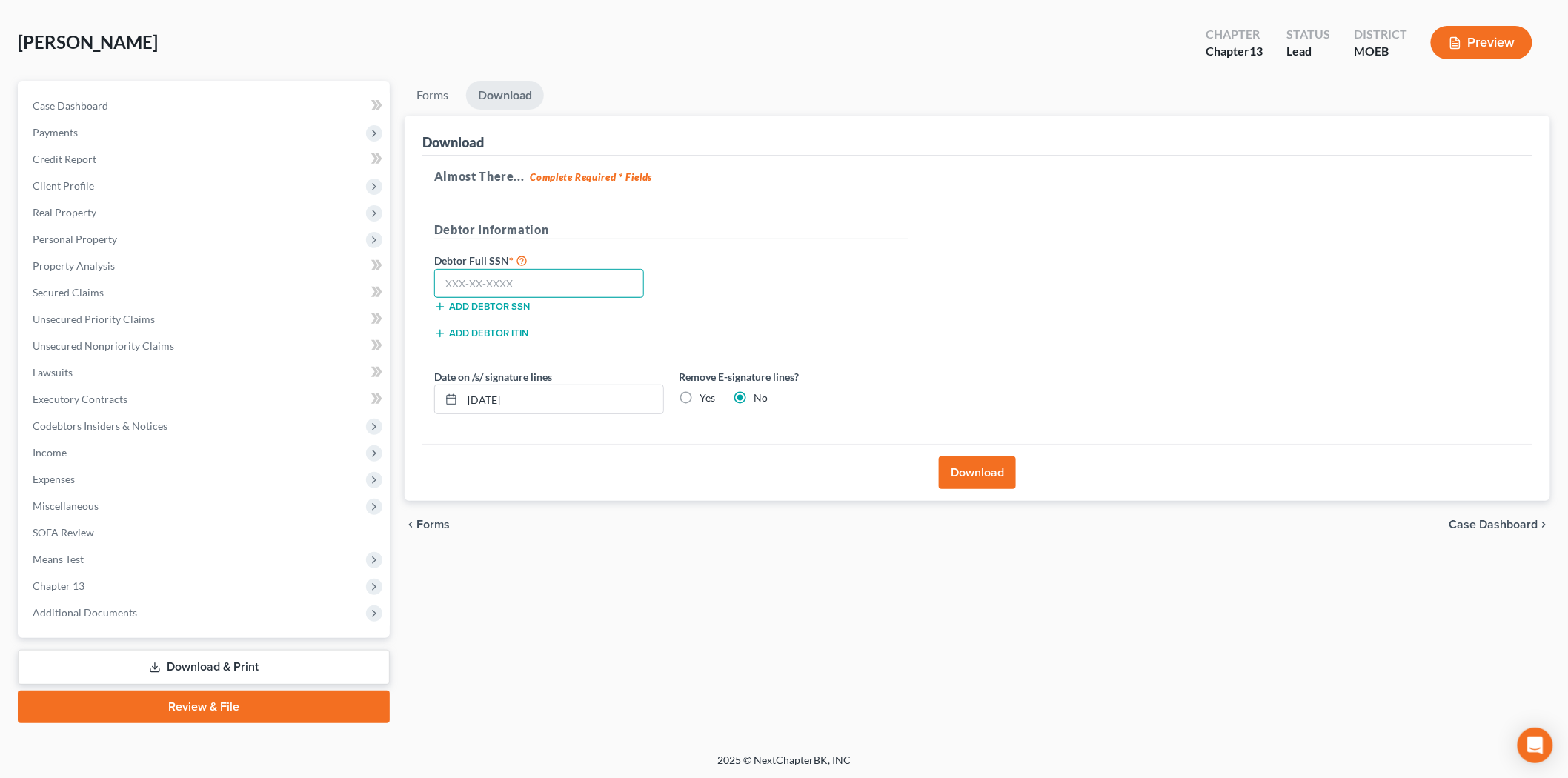
click at [507, 277] on input "text" at bounding box center [539, 284] width 210 height 30
type input "494-02-4805"
click at [980, 478] on button "Download" at bounding box center [976, 473] width 77 height 33
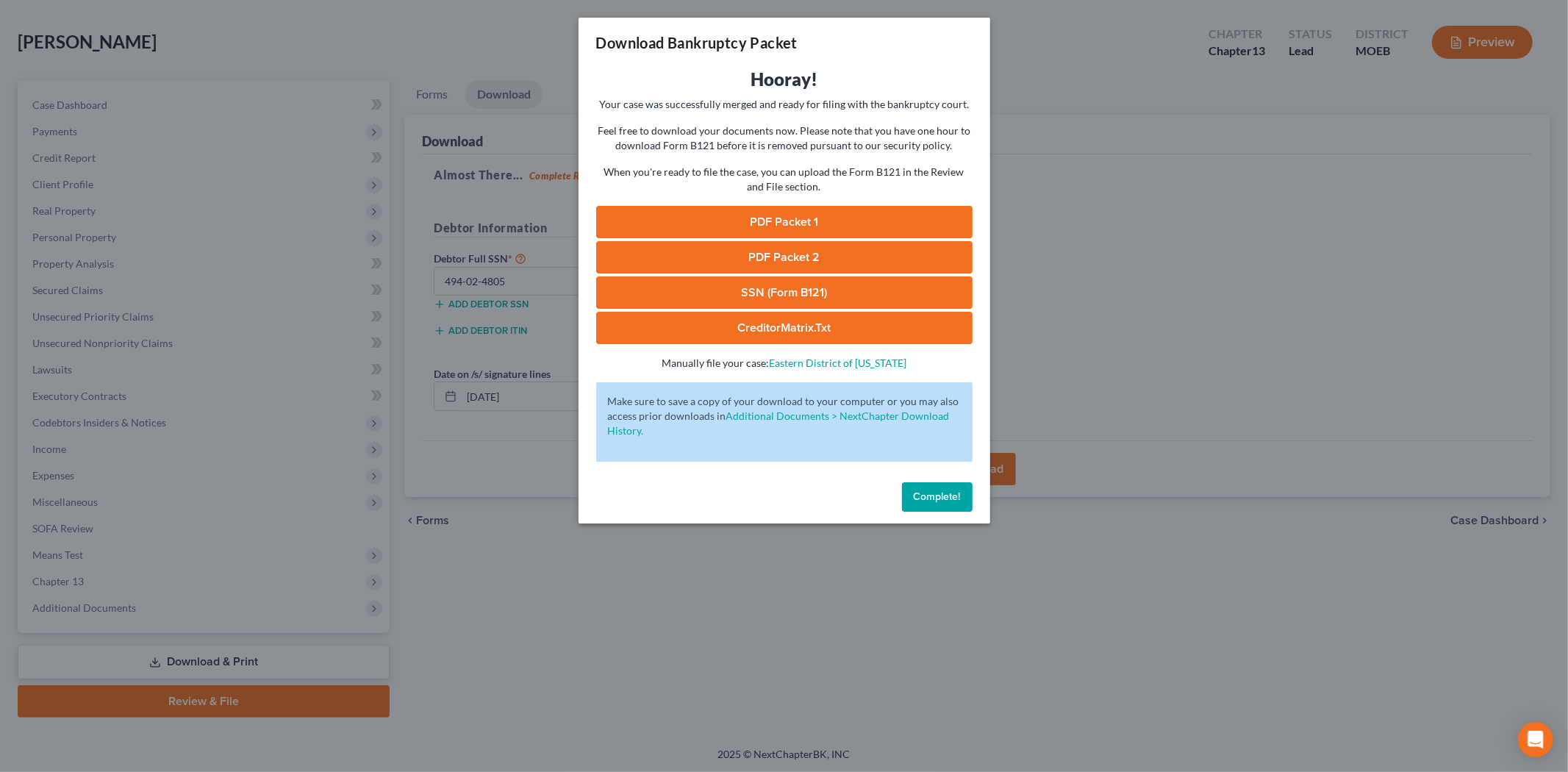
click at [773, 223] on link "PDF Packet 1" at bounding box center [784, 222] width 377 height 33
click at [740, 267] on link "PDF Packet 2" at bounding box center [784, 257] width 377 height 33
click at [748, 282] on link "SSN (Form B121)" at bounding box center [784, 293] width 377 height 33
drag, startPoint x: 906, startPoint y: 481, endPoint x: 825, endPoint y: 427, distance: 97.3
click at [924, 493] on button "Complete!" at bounding box center [938, 497] width 70 height 29
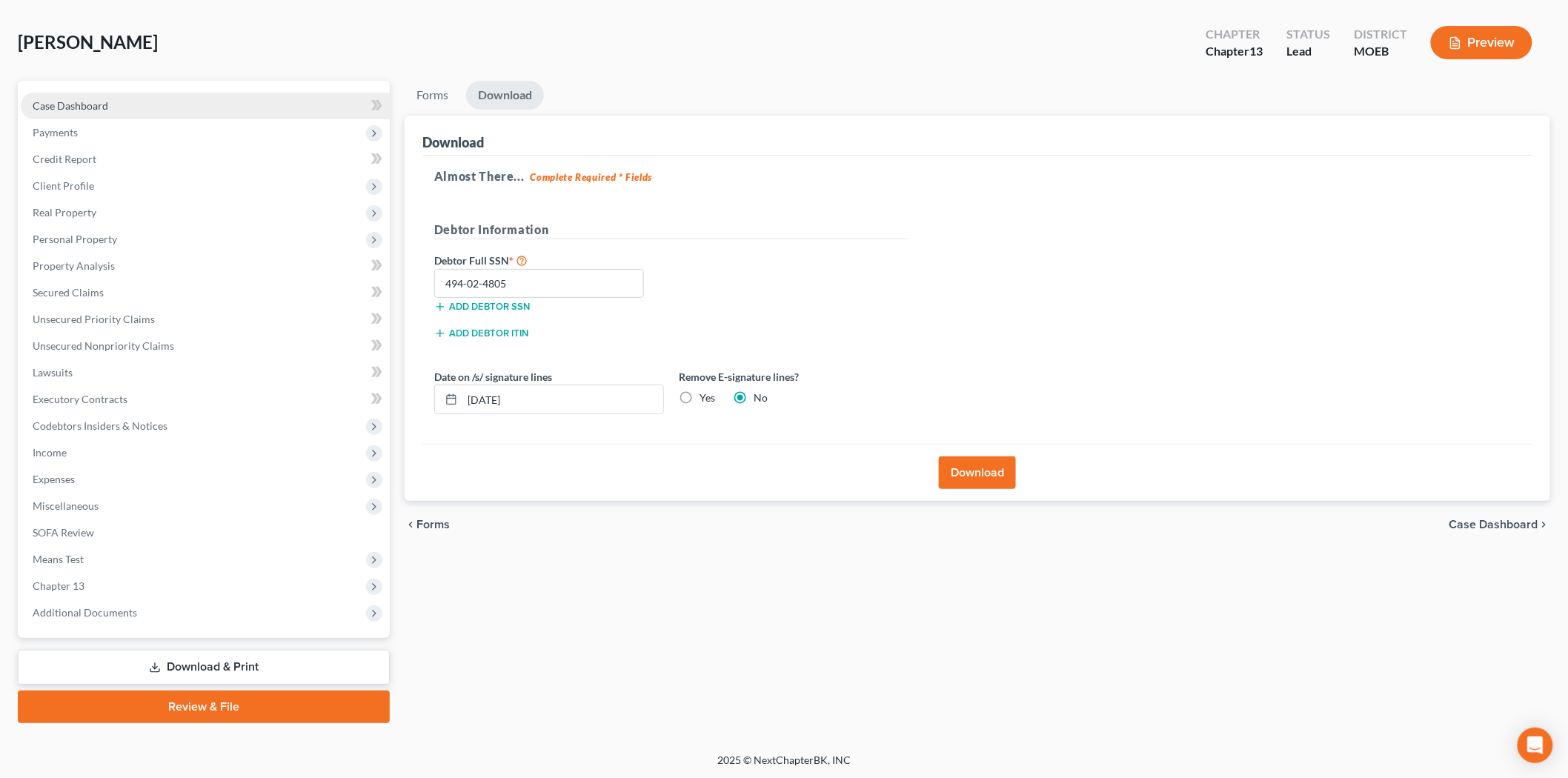
click at [75, 105] on span "Case Dashboard" at bounding box center [71, 105] width 76 height 12
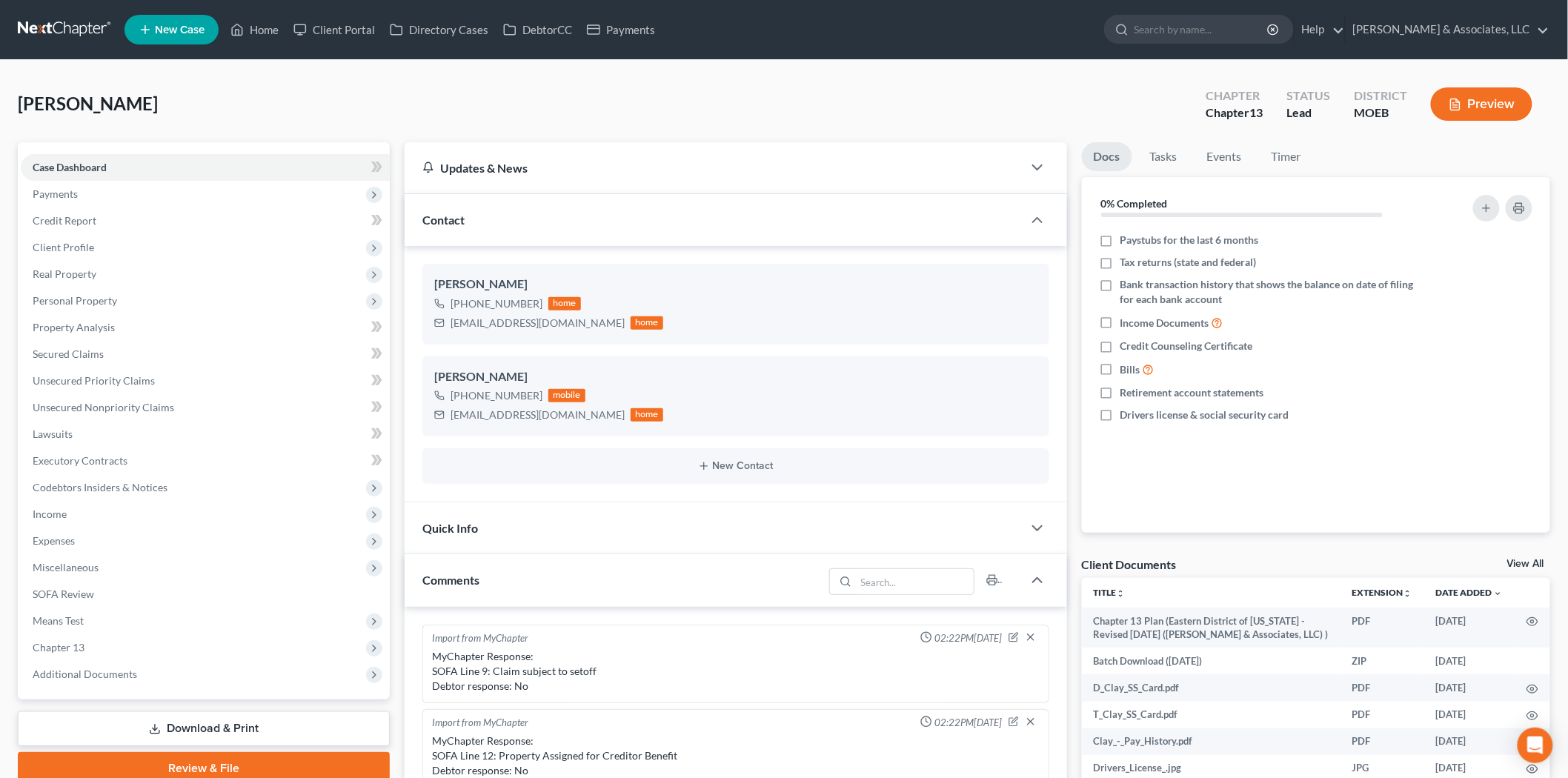
scroll to position [1185, 0]
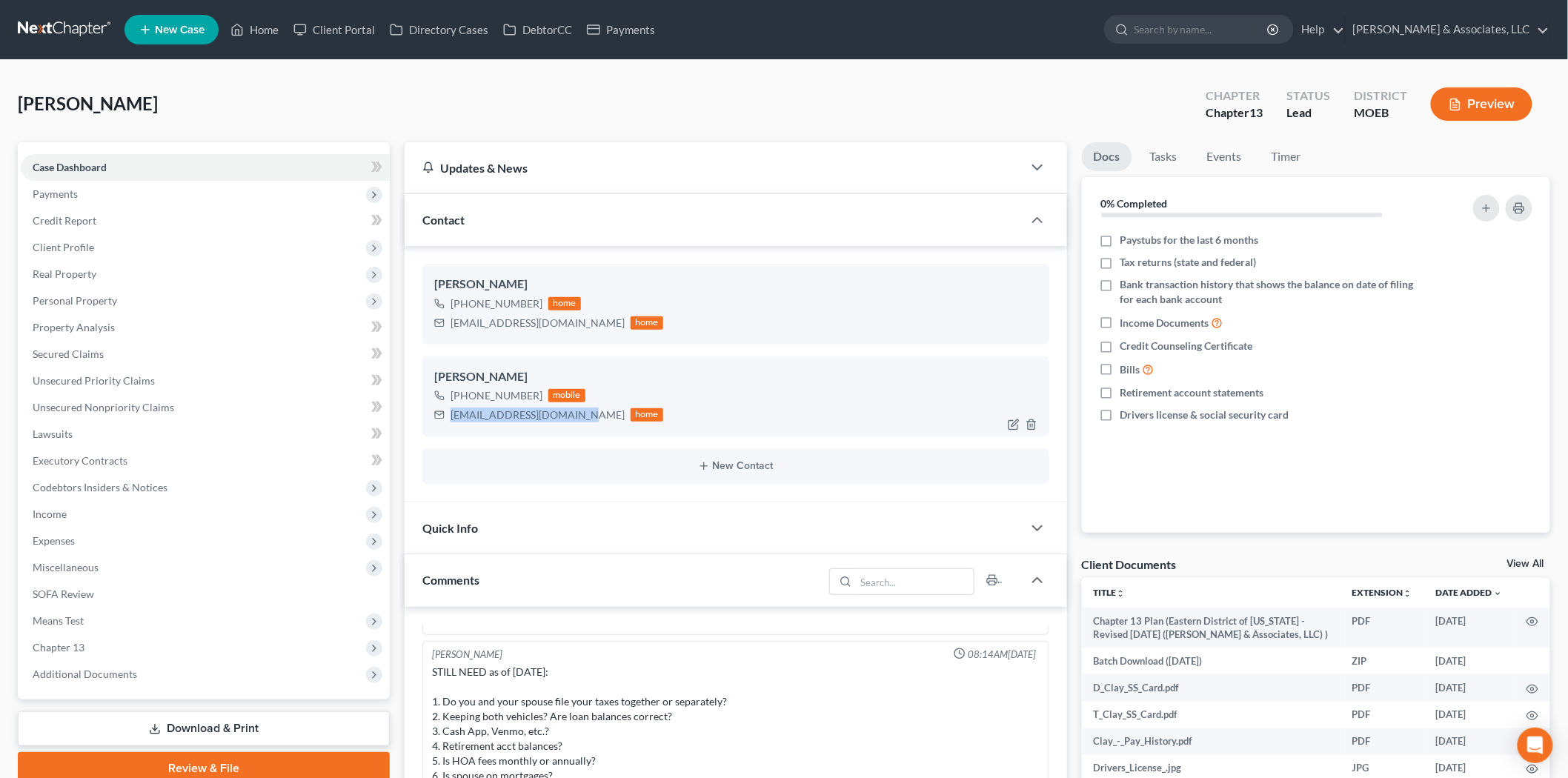
drag, startPoint x: 571, startPoint y: 415, endPoint x: 450, endPoint y: 417, distance: 121.0
click at [451, 417] on div "[EMAIL_ADDRESS][DOMAIN_NAME]" at bounding box center [537, 415] width 174 height 15
copy div "[EMAIL_ADDRESS][DOMAIN_NAME]"
